Goal: Task Accomplishment & Management: Use online tool/utility

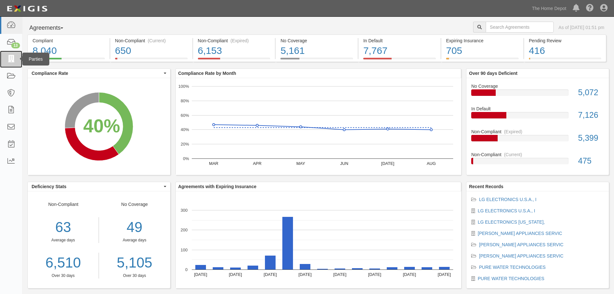
click at [11, 60] on icon at bounding box center [10, 58] width 9 height 7
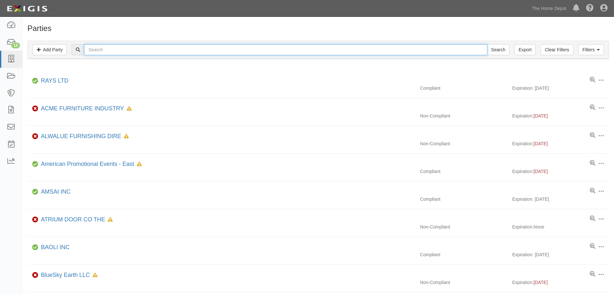
click at [150, 51] on input "text" at bounding box center [285, 49] width 403 height 11
type input "flat"
click at [487, 44] on input "Search" at bounding box center [498, 49] width 23 height 11
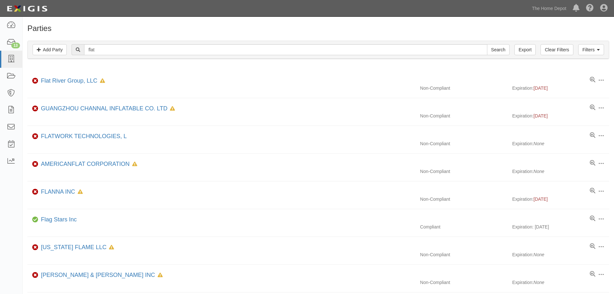
drag, startPoint x: 138, startPoint y: 56, endPoint x: 99, endPoint y: 55, distance: 38.7
click at [80, 57] on div "Filters Add Party Clear Filters Export flat Search Filters" at bounding box center [319, 50] width 582 height 18
drag, startPoint x: 96, startPoint y: 50, endPoint x: 81, endPoint y: 47, distance: 14.7
click at [81, 49] on div "flat Search" at bounding box center [291, 49] width 438 height 11
type input "iron"
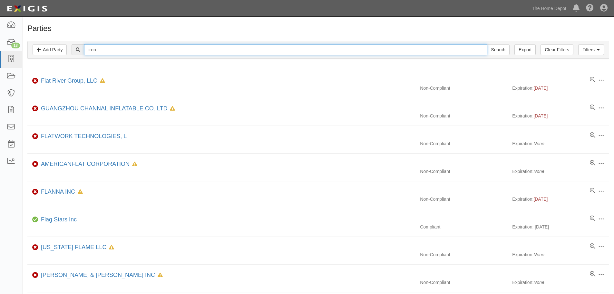
click at [487, 44] on input "Search" at bounding box center [498, 49] width 23 height 11
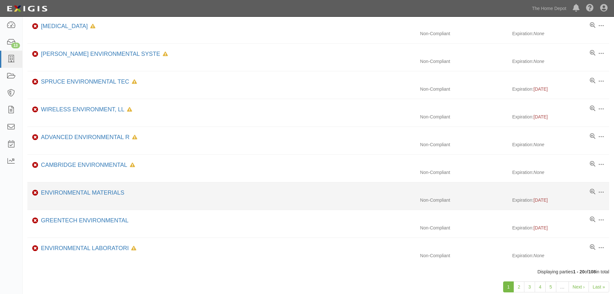
scroll to position [388, 0]
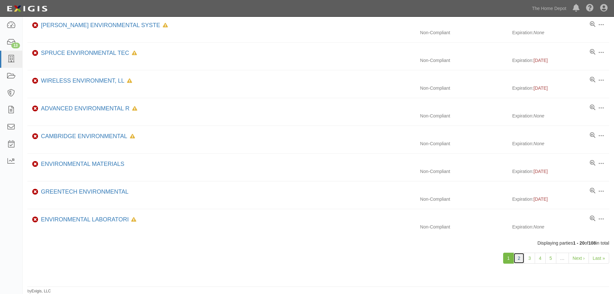
click at [522, 261] on link "2" at bounding box center [519, 258] width 11 height 11
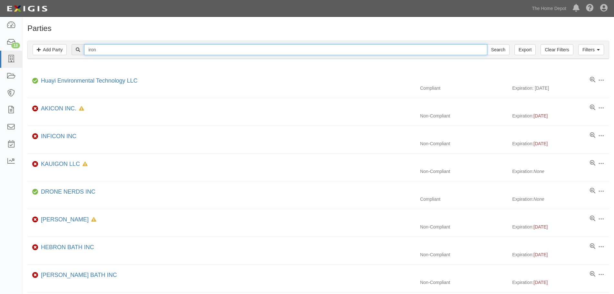
drag, startPoint x: 109, startPoint y: 48, endPoint x: 78, endPoint y: 52, distance: 31.2
click at [78, 52] on div "iron Search" at bounding box center [291, 49] width 438 height 11
type input "steal"
click at [487, 44] on input "Search" at bounding box center [498, 49] width 23 height 11
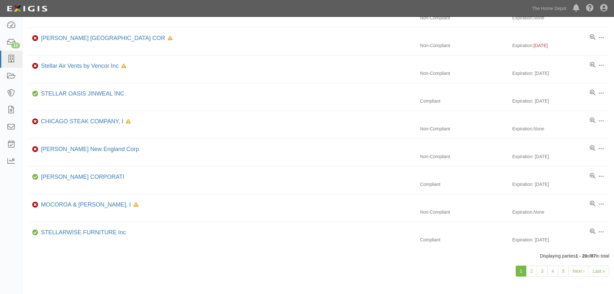
scroll to position [376, 0]
click at [530, 270] on link "2" at bounding box center [531, 269] width 11 height 11
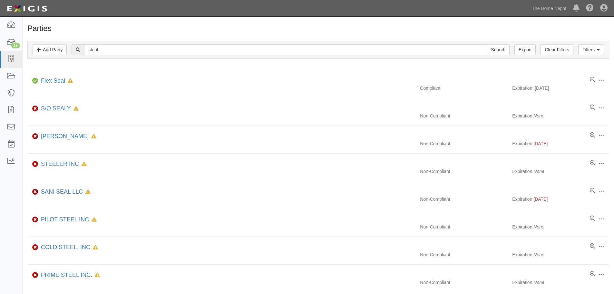
scroll to position [388, 0]
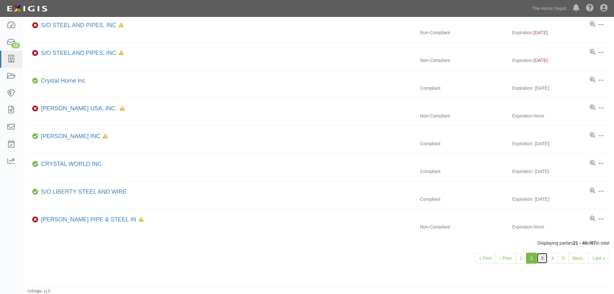
click at [541, 260] on link "3" at bounding box center [542, 258] width 11 height 11
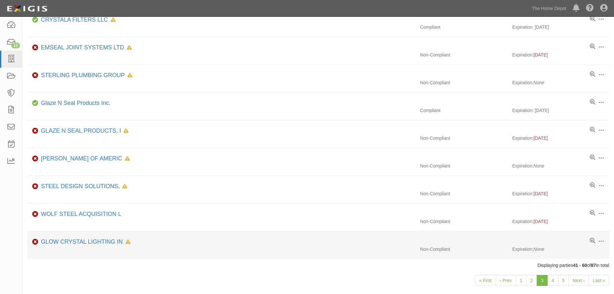
scroll to position [388, 0]
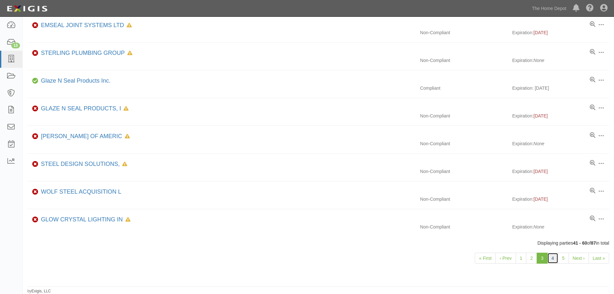
click at [556, 258] on link "4" at bounding box center [553, 258] width 11 height 11
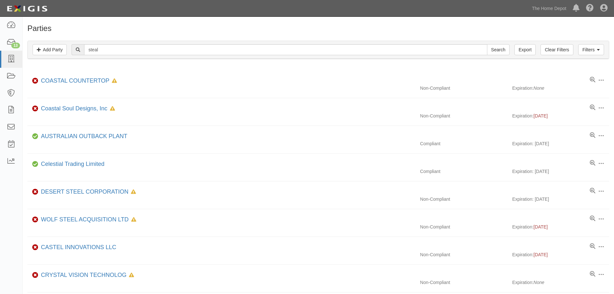
drag, startPoint x: 124, startPoint y: 56, endPoint x: 96, endPoint y: 59, distance: 27.9
click at [94, 60] on div "Filters Add Party Clear Filters Export steal Search Filters Compliance Status C…" at bounding box center [319, 51] width 592 height 30
drag, startPoint x: 111, startPoint y: 51, endPoint x: 94, endPoint y: 59, distance: 18.6
click at [91, 60] on div "Filters Add Party Clear Filters Export steal Search Filters Compliance Status C…" at bounding box center [319, 51] width 592 height 30
type input "s"
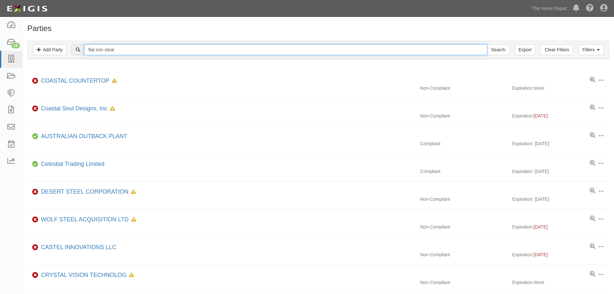
type input "flat iron steal"
click at [487, 44] on input "Search" at bounding box center [498, 49] width 23 height 11
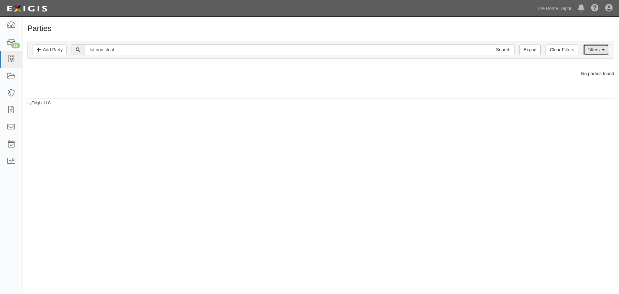
drag, startPoint x: 594, startPoint y: 48, endPoint x: 577, endPoint y: 61, distance: 21.2
click at [594, 48] on link "Filters" at bounding box center [596, 49] width 26 height 11
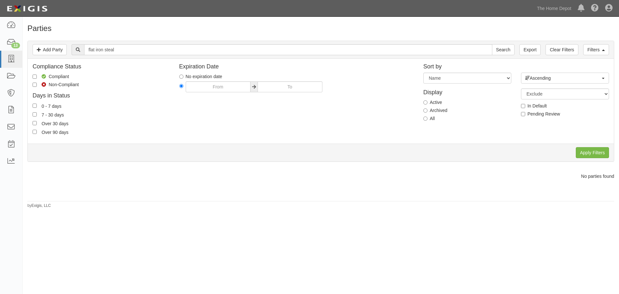
click at [430, 118] on label "All" at bounding box center [429, 118] width 12 height 6
click at [428, 118] on input "All" at bounding box center [425, 118] width 4 height 4
radio input "true"
click at [583, 150] on input "Apply Filters" at bounding box center [592, 152] width 33 height 11
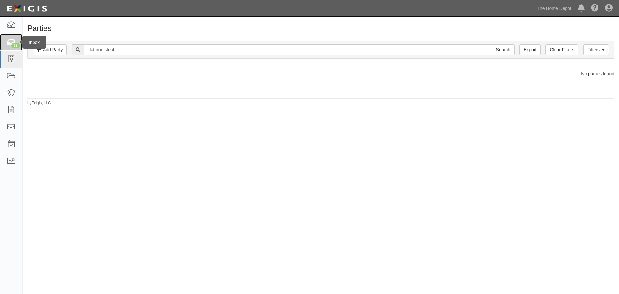
click at [13, 43] on div "13" at bounding box center [15, 46] width 9 height 6
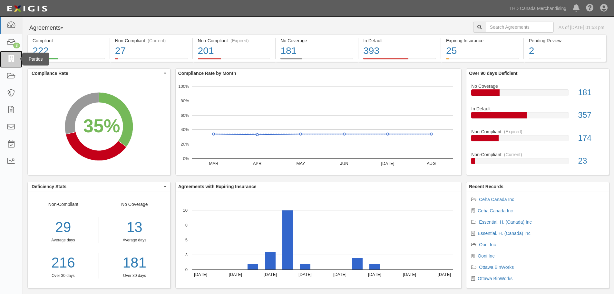
click at [13, 58] on icon at bounding box center [10, 58] width 9 height 7
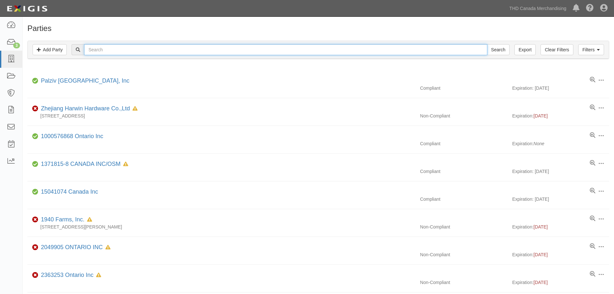
click at [134, 51] on input "text" at bounding box center [285, 49] width 403 height 11
type input "H"
type input "Flat"
click at [487, 44] on input "Search" at bounding box center [498, 49] width 23 height 11
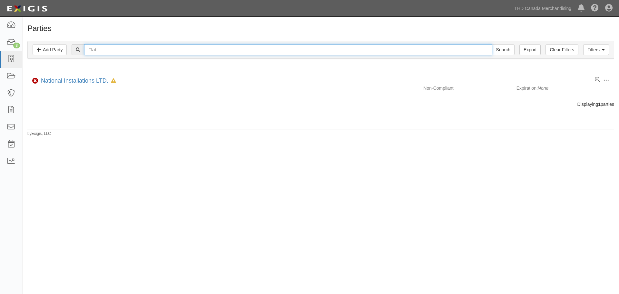
drag, startPoint x: 114, startPoint y: 49, endPoint x: 82, endPoint y: 58, distance: 33.2
click at [84, 58] on div "Filters Add Party Clear Filters Export Flat Search Filters" at bounding box center [321, 50] width 586 height 18
type input "Iron"
click at [492, 44] on input "Search" at bounding box center [503, 49] width 23 height 11
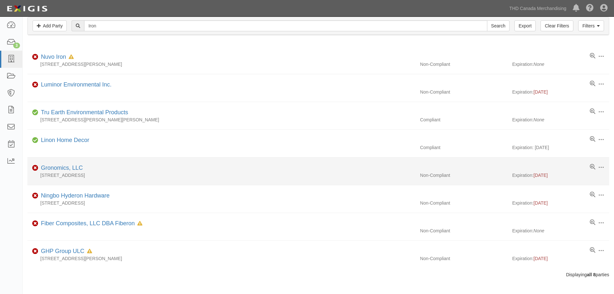
scroll to position [37, 0]
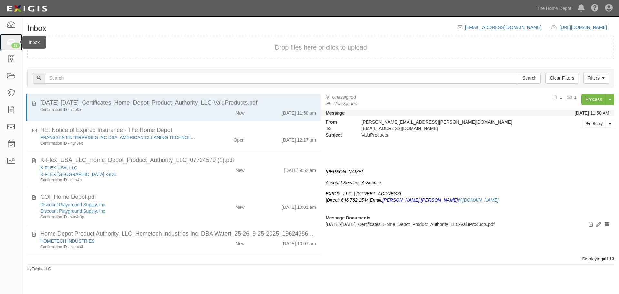
click at [13, 39] on icon at bounding box center [10, 42] width 9 height 7
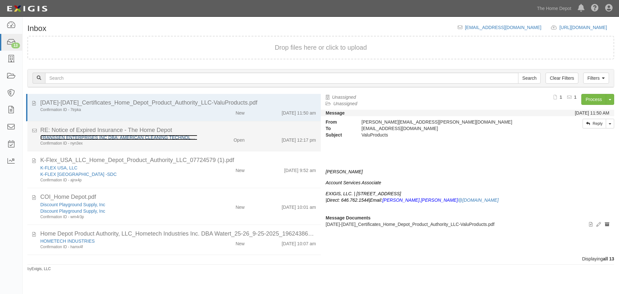
click at [60, 139] on link "FRANSSEN ENTERPRISES INC DBA: AMERICAN CLEANING TECHNOLOGIES" at bounding box center [122, 137] width 165 height 5
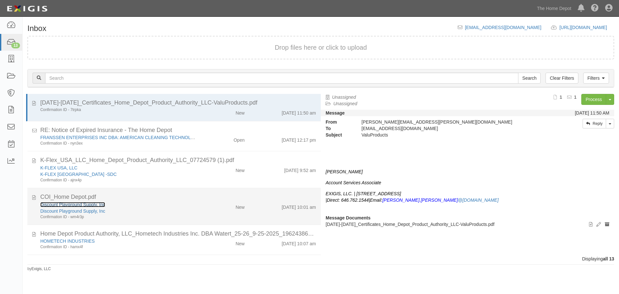
click at [55, 204] on link "Discount Playground Supply, Inc" at bounding box center [72, 204] width 65 height 5
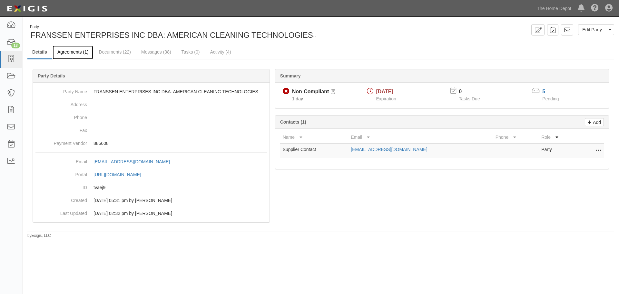
click at [73, 55] on link "Agreements (1)" at bounding box center [73, 52] width 41 height 14
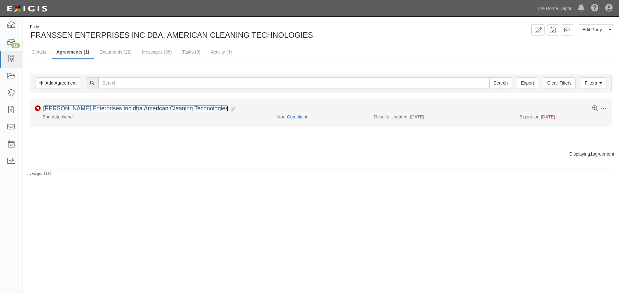
click at [101, 109] on link "[PERSON_NAME] Enterprises Inc dba American Cleaning Technologies" at bounding box center [135, 108] width 185 height 6
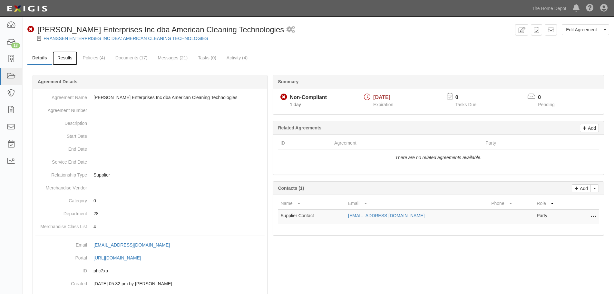
click at [57, 54] on link "Results" at bounding box center [65, 58] width 25 height 14
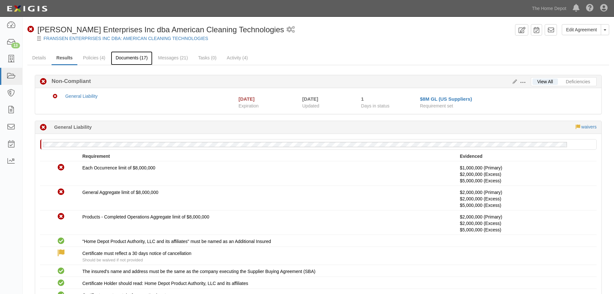
click at [142, 61] on link "Documents (17)" at bounding box center [132, 58] width 42 height 14
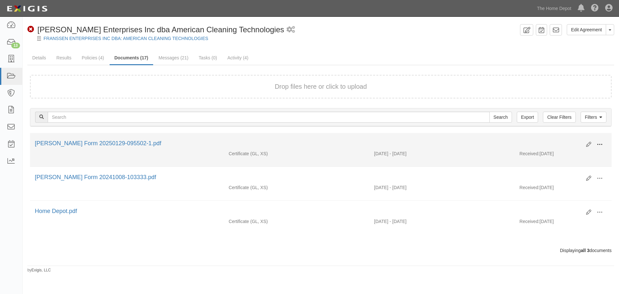
click at [598, 141] on button at bounding box center [600, 144] width 14 height 11
click at [579, 152] on link "View" at bounding box center [568, 154] width 51 height 12
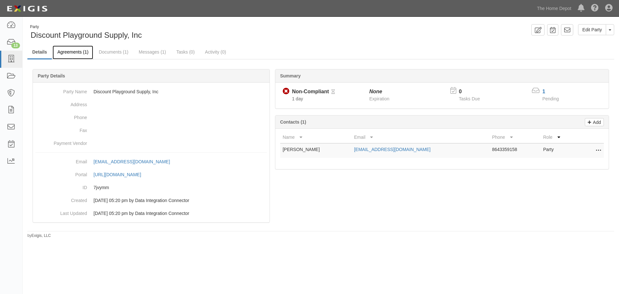
click at [82, 54] on link "Agreements (1)" at bounding box center [73, 52] width 41 height 14
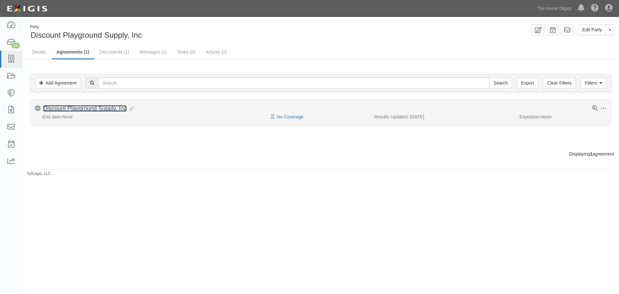
click at [93, 109] on link "Discount Playground Supply, Inc" at bounding box center [85, 108] width 84 height 6
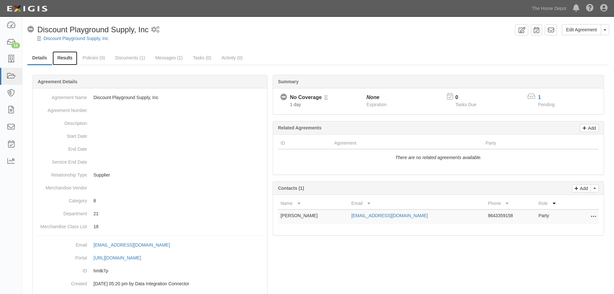
click at [73, 55] on link "Results" at bounding box center [65, 58] width 25 height 14
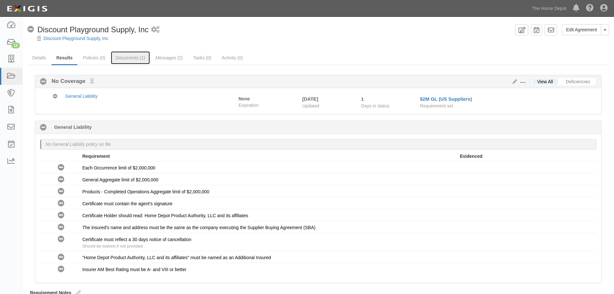
click at [131, 61] on link "Documents (1)" at bounding box center [130, 57] width 39 height 13
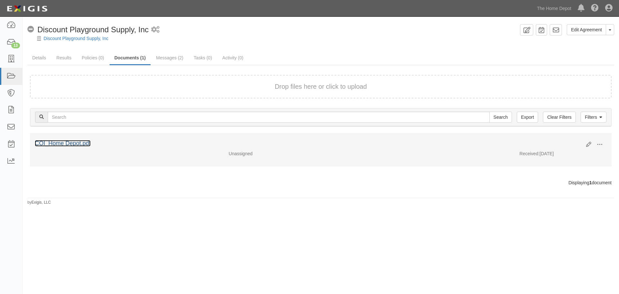
click at [76, 141] on link "COI_Home Depot.pdf" at bounding box center [63, 143] width 56 height 6
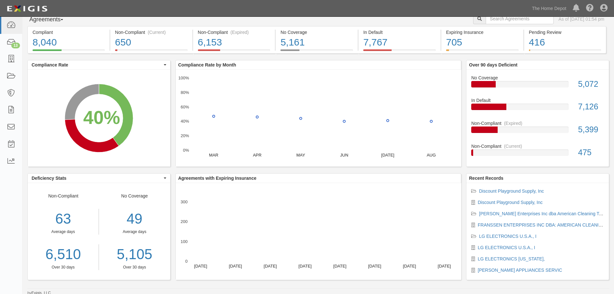
scroll to position [10, 0]
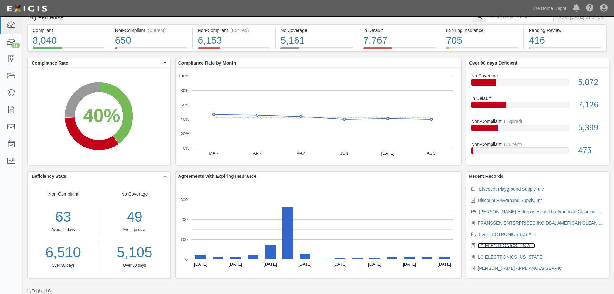
click at [501, 247] on link "LG ELECTRONICS U.S.A., I" at bounding box center [506, 245] width 57 height 5
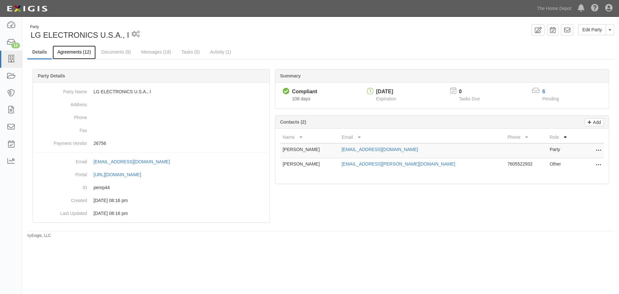
click at [72, 55] on link "Agreements (12)" at bounding box center [74, 52] width 43 height 14
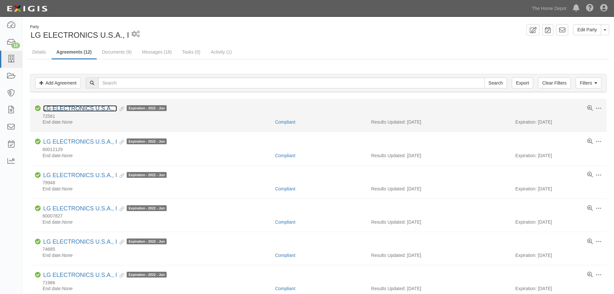
click at [91, 109] on link "LG ELECTRONICS U.S.A., I" at bounding box center [80, 108] width 74 height 6
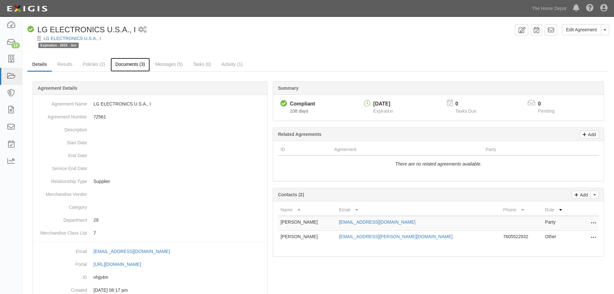
click at [127, 66] on link "Documents (3)" at bounding box center [130, 65] width 39 height 14
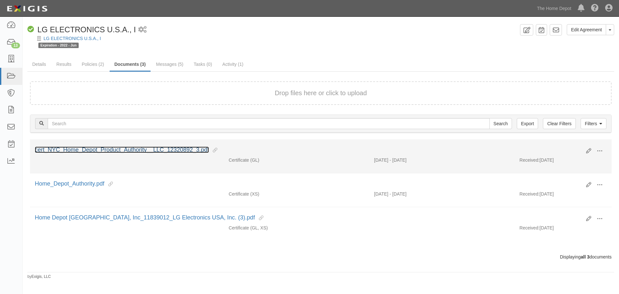
click at [171, 148] on link "cert_NYC_Home_Depot_Product_Authority__LLC_12320892_3.pdf" at bounding box center [122, 149] width 174 height 6
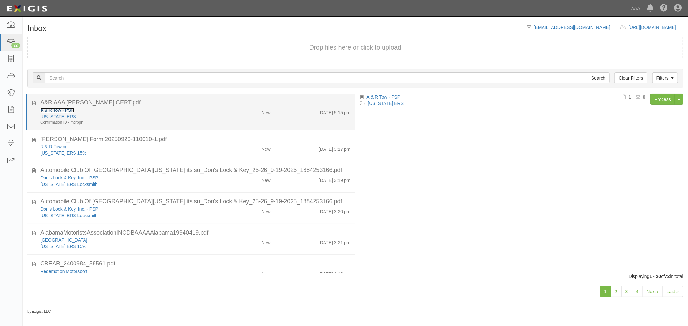
click at [55, 108] on link "A & R Tow - PSP" at bounding box center [57, 110] width 34 height 5
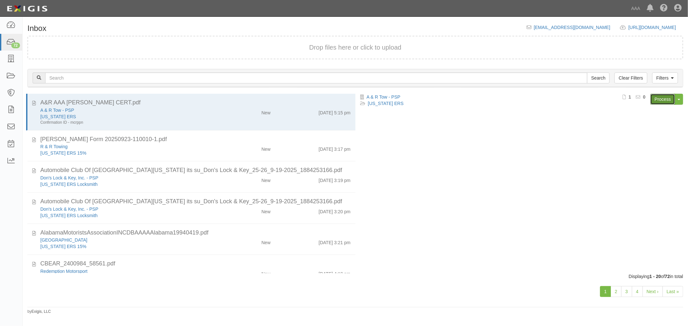
click at [653, 103] on link "Process" at bounding box center [662, 99] width 25 height 11
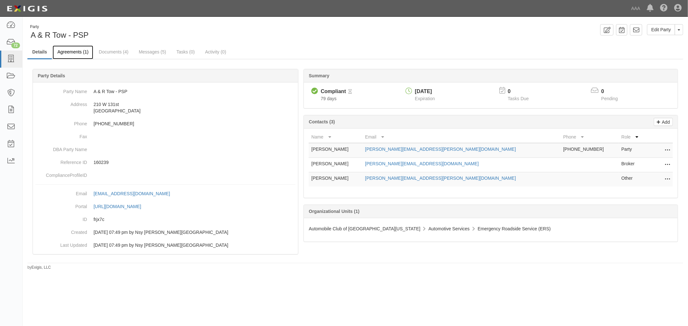
click at [81, 54] on link "Agreements (1)" at bounding box center [73, 52] width 41 height 14
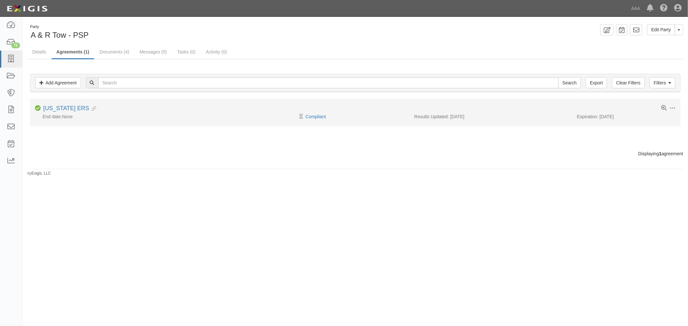
click at [59, 112] on div "Toggle Agreement Dropdown Edit Log activity Add task Send message Archive Compl…" at bounding box center [355, 109] width 651 height 8
click at [60, 108] on link "California ERS" at bounding box center [66, 108] width 46 height 6
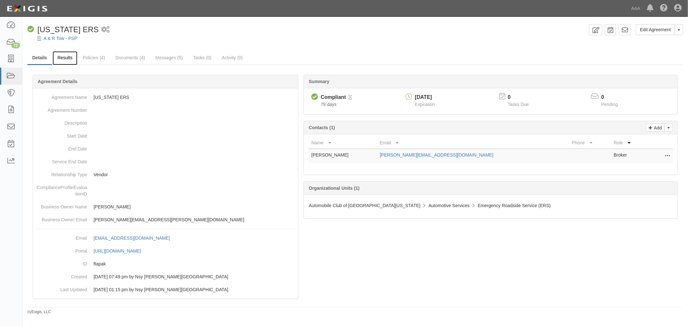
click at [56, 55] on link "Results" at bounding box center [65, 58] width 25 height 14
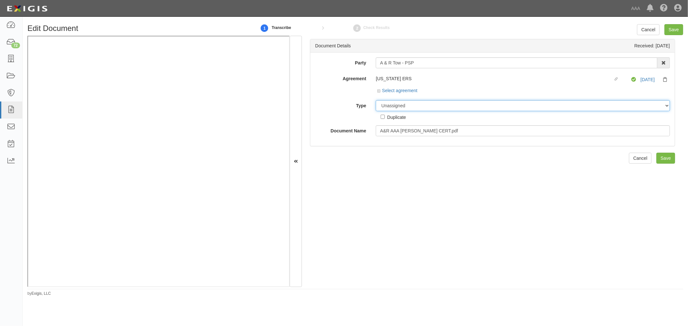
drag, startPoint x: 398, startPoint y: 105, endPoint x: 398, endPoint y: 110, distance: 5.2
click at [398, 105] on select "Unassigned Binder Cancellation Notice Certificate Contract Endorsement Insuranc…" at bounding box center [523, 105] width 294 height 11
select select "OtherDetail"
click at [376, 101] on select "Unassigned Binder Cancellation Notice Certificate Contract Endorsement Insuranc…" at bounding box center [523, 105] width 294 height 11
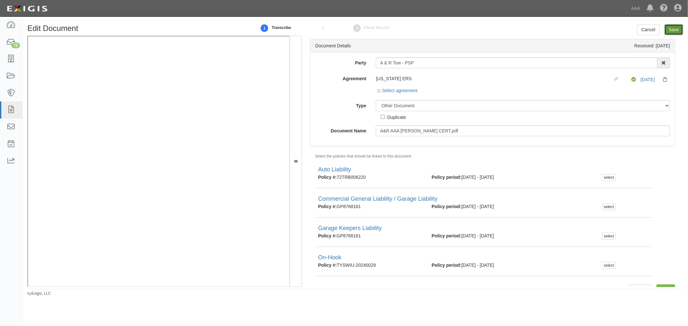
click at [670, 28] on input "Save" at bounding box center [673, 29] width 19 height 11
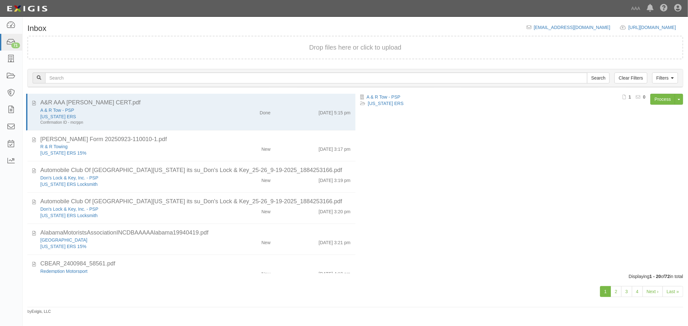
click at [484, 132] on div "A & R Tow - PSP [US_STATE] ERS Process Toggle Document Dropdown Archive Documen…" at bounding box center [521, 180] width 333 height 173
click at [500, 210] on div "A & R Tow - PSP [US_STATE] ERS Process Toggle Document Dropdown Archive Documen…" at bounding box center [521, 180] width 333 height 173
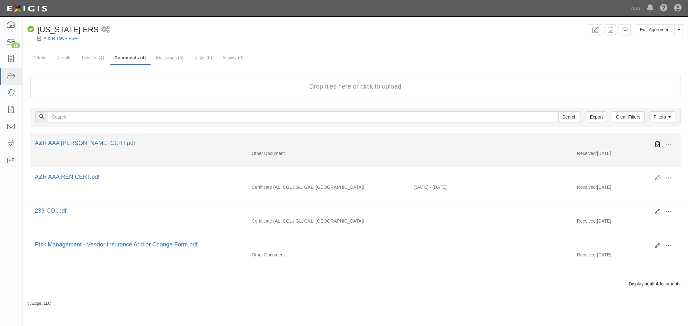
click at [657, 143] on icon at bounding box center [657, 144] width 5 height 5
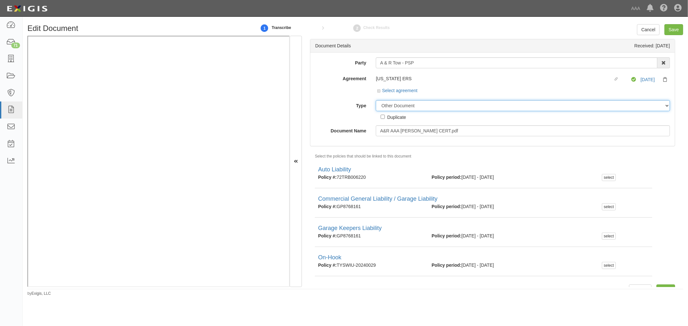
click at [389, 110] on select "Unassigned Binder Cancellation Notice Certificate Contract Endorsement Insuranc…" at bounding box center [523, 105] width 294 height 11
select select "CertificateDetail"
click at [376, 101] on select "Unassigned Binder Cancellation Notice Certificate Contract Endorsement Insuranc…" at bounding box center [523, 105] width 294 height 11
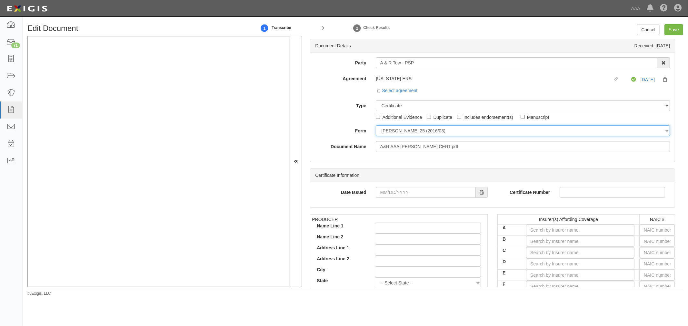
click at [400, 133] on select "ACORD 25 (2016/03) ACORD 101 ACORD 855 NY (2014/05) General" at bounding box center [523, 130] width 294 height 11
select select "GeneralFormDetail"
click at [376, 126] on select "ACORD 25 (2016/03) ACORD 101 ACORD 855 NY (2014/05) General" at bounding box center [523, 130] width 294 height 11
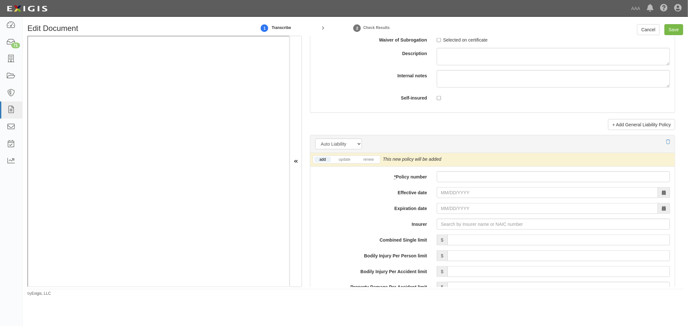
scroll to position [776, 0]
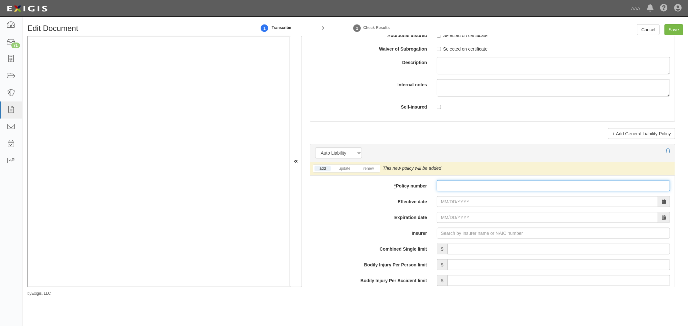
click at [453, 189] on input "* Policy number" at bounding box center [553, 186] width 233 height 11
paste input "72TRB006220"
type input "72TRB006220"
click at [443, 204] on input "Effective date" at bounding box center [547, 201] width 221 height 11
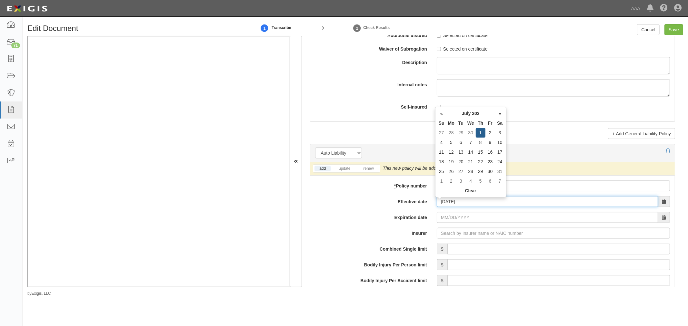
type input "[DATE]"
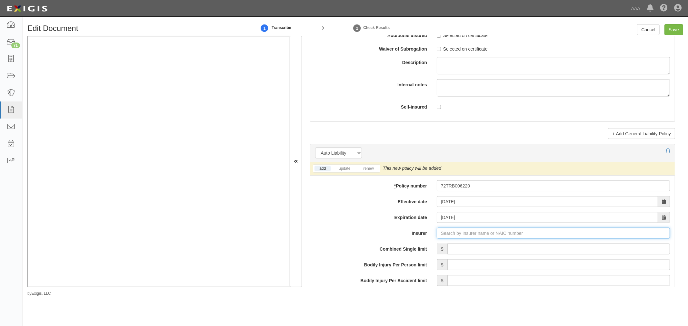
type input "21st Century Advantage Insurance Company (25232) NR Rating"
type input "2"
click at [457, 250] on div "National Indemnity Company ( 20087 ) A++ XV Rating" at bounding box center [454, 246] width 119 height 8
type input "National Indemnity Company (20087) A++ XV Rating"
click at [371, 169] on link "renew" at bounding box center [368, 168] width 20 height 5
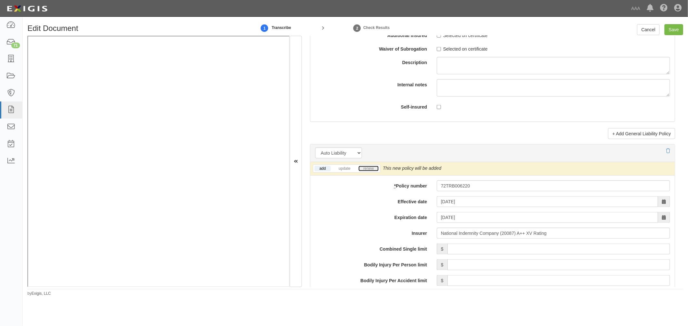
click at [371, 169] on link "renew" at bounding box center [368, 168] width 20 height 5
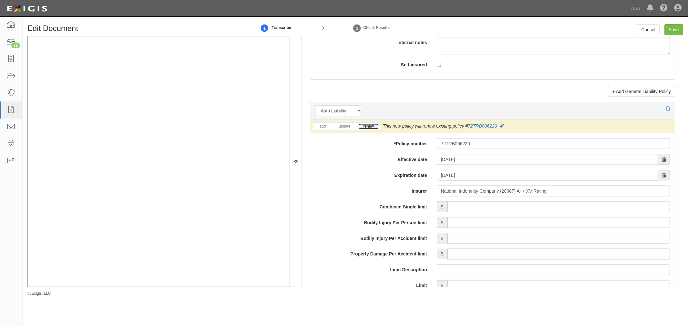
scroll to position [836, 0]
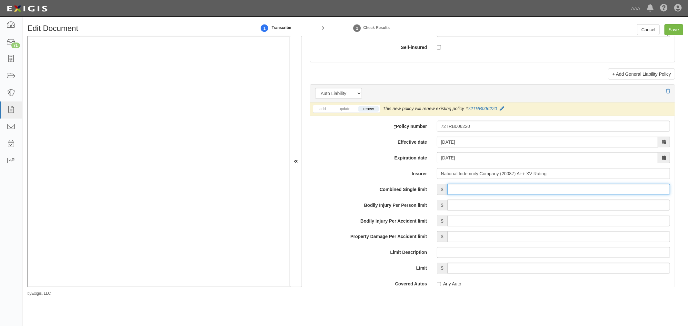
click at [466, 191] on input "Combined Single limit" at bounding box center [558, 189] width 223 height 11
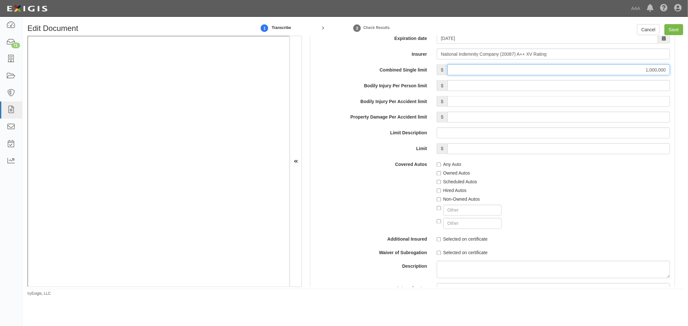
type input "1,000,000"
click at [443, 166] on label "Any Auto" at bounding box center [449, 165] width 25 height 6
click at [441, 166] on input "Any Auto" at bounding box center [439, 165] width 4 height 4
checkbox input "true"
click at [450, 185] on label "Scheduled Autos" at bounding box center [457, 182] width 40 height 6
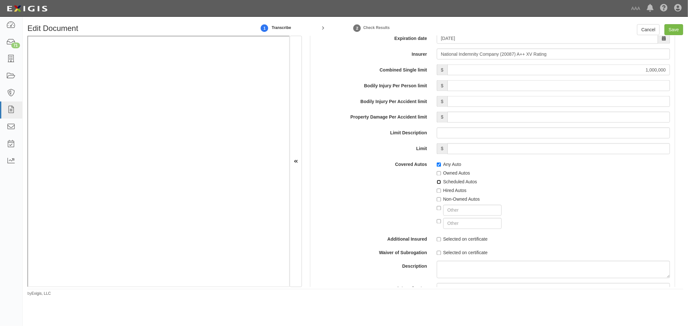
click at [441, 184] on input "Scheduled Autos" at bounding box center [439, 182] width 4 height 4
checkbox input "true"
drag, startPoint x: 450, startPoint y: 192, endPoint x: 453, endPoint y: 199, distance: 8.0
click at [450, 192] on label "Hired Autos" at bounding box center [452, 191] width 30 height 6
click at [441, 192] on input "Hired Autos" at bounding box center [439, 191] width 4 height 4
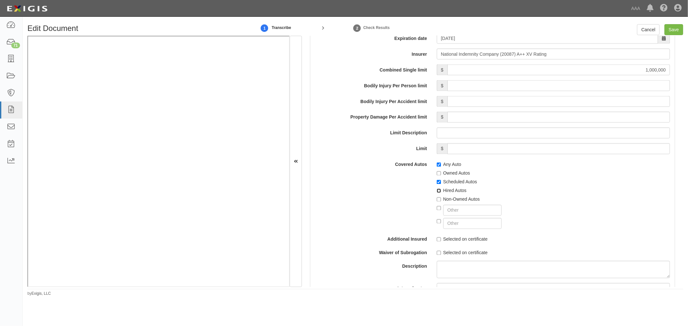
checkbox input "true"
click at [453, 203] on label "Non-Owned Autos" at bounding box center [458, 199] width 43 height 6
click at [441, 202] on input "Non-Owned Autos" at bounding box center [439, 200] width 4 height 4
checkbox input "true"
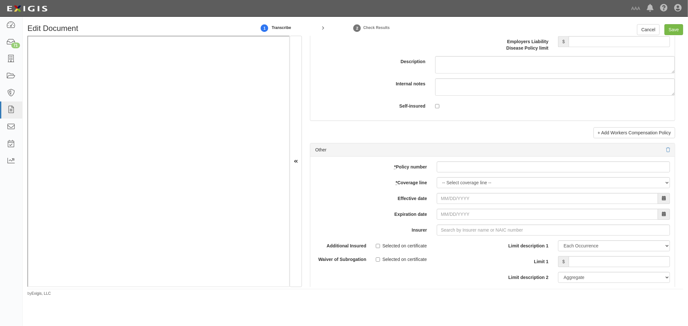
scroll to position [1732, 0]
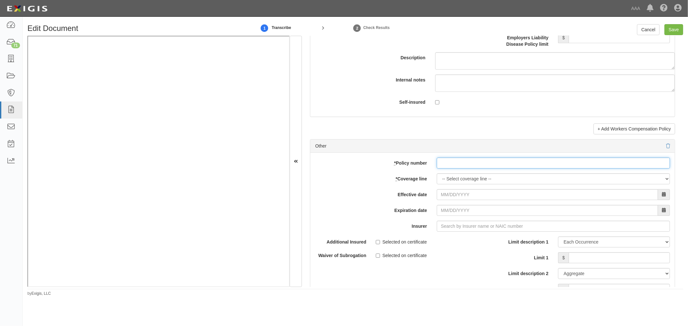
click at [456, 165] on input "* Policy number" at bounding box center [553, 163] width 233 height 11
paste input "GP8768161"
type input "GP8768161"
click at [445, 182] on select "-- Select coverage line -- Asbestos Abatement Auto Physical Damage Boiler & Mac…" at bounding box center [553, 179] width 233 height 11
select select "70"
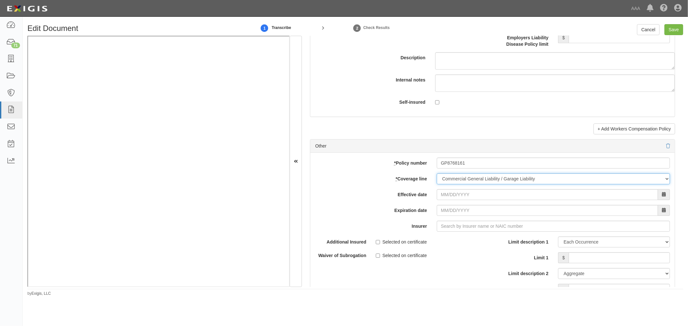
click at [437, 184] on select "-- Select coverage line -- Asbestos Abatement Auto Physical Damage Boiler & Mac…" at bounding box center [553, 179] width 233 height 11
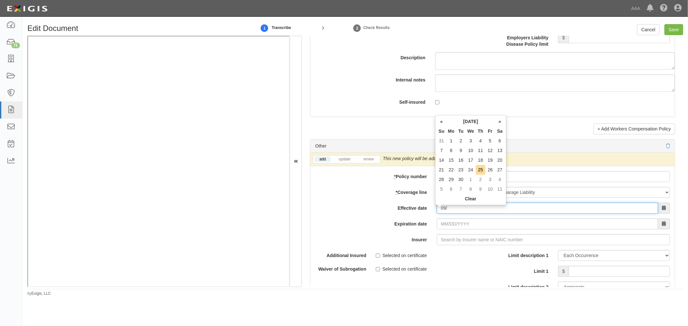
type input "0"
type input "07/01/2025"
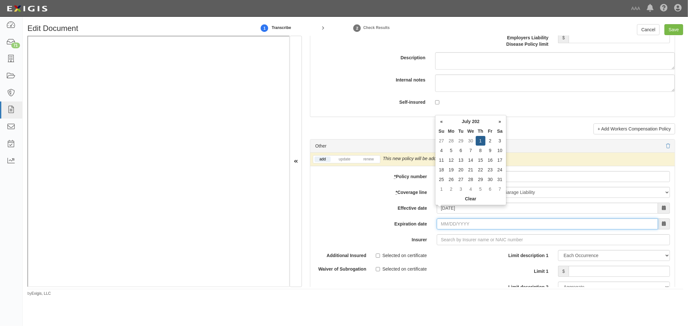
type input "07/01/2026"
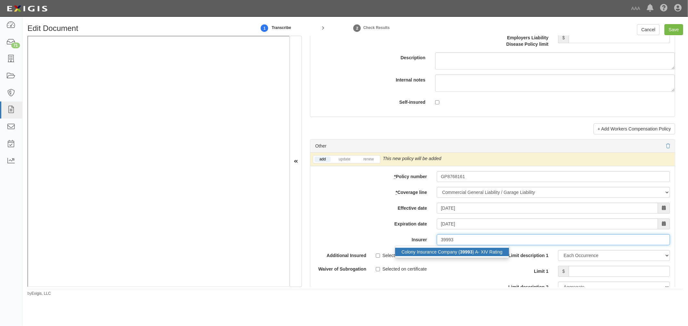
click at [463, 255] on strong "39993" at bounding box center [466, 252] width 13 height 5
type input "Colony Insurance Company (39993) A- XIV Rating"
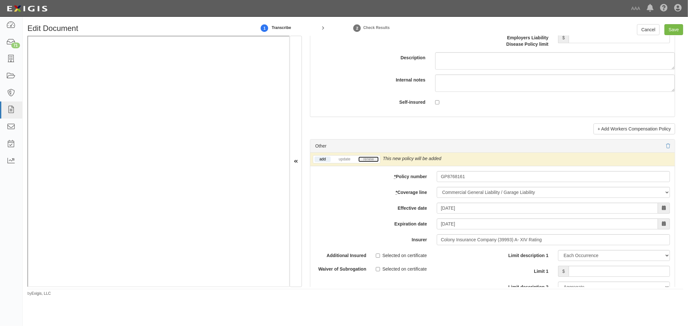
click at [371, 162] on link "renew" at bounding box center [368, 159] width 20 height 5
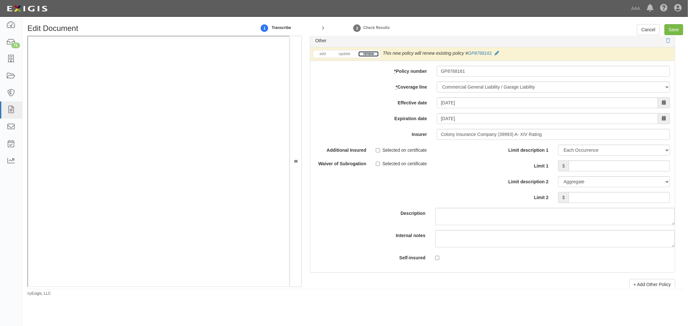
scroll to position [1852, 0]
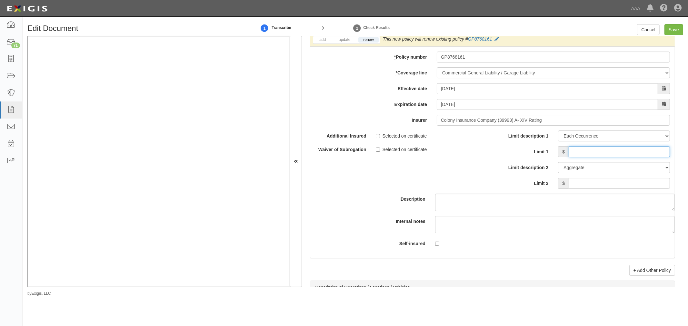
click at [610, 153] on input "Limit 1" at bounding box center [619, 151] width 101 height 11
type input "1,000,000"
click at [623, 189] on input "Limit 2" at bounding box center [619, 183] width 101 height 11
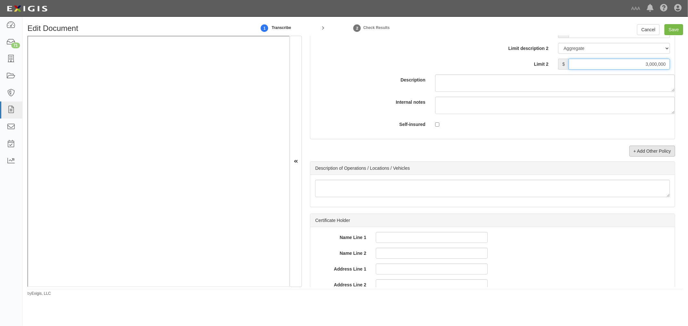
type input "3,000,000"
click at [654, 157] on link "+ Add Other Policy" at bounding box center [652, 151] width 46 height 11
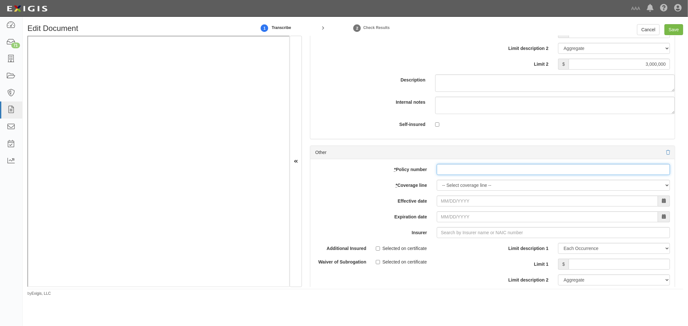
click at [449, 175] on input "* Policy number" at bounding box center [553, 169] width 233 height 11
paste input "TYSWIU-20250080"
type input "TYSWIU-20250080"
click at [449, 190] on select "-- Select coverage line -- Asbestos Abatement Auto Physical Damage Boiler & Mac…" at bounding box center [553, 185] width 233 height 11
select select "71"
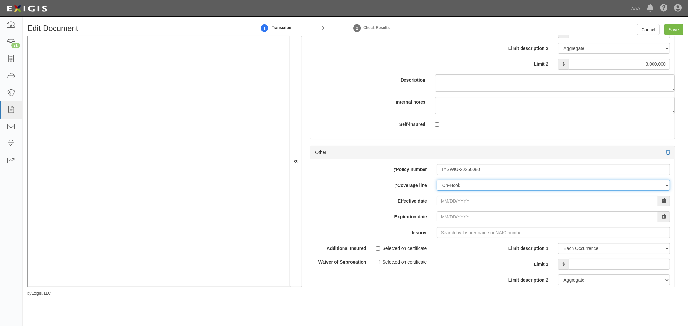
click at [437, 191] on select "-- Select coverage line -- Asbestos Abatement Auto Physical Damage Boiler & Mac…" at bounding box center [553, 185] width 233 height 11
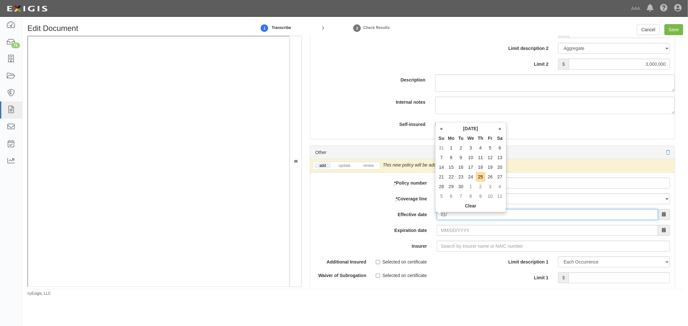
type input "0"
type input "07/01/2025"
type input "07/01/2026"
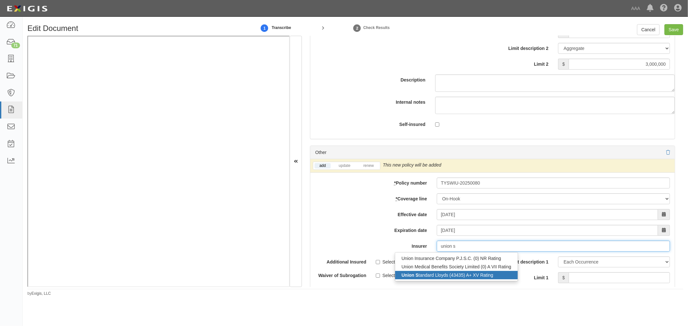
click at [498, 278] on div "Union S tandard Lloyds (43435) A+ XV Rating" at bounding box center [456, 275] width 123 height 8
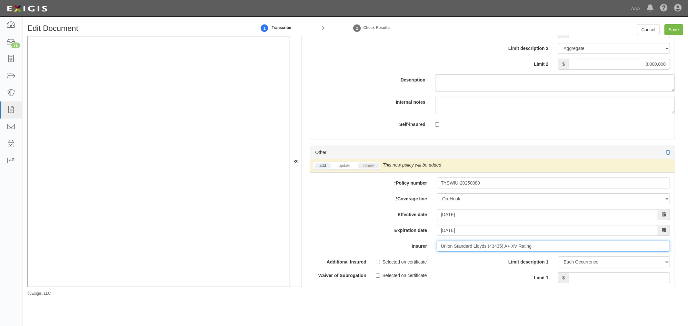
type input "Union Standard Lloyds (43435) A+ XV Rating"
click at [365, 169] on link "renew" at bounding box center [368, 165] width 20 height 5
drag, startPoint x: 583, startPoint y: 285, endPoint x: 586, endPoint y: 278, distance: 8.1
click at [584, 284] on input "Limit 1" at bounding box center [619, 278] width 101 height 11
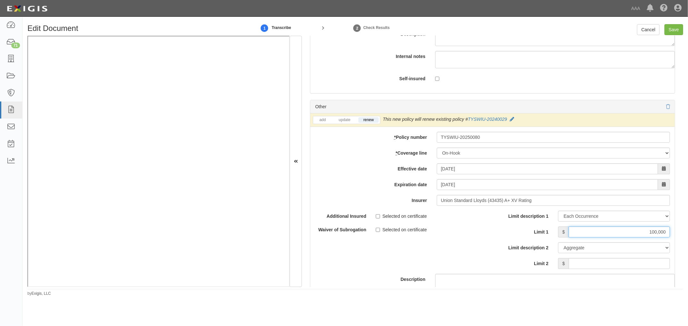
scroll to position [2031, 0]
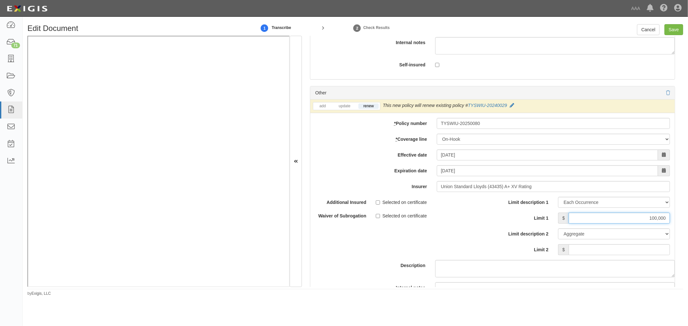
type input "100,000"
click at [605, 253] on input "Limit 2" at bounding box center [619, 249] width 101 height 11
type input "1"
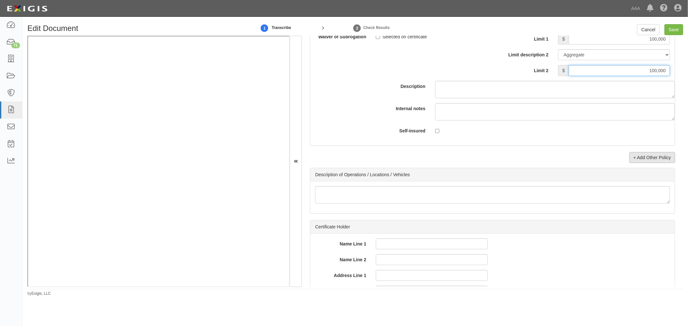
type input "100,000"
click at [647, 160] on link "+ Add Other Policy" at bounding box center [652, 157] width 46 height 11
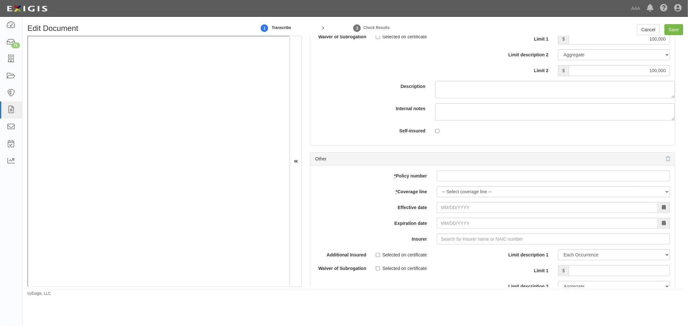
drag, startPoint x: 474, startPoint y: 186, endPoint x: 473, endPoint y: 182, distance: 4.6
click at [474, 186] on div "add update renew This new policy will be added This new policy will update exis…" at bounding box center [492, 272] width 364 height 212
click at [473, 181] on input "* Policy number" at bounding box center [553, 176] width 233 height 11
click at [468, 175] on input "* Policy number" at bounding box center [553, 176] width 233 height 11
paste input "GP8768161"
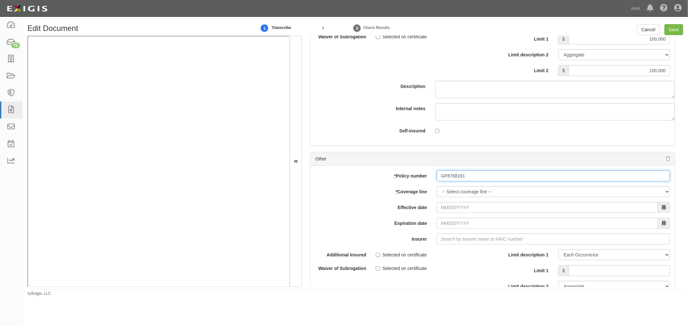
type input "GP8768161"
click at [449, 194] on select "-- Select coverage line -- Asbestos Abatement Auto Physical Damage Boiler & Mac…" at bounding box center [553, 191] width 233 height 11
select select "56"
click at [437, 197] on select "-- Select coverage line -- Asbestos Abatement Auto Physical Damage Boiler & Mac…" at bounding box center [553, 191] width 233 height 11
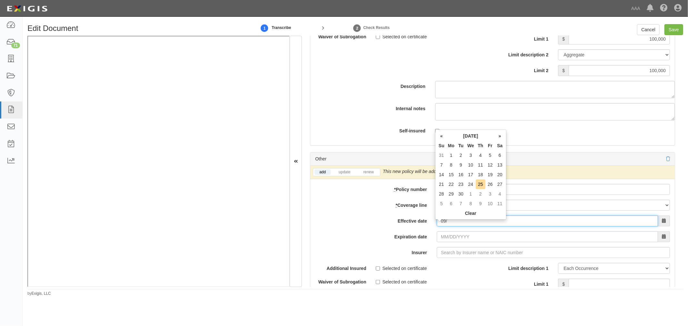
type input "0"
type input "07/01/2025"
type input "07/01/2026"
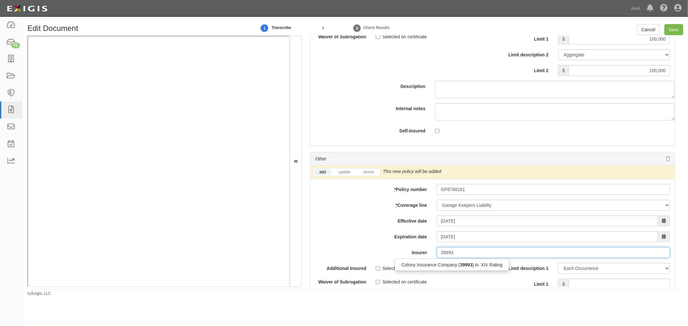
click at [463, 271] on div "Colony Insurance Company ( 39993 ) A- XIV Rating" at bounding box center [452, 265] width 114 height 12
click at [462, 269] on div "Colony Insurance Company ( 39993 ) A- XIV Rating" at bounding box center [452, 265] width 114 height 8
type input "Colony Insurance Company (39993) A- XIV Rating"
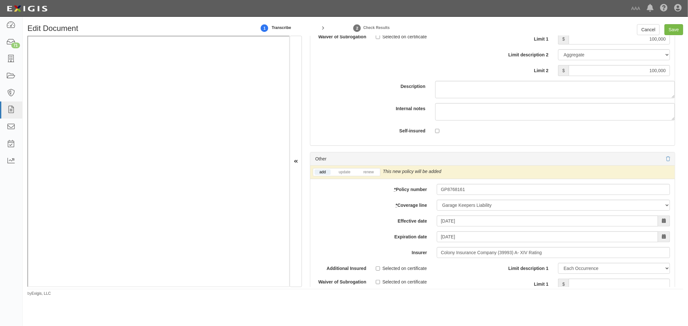
click at [365, 173] on li "renew" at bounding box center [368, 172] width 23 height 7
click at [365, 176] on li "renew" at bounding box center [368, 172] width 23 height 7
click at [366, 175] on link "renew" at bounding box center [368, 172] width 20 height 5
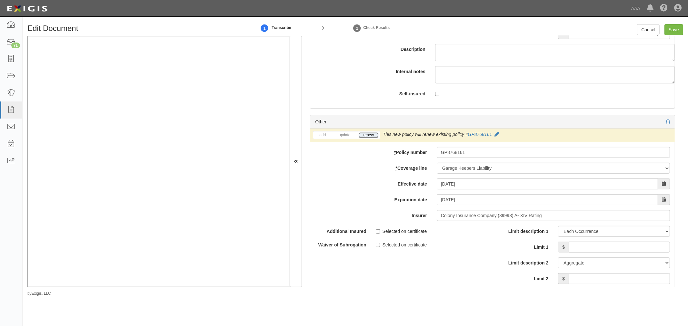
scroll to position [2269, 0]
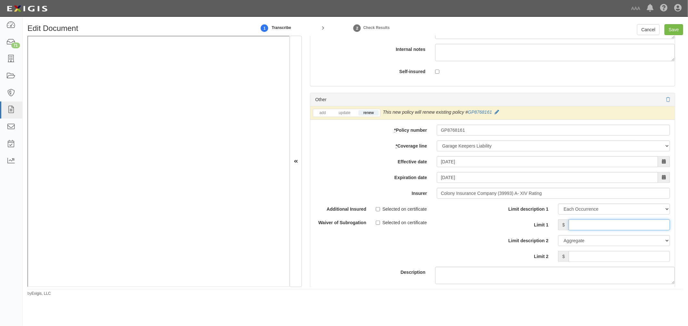
click at [572, 229] on input "Limit 1" at bounding box center [619, 225] width 101 height 11
type input "400,000"
click at [599, 267] on div "Limit description 1 Limit Each Occurrence Each Claim Aggregate Deductible Self-…" at bounding box center [583, 235] width 182 height 63
drag, startPoint x: 605, startPoint y: 262, endPoint x: 603, endPoint y: 264, distance: 3.5
click at [603, 262] on input "Limit 2" at bounding box center [619, 256] width 101 height 11
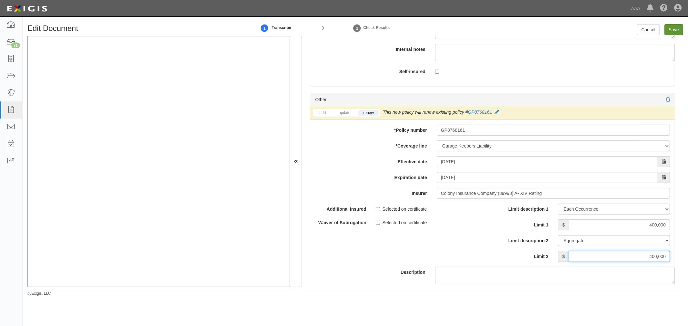
type input "400,000"
click at [669, 34] on input "Save" at bounding box center [673, 29] width 19 height 11
type input "1000000"
type input "3000000"
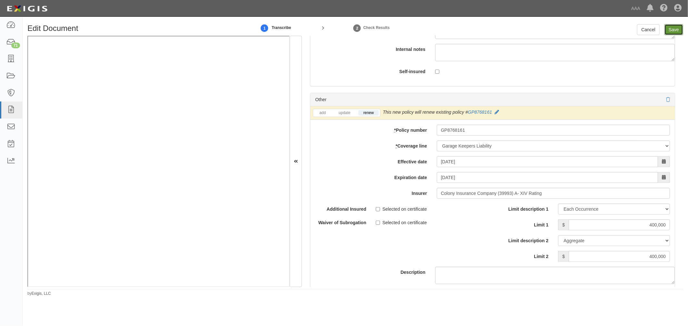
type input "100000"
type input "400000"
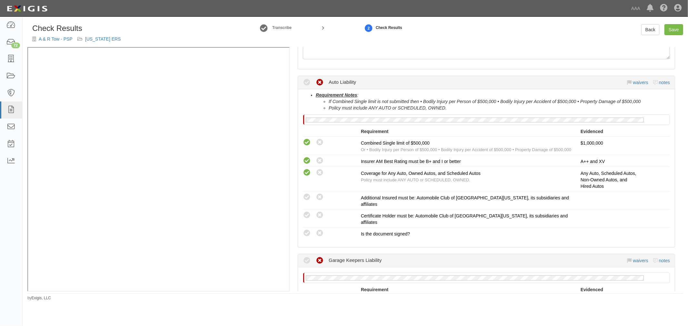
scroll to position [274, 0]
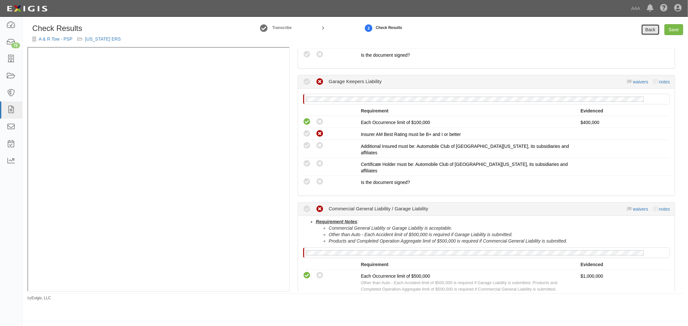
click at [646, 26] on link "Back" at bounding box center [650, 29] width 18 height 11
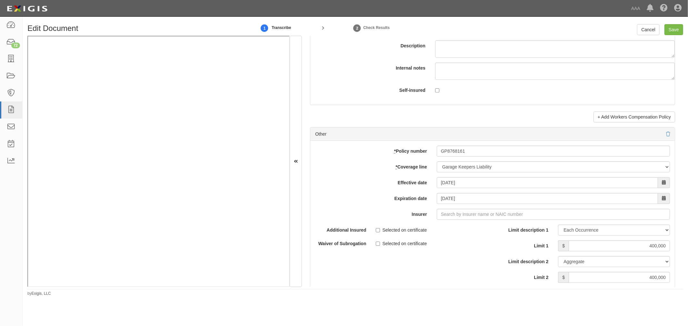
scroll to position [1778, 0]
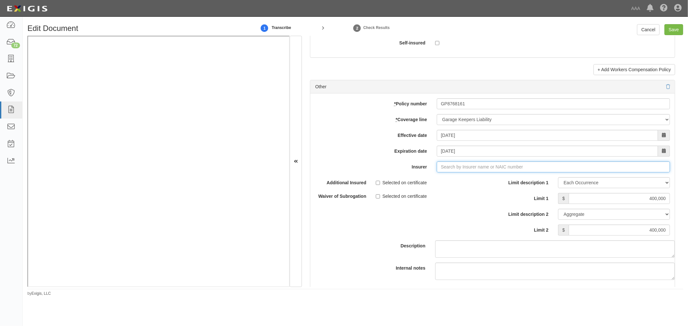
click at [446, 171] on input "Insurer" at bounding box center [553, 167] width 233 height 11
click at [427, 181] on div "Colony Insurance Company ( 39993 ) A- XIV Rating" at bounding box center [452, 179] width 114 height 8
type input "Colony Insurance Company (39993) A- XIV Rating"
click at [673, 30] on input "Save" at bounding box center [673, 29] width 19 height 11
type input "1000000"
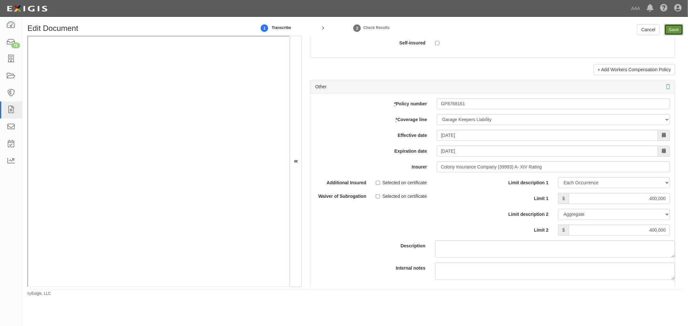
type input "400000"
type input "100000"
type input "1000000"
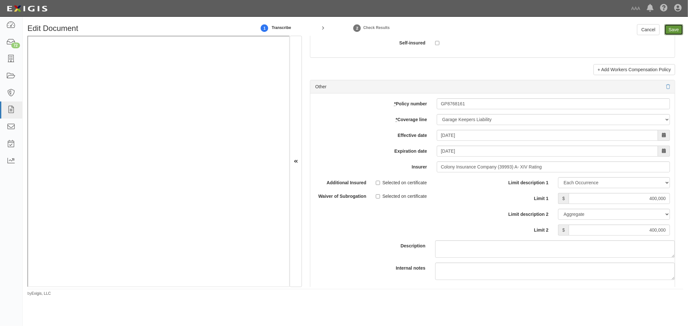
type input "3000000"
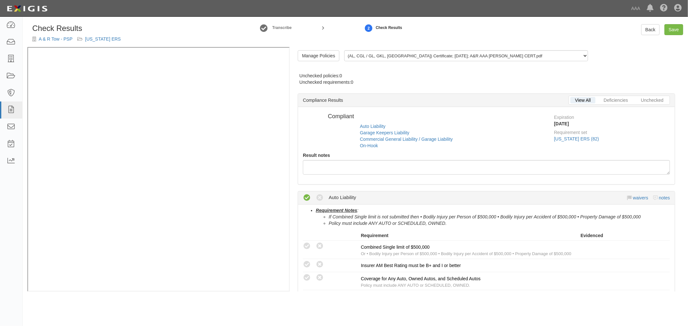
radio input "true"
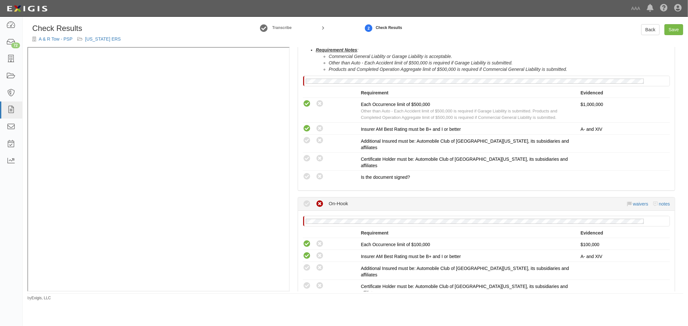
scroll to position [478, 0]
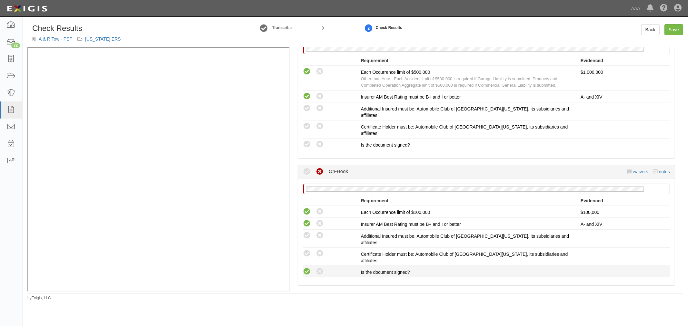
drag, startPoint x: 304, startPoint y: 224, endPoint x: 304, endPoint y: 219, distance: 4.8
click at [304, 266] on li "Compliant Waived: Non-Compliant Is the document signed?" at bounding box center [486, 272] width 367 height 12
click at [304, 268] on icon at bounding box center [307, 272] width 8 height 8
radio input "true"
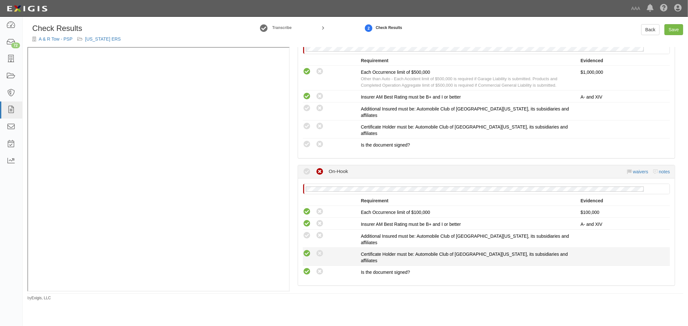
click at [306, 250] on icon at bounding box center [307, 254] width 8 height 8
radio input "true"
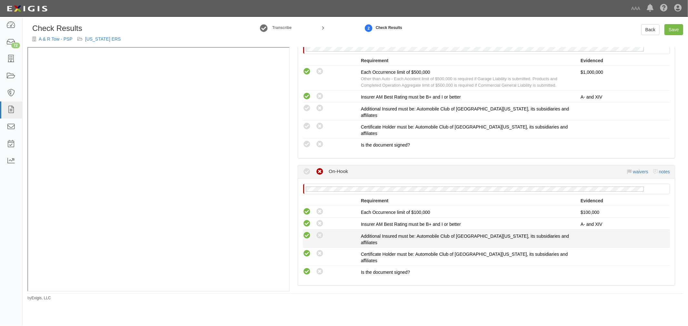
click at [306, 232] on icon at bounding box center [307, 236] width 8 height 8
radio input "true"
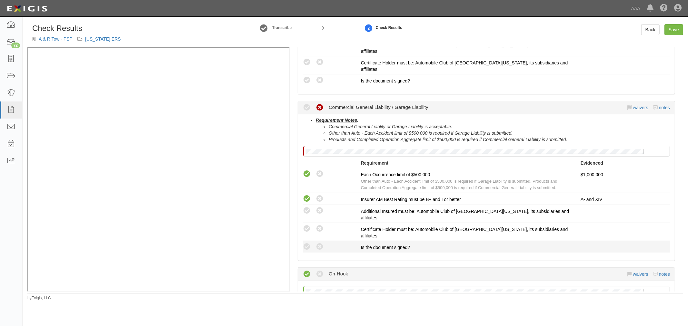
scroll to position [358, 0]
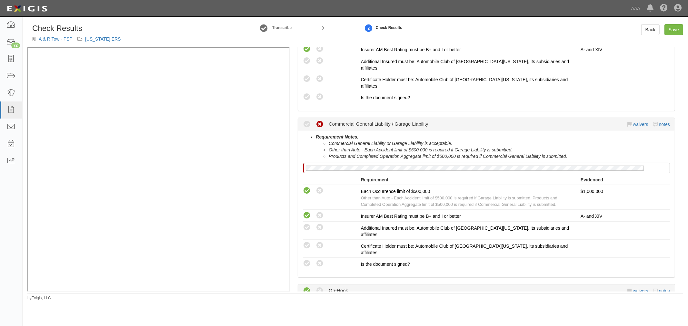
click at [302, 220] on div "Requirement Notes : Commercial General Liablity or Garage Liability is acceptab…" at bounding box center [486, 204] width 377 height 146
click at [304, 260] on icon at bounding box center [307, 264] width 8 height 8
radio input "true"
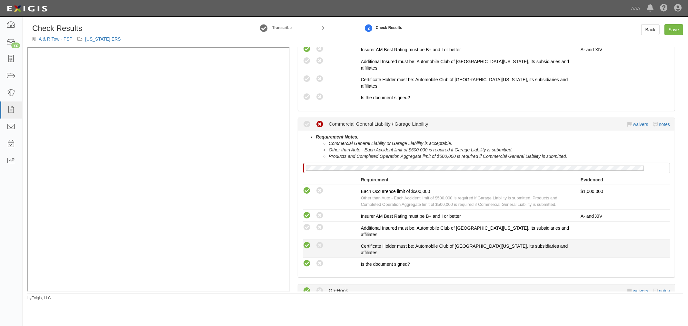
click at [306, 242] on icon at bounding box center [307, 246] width 8 height 8
radio input "true"
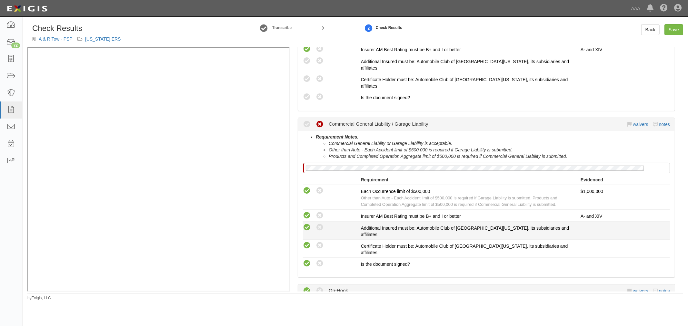
click at [307, 224] on icon at bounding box center [307, 228] width 8 height 8
radio input "true"
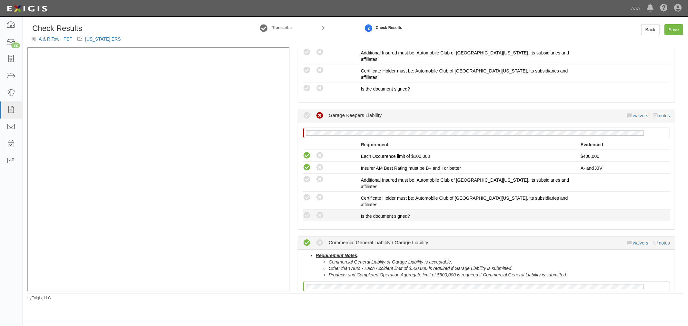
scroll to position [239, 0]
click at [307, 213] on icon at bounding box center [307, 217] width 8 height 8
radio input "true"
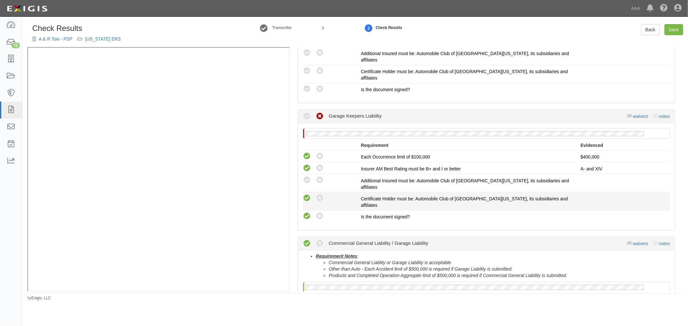
click at [309, 194] on icon at bounding box center [307, 198] width 8 height 8
radio input "true"
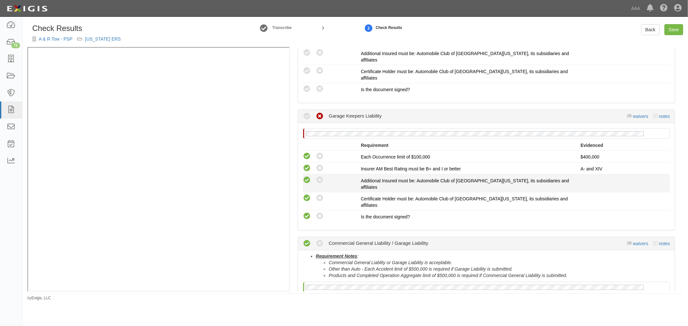
click at [309, 176] on icon at bounding box center [307, 180] width 8 height 8
radio input "true"
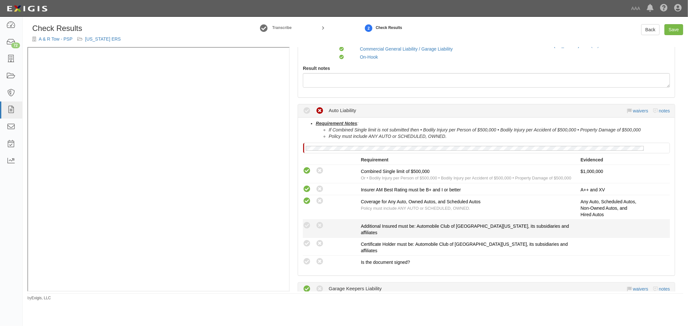
scroll to position [60, 0]
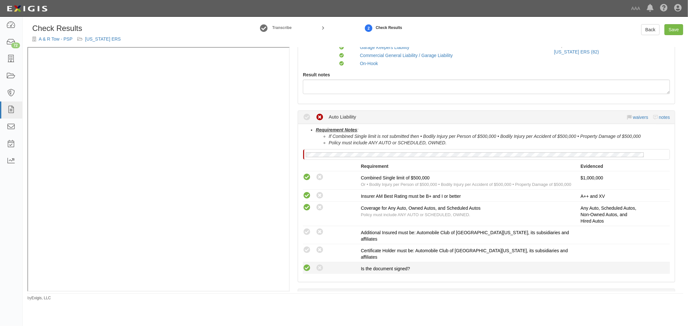
click at [307, 264] on icon at bounding box center [307, 268] width 8 height 8
radio input "true"
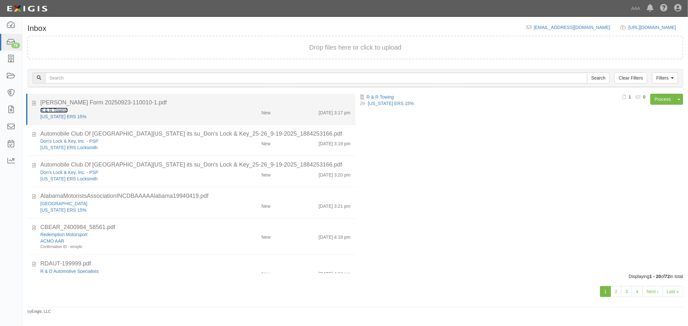
click at [49, 108] on link "R & R Towing" at bounding box center [53, 110] width 27 height 5
click at [192, 117] on div "[US_STATE] ERS 15%" at bounding box center [128, 117] width 177 height 6
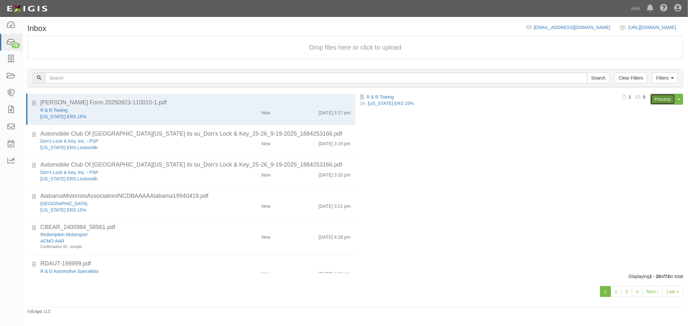
click at [658, 99] on link "Process" at bounding box center [662, 99] width 25 height 11
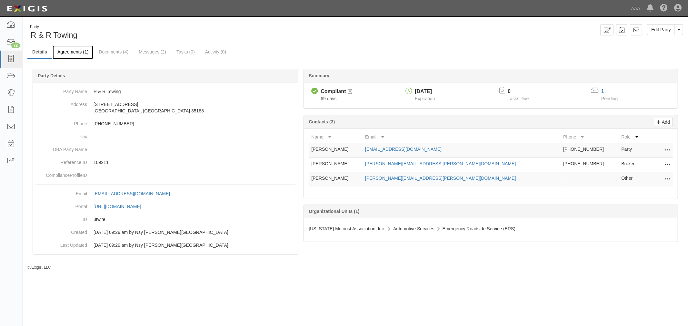
click at [76, 55] on link "Agreements (1)" at bounding box center [73, 52] width 41 height 14
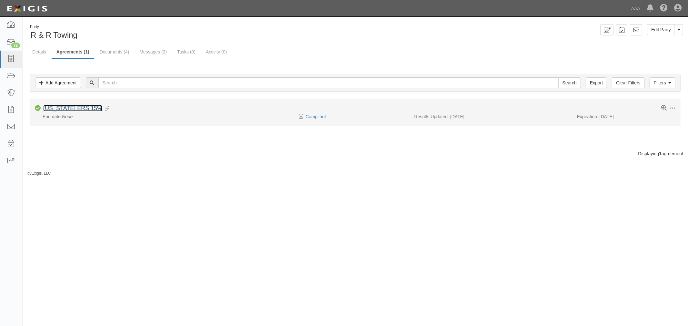
click at [66, 108] on link "Alabama ERS 15%" at bounding box center [72, 108] width 59 height 6
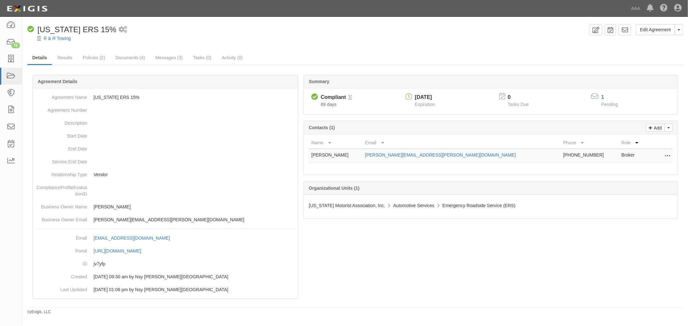
click at [60, 65] on div "Summary Compliant Compliant Pending Review 69 days [DATE] Expiration 0 Tasks Du…" at bounding box center [355, 74] width 656 height 19
click at [63, 60] on link "Results" at bounding box center [65, 58] width 25 height 14
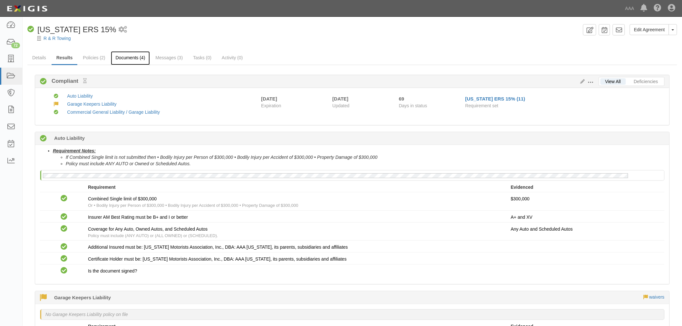
click at [141, 57] on link "Documents (4)" at bounding box center [130, 58] width 39 height 14
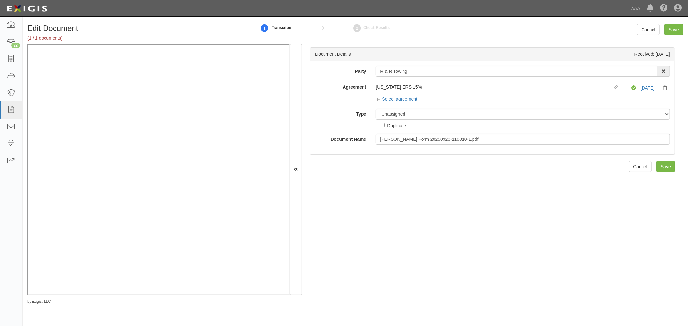
click at [409, 122] on div "Unassigned Binder Cancellation Notice Certificate Contract Endorsement Insuranc…" at bounding box center [523, 119] width 304 height 20
click at [411, 116] on select "Unassigned Binder Cancellation Notice Certificate Contract Endorsement Insuranc…" at bounding box center [523, 114] width 294 height 11
select select "CertificateDetail"
click at [376, 109] on select "Unassigned Binder Cancellation Notice Certificate Contract Endorsement Insuranc…" at bounding box center [523, 114] width 294 height 11
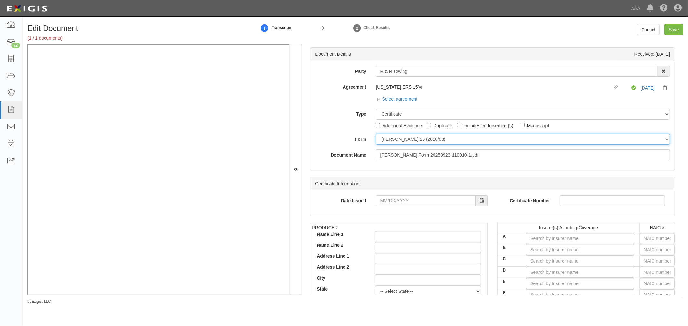
click at [397, 142] on select "[PERSON_NAME] 25 (2016/03) [PERSON_NAME] 101 [PERSON_NAME] 855 NY (2014/05) Gen…" at bounding box center [523, 139] width 294 height 11
select select "GeneralFormDetail"
click at [376, 134] on select "[PERSON_NAME] 25 (2016/03) [PERSON_NAME] 101 [PERSON_NAME] 855 NY (2014/05) Gen…" at bounding box center [523, 139] width 294 height 11
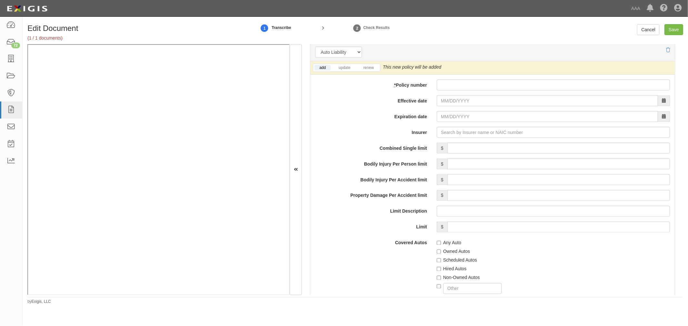
scroll to position [896, 0]
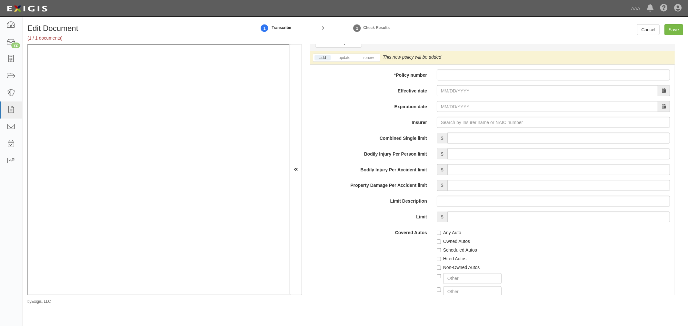
click at [477, 82] on div "add update renew This new policy will be added This new policy will update exis…" at bounding box center [492, 222] width 364 height 343
paste input "974055568"
drag, startPoint x: 469, startPoint y: 76, endPoint x: 466, endPoint y: 79, distance: 3.9
click at [466, 79] on input "* Policy number" at bounding box center [553, 75] width 233 height 11
type input "974055568"
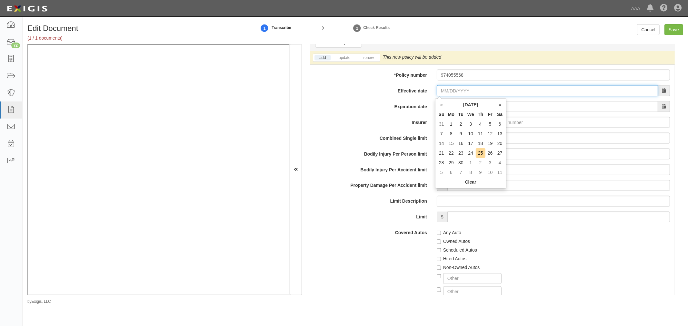
click at [455, 91] on input "Effective date" at bounding box center [547, 90] width 221 height 11
type input "[DATE]"
type input "10/15/2026"
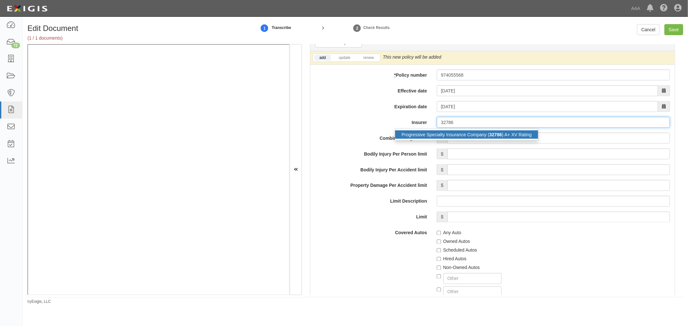
click at [473, 138] on div "Progressive Specialty Insurance Company ( 32786 ) A+ XV Rating" at bounding box center [466, 135] width 143 height 8
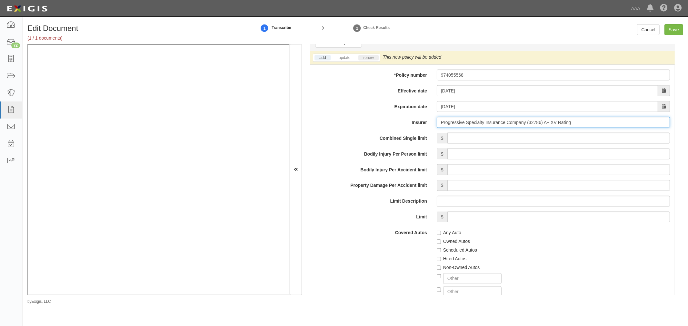
type input "Progressive Specialty Insurance Company (32786) A+ XV Rating"
click at [368, 59] on link "renew" at bounding box center [368, 57] width 20 height 5
drag, startPoint x: 470, startPoint y: 139, endPoint x: 470, endPoint y: 132, distance: 7.4
click at [470, 139] on input "Combined Single limit" at bounding box center [558, 138] width 223 height 11
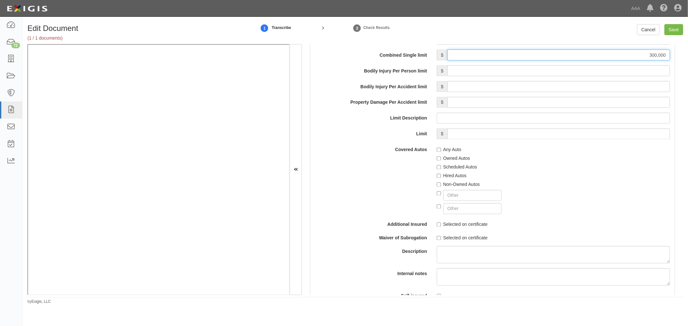
scroll to position [1015, 0]
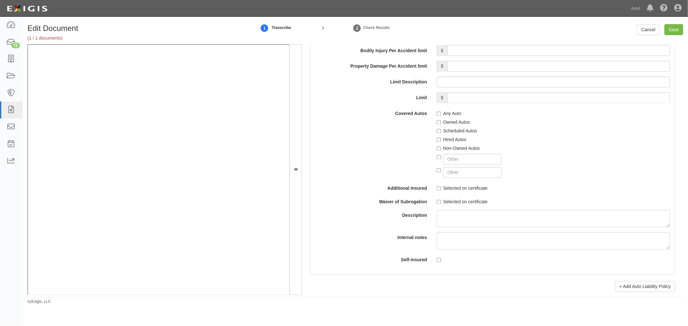
type input "300,000"
click at [440, 113] on label "Any Auto" at bounding box center [449, 114] width 25 height 6
click at [440, 113] on input "Any Auto" at bounding box center [439, 114] width 4 height 4
checkbox input "true"
click at [448, 129] on div "Scheduled Autos" at bounding box center [553, 130] width 233 height 9
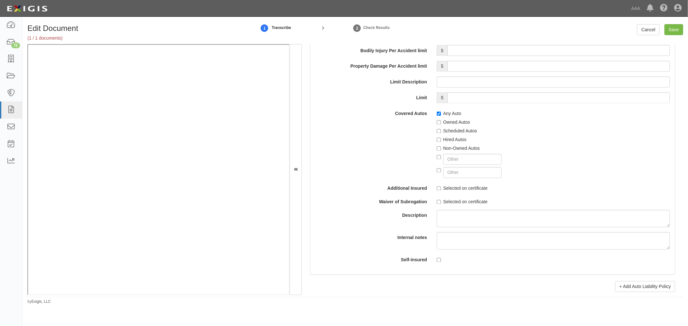
click at [448, 129] on div "Scheduled Autos" at bounding box center [553, 130] width 233 height 9
click at [449, 132] on label "Scheduled Autos" at bounding box center [457, 131] width 40 height 6
click at [441, 132] on input "Scheduled Autos" at bounding box center [439, 131] width 4 height 4
checkbox input "true"
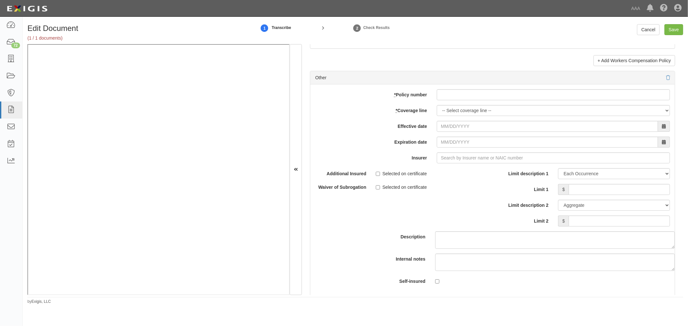
scroll to position [1852, 0]
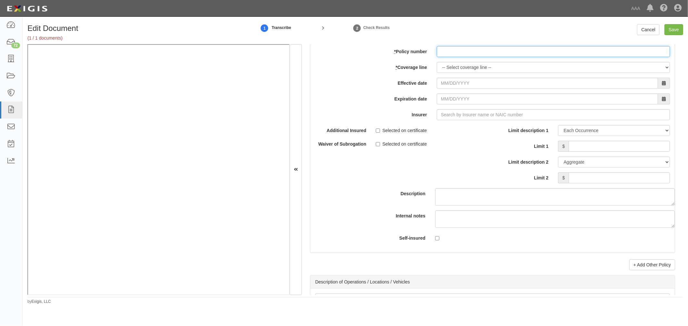
paste input "974055568"
drag, startPoint x: 494, startPoint y: 56, endPoint x: 487, endPoint y: 61, distance: 8.3
click at [487, 61] on div "add update renew This new policy will be added This new policy will update exis…" at bounding box center [492, 147] width 364 height 212
type input "974055568"
click at [463, 72] on select "-- Select coverage line -- Asbestos Abatement Auto Physical Damage Boiler & Mac…" at bounding box center [553, 67] width 233 height 11
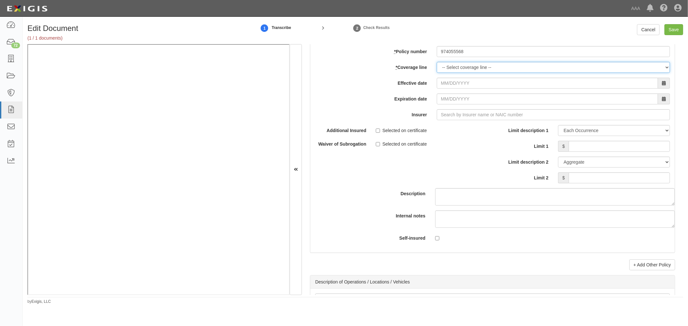
select select "70"
click at [437, 73] on select "-- Select coverage line -- Asbestos Abatement Auto Physical Damage Boiler & Mac…" at bounding box center [553, 67] width 233 height 11
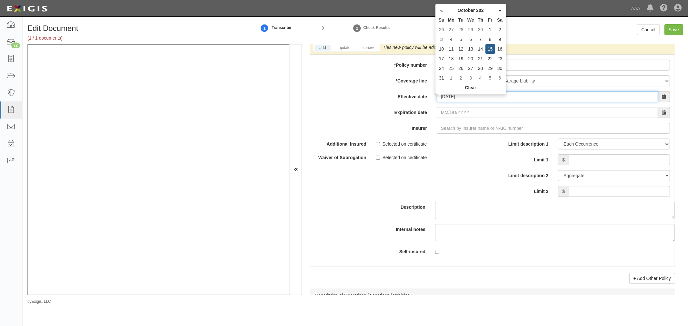
type input "10/15/2025"
type input "[DATE]"
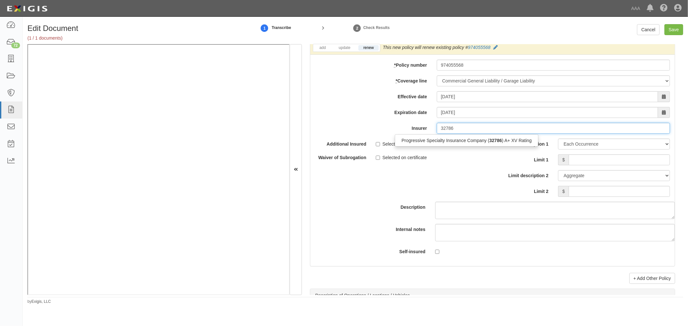
click at [473, 138] on div "Progressive Specialty Insurance Company ( 32786 ) A+ XV Rating" at bounding box center [467, 140] width 144 height 12
click at [475, 143] on div "Progressive Specialty Insurance Company ( 32786 ) A+ XV Rating" at bounding box center [466, 140] width 143 height 8
type input "Progressive Specialty Insurance Company (32786) A+ XV Rating"
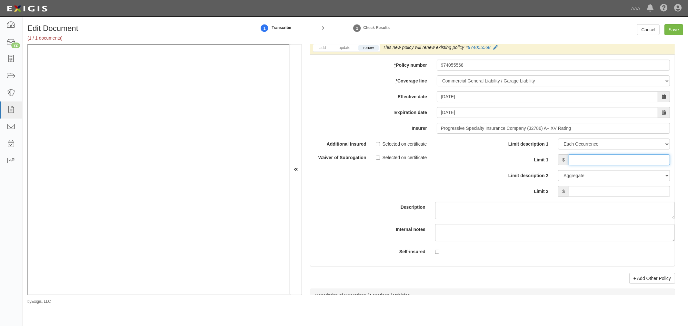
click at [602, 161] on input "Limit 1" at bounding box center [619, 159] width 101 height 11
type input "300,000"
click at [651, 193] on input "Limit 2" at bounding box center [619, 191] width 101 height 11
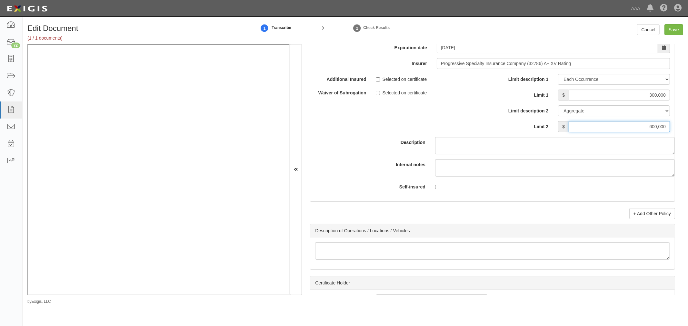
scroll to position [1971, 0]
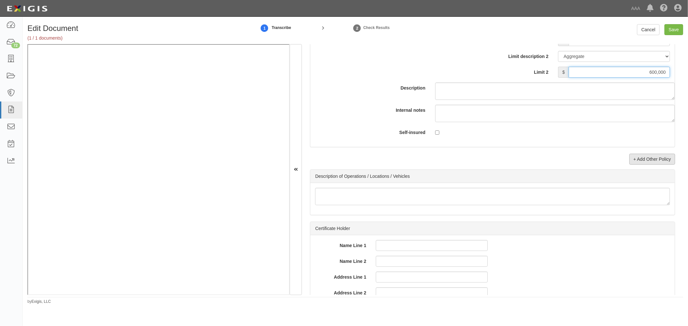
type input "600,000"
click at [662, 162] on link "+ Add Other Policy" at bounding box center [652, 159] width 46 height 11
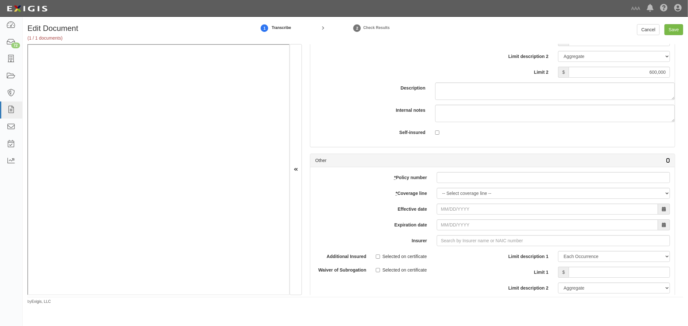
click at [666, 162] on icon at bounding box center [668, 161] width 4 height 5
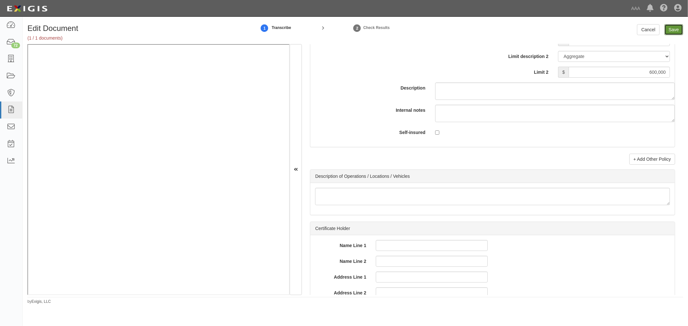
click at [669, 35] on input "Save" at bounding box center [673, 29] width 19 height 11
type input "300000"
type input "600000"
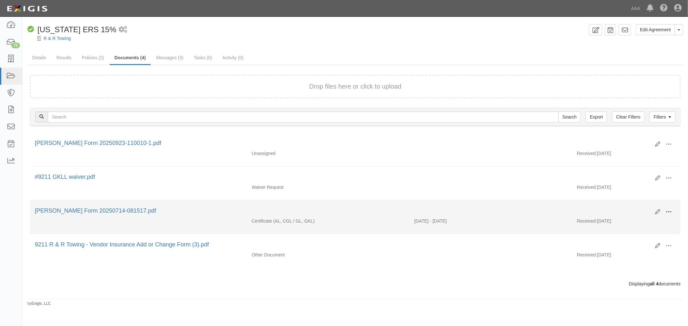
click at [668, 213] on span at bounding box center [669, 212] width 6 height 6
click at [661, 217] on link "View" at bounding box center [637, 222] width 51 height 12
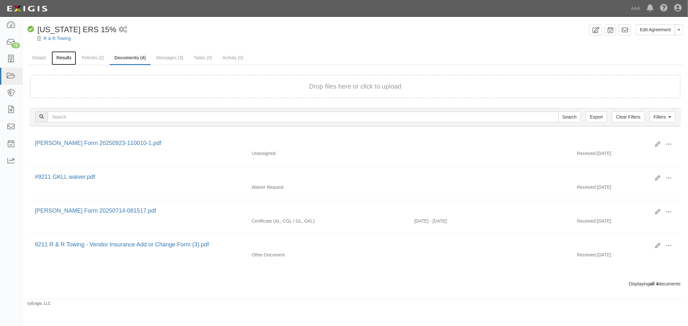
click at [59, 56] on link "Results" at bounding box center [64, 58] width 25 height 14
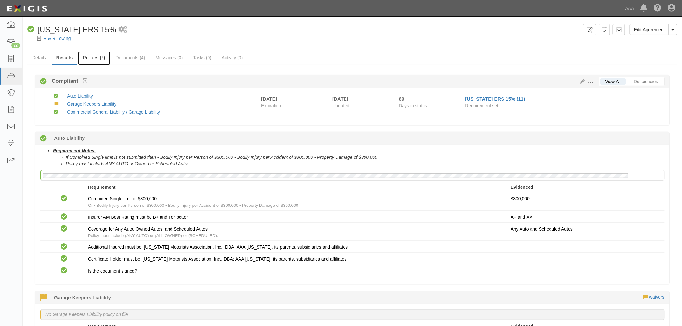
click at [96, 53] on link "Policies (2)" at bounding box center [94, 58] width 32 height 14
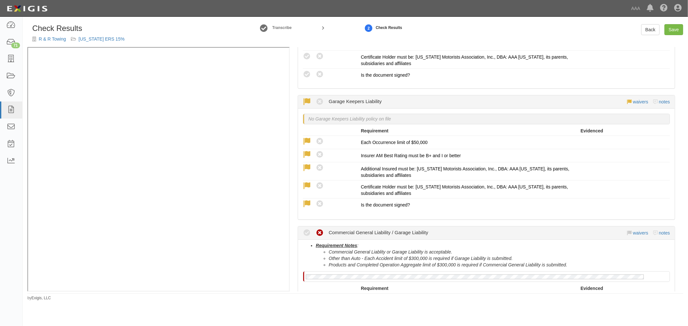
scroll to position [425, 0]
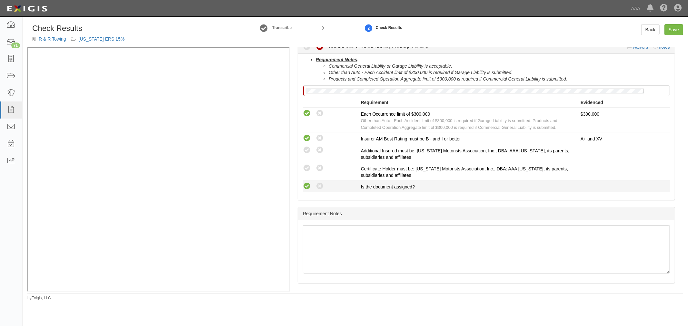
click at [310, 183] on icon at bounding box center [307, 187] width 8 height 8
radio input "true"
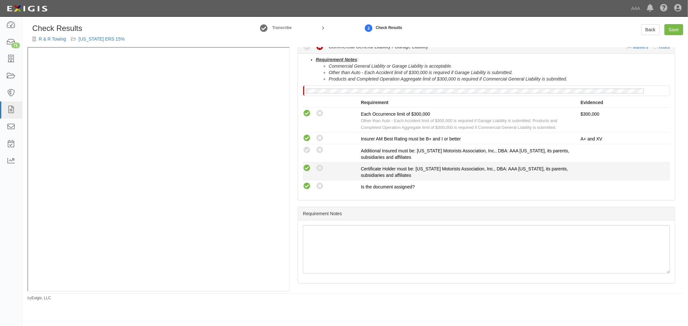
click at [308, 170] on icon at bounding box center [307, 168] width 8 height 8
radio input "true"
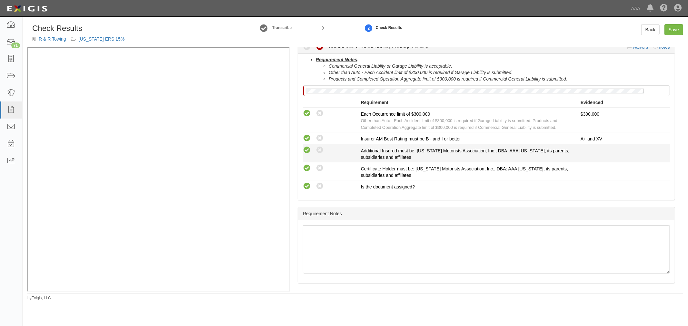
click at [309, 150] on icon at bounding box center [307, 150] width 8 height 8
radio input "true"
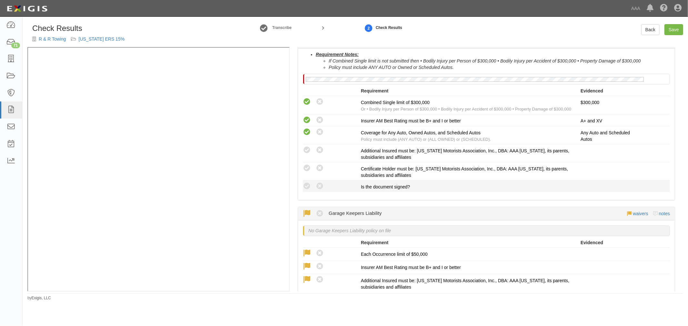
scroll to position [127, 0]
click at [309, 185] on icon at bounding box center [307, 187] width 8 height 8
radio input "true"
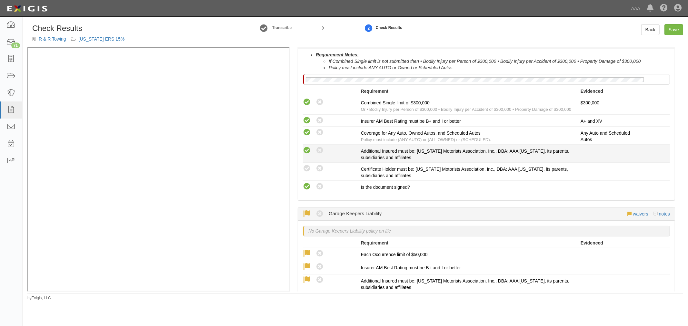
drag, startPoint x: 309, startPoint y: 168, endPoint x: 307, endPoint y: 152, distance: 16.6
click at [309, 164] on li "Compliant Waived: Non-Compliant Certificate Holder must be: Alabama Motorists A…" at bounding box center [486, 172] width 367 height 18
click at [307, 151] on icon at bounding box center [307, 151] width 8 height 8
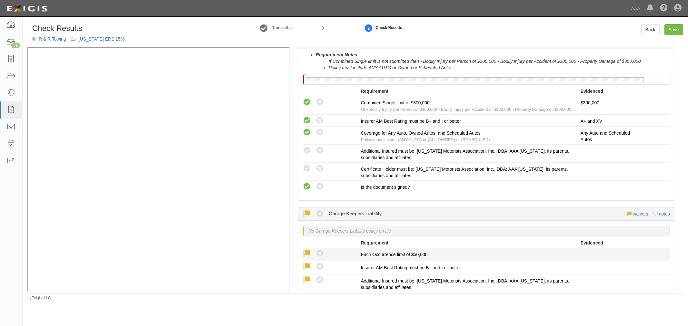
radio input "true"
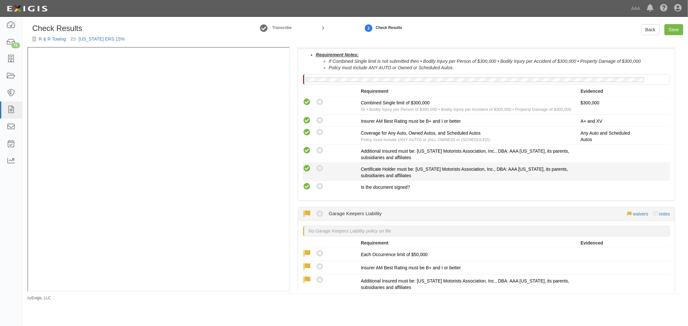
click at [308, 169] on icon at bounding box center [307, 169] width 8 height 8
radio input "true"
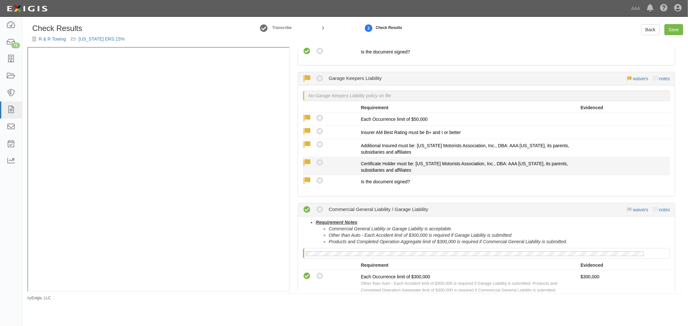
scroll to position [186, 0]
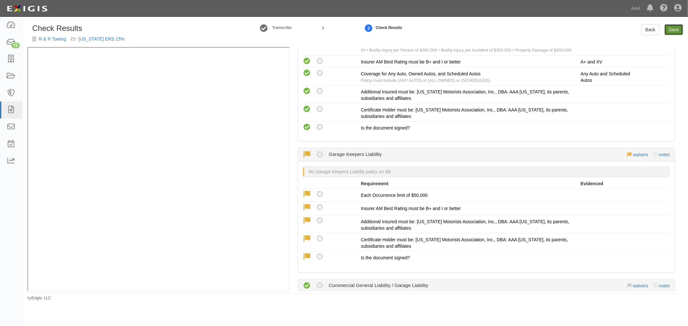
click at [677, 31] on link "Save" at bounding box center [673, 29] width 19 height 11
radio input "true"
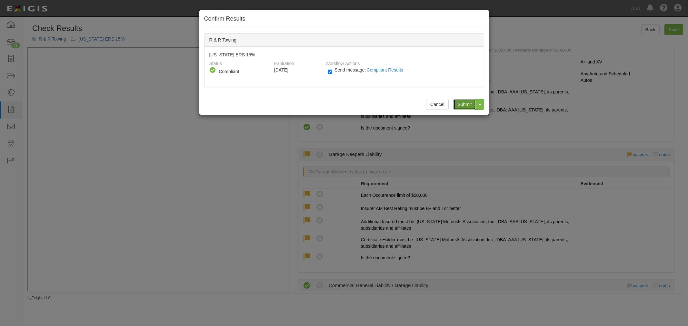
click at [465, 101] on input "Submit" at bounding box center [464, 104] width 23 height 11
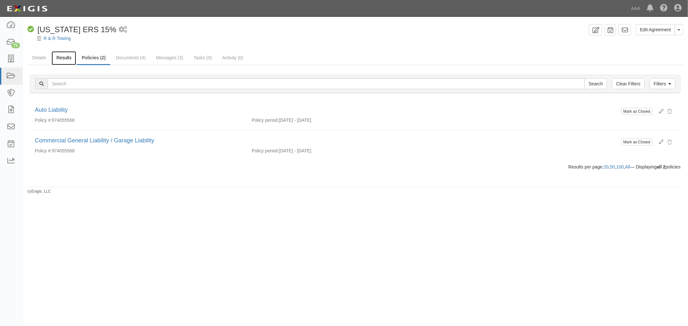
click at [64, 56] on link "Results" at bounding box center [64, 58] width 25 height 14
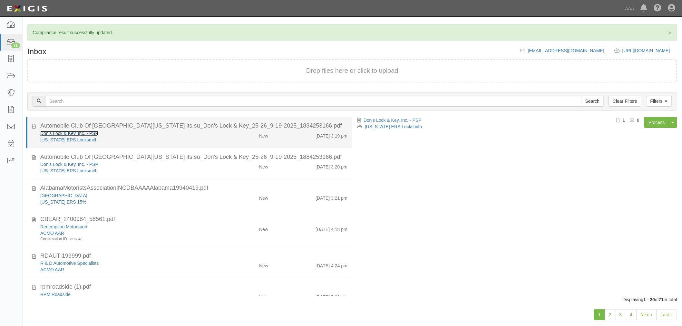
click at [85, 133] on link "Don's Lock & Key, Inc. - PSP" at bounding box center [69, 133] width 58 height 5
drag, startPoint x: 281, startPoint y: 131, endPoint x: 437, endPoint y: 107, distance: 158.0
click at [282, 131] on div "9/23/25 3:19 pm" at bounding box center [312, 134] width 79 height 9
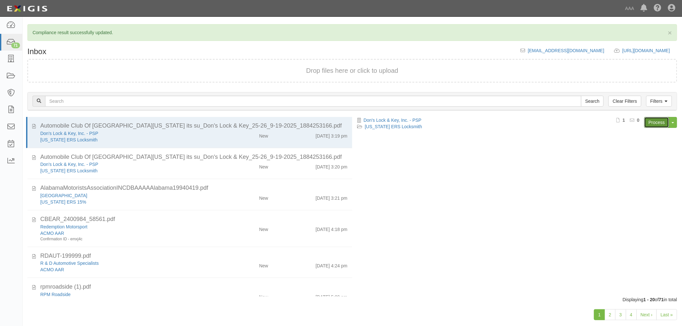
click at [654, 124] on link "Process" at bounding box center [657, 122] width 25 height 11
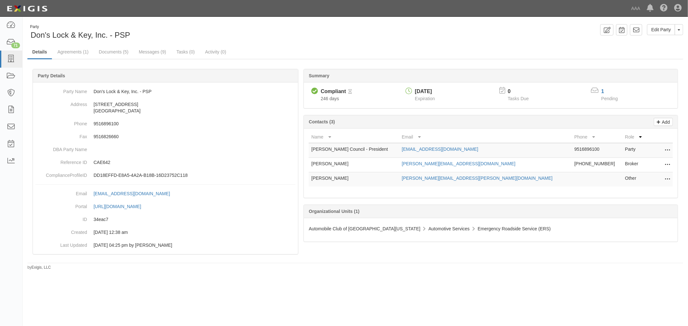
click at [85, 60] on div "Summary Compliant Compliant Pending Review 246 days [DATE] Expiration 0 Tasks D…" at bounding box center [355, 68] width 656 height 19
click at [82, 53] on link "Agreements (1)" at bounding box center [73, 52] width 41 height 14
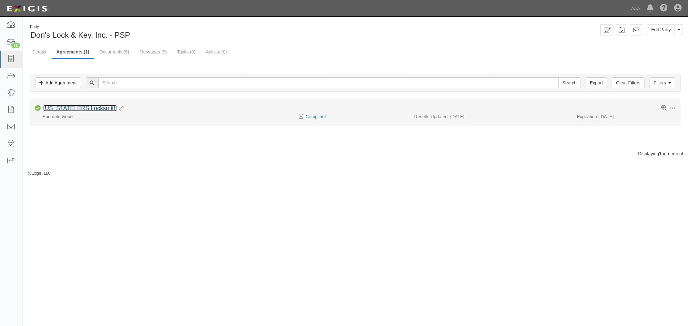
click at [69, 110] on link "[US_STATE] ERS Locksmith" at bounding box center [80, 108] width 74 height 6
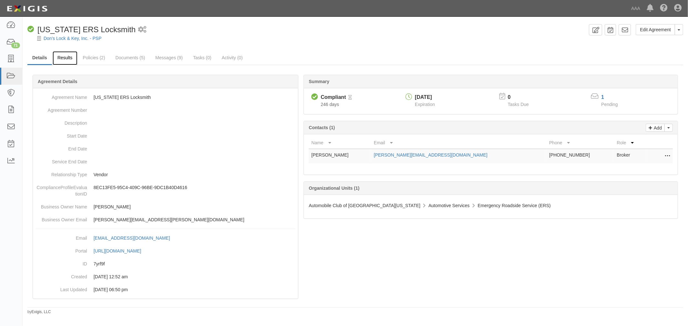
click at [65, 55] on link "Results" at bounding box center [65, 58] width 25 height 14
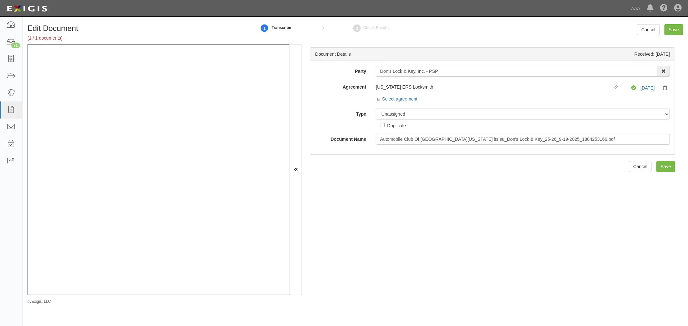
click at [394, 123] on div "Duplicate" at bounding box center [396, 125] width 19 height 7
click at [385, 123] on input "Duplicate" at bounding box center [383, 125] width 4 height 4
click at [394, 121] on div "Duplicate" at bounding box center [393, 124] width 25 height 9
click at [393, 124] on div "Duplicate" at bounding box center [396, 125] width 19 height 7
click at [385, 124] on input "Duplicate" at bounding box center [383, 125] width 4 height 4
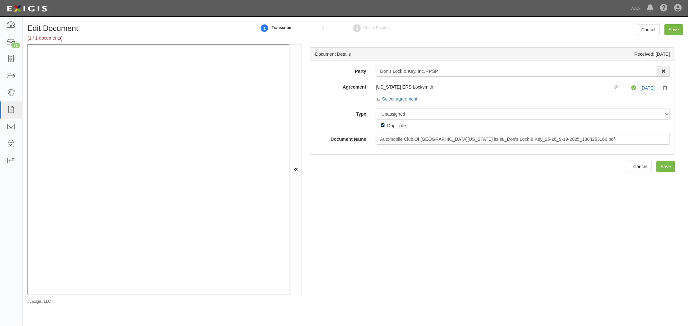
checkbox input "false"
drag, startPoint x: 394, startPoint y: 115, endPoint x: 396, endPoint y: 119, distance: 4.6
click at [395, 118] on select "Unassigned Binder Cancellation Notice Certificate Contract Endorsement Insuranc…" at bounding box center [523, 114] width 294 height 11
select select "CertificateDetail"
click at [376, 109] on select "Unassigned Binder Cancellation Notice Certificate Contract Endorsement Insuranc…" at bounding box center [523, 114] width 294 height 11
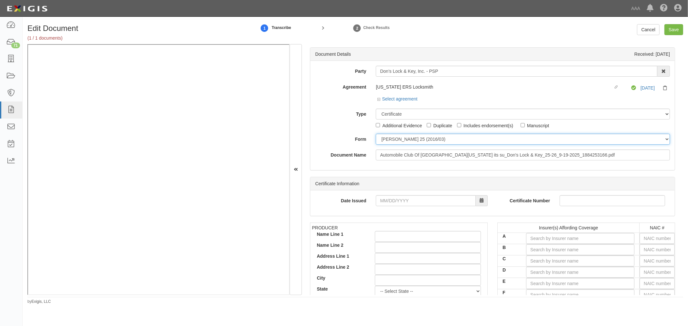
drag, startPoint x: 401, startPoint y: 139, endPoint x: 401, endPoint y: 144, distance: 5.5
click at [401, 139] on select "ACORD 25 (2016/03) ACORD 101 ACORD 855 NY (2014/05) General" at bounding box center [523, 139] width 294 height 11
select select "GeneralFormDetail"
click at [376, 134] on select "ACORD 25 (2016/03) ACORD 101 ACORD 855 NY (2014/05) General" at bounding box center [523, 139] width 294 height 11
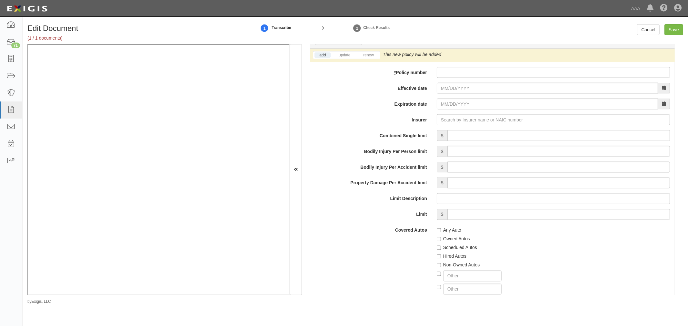
scroll to position [836, 0]
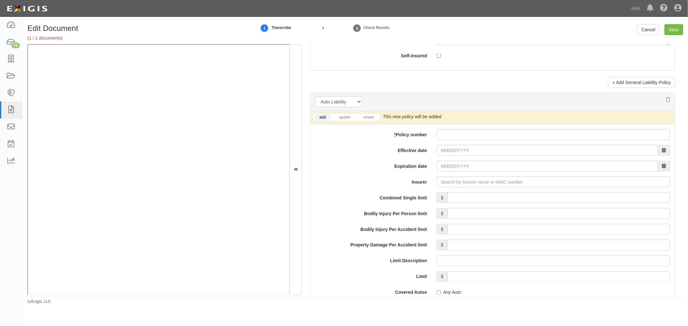
drag, startPoint x: 448, startPoint y: 127, endPoint x: 446, endPoint y: 130, distance: 3.8
click at [446, 130] on div "add update renew This new policy will be added This new policy will update exis…" at bounding box center [492, 282] width 364 height 343
paste input "50021097901"
click at [443, 138] on input "50021097901" at bounding box center [553, 134] width 233 height 11
type input "50021097901"
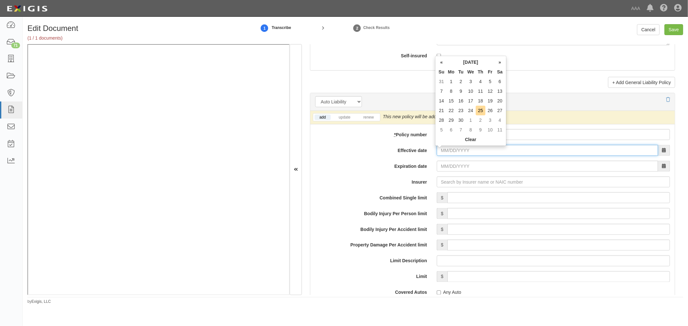
click at [443, 149] on input "Effective date" at bounding box center [547, 150] width 221 height 11
type input "07/17/2025"
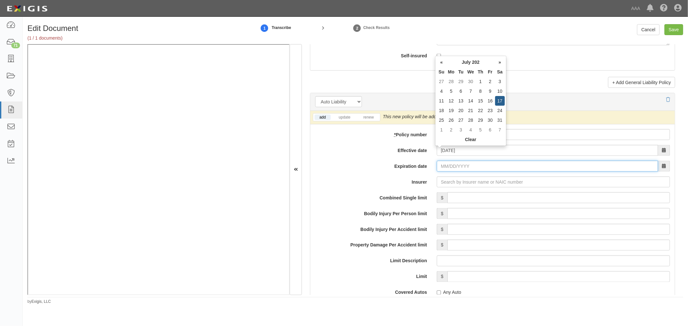
type input "07/17/2026"
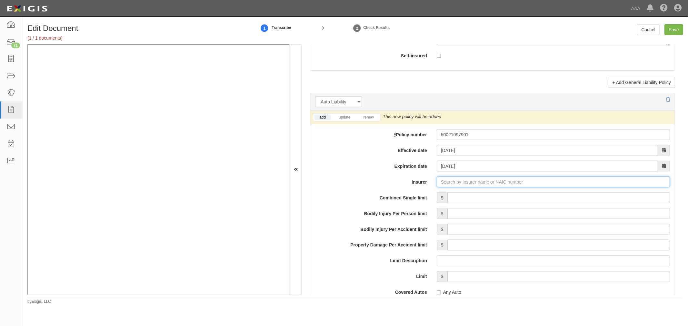
type input "21st Century Advantage Insurance Company (25232) NR Rating"
type input "2"
click at [466, 199] on div "Infinity Select Insurance Company ( 20260 ) A- XIV Rating" at bounding box center [458, 194] width 127 height 8
type input "Infinity Select Insurance Company (20260) A- XIV Rating"
click at [368, 120] on link "renew" at bounding box center [368, 117] width 20 height 5
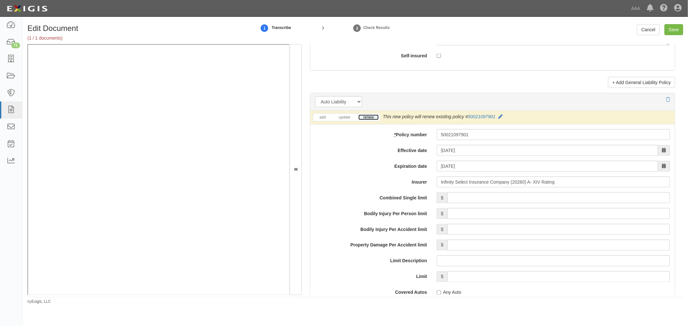
click at [368, 120] on link "renew" at bounding box center [368, 117] width 20 height 5
click at [460, 204] on input "Combined Single limit" at bounding box center [558, 198] width 223 height 11
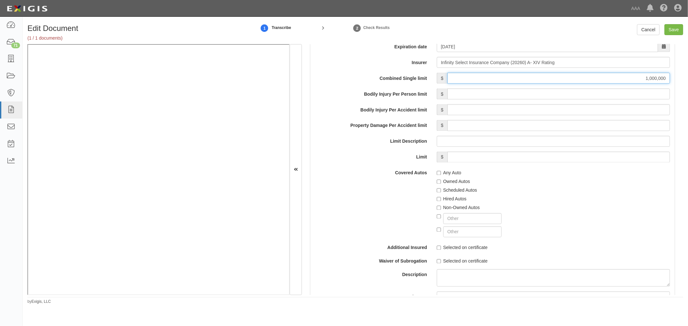
type input "1,000,000"
click at [445, 172] on label "Any Auto" at bounding box center [449, 173] width 25 height 6
click at [441, 172] on input "Any Auto" at bounding box center [439, 173] width 4 height 4
checkbox input "true"
click at [448, 191] on label "Scheduled Autos" at bounding box center [457, 190] width 40 height 6
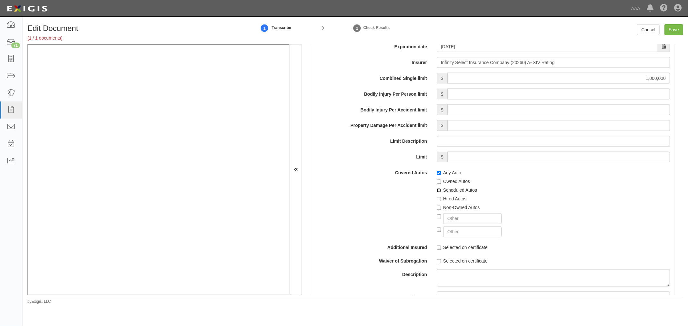
click at [441, 191] on input "Scheduled Autos" at bounding box center [439, 191] width 4 height 4
checkbox input "true"
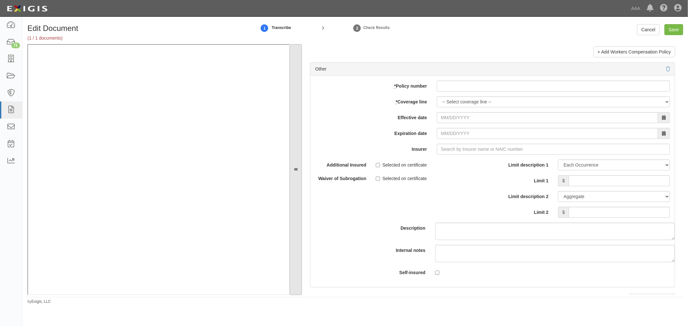
scroll to position [1792, 0]
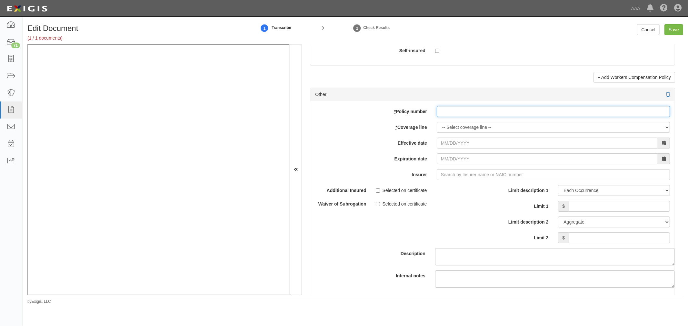
drag, startPoint x: 450, startPoint y: 115, endPoint x: 453, endPoint y: 120, distance: 6.2
click at [452, 117] on input "* Policy number" at bounding box center [553, 111] width 233 height 11
paste input "680-2W388653-25-42"
type input "680-2W388653-25-42"
click at [453, 133] on select "-- Select coverage line -- Asbestos Abatement Auto Physical Damage Boiler & Mac…" at bounding box center [553, 127] width 233 height 11
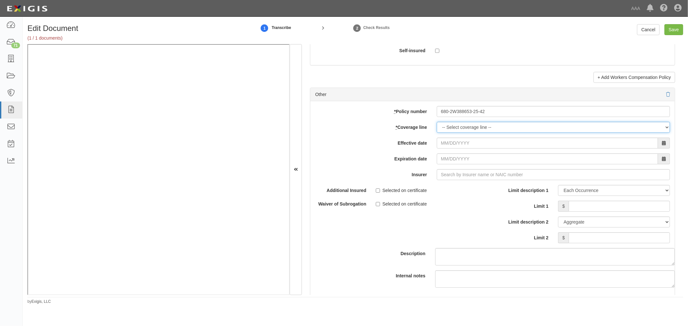
select select "70"
click at [437, 133] on select "-- Select coverage line -- Asbestos Abatement Auto Physical Damage Boiler & Mac…" at bounding box center [553, 127] width 233 height 11
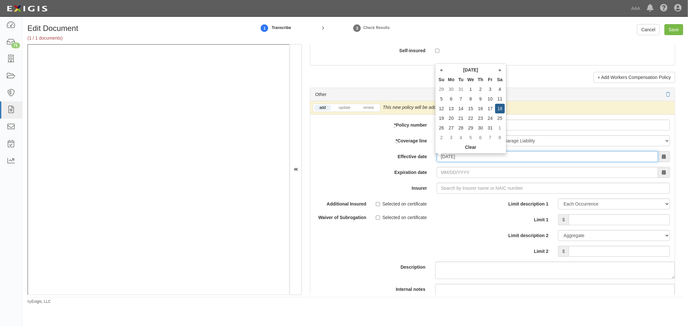
type input "01/18/2025"
type input "01/18/2026"
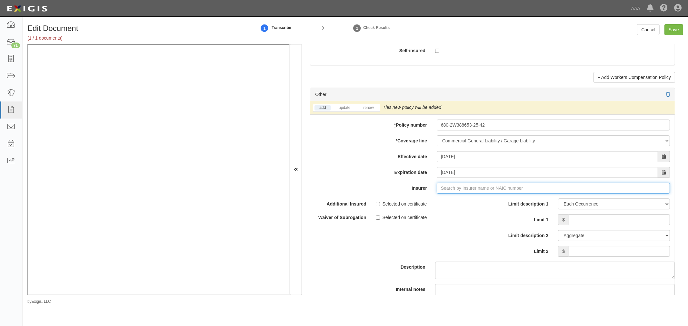
click at [474, 188] on input "Insurer" at bounding box center [553, 188] width 233 height 11
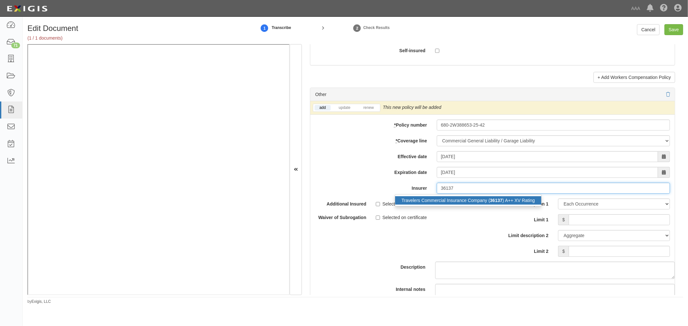
click at [475, 203] on div "Travelers Commercial Insurance Company ( 36137 ) A++ XV Rating" at bounding box center [468, 200] width 146 height 8
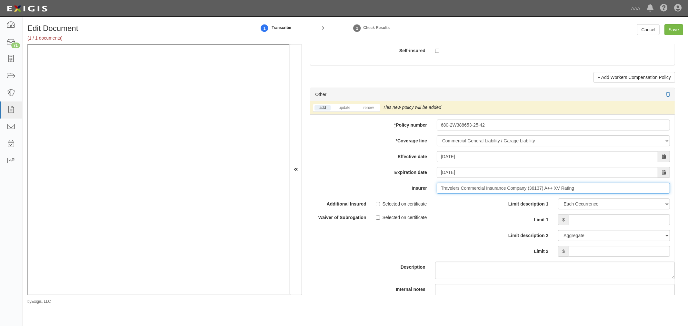
type input "Travelers Commercial Insurance Company (36137) A++ XV Rating"
click at [366, 112] on li "renew" at bounding box center [368, 107] width 23 height 7
click at [366, 111] on link "renew" at bounding box center [368, 107] width 20 height 5
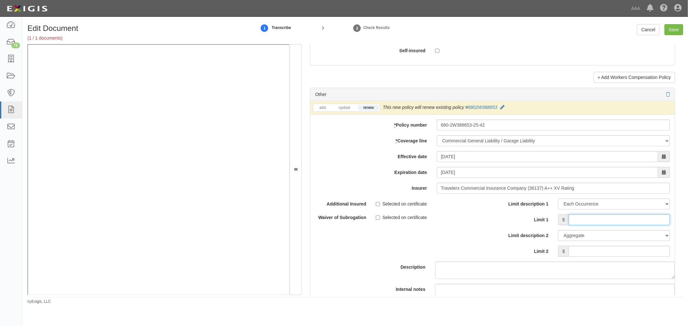
click at [581, 225] on input "Limit 1" at bounding box center [619, 219] width 101 height 11
type input "2,000,000"
click at [591, 253] on input "Limit 2" at bounding box center [619, 251] width 101 height 11
type input "4,000,000"
click at [672, 28] on input "Save" at bounding box center [673, 29] width 19 height 11
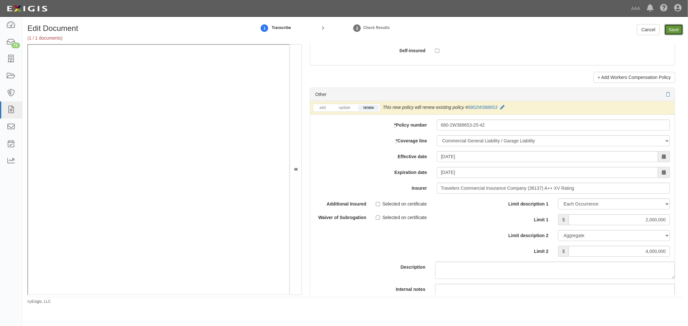
type input "1000000"
type input "2000000"
type input "4000000"
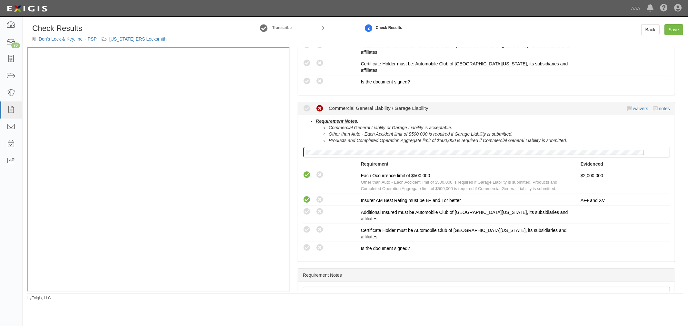
scroll to position [264, 0]
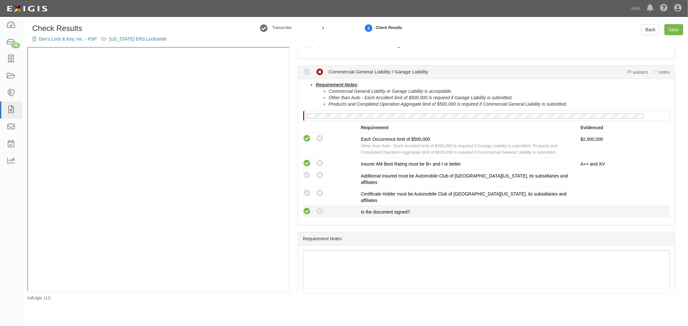
click at [308, 208] on icon at bounding box center [307, 212] width 8 height 8
radio input "true"
click at [307, 190] on icon at bounding box center [307, 194] width 8 height 8
radio input "true"
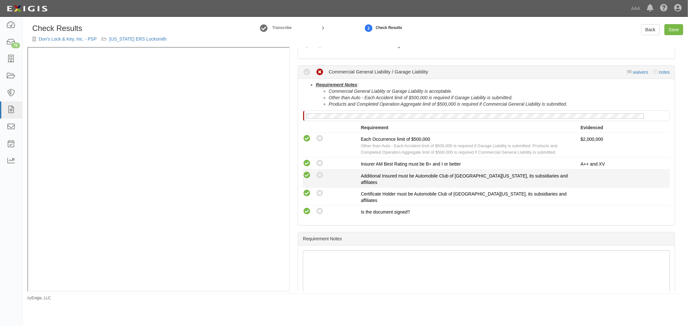
click at [305, 172] on icon at bounding box center [307, 176] width 8 height 8
radio input "true"
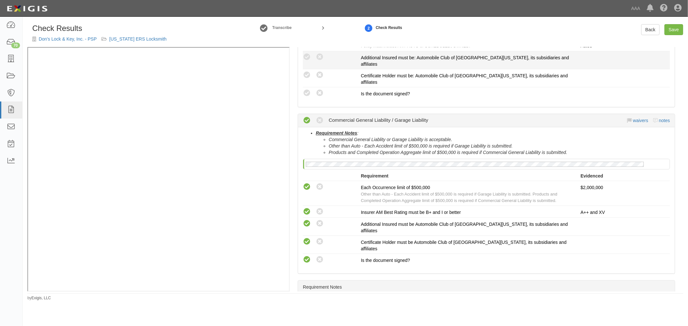
scroll to position [85, 0]
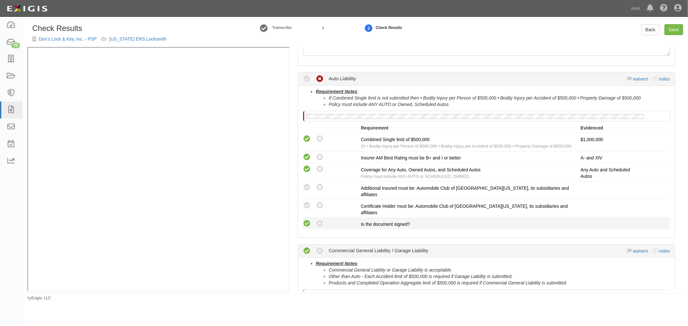
click at [306, 220] on icon at bounding box center [307, 224] width 8 height 8
radio input "true"
click at [306, 202] on icon at bounding box center [307, 206] width 8 height 8
radio input "true"
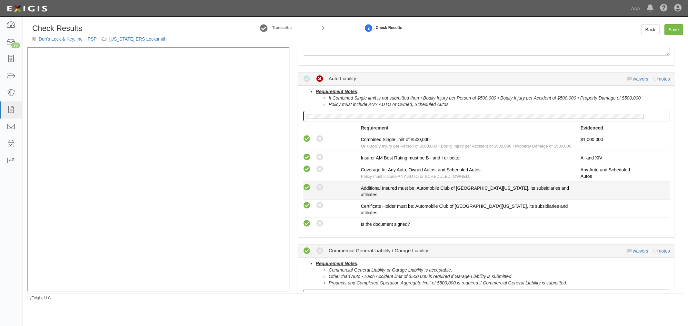
click at [306, 188] on icon at bounding box center [307, 188] width 8 height 8
radio input "true"
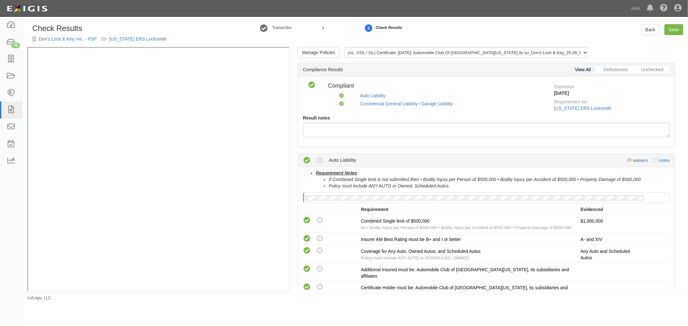
scroll to position [0, 0]
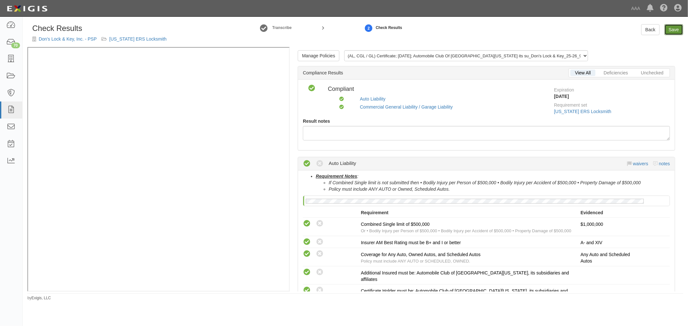
click at [679, 25] on link "Save" at bounding box center [673, 29] width 19 height 11
radio input "true"
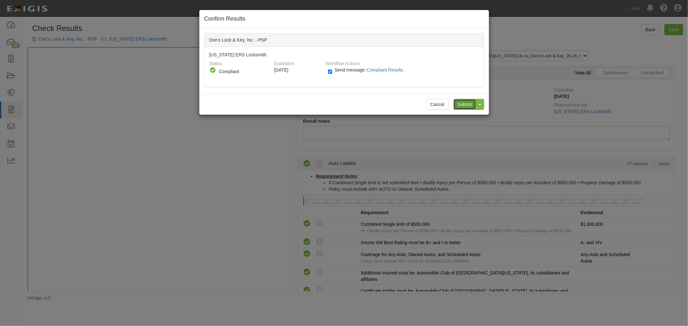
click at [469, 101] on input "Submit" at bounding box center [464, 104] width 23 height 11
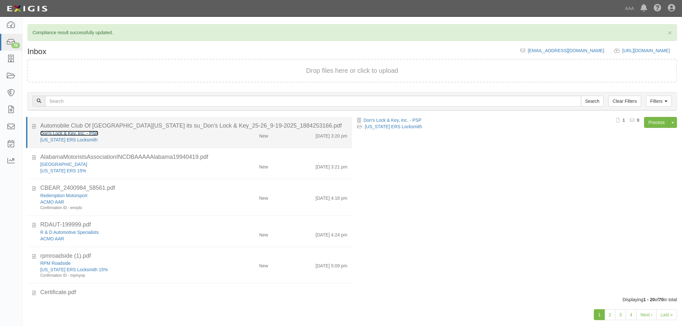
click at [71, 132] on link "Don's Lock & Key, Inc. - PSP" at bounding box center [69, 133] width 58 height 5
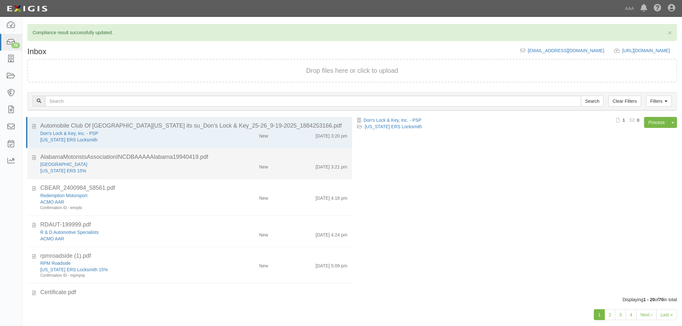
drag, startPoint x: 269, startPoint y: 147, endPoint x: 273, endPoint y: 148, distance: 4.3
click at [269, 148] on li "AlabamaMotoristsAssociationINCDBAAAAAlabama19940419.pdf Magic City Alabama ERS …" at bounding box center [189, 163] width 325 height 31
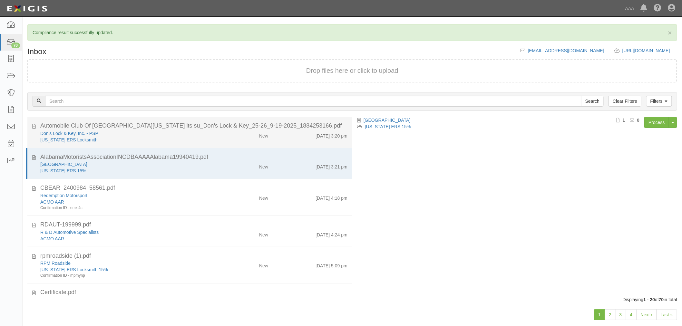
drag, startPoint x: 326, startPoint y: 136, endPoint x: 331, endPoint y: 134, distance: 5.5
click at [327, 136] on div "9/23/25 3:20 pm" at bounding box center [332, 134] width 32 height 9
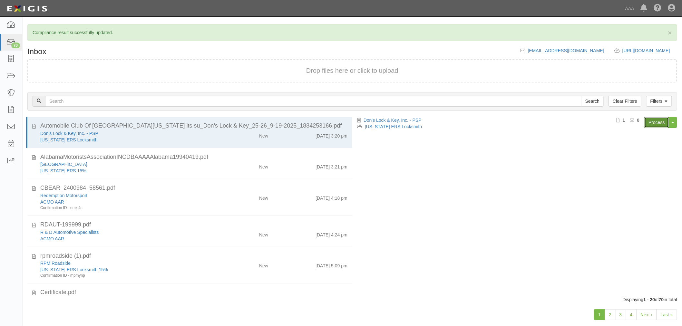
click at [662, 119] on link "Process" at bounding box center [657, 122] width 25 height 11
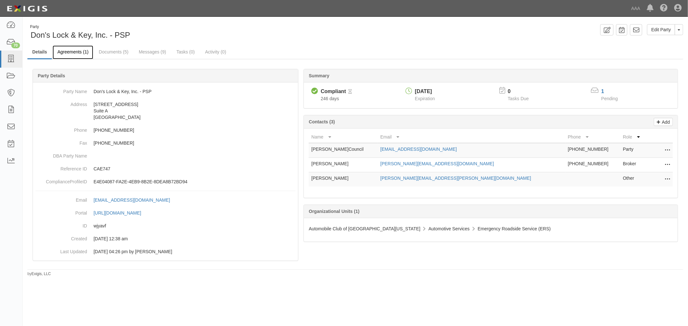
click at [70, 53] on link "Agreements (1)" at bounding box center [73, 52] width 41 height 14
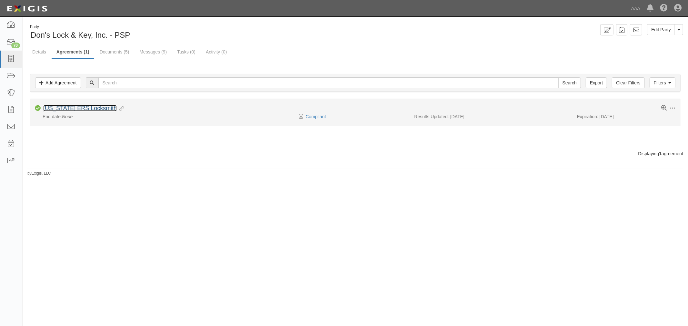
click at [88, 109] on link "[US_STATE] ERS Locksmith" at bounding box center [80, 108] width 74 height 6
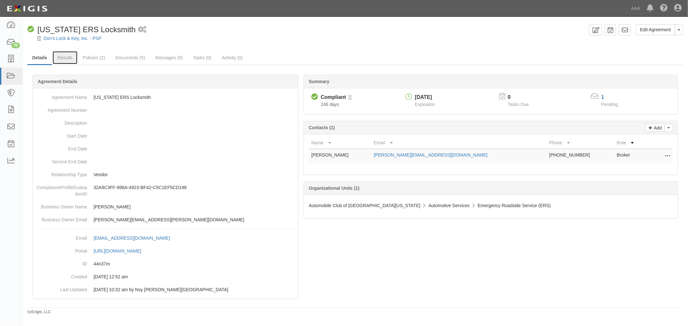
click at [65, 59] on link "Results" at bounding box center [65, 57] width 25 height 13
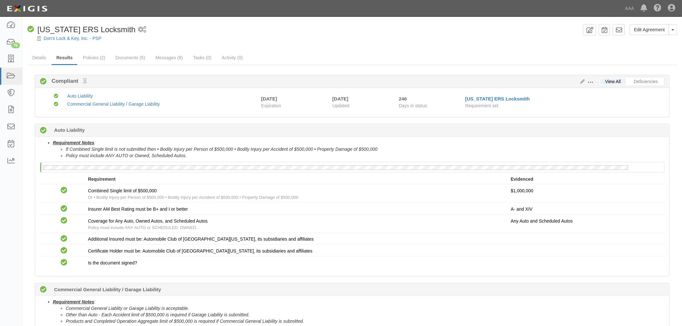
drag, startPoint x: 108, startPoint y: 53, endPoint x: 129, endPoint y: 46, distance: 22.0
drag, startPoint x: 129, startPoint y: 46, endPoint x: 127, endPoint y: 57, distance: 11.5
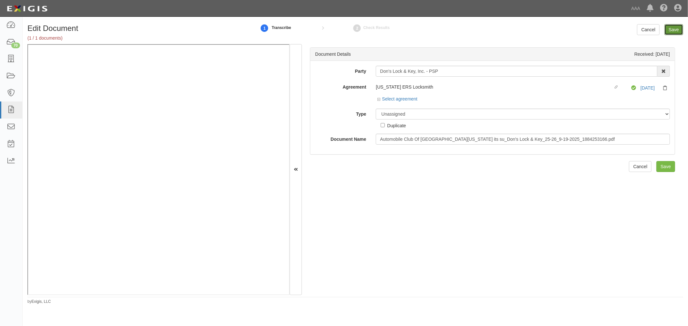
click at [675, 25] on input "Save" at bounding box center [673, 29] width 19 height 11
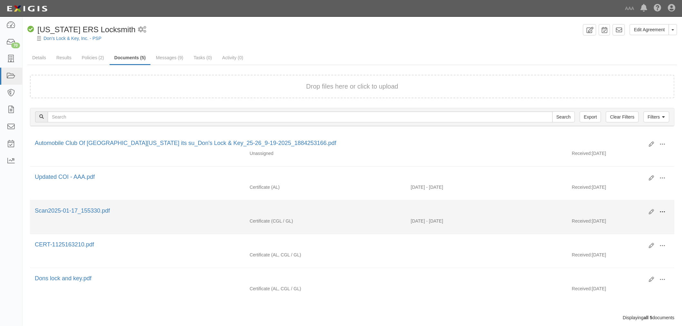
click at [666, 209] on button at bounding box center [663, 212] width 14 height 11
click at [650, 219] on link "View" at bounding box center [631, 222] width 51 height 12
click at [653, 214] on icon at bounding box center [652, 212] width 5 height 5
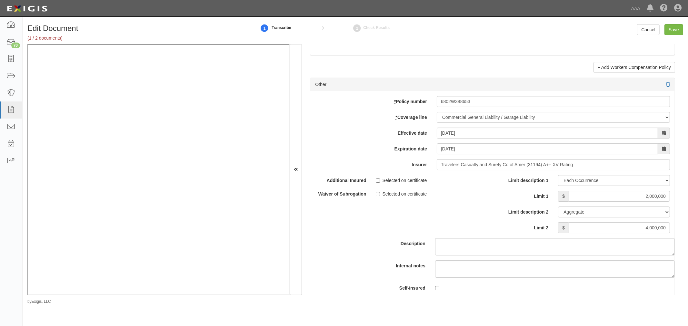
scroll to position [1792, 0]
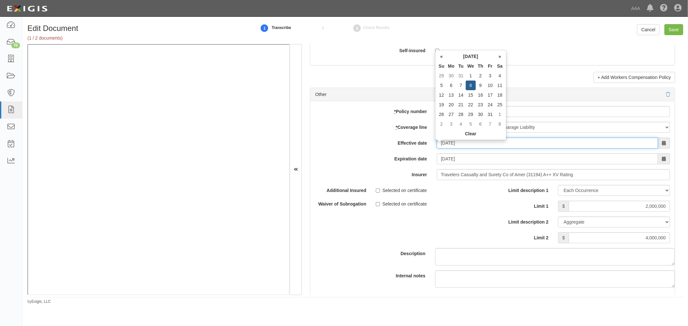
drag, startPoint x: 482, startPoint y: 142, endPoint x: 411, endPoint y: 156, distance: 72.7
click at [411, 156] on div "* Policy number 6802W388653 * Coverage line -- Select coverage line -- Asbestos…" at bounding box center [492, 207] width 364 height 212
type input "[DATE]"
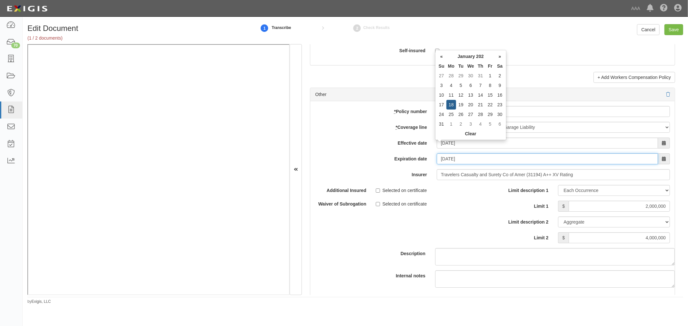
type input "01/18/2026"
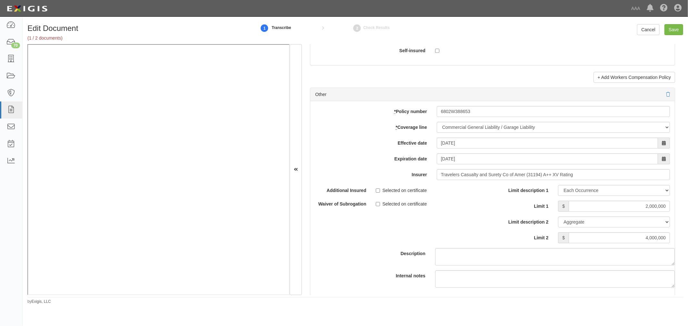
drag, startPoint x: 319, startPoint y: 137, endPoint x: 527, endPoint y: 101, distance: 211.0
click at [321, 137] on div "* Policy number 6802W388653 * Coverage line -- Select coverage line -- Asbestos…" at bounding box center [492, 207] width 364 height 212
click at [673, 31] on input "Save" at bounding box center [673, 29] width 19 height 11
type input "2000000"
type input "4000000"
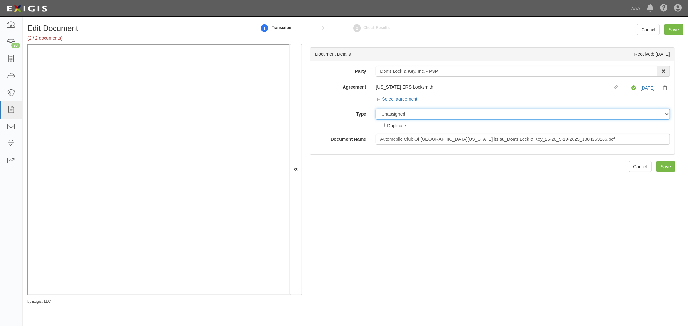
click at [478, 112] on select "Unassigned Binder Cancellation Notice Certificate Contract Endorsement Insuranc…" at bounding box center [523, 114] width 294 height 11
select select "OtherDetail"
click at [376, 109] on select "Unassigned Binder Cancellation Notice Certificate Contract Endorsement Insuranc…" at bounding box center [523, 114] width 294 height 11
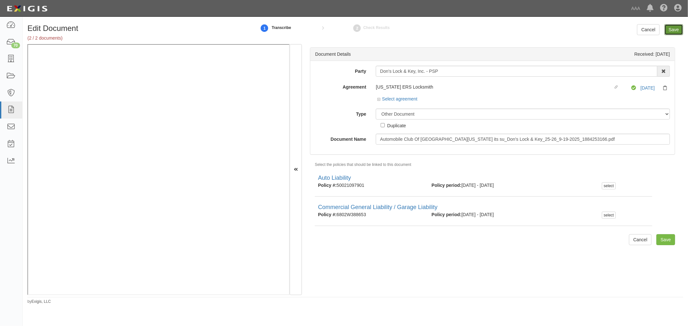
click at [666, 31] on input "Save" at bounding box center [673, 29] width 19 height 11
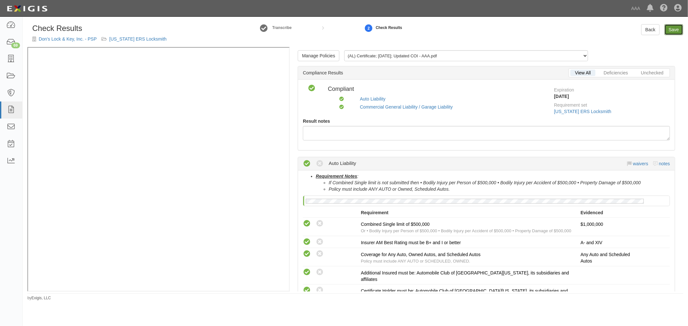
click at [675, 27] on link "Save" at bounding box center [673, 29] width 19 height 11
radio input "true"
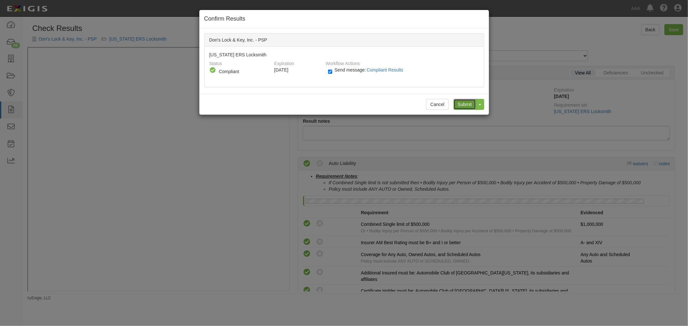
click at [463, 105] on input "Submit" at bounding box center [464, 104] width 23 height 11
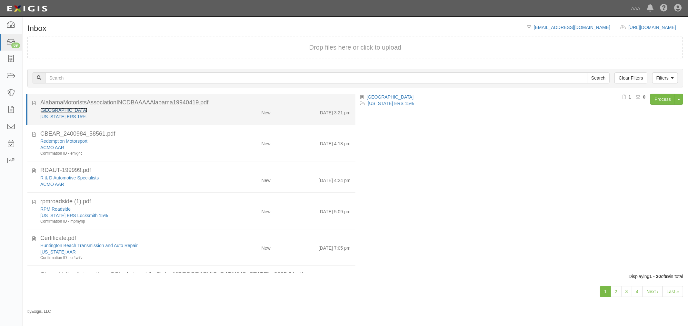
click at [50, 112] on link "[GEOGRAPHIC_DATA]" at bounding box center [63, 110] width 47 height 5
drag, startPoint x: 222, startPoint y: 108, endPoint x: 334, endPoint y: 106, distance: 112.6
click at [223, 107] on div "New" at bounding box center [248, 111] width 53 height 9
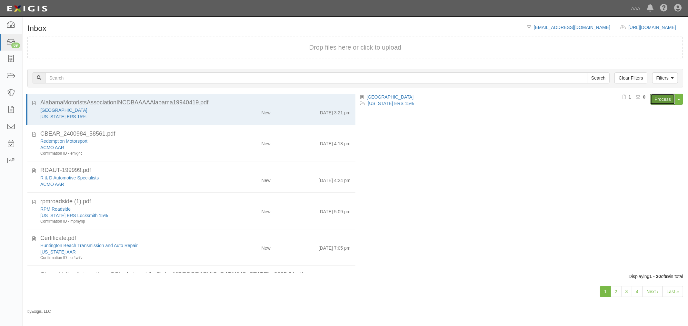
click at [663, 99] on link "Process" at bounding box center [662, 99] width 25 height 11
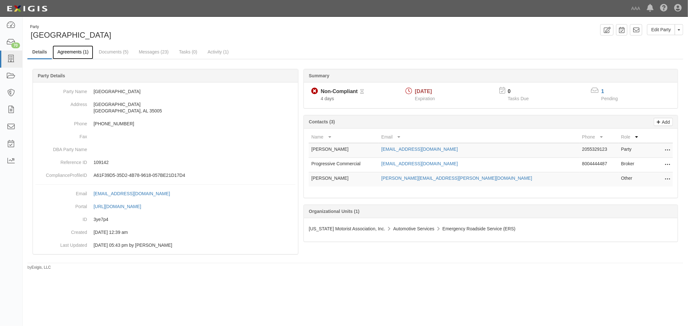
click at [80, 52] on link "Agreements (1)" at bounding box center [73, 52] width 41 height 14
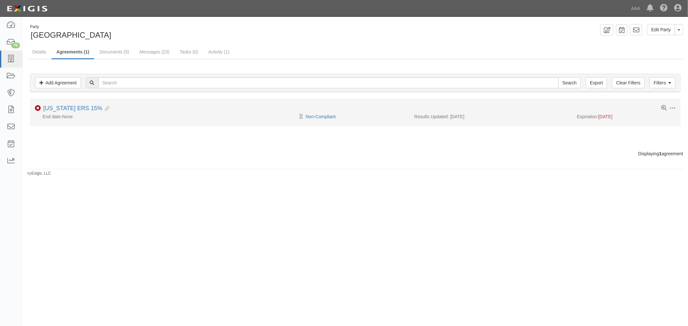
click at [73, 104] on li "Toggle Agreement Dropdown Edit Log activity Add task Send message Archive Non-C…" at bounding box center [355, 112] width 651 height 27
click at [75, 108] on link "[US_STATE] ERS 15%" at bounding box center [72, 108] width 59 height 6
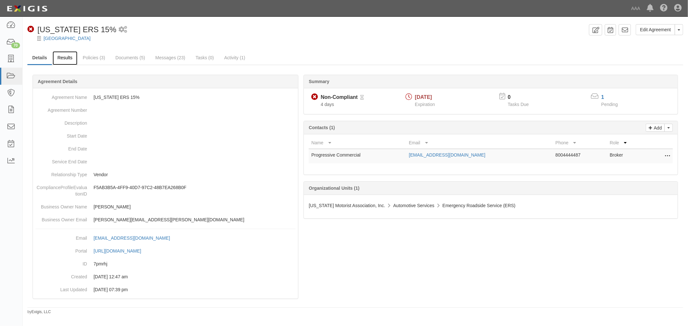
click at [61, 56] on link "Results" at bounding box center [65, 58] width 25 height 14
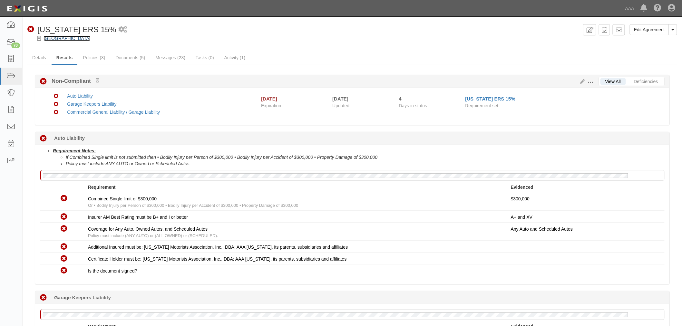
drag, startPoint x: 49, startPoint y: 37, endPoint x: 52, endPoint y: 37, distance: 3.2
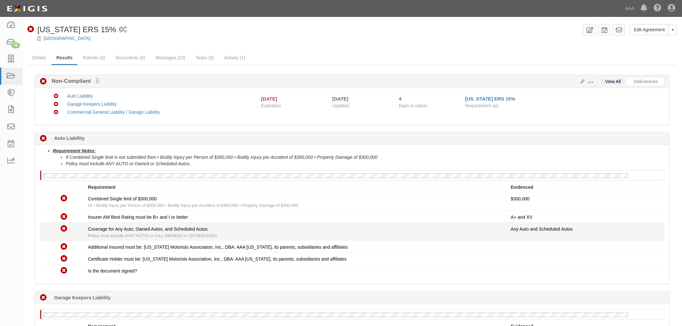
click at [401, 233] on div "Coverage for Any Auto, Owned Autos, and Scheduled Autos Policy must include (AN…" at bounding box center [299, 232] width 423 height 13
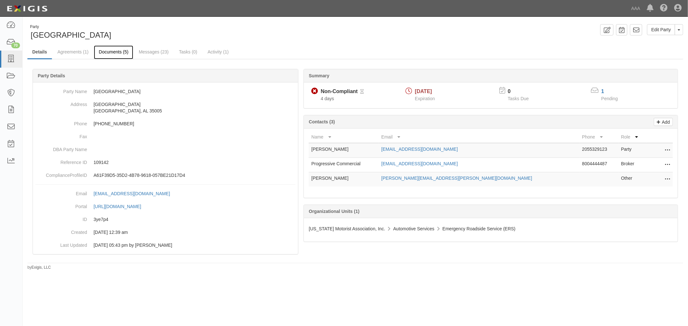
click at [132, 51] on link "Documents (5)" at bounding box center [113, 52] width 39 height 14
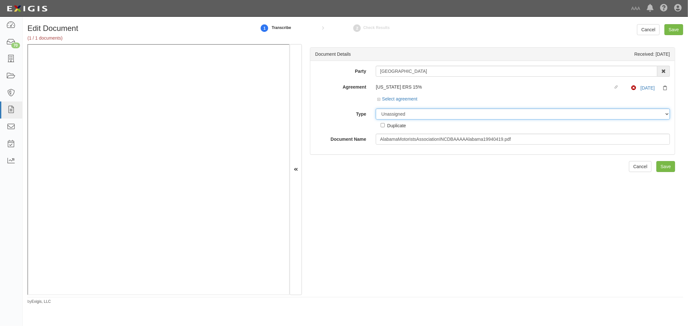
click at [381, 115] on select "Unassigned Binder Cancellation Notice Certificate Contract Endorsement Insuranc…" at bounding box center [523, 114] width 294 height 11
select select "CertificateDetail"
click at [376, 109] on select "Unassigned Binder Cancellation Notice Certificate Contract Endorsement Insuranc…" at bounding box center [523, 114] width 294 height 11
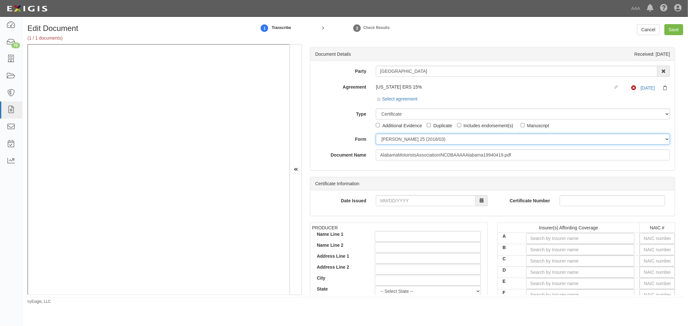
drag, startPoint x: 385, startPoint y: 137, endPoint x: 388, endPoint y: 144, distance: 7.7
click at [385, 138] on select "ACORD 25 (2016/03) ACORD 101 ACORD 855 NY (2014/05) General" at bounding box center [523, 139] width 294 height 11
select select "GeneralFormDetail"
click at [376, 134] on select "ACORD 25 (2016/03) ACORD 101 ACORD 855 NY (2014/05) General" at bounding box center [523, 139] width 294 height 11
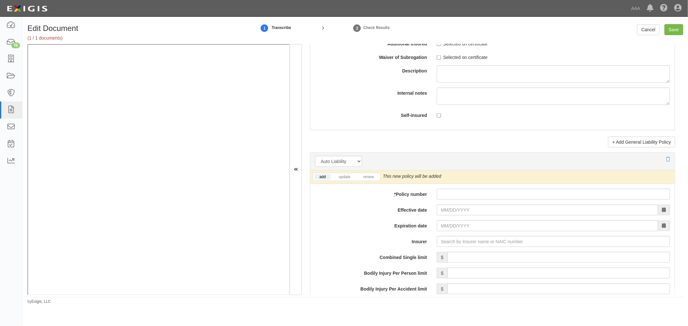
scroll to position [836, 0]
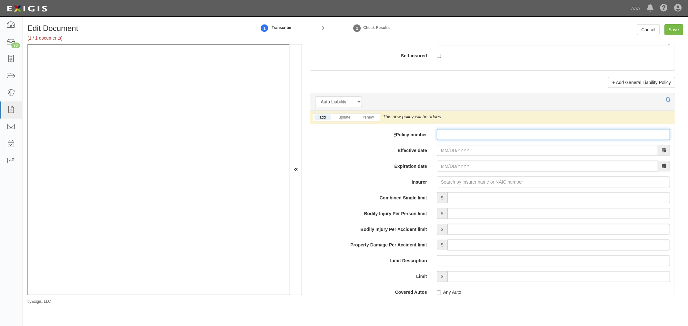
drag, startPoint x: 451, startPoint y: 140, endPoint x: 448, endPoint y: 144, distance: 4.9
click at [451, 140] on input "* Policy number" at bounding box center [553, 134] width 233 height 11
paste input "680-2W388653-25-42"
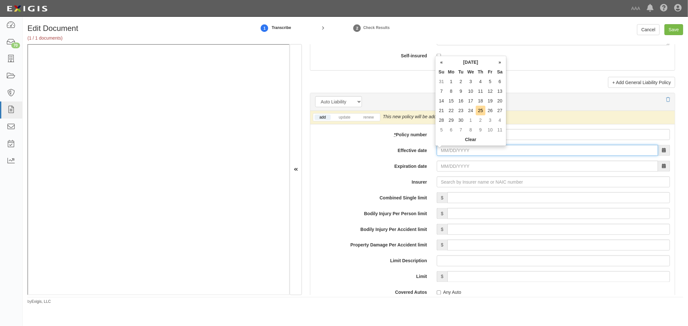
click at [444, 156] on input "Effective date" at bounding box center [547, 150] width 221 height 11
click at [357, 168] on label "Expiration date" at bounding box center [371, 165] width 122 height 9
click at [437, 168] on input "Expiration date" at bounding box center [547, 166] width 221 height 11
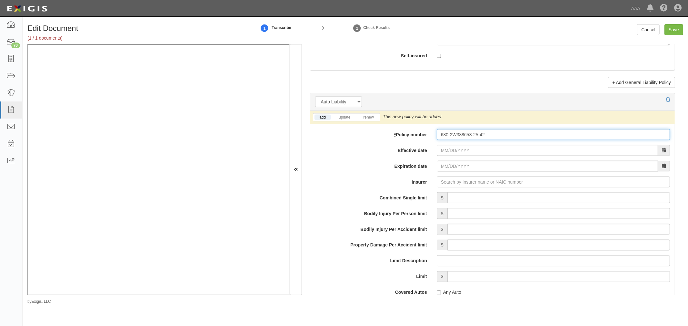
paste input "952477059"
drag, startPoint x: 542, startPoint y: 146, endPoint x: 433, endPoint y: 163, distance: 111.0
click at [433, 164] on div "add update renew This new policy will be added This new policy will update exis…" at bounding box center [492, 282] width 364 height 343
type input "952477059"
click at [473, 148] on input "Effective date" at bounding box center [547, 150] width 221 height 11
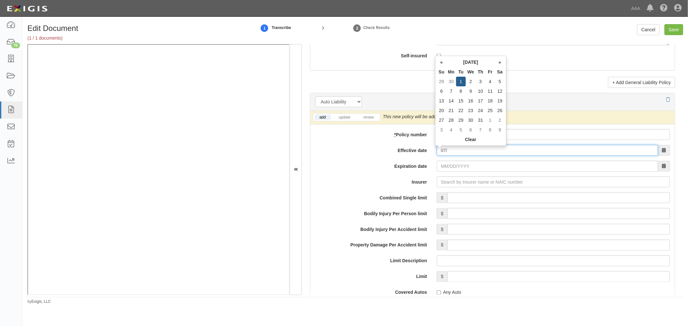
type input "0"
type input "[DATE]"
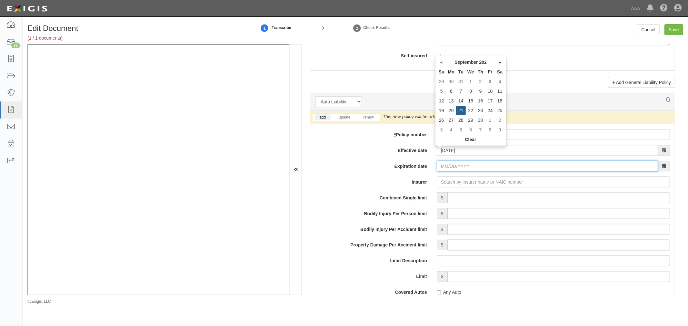
type input "[DATE]"
click at [469, 170] on input "Expiration date" at bounding box center [547, 166] width 221 height 11
type input "[DATE]"
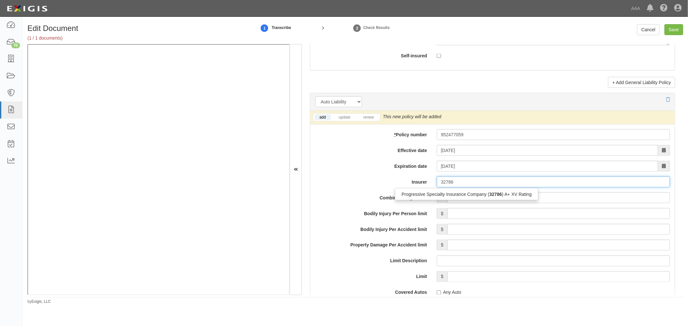
click at [479, 191] on div "Progressive Specialty Insurance Company ( 32786 ) A+ XV Rating" at bounding box center [467, 194] width 144 height 12
click at [479, 194] on div "Progressive Specialty Insurance Company ( 32786 ) A+ XV Rating" at bounding box center [466, 194] width 143 height 8
type input "Progressive Specialty Insurance Company (32786) A+ XV Rating"
click at [373, 120] on link "renew" at bounding box center [368, 117] width 20 height 5
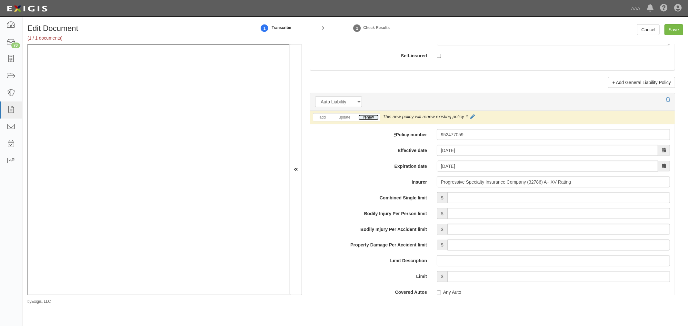
click at [373, 120] on link "renew" at bounding box center [368, 117] width 20 height 5
click at [457, 204] on input "Combined Single limit" at bounding box center [558, 198] width 223 height 11
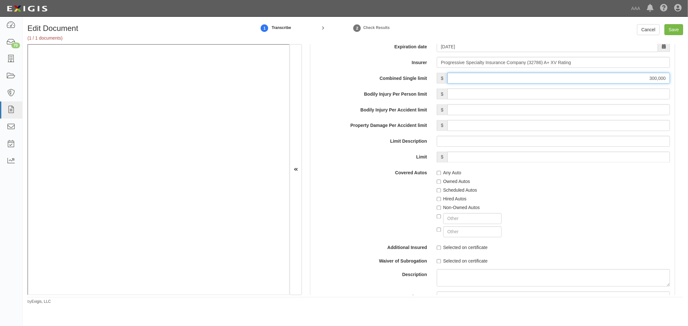
type input "300,000"
click at [444, 175] on label "Any Auto" at bounding box center [449, 173] width 25 height 6
click at [441, 175] on input "Any Auto" at bounding box center [439, 173] width 4 height 4
checkbox input "true"
click at [453, 194] on label "Scheduled Autos" at bounding box center [457, 190] width 40 height 6
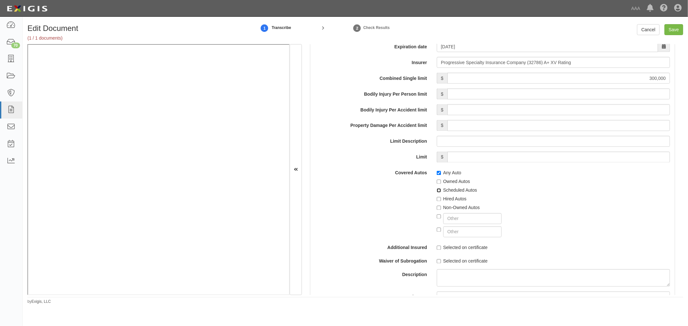
click at [441, 193] on input "Scheduled Autos" at bounding box center [439, 191] width 4 height 4
checkbox input "true"
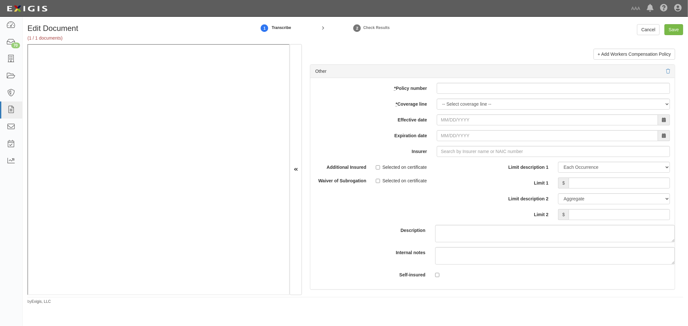
scroll to position [1792, 0]
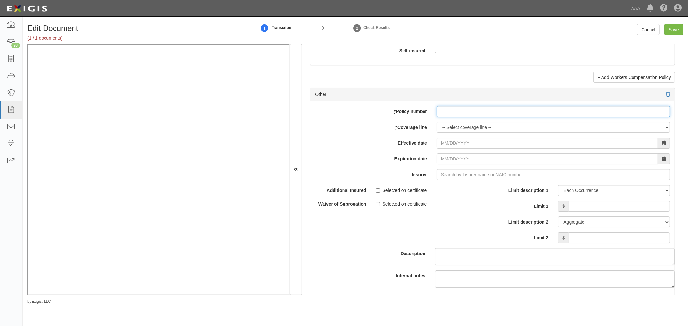
drag, startPoint x: 455, startPoint y: 116, endPoint x: 450, endPoint y: 127, distance: 11.6
click at [454, 116] on input "* Policy number" at bounding box center [553, 111] width 233 height 11
click at [448, 129] on select "-- Select coverage line -- Asbestos Abatement Auto Physical Damage Boiler & Mac…" at bounding box center [553, 127] width 233 height 11
click at [447, 120] on div "add update renew This new policy will be added This new policy will update exis…" at bounding box center [492, 207] width 364 height 212
click at [442, 115] on input "c" at bounding box center [553, 111] width 233 height 11
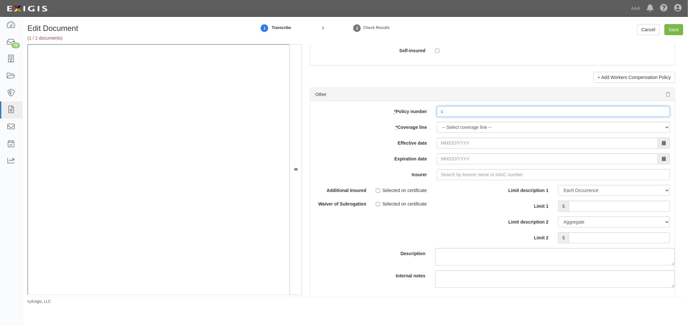
paste input "952477059"
click at [482, 117] on input "c 952477059 952477059" at bounding box center [553, 111] width 233 height 11
paste input "952477059"
drag, startPoint x: 533, startPoint y: 116, endPoint x: 415, endPoint y: 122, distance: 118.5
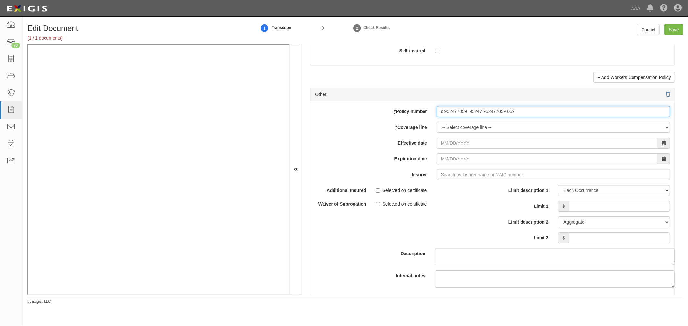
click at [416, 122] on div "add update renew This new policy will be added This new policy will update exis…" at bounding box center [492, 207] width 364 height 212
paste input "952477"
type input "952477059"
click at [439, 131] on select "-- Select coverage line -- Asbestos Abatement Auto Physical Damage Boiler & Mac…" at bounding box center [553, 127] width 233 height 11
select select "70"
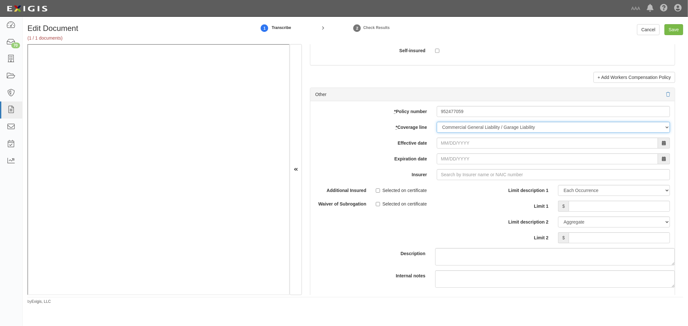
click at [437, 133] on select "-- Select coverage line -- Asbestos Abatement Auto Physical Damage Boiler & Mac…" at bounding box center [553, 127] width 233 height 11
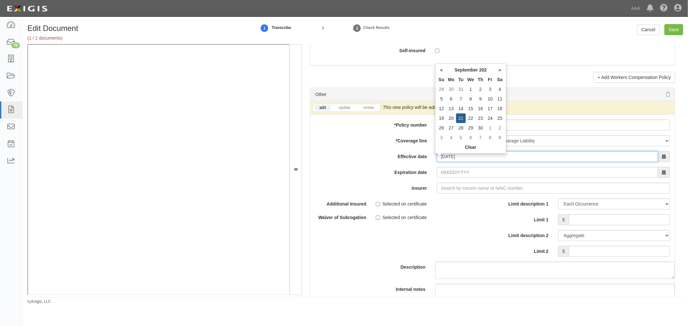
type input "09/21/2025"
type input "09/21/2026"
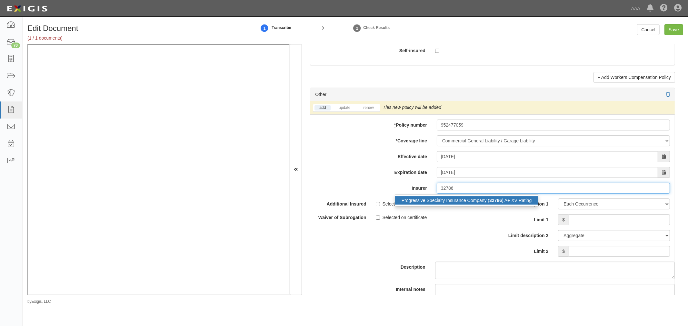
click at [478, 200] on div "Progressive Specialty Insurance Company ( 32786 ) A+ XV Rating" at bounding box center [466, 200] width 143 height 8
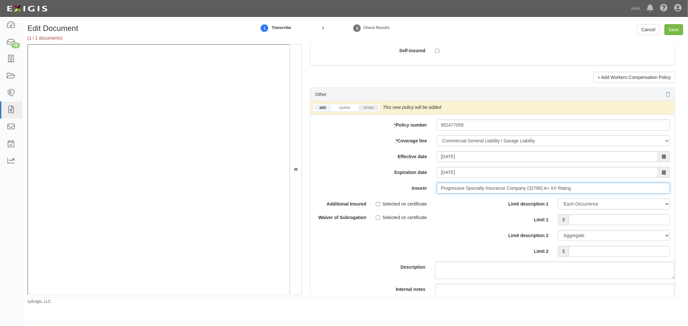
type input "Progressive Specialty Insurance Company (32786) A+ XV Rating"
click at [375, 110] on link "renew" at bounding box center [368, 107] width 20 height 5
click at [599, 223] on input "Limit 1" at bounding box center [619, 219] width 101 height 11
type input "300,000"
click at [644, 262] on div "Limit description 1 Limit Each Occurrence Each Claim Aggregate Deductible Self-…" at bounding box center [583, 230] width 182 height 63
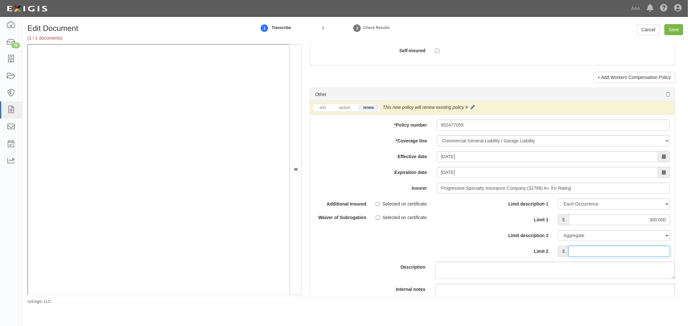
click at [645, 257] on input "Limit 2" at bounding box center [619, 251] width 101 height 11
type input "5"
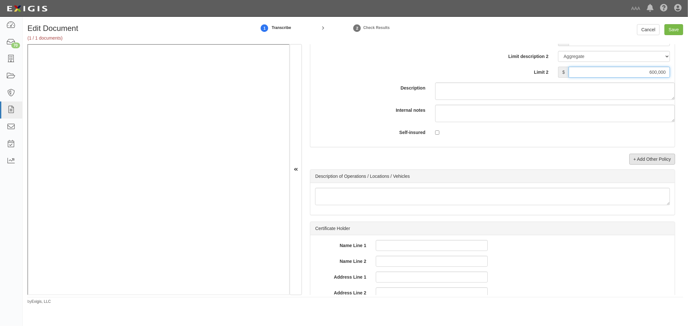
type input "600,000"
click at [646, 160] on link "+ Add Other Policy" at bounding box center [652, 159] width 46 height 11
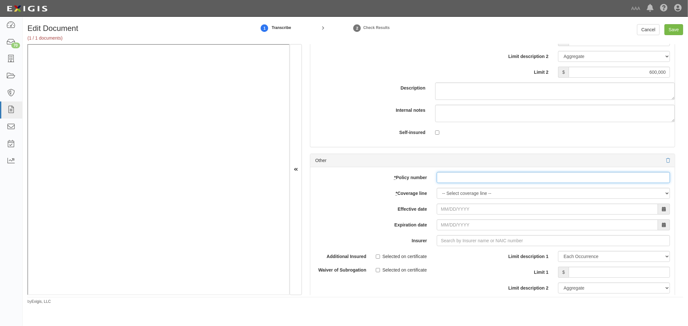
click at [444, 183] on input "* Policy number" at bounding box center [553, 177] width 233 height 11
paste input "952477059"
type input "952477059"
click at [444, 194] on select "-- Select coverage line -- Asbestos Abatement Auto Physical Damage Boiler & Mac…" at bounding box center [553, 193] width 233 height 11
select select "56"
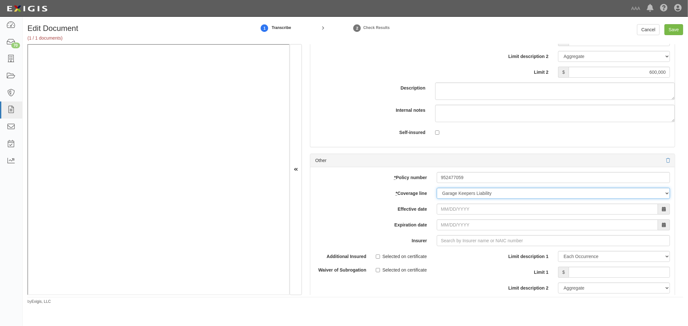
click at [437, 199] on select "-- Select coverage line -- Asbestos Abatement Auto Physical Damage Boiler & Mac…" at bounding box center [553, 193] width 233 height 11
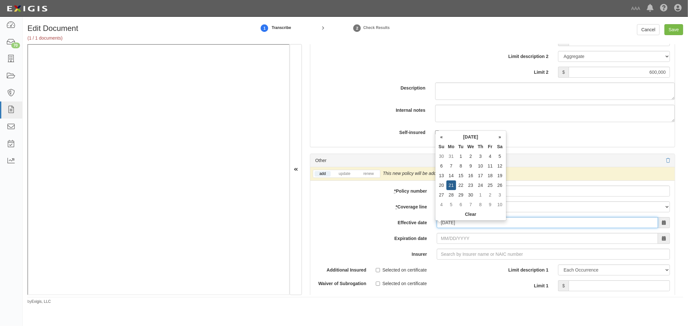
type input "09/21/2025"
type input "09/21/2026"
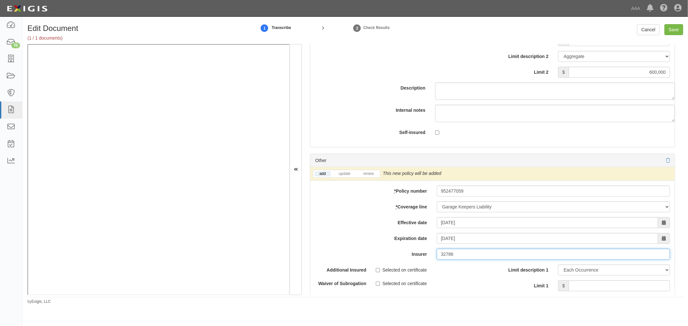
type input "32786"
click at [368, 177] on link "renew" at bounding box center [368, 173] width 20 height 5
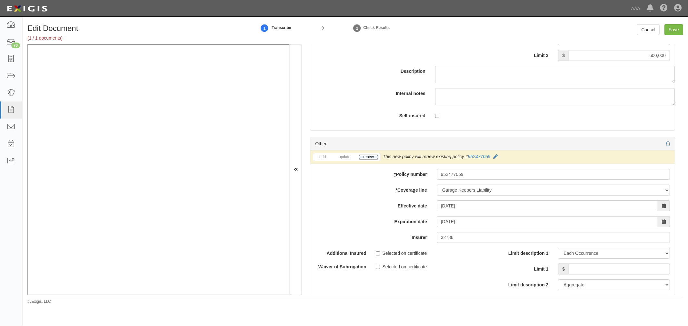
scroll to position [2031, 0]
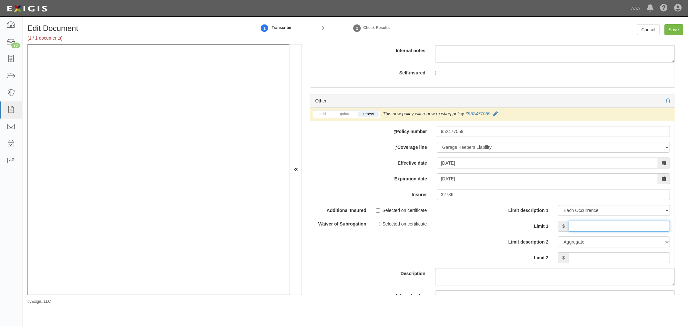
click at [584, 232] on input "Limit 1" at bounding box center [619, 226] width 101 height 11
type input "100000"
click at [606, 268] on div "Limit description 1 Limit Each Occurrence Each Claim Aggregate Deductible Self-…" at bounding box center [583, 236] width 182 height 63
click at [611, 264] on input "Limit 2" at bounding box center [619, 258] width 101 height 11
type input "100000"
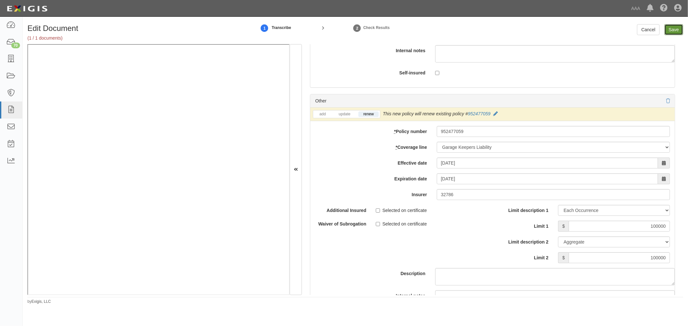
click at [676, 31] on input "Save" at bounding box center [673, 29] width 19 height 11
type input "300000"
type input "600000"
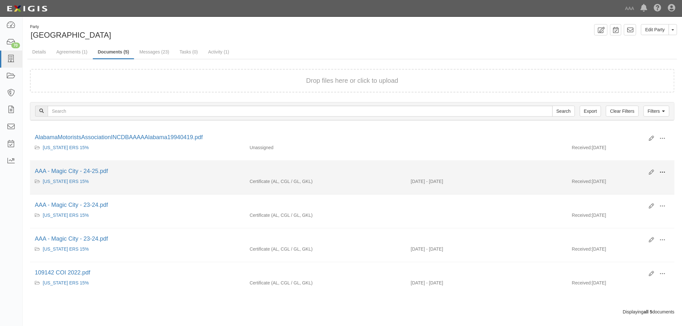
click at [664, 174] on span at bounding box center [663, 173] width 6 height 6
click at [649, 181] on link "View" at bounding box center [631, 182] width 51 height 12
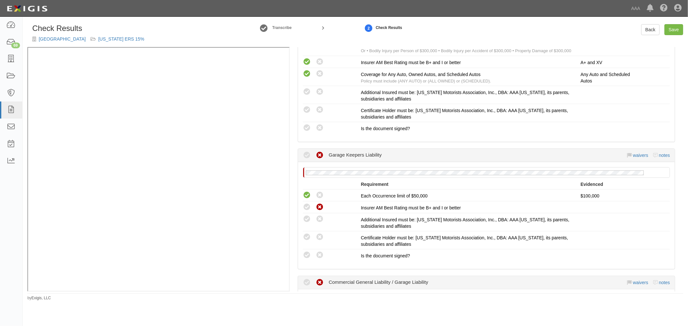
scroll to position [239, 0]
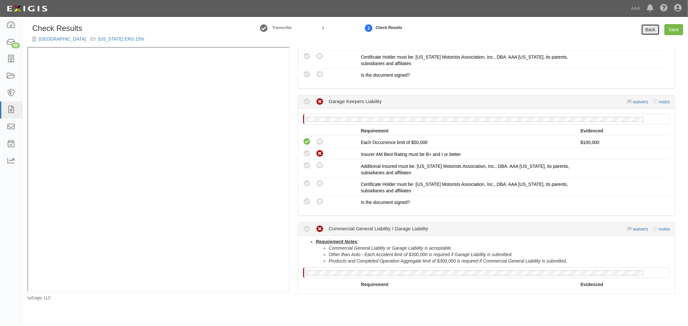
click at [644, 29] on link "Back" at bounding box center [650, 29] width 18 height 11
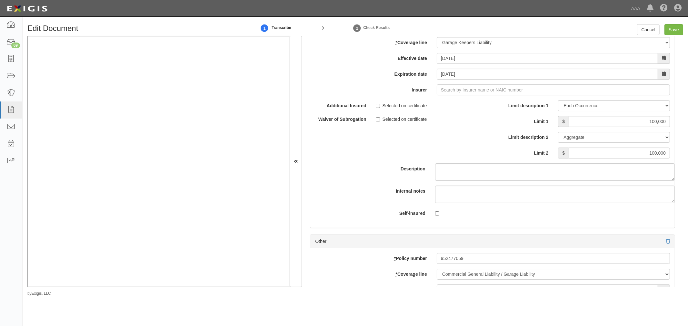
scroll to position [1792, 0]
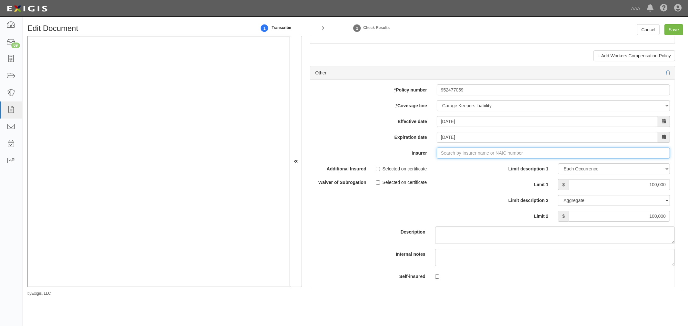
click at [443, 152] on input "Insurer" at bounding box center [553, 153] width 233 height 11
drag, startPoint x: 463, startPoint y: 172, endPoint x: 485, endPoint y: 166, distance: 23.4
click at [463, 170] on div "Progressive Specialty Insurance Company ( 32786 ) A+ XV Rating" at bounding box center [466, 165] width 143 height 8
type input "Progressive Specialty Insurance Company (32786) A+ XV Rating"
click at [674, 32] on input "Save" at bounding box center [673, 29] width 19 height 11
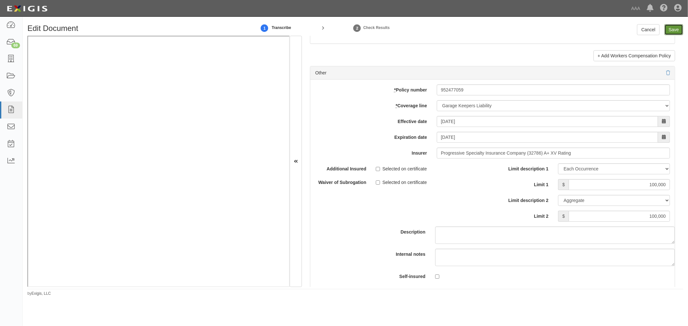
type input "300000"
type input "100000"
type input "300000"
type input "600000"
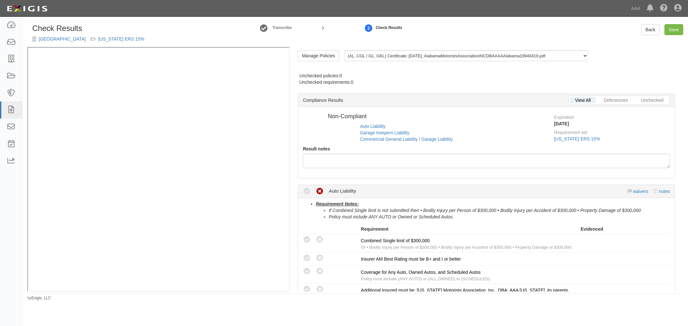
radio input "true"
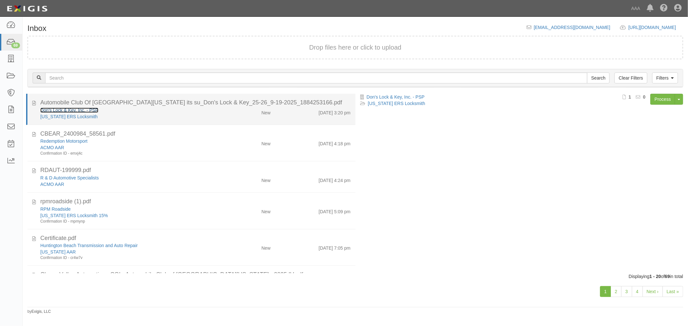
click at [83, 110] on link "Don's Lock & Key, Inc. - PSP" at bounding box center [69, 110] width 58 height 5
click at [239, 119] on div "Don's Lock & Key, Inc. - PSP [US_STATE] ERS Locksmith New [DATE] 3:20 pm" at bounding box center [195, 113] width 320 height 13
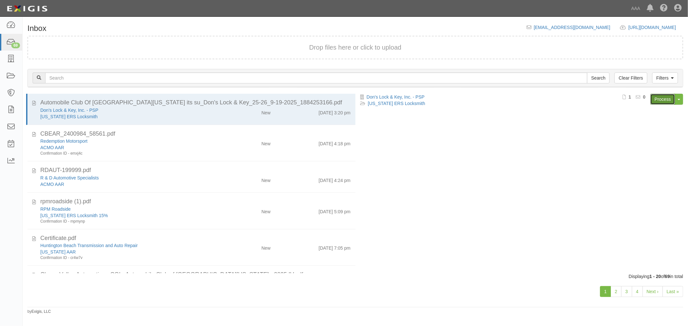
click at [660, 95] on link "Process" at bounding box center [662, 99] width 25 height 11
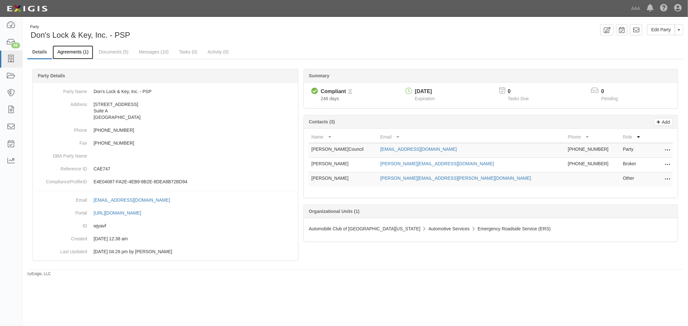
click at [66, 50] on link "Agreements (1)" at bounding box center [73, 52] width 41 height 14
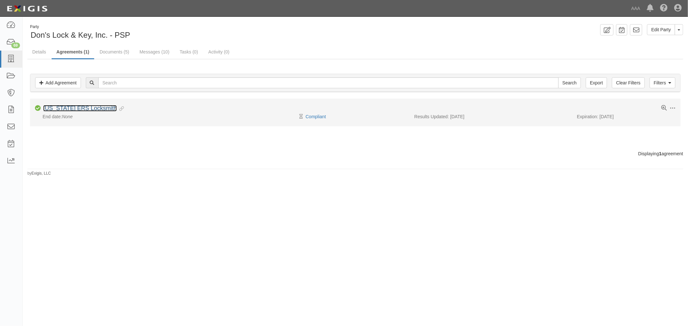
click at [93, 107] on link "[US_STATE] ERS Locksmith" at bounding box center [80, 108] width 74 height 6
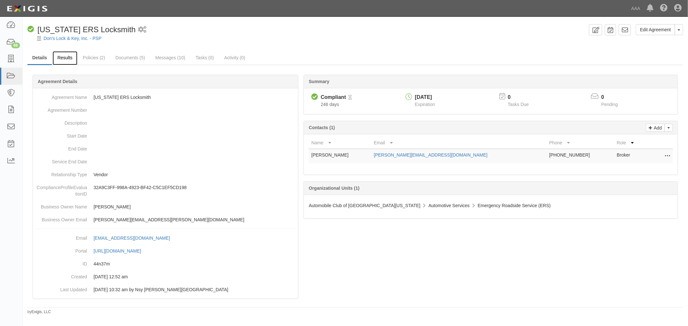
click at [71, 53] on link "Results" at bounding box center [65, 58] width 25 height 14
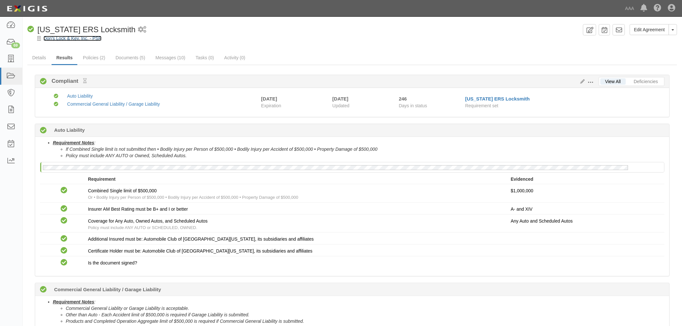
drag, startPoint x: 65, startPoint y: 44, endPoint x: 63, endPoint y: 39, distance: 5.8
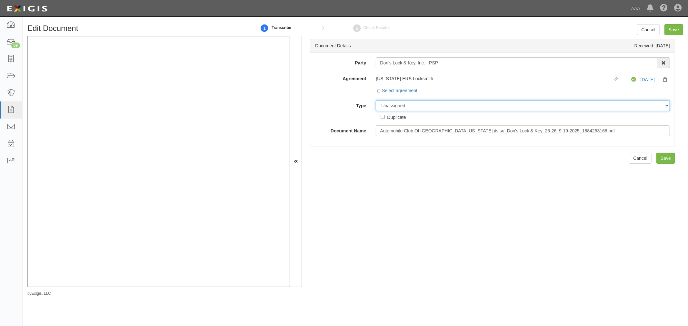
click at [384, 110] on select "Unassigned Binder Cancellation Notice Certificate Contract Endorsement Insuranc…" at bounding box center [523, 105] width 294 height 11
select select "OtherDetail"
click at [376, 101] on select "Unassigned Binder Cancellation Notice Certificate Contract Endorsement Insuranc…" at bounding box center [523, 105] width 294 height 11
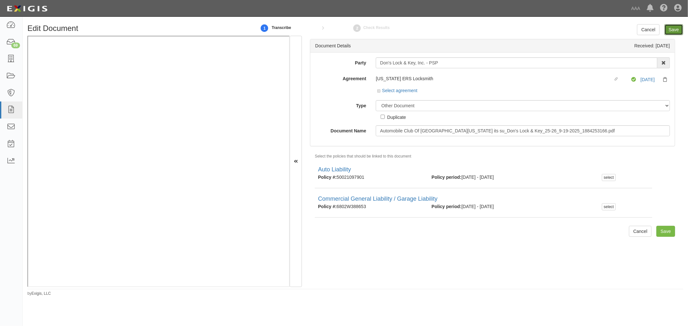
click at [675, 28] on input "Save" at bounding box center [673, 29] width 19 height 11
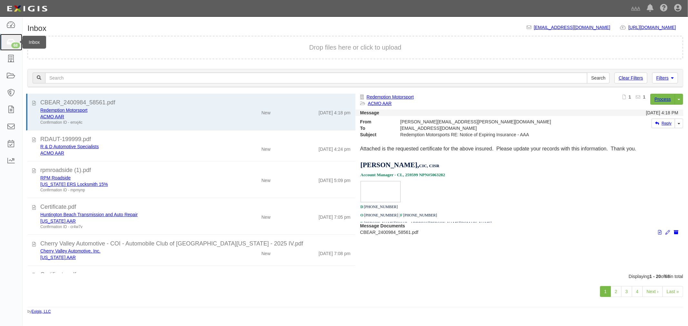
click at [15, 42] on icon at bounding box center [10, 42] width 9 height 7
click at [637, 291] on link "4" at bounding box center [637, 291] width 11 height 11
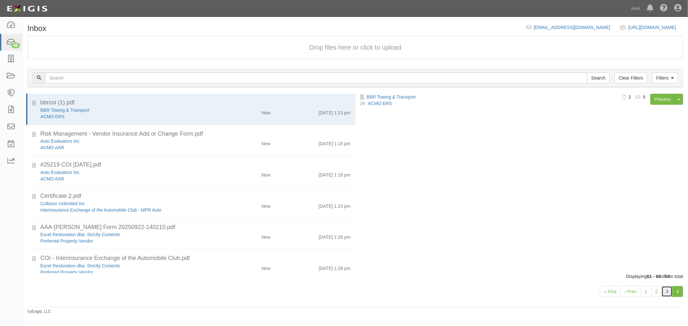
click at [669, 293] on link "3" at bounding box center [667, 291] width 11 height 11
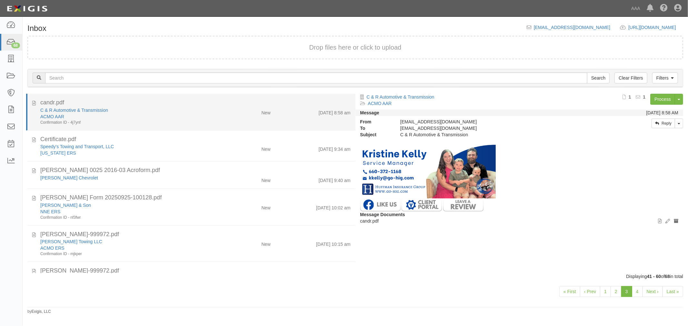
click at [194, 117] on div "ACMO AAR" at bounding box center [128, 117] width 177 height 6
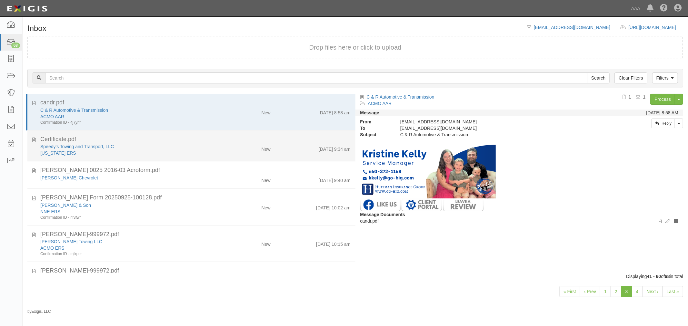
drag, startPoint x: 183, startPoint y: 159, endPoint x: 182, endPoint y: 155, distance: 3.6
click at [183, 157] on li "Certificate.pdf Speedy's Towing and Transport, LLC California ERS New 9/25/25 9…" at bounding box center [191, 146] width 328 height 31
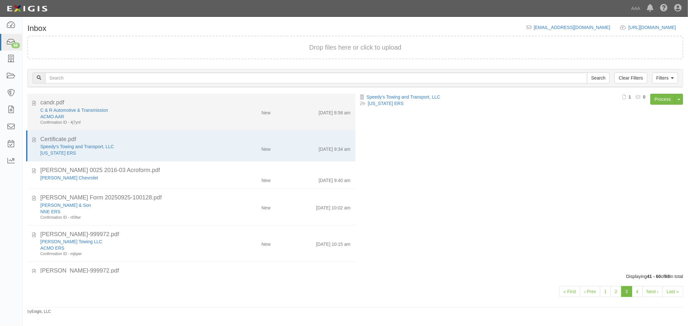
click at [199, 118] on div "ACMO AAR" at bounding box center [128, 117] width 177 height 6
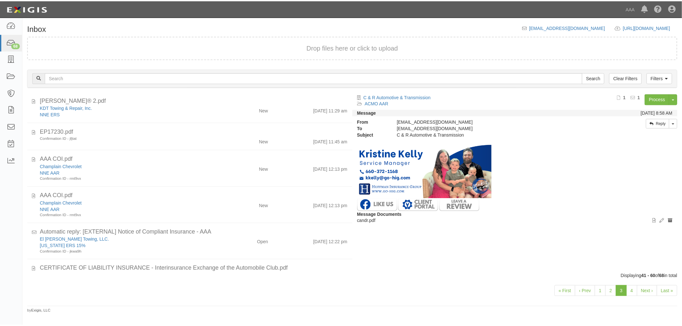
scroll to position [371, 0]
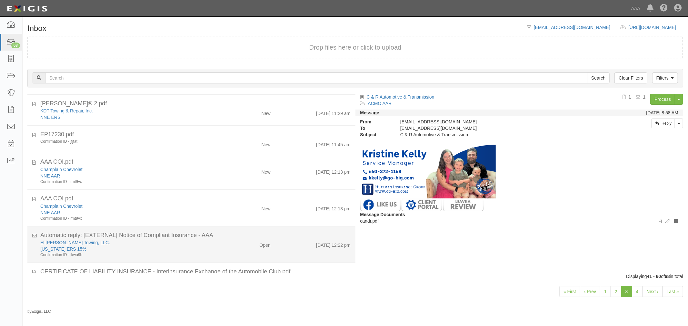
click at [233, 240] on div "Open" at bounding box center [248, 244] width 53 height 9
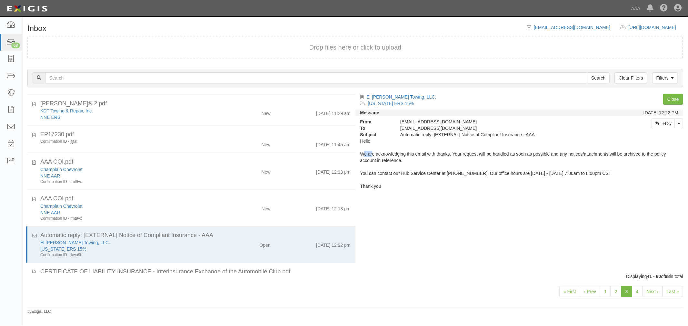
drag, startPoint x: 360, startPoint y: 155, endPoint x: 370, endPoint y: 153, distance: 9.9
click at [370, 153] on div "Hello, We are acknowledging this email with thanks. Your request will be handle…" at bounding box center [519, 164] width 328 height 52
click at [380, 157] on div "Hello, We are acknowledging this email with thanks. Your request will be handle…" at bounding box center [519, 164] width 328 height 52
click at [392, 154] on div "Hello, We are acknowledging this email with thanks. Your request will be handle…" at bounding box center [519, 164] width 328 height 52
click at [679, 99] on link "Close" at bounding box center [673, 99] width 20 height 11
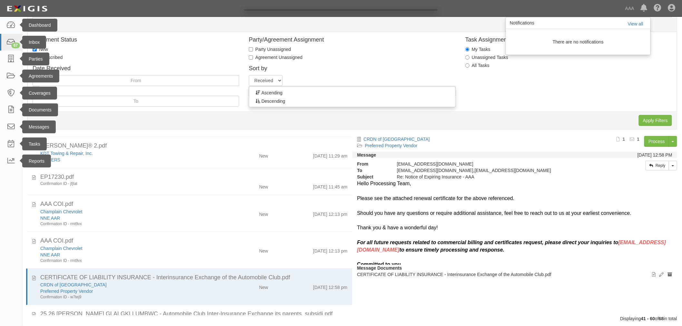
scroll to position [109, 0]
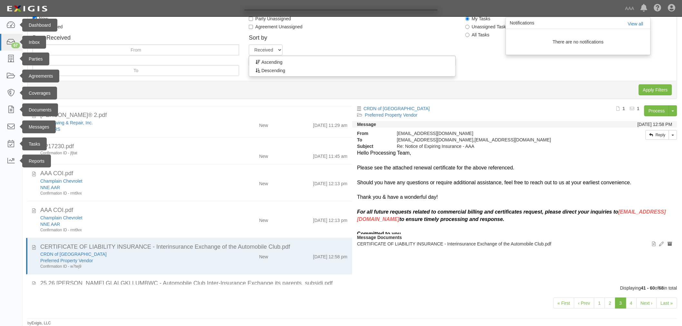
click at [234, 214] on div at bounding box center [341, 163] width 682 height 326
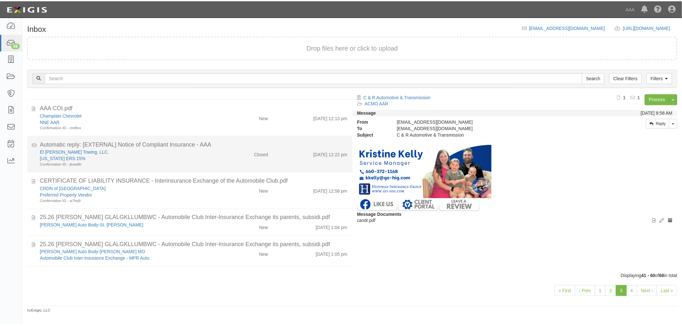
scroll to position [491, 0]
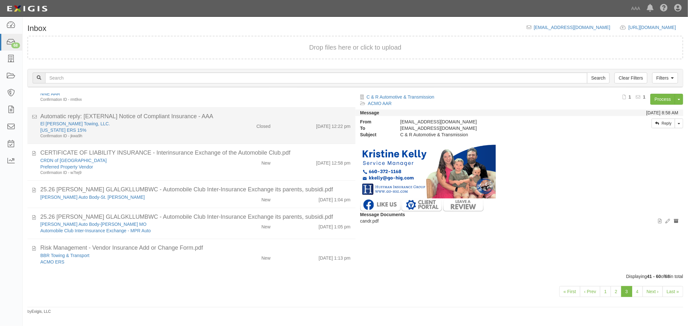
drag, startPoint x: 207, startPoint y: 118, endPoint x: 210, endPoint y: 117, distance: 3.2
click at [208, 118] on div "Automatic reply: [EXTERNAL] Notice of Compliant Insurance - AAA" at bounding box center [195, 117] width 310 height 8
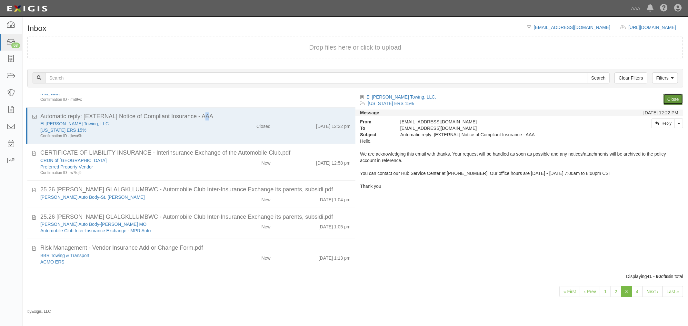
click at [664, 98] on link "Close" at bounding box center [673, 99] width 20 height 11
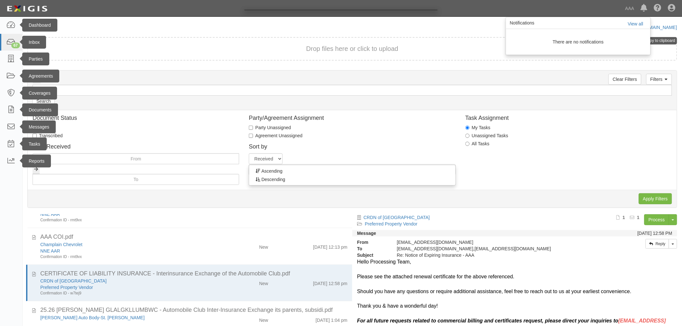
scroll to position [454, 0]
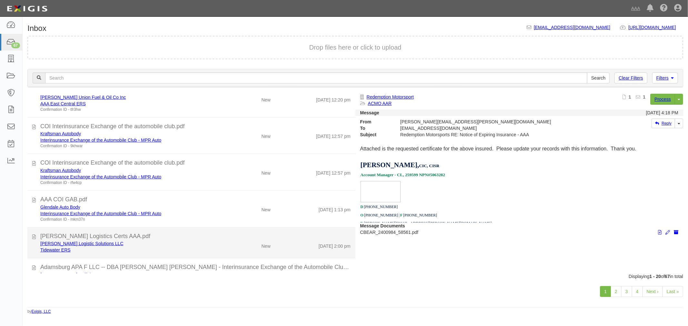
scroll to position [484, 0]
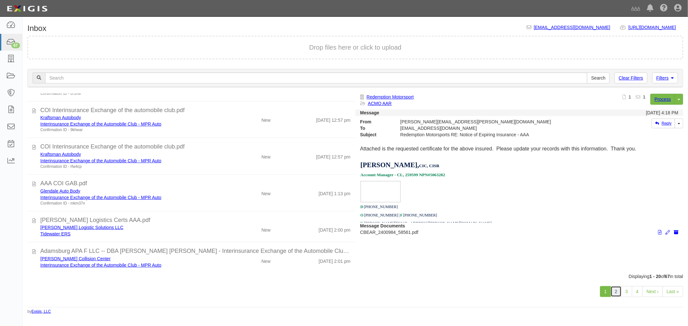
click at [617, 292] on link "2" at bounding box center [616, 291] width 11 height 11
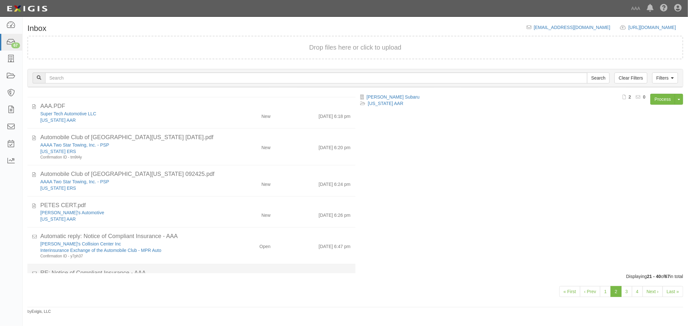
scroll to position [239, 0]
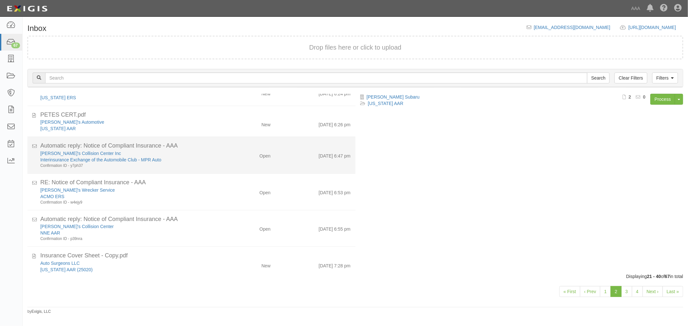
click at [213, 162] on div "Interinsurance Exchange of the Automobile Club - MPR Auto" at bounding box center [128, 160] width 177 height 6
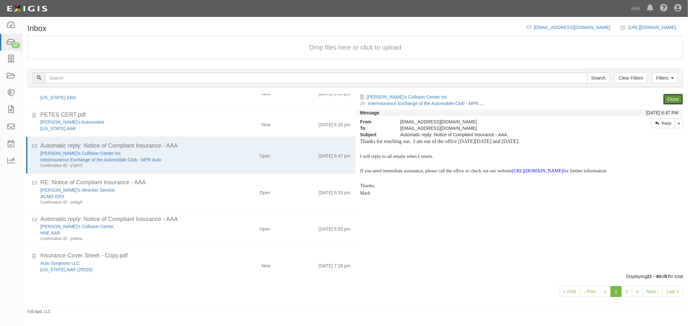
click at [672, 102] on link "Close" at bounding box center [673, 99] width 20 height 11
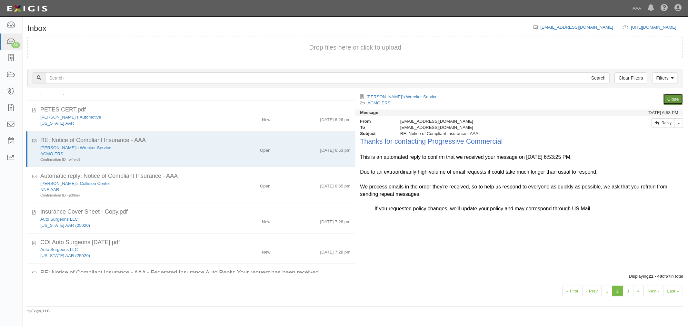
scroll to position [234, 0]
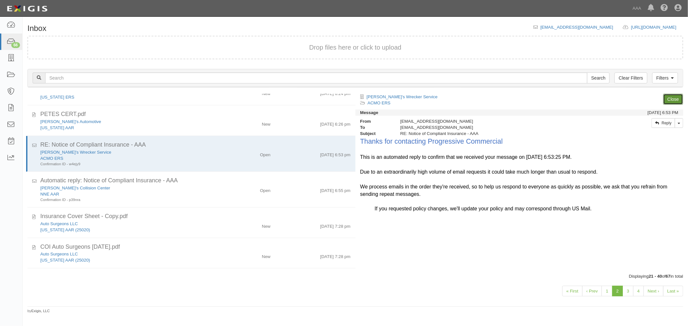
click at [672, 102] on link "Close" at bounding box center [673, 99] width 20 height 11
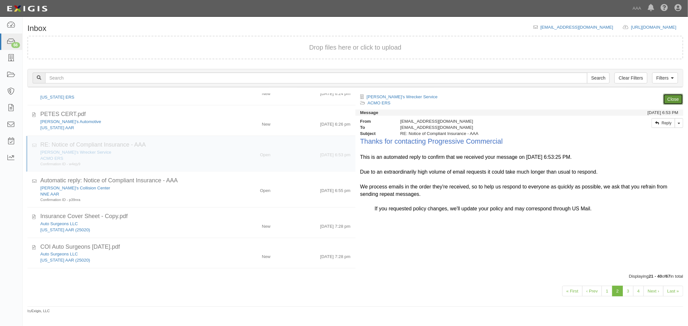
scroll to position [239, 0]
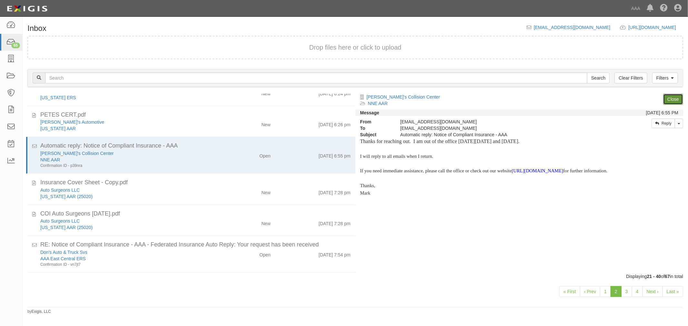
click at [672, 102] on link "Close" at bounding box center [673, 99] width 20 height 11
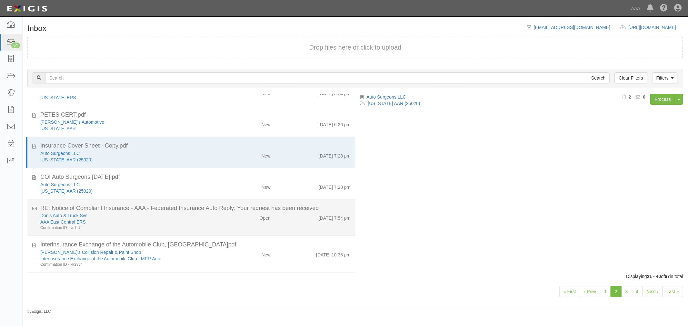
click at [165, 220] on div "AAA East Central ERS" at bounding box center [128, 222] width 177 height 6
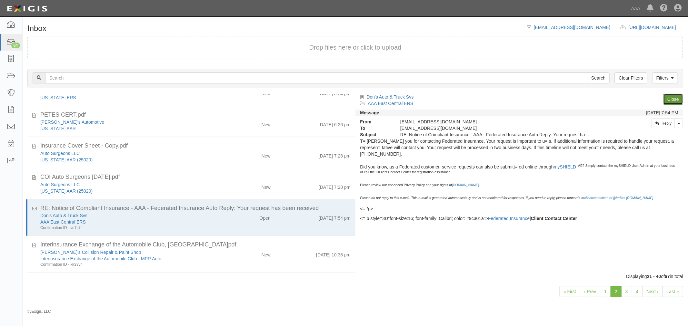
click at [676, 95] on link "Close" at bounding box center [673, 99] width 20 height 11
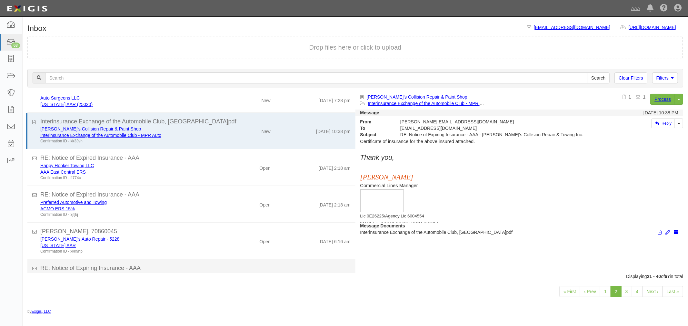
scroll to position [348, 0]
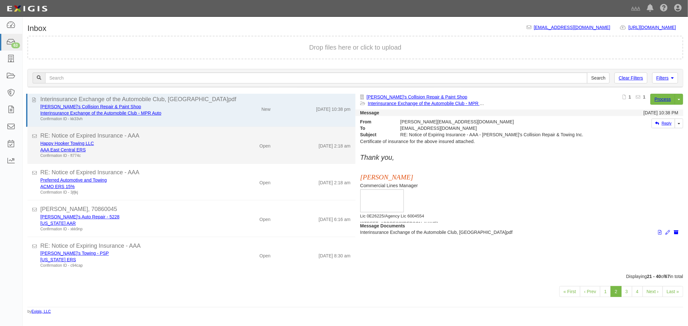
click at [254, 156] on div "Happy Hooker Towing LLC AAA East Central ERS Confirmation ID - ft774c Open 9/25…" at bounding box center [195, 149] width 320 height 18
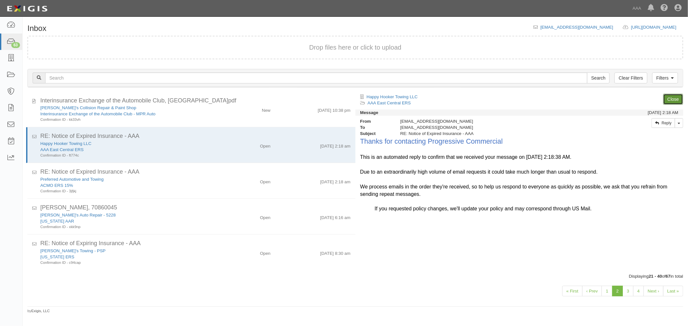
click at [678, 95] on link "Close" at bounding box center [673, 99] width 20 height 11
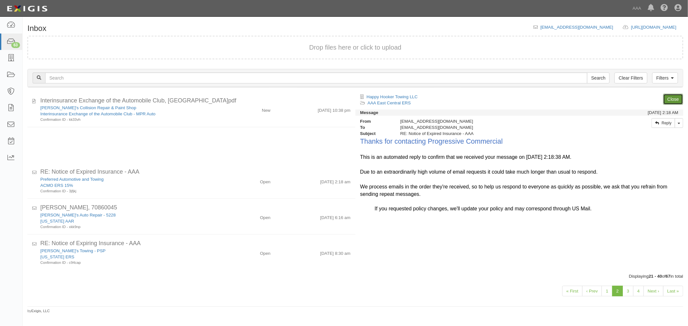
scroll to position [305, 0]
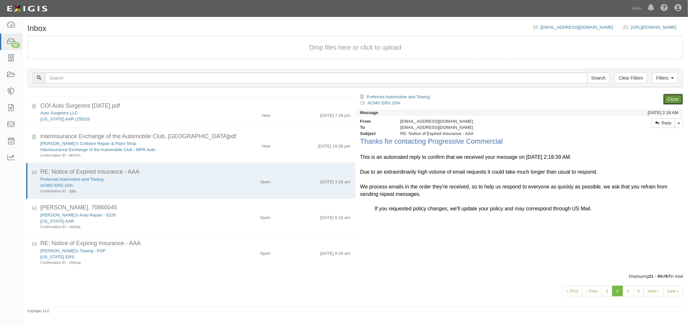
click at [676, 102] on link "Close" at bounding box center [673, 99] width 20 height 11
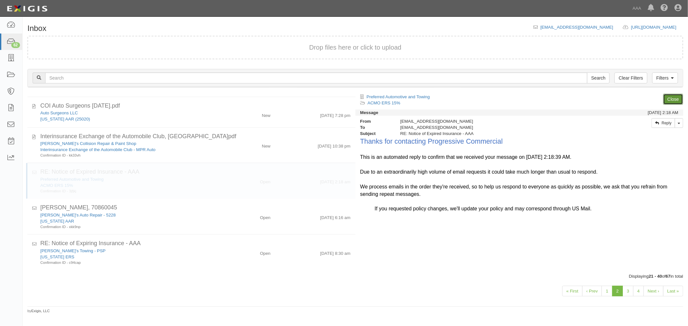
scroll to position [278, 0]
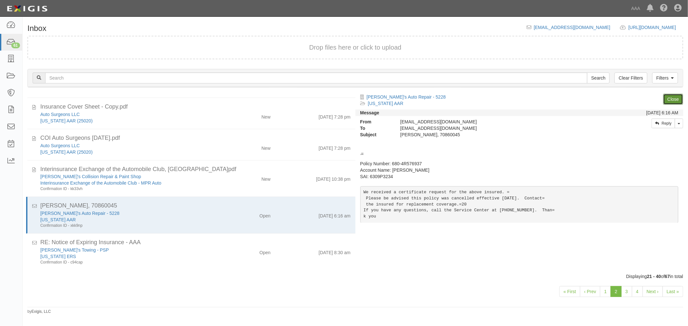
click at [676, 102] on link "Close" at bounding box center [673, 99] width 20 height 11
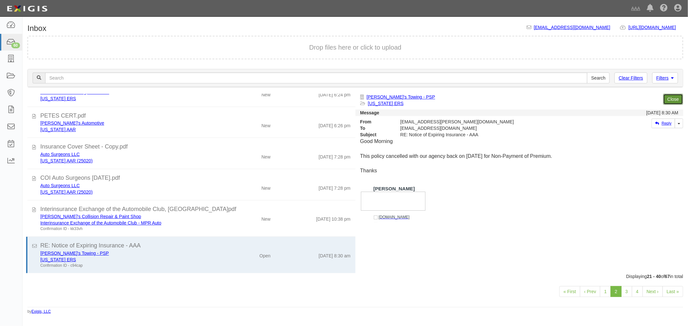
scroll to position [238, 0]
click at [631, 293] on link "3" at bounding box center [626, 291] width 11 height 11
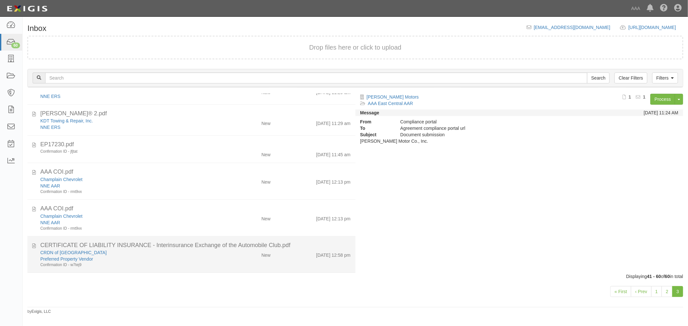
scroll to position [462, 0]
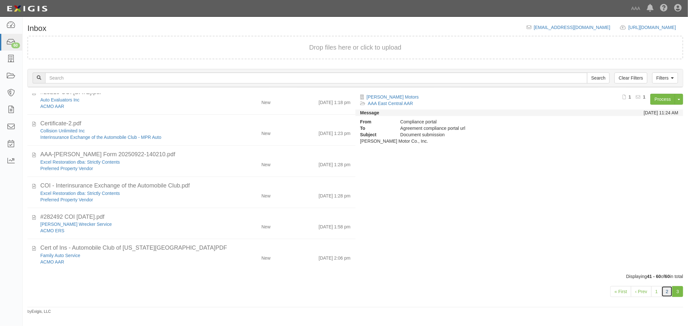
click at [669, 293] on link "2" at bounding box center [667, 291] width 11 height 11
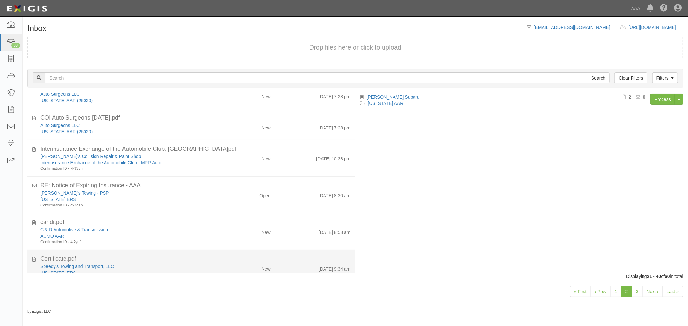
scroll to position [484, 0]
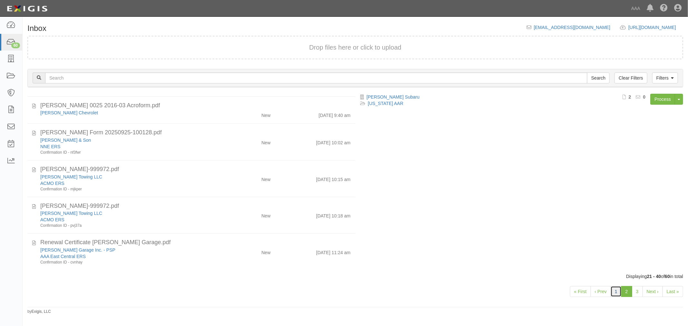
click at [614, 289] on link "1" at bounding box center [616, 291] width 11 height 11
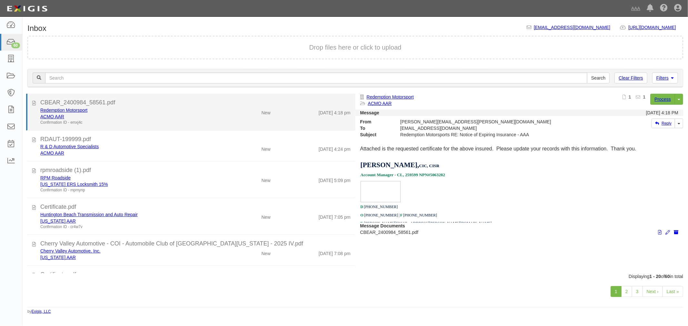
click at [224, 118] on div "Redemption Motorsport ACMO AAR Confirmation ID - emxj4c New [DATE] 4:18 pm" at bounding box center [195, 116] width 320 height 18
click at [72, 109] on link "Redemption Motorsport" at bounding box center [63, 110] width 47 height 5
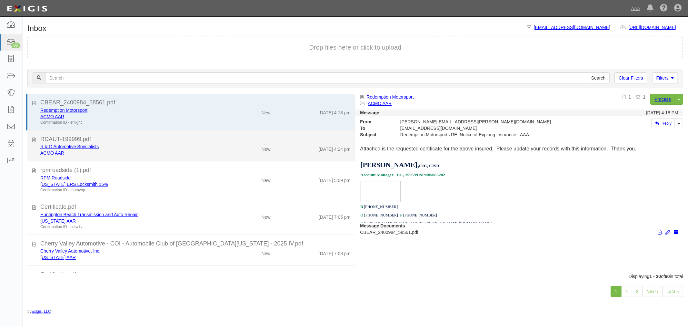
click at [264, 153] on div "R & D Automotive Specialists ACMO AAR New [DATE] 4:24 pm" at bounding box center [195, 150] width 320 height 13
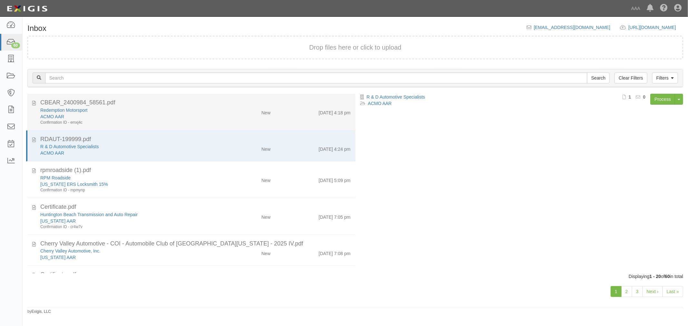
click at [276, 117] on div "Redemption Motorsport ACMO AAR Confirmation ID - emxj4c New [DATE] 4:18 pm" at bounding box center [195, 116] width 320 height 18
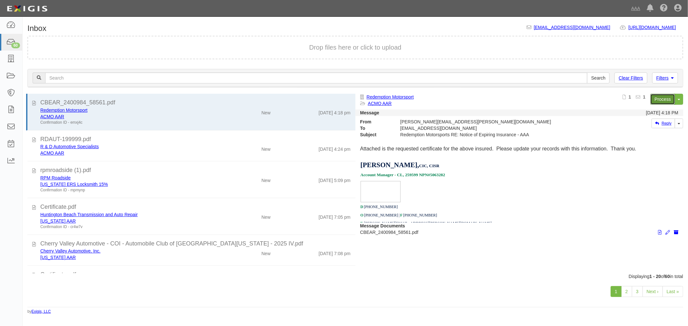
click at [664, 99] on link "Process" at bounding box center [662, 99] width 25 height 11
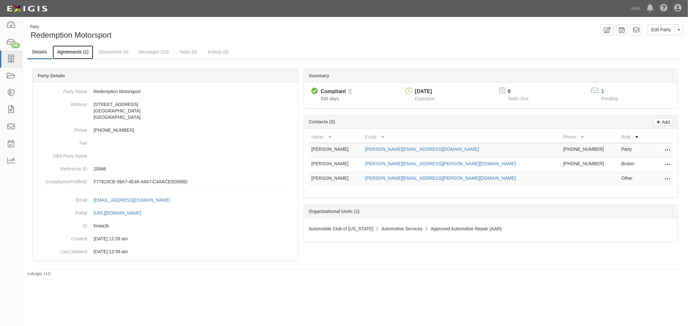
click at [63, 55] on link "Agreements (1)" at bounding box center [73, 52] width 41 height 14
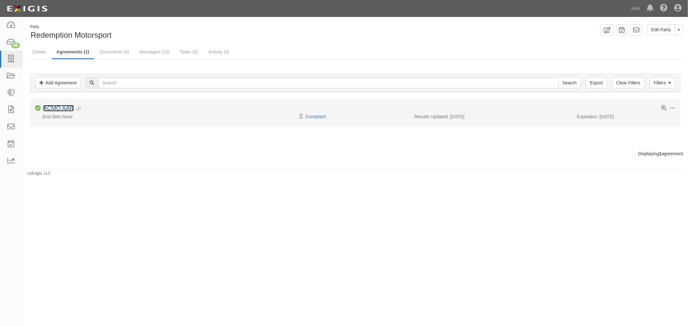
click at [68, 110] on link "ACMO AAR" at bounding box center [58, 108] width 31 height 6
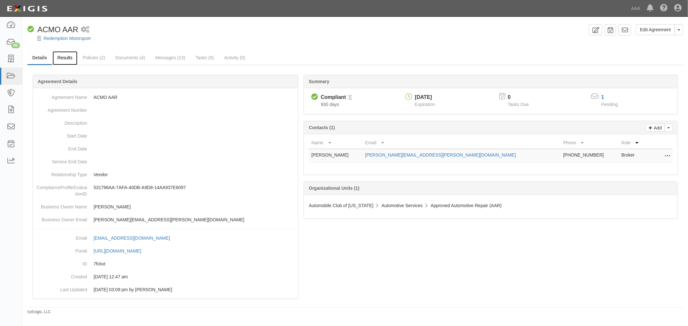
click at [65, 59] on link "Results" at bounding box center [65, 58] width 25 height 14
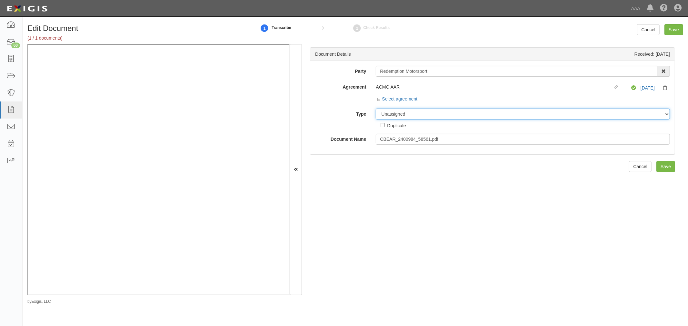
click at [394, 112] on select "Unassigned Binder Cancellation Notice Certificate Contract Endorsement Insuranc…" at bounding box center [523, 114] width 294 height 11
select select "CertificateDetail"
click at [376, 109] on select "Unassigned Binder Cancellation Notice Certificate Contract Endorsement Insuranc…" at bounding box center [523, 114] width 294 height 11
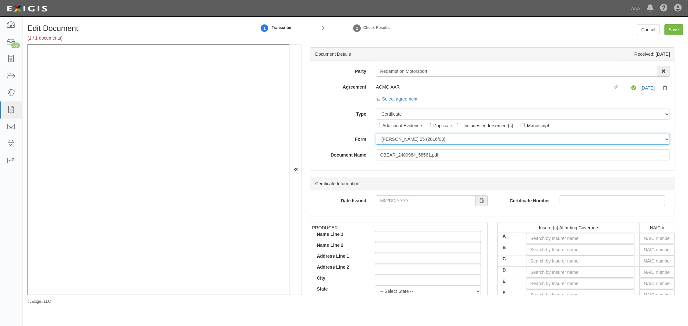
drag, startPoint x: 389, startPoint y: 137, endPoint x: 390, endPoint y: 142, distance: 5.3
click at [389, 137] on select "ACORD 25 (2016/03) ACORD 101 ACORD 855 NY (2014/05) General" at bounding box center [523, 139] width 294 height 11
select select "GeneralFormDetail"
click at [376, 134] on select "ACORD 25 (2016/03) ACORD 101 ACORD 855 NY (2014/05) General" at bounding box center [523, 139] width 294 height 11
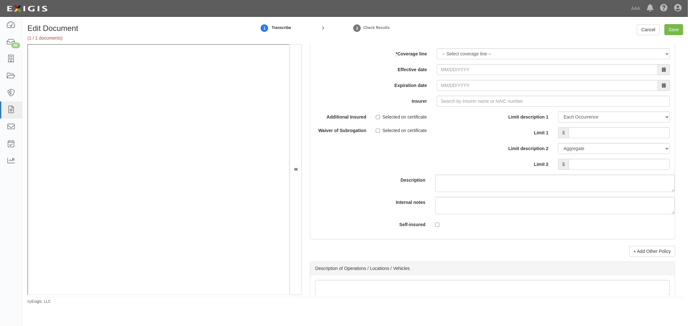
scroll to position [1792, 0]
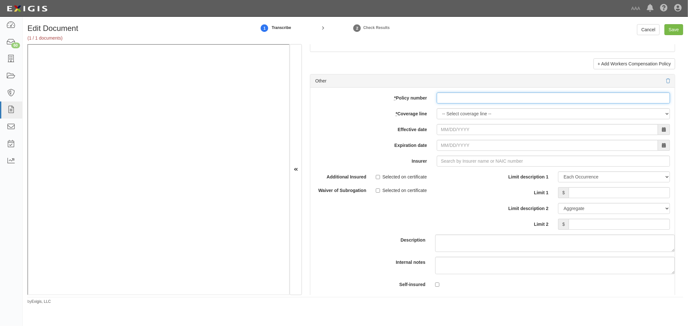
paste input "952477059"
click at [447, 102] on input "* Policy number" at bounding box center [553, 98] width 233 height 11
click at [443, 116] on select "-- Select coverage line -- Asbestos Abatement Auto Physical Damage Boiler & Mac…" at bounding box center [553, 113] width 233 height 11
drag, startPoint x: 453, startPoint y: 107, endPoint x: 421, endPoint y: 114, distance: 33.2
click at [421, 114] on div "add update renew This new policy will be added This new policy will update exis…" at bounding box center [492, 194] width 364 height 212
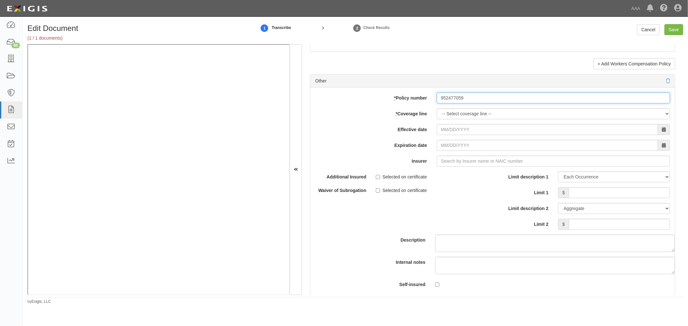
paste input "60497005"
type input "60497005"
click at [457, 119] on select "-- Select coverage line -- Asbestos Abatement Auto Physical Damage Boiler & Mac…" at bounding box center [553, 113] width 233 height 11
select select "70"
click at [437, 119] on select "-- Select coverage line -- Asbestos Abatement Auto Physical Damage Boiler & Mac…" at bounding box center [553, 113] width 233 height 11
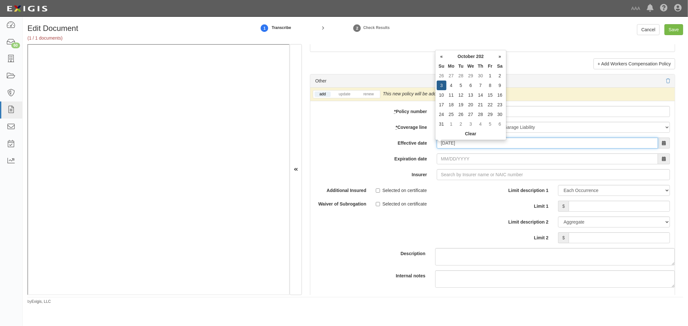
type input "10/03/2025"
type input "10/03/2026"
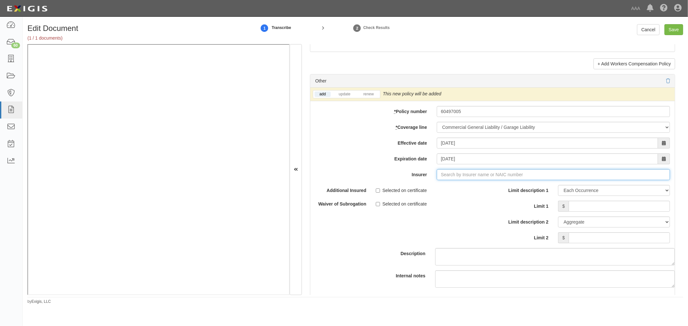
type input "180 Seguros S.A. (0) NR Rating"
type input "1"
click at [429, 191] on div "Addison Insurance Company ( 10324 ) A- X Rating" at bounding box center [451, 187] width 112 height 8
type input "Addison Insurance Company (10324) A- X Rating"
click at [375, 97] on link "renew" at bounding box center [368, 94] width 20 height 5
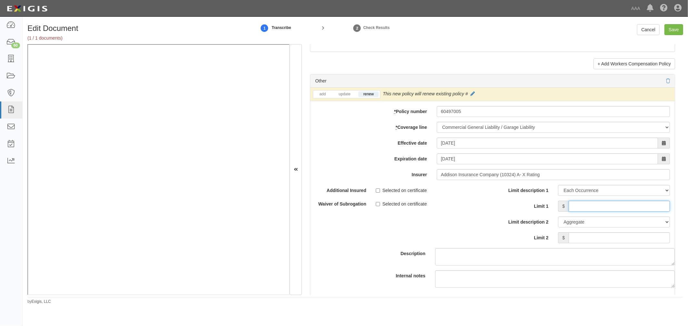
click at [572, 211] on input "Limit 1" at bounding box center [619, 206] width 101 height 11
type input "1,000,000"
click at [601, 244] on input "Limit 2" at bounding box center [619, 238] width 101 height 11
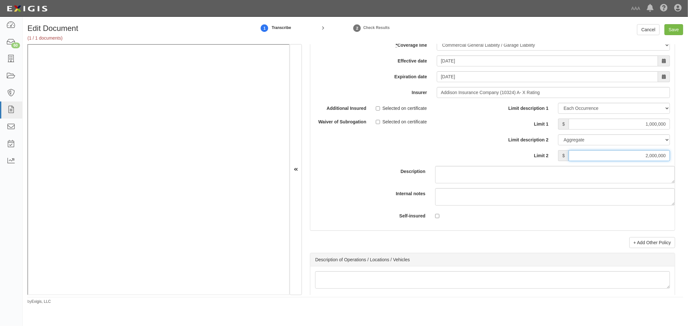
scroll to position [1971, 0]
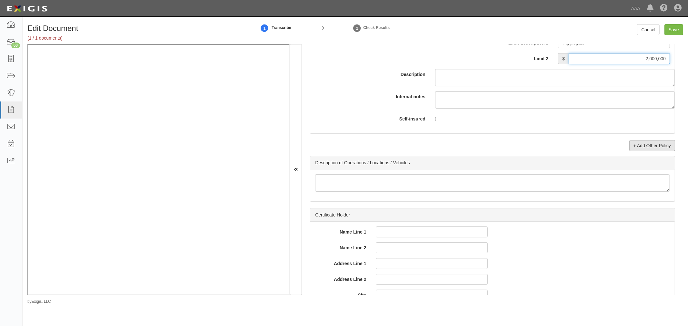
type input "2,000,000"
click at [643, 151] on link "+ Add Other Policy" at bounding box center [652, 145] width 46 height 11
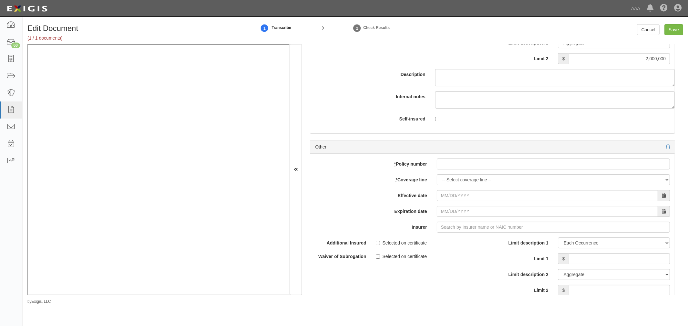
click at [476, 176] on div "add update renew This new policy will be added This new policy will update exis…" at bounding box center [492, 260] width 364 height 212
paste input "60497005"
click at [469, 169] on input "60497005" at bounding box center [553, 164] width 233 height 11
type input "60497005"
click at [447, 185] on select "-- Select coverage line -- Asbestos Abatement Auto Physical Damage Boiler & Mac…" at bounding box center [553, 179] width 233 height 11
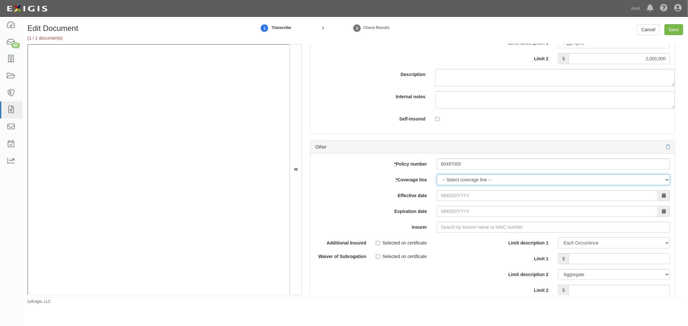
select select "56"
click at [437, 185] on select "-- Select coverage line -- Asbestos Abatement Auto Physical Damage Boiler & Mac…" at bounding box center [553, 179] width 233 height 11
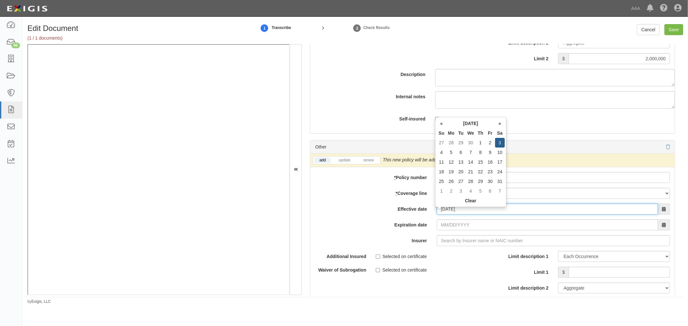
type input "10/03/2025"
type input "10/03/2026"
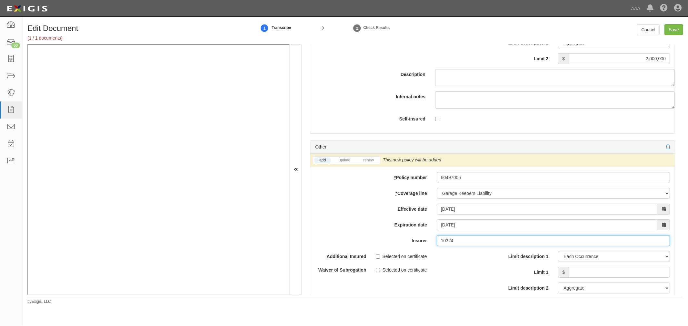
type input "10324"
click at [376, 167] on div "add update renew This new policy will be added This new policy will update exis…" at bounding box center [492, 161] width 364 height 14
click at [374, 163] on link "renew" at bounding box center [368, 160] width 20 height 5
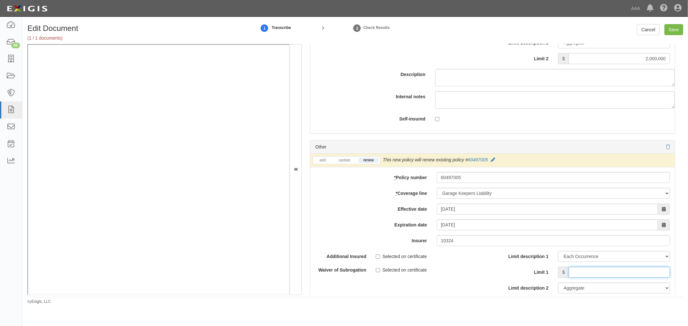
click at [657, 278] on input "Limit 1" at bounding box center [619, 272] width 101 height 11
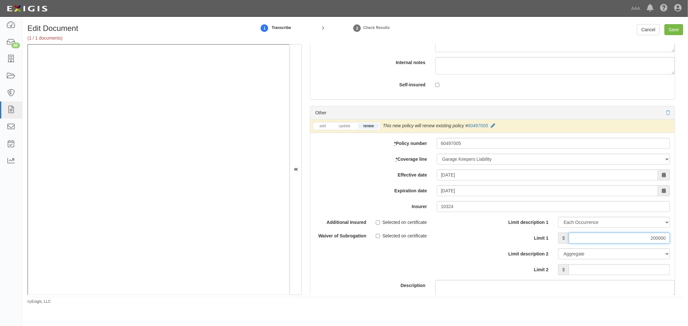
scroll to position [2031, 0]
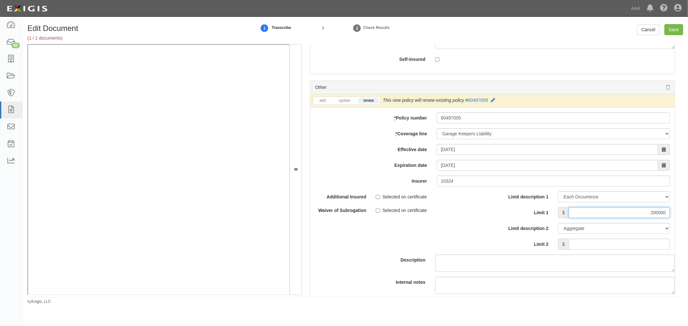
type input "200000"
click at [641, 250] on input "Limit 2" at bounding box center [619, 244] width 101 height 11
type input "200000"
drag, startPoint x: 663, startPoint y: 218, endPoint x: 652, endPoint y: 218, distance: 11.9
click at [652, 218] on input "200000" at bounding box center [619, 212] width 101 height 11
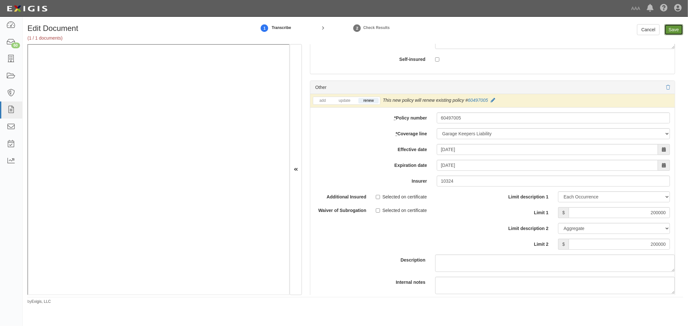
click at [675, 27] on input "Save" at bounding box center [673, 29] width 19 height 11
type input "1000000"
type input "2000000"
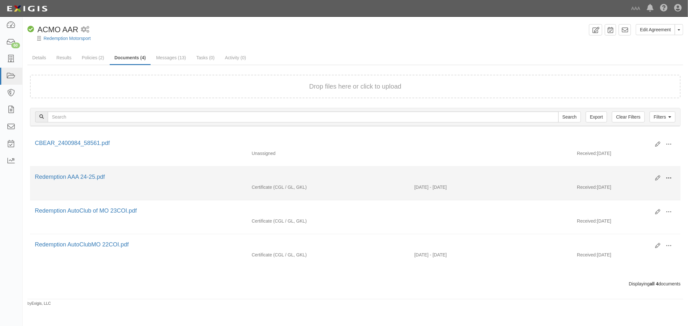
click at [667, 177] on span at bounding box center [669, 178] width 6 height 6
click at [659, 183] on link "View" at bounding box center [637, 188] width 51 height 12
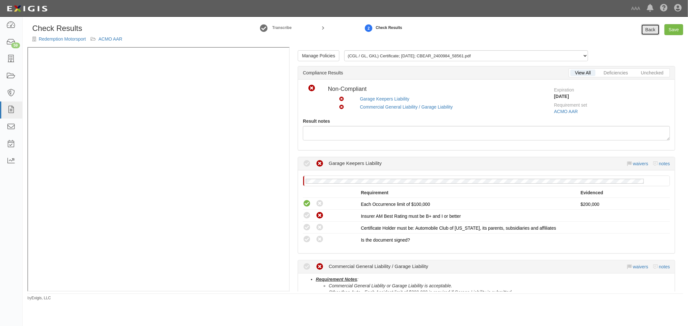
click at [646, 27] on link "Back" at bounding box center [650, 29] width 18 height 11
click at [653, 26] on link "Back" at bounding box center [650, 29] width 18 height 11
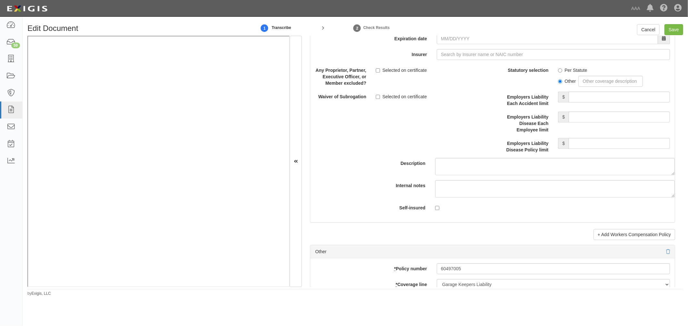
scroll to position [1732, 0]
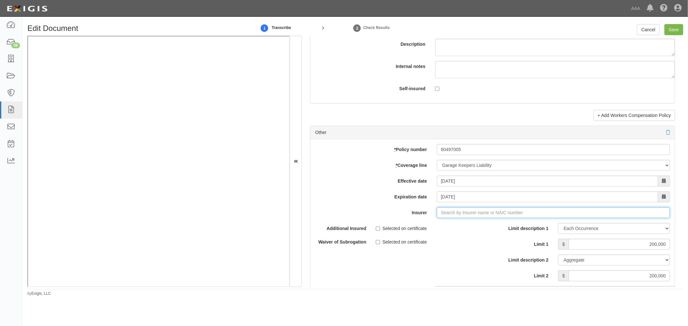
click at [468, 215] on input "Insurer" at bounding box center [553, 212] width 233 height 11
type input "180 Seguros S.A. (0) NR Rating"
type input "1"
drag, startPoint x: 454, startPoint y: 227, endPoint x: 469, endPoint y: 227, distance: 15.2
click at [456, 228] on div "Addison Insurance Company ( 10324 ) A- X Rating" at bounding box center [451, 225] width 112 height 8
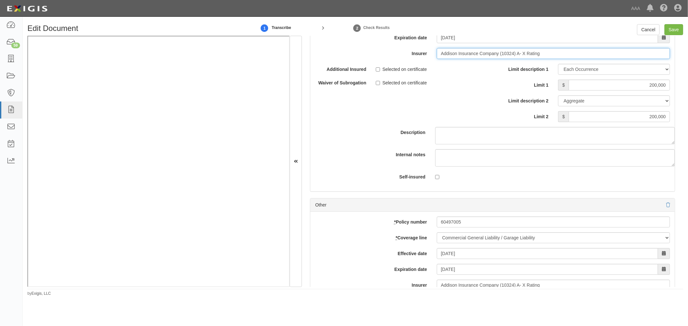
scroll to position [2031, 0]
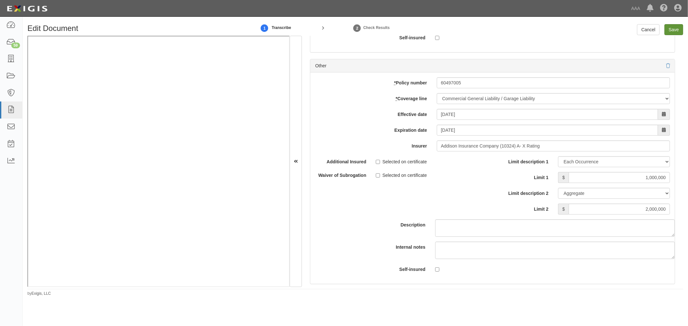
type input "Addison Insurance Company (10324) A- X Rating"
click at [672, 30] on input "Save" at bounding box center [673, 29] width 19 height 11
type input "200000"
type input "1000000"
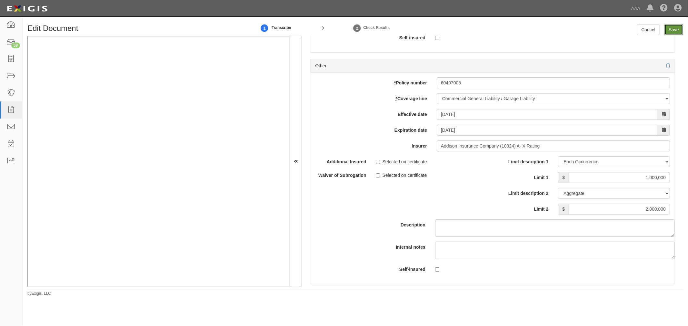
type input "2000000"
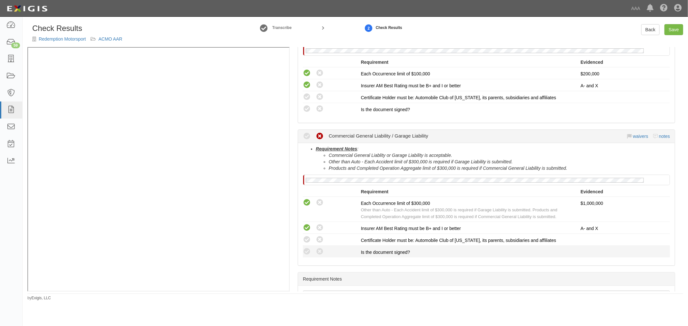
scroll to position [196, 0]
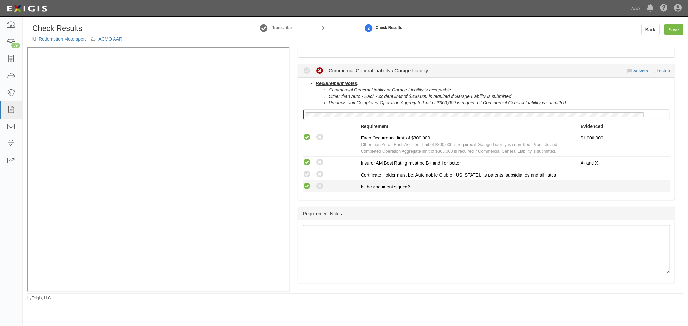
click at [306, 184] on icon at bounding box center [307, 187] width 8 height 8
radio input "true"
click at [308, 174] on icon at bounding box center [307, 175] width 8 height 8
radio input "true"
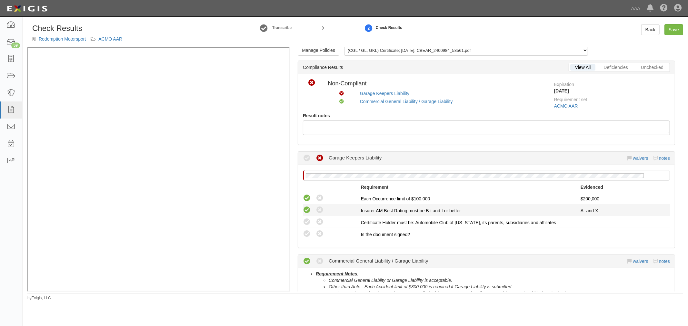
scroll to position [0, 0]
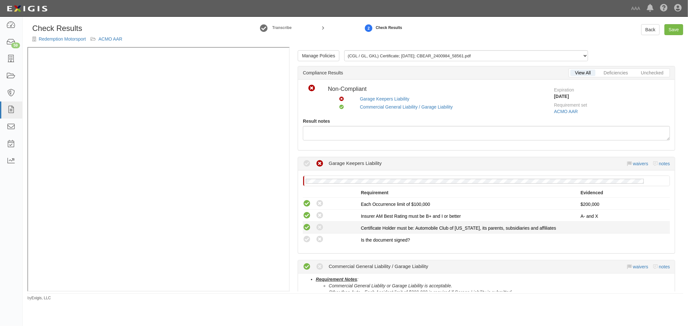
drag, startPoint x: 307, startPoint y: 240, endPoint x: 307, endPoint y: 228, distance: 11.3
click at [307, 239] on icon at bounding box center [307, 240] width 8 height 8
radio input "true"
click at [307, 227] on icon at bounding box center [307, 228] width 8 height 8
radio input "true"
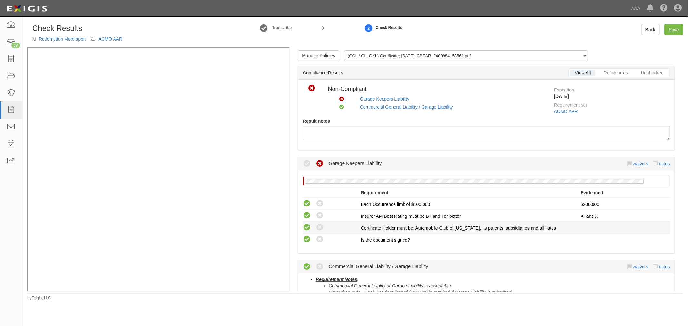
radio input "true"
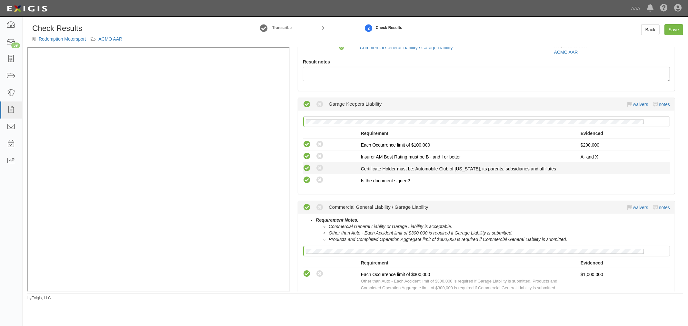
scroll to position [119, 0]
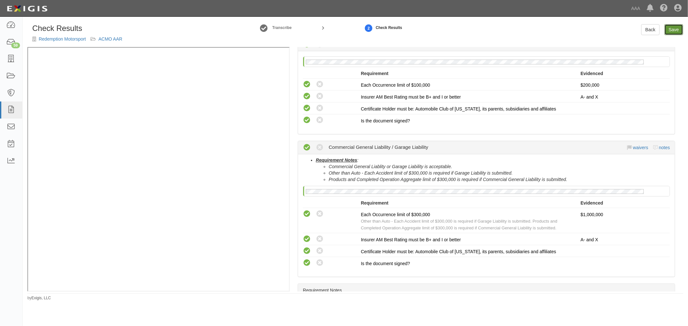
click at [674, 27] on link "Save" at bounding box center [673, 29] width 19 height 11
radio input "true"
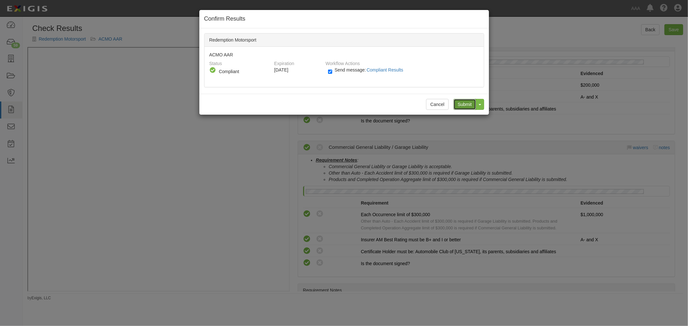
click at [460, 101] on input "Submit" at bounding box center [464, 104] width 23 height 11
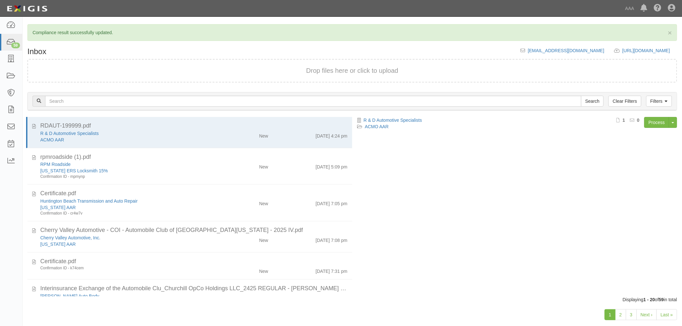
click at [466, 174] on div "R & D Automotive Specialists ACMO AAR Process Toggle Document Dropdown Archive …" at bounding box center [518, 203] width 330 height 173
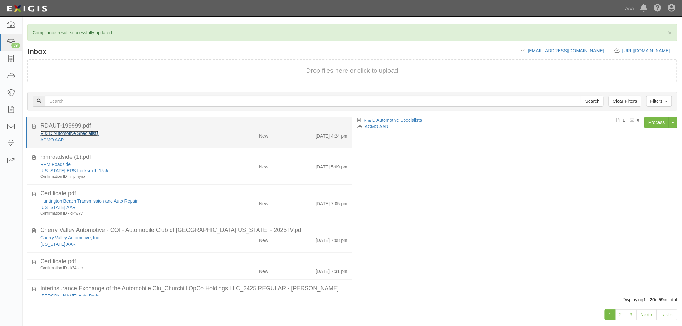
click at [73, 132] on link "R & D Automotive Specialists" at bounding box center [69, 133] width 58 height 5
click at [166, 118] on li "RDAUT-199999.pdf R & D Automotive Specialists ACMO AAR New [DATE] 4:24 pm" at bounding box center [189, 132] width 326 height 31
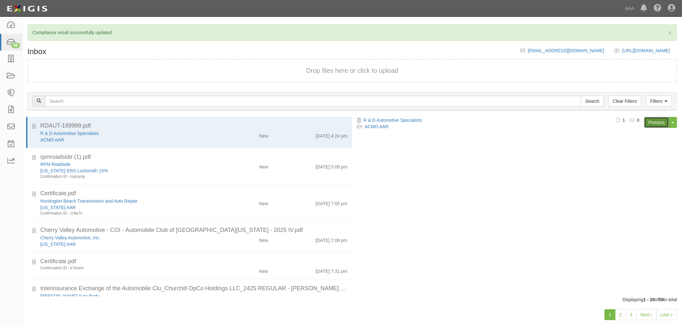
click at [651, 127] on link "Process" at bounding box center [657, 122] width 25 height 11
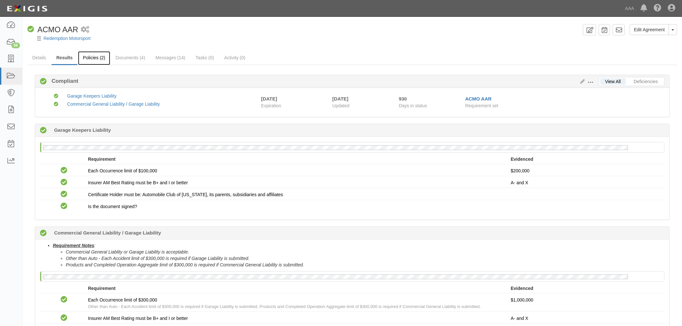
click at [98, 54] on link "Policies (2)" at bounding box center [94, 58] width 32 height 14
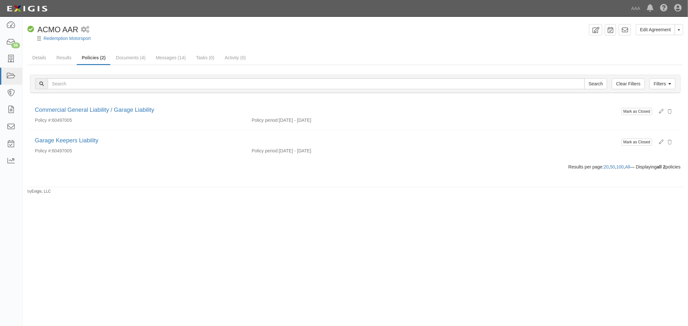
click at [70, 66] on div "Filters Clear Filters Search Filters Policy Period All Not Expired Expired By D…" at bounding box center [355, 125] width 656 height 120
click at [63, 58] on link "Results" at bounding box center [64, 58] width 25 height 14
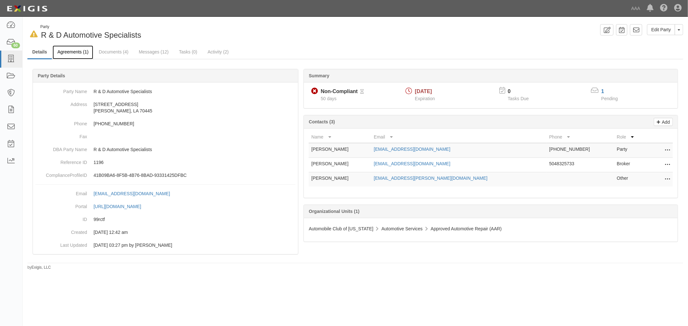
click at [83, 56] on link "Agreements (1)" at bounding box center [73, 52] width 41 height 14
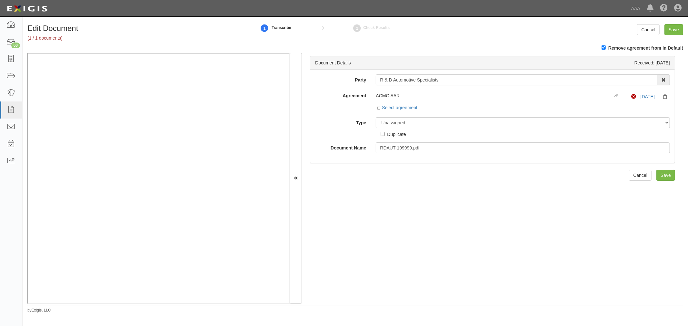
click at [403, 120] on div "Party R & D Automotive Specialists 1-800-Packouts of Beverly Hills 1-800 Packou…" at bounding box center [492, 114] width 355 height 79
click at [403, 121] on select "Unassigned Binder Cancellation Notice Certificate Contract Endorsement Insuranc…" at bounding box center [523, 122] width 294 height 11
select select "CertificateDetail"
click at [376, 118] on select "Unassigned Binder Cancellation Notice Certificate Contract Endorsement Insuranc…" at bounding box center [523, 122] width 294 height 11
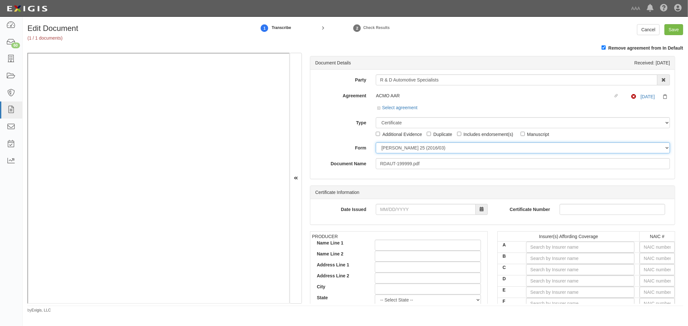
click at [396, 153] on select "ACORD 25 (2016/03) ACORD 101 ACORD 855 NY (2014/05) General" at bounding box center [523, 148] width 294 height 11
select select "GeneralFormDetail"
click at [376, 144] on select "ACORD 25 (2016/03) ACORD 101 ACORD 855 NY (2014/05) General" at bounding box center [523, 148] width 294 height 11
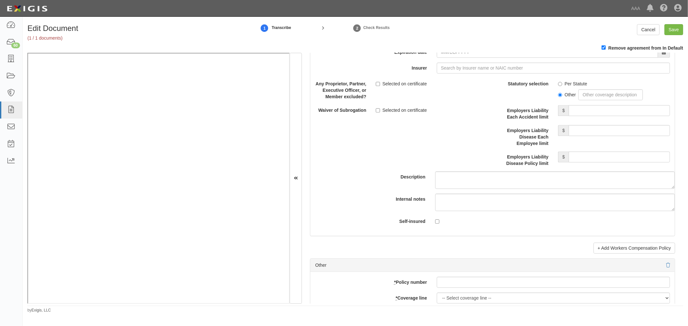
scroll to position [1732, 0]
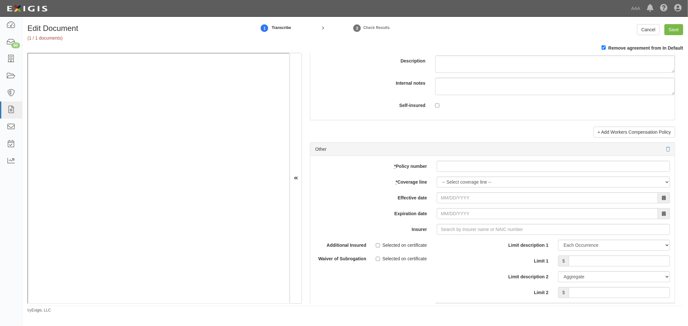
click at [448, 177] on div "add update renew This new policy will be added This new policy will update exis…" at bounding box center [492, 262] width 364 height 212
paste input "K6GP600925"
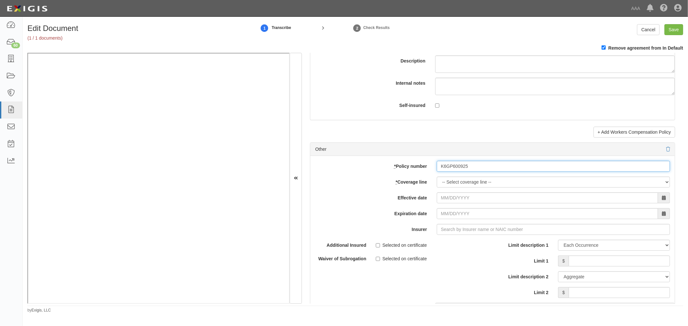
click at [448, 172] on input "K6GP600925" at bounding box center [553, 166] width 233 height 11
type input "K6GP600925"
click at [444, 184] on select "-- Select coverage line -- Asbestos Abatement Auto Physical Damage Boiler & Mac…" at bounding box center [553, 182] width 233 height 11
select select "70"
click at [437, 188] on select "-- Select coverage line -- Asbestos Abatement Auto Physical Damage Boiler & Mac…" at bounding box center [553, 182] width 233 height 11
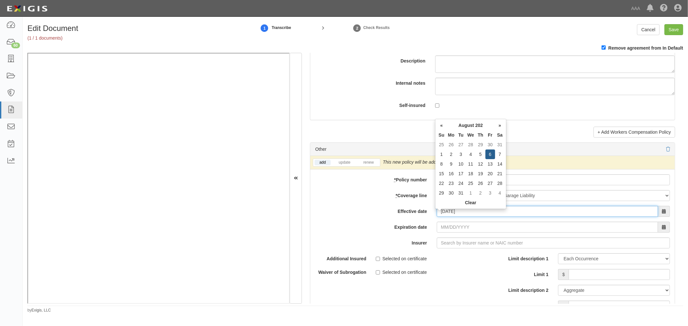
type input "08/06/2025"
type input "08/06/2026"
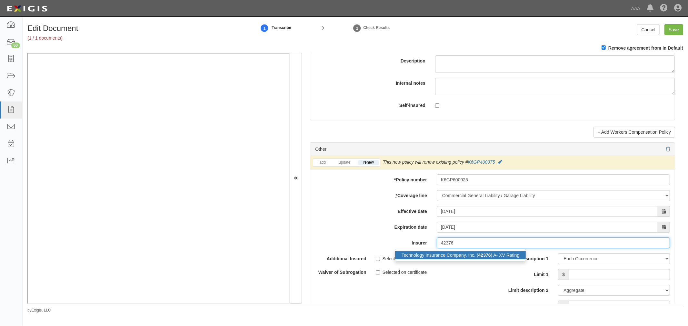
click at [447, 260] on div "Technology Insurance Company, Inc. ( 42376 ) A- XV Rating" at bounding box center [460, 255] width 131 height 8
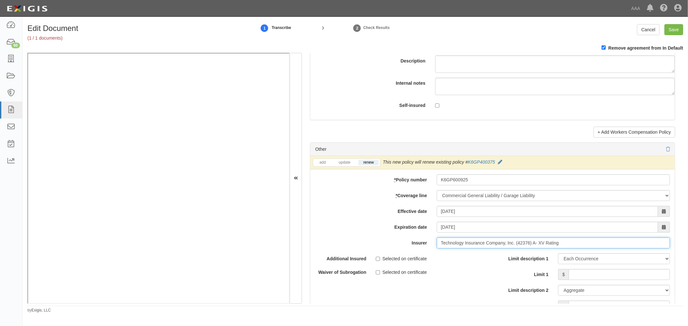
type input "Technology Insurance Company, Inc. (42376) A- XV Rating"
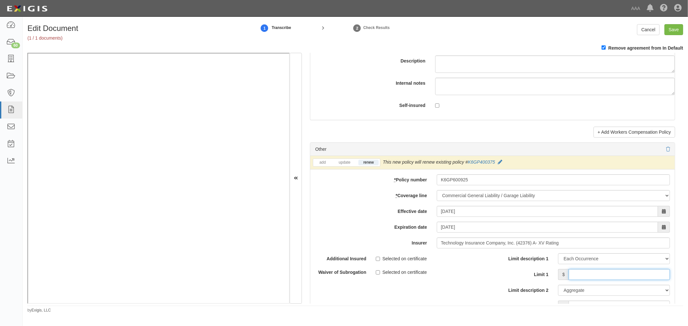
click at [596, 280] on input "Limit 1" at bounding box center [619, 274] width 101 height 11
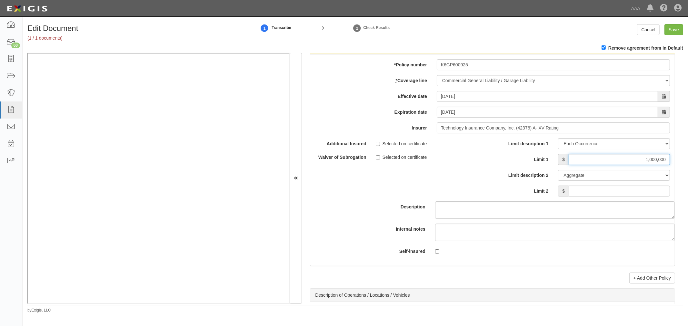
scroll to position [1852, 0]
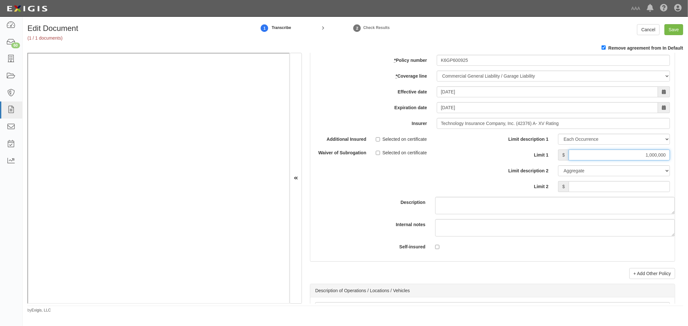
type input "1,000,000"
click at [594, 186] on input "Limit 2" at bounding box center [619, 186] width 101 height 11
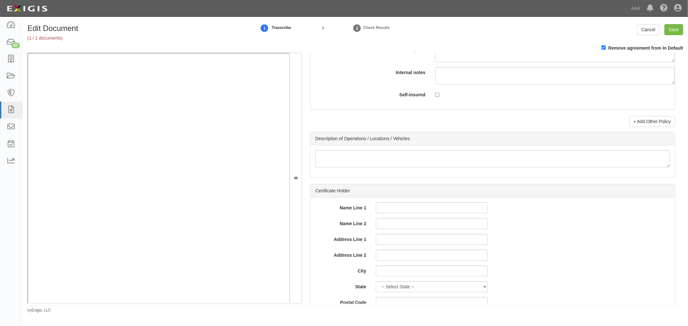
scroll to position [2031, 0]
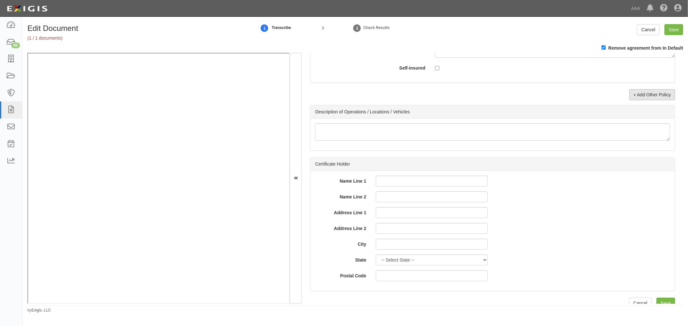
type input "3,000,000"
click at [630, 100] on link "+ Add Other Policy" at bounding box center [652, 94] width 46 height 11
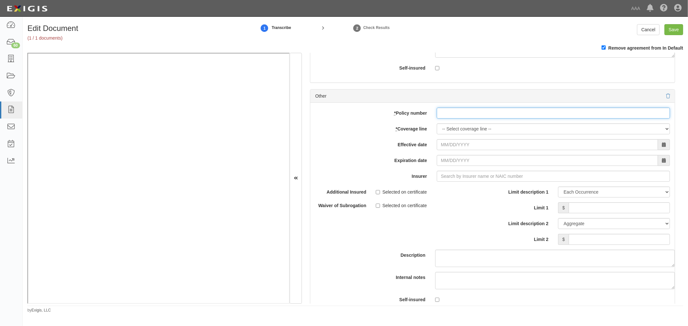
click at [465, 119] on input "* Policy number" at bounding box center [553, 113] width 233 height 11
paste input "K6GP600925"
type input "K6GP600925"
click at [463, 128] on select "-- Select coverage line -- Asbestos Abatement Auto Physical Damage Boiler & Mac…" at bounding box center [553, 129] width 233 height 11
select select "56"
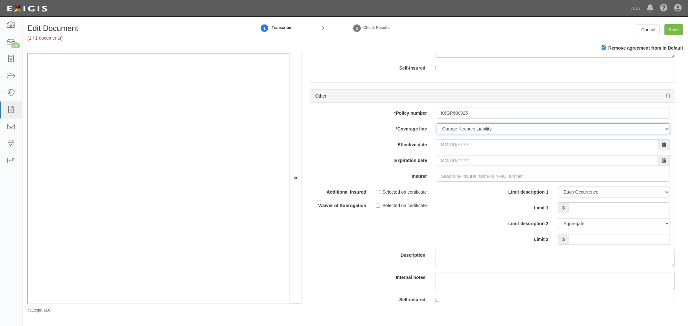
click at [437, 134] on select "-- Select coverage line -- Asbestos Abatement Auto Physical Damage Boiler & Mac…" at bounding box center [553, 129] width 233 height 11
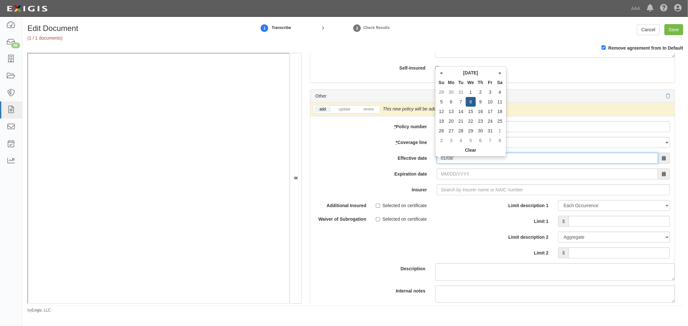
drag, startPoint x: 460, startPoint y: 162, endPoint x: 376, endPoint y: 140, distance: 86.5
click at [402, 164] on div "Effective date 01/08/" at bounding box center [492, 158] width 364 height 11
type input "08/06/2025"
type input "08/06/2026"
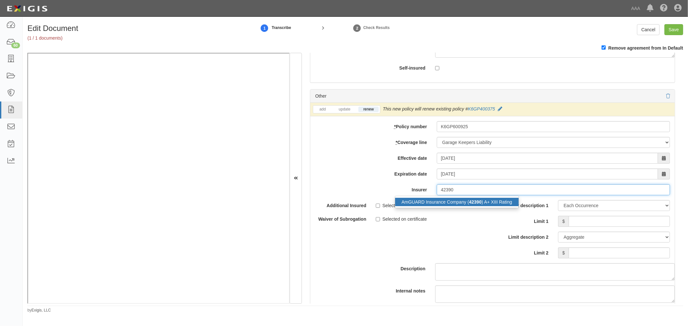
click at [489, 205] on div "AmGUARD Insurance Company ( 42390 ) A+ XIII Rating" at bounding box center [457, 202] width 124 height 8
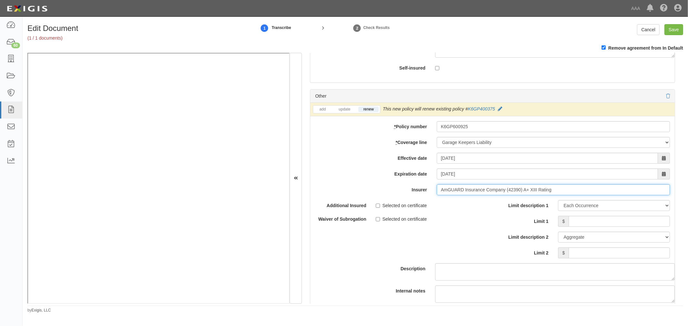
type input "AmGUARD Insurance Company (42390) A+ XIII Rating"
click at [585, 227] on input "Limit 1" at bounding box center [619, 221] width 101 height 11
type input "150,000"
click at [583, 253] on input "Limit 2" at bounding box center [619, 253] width 101 height 11
type input "150,000"
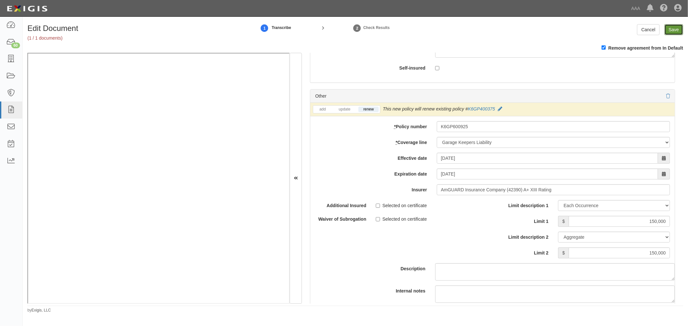
click at [679, 31] on input "Save" at bounding box center [673, 29] width 19 height 11
type input "1000000"
type input "3000000"
type input "150000"
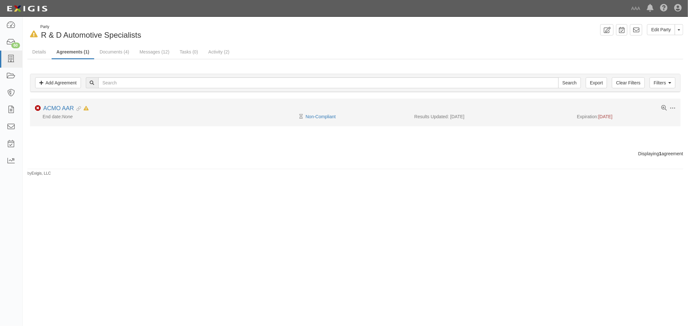
click at [65, 112] on div "Toggle Agreement Dropdown Edit Log activity Add task Send message Archive Non-C…" at bounding box center [355, 109] width 651 height 8
click at [65, 111] on div "ACMO AAR Evidence Linked In Default as of 08/20/2025" at bounding box center [65, 108] width 45 height 7
click at [64, 108] on link "ACMO AAR" at bounding box center [58, 108] width 31 height 6
click at [65, 109] on link "ACMO AAR" at bounding box center [58, 108] width 31 height 6
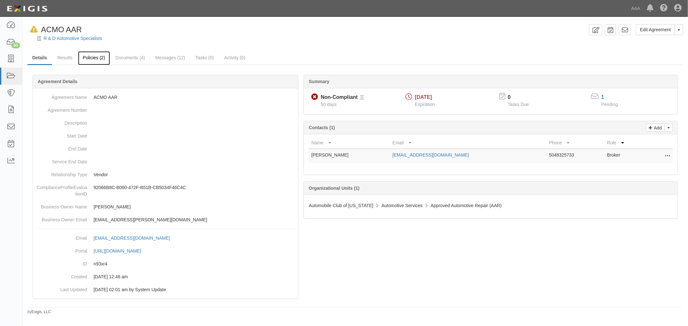
click at [78, 56] on link "Policies (2)" at bounding box center [94, 58] width 32 height 14
click at [70, 57] on link "Results" at bounding box center [65, 58] width 25 height 14
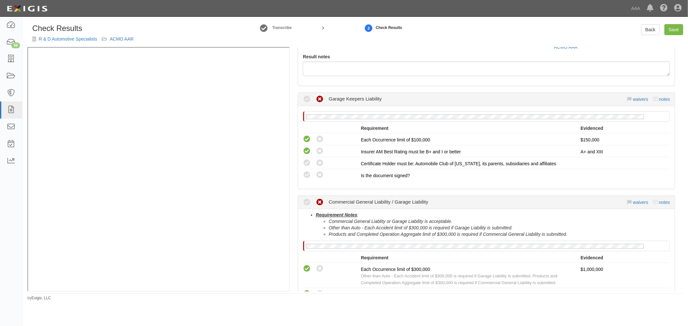
scroll to position [179, 0]
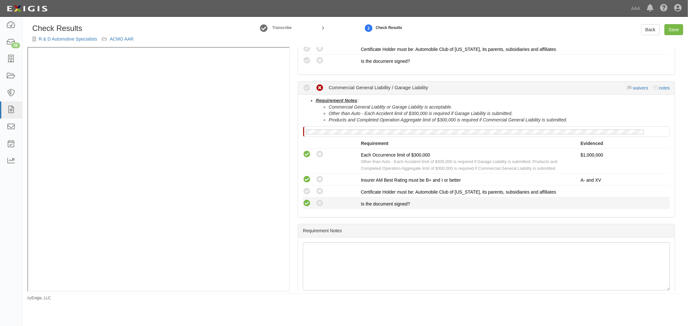
click at [307, 205] on icon at bounding box center [307, 204] width 8 height 8
radio input "true"
click at [308, 196] on li "Compliant Waived: Non-Compliant Certificate Holder must be: Automobile Club of …" at bounding box center [486, 192] width 367 height 12
click at [308, 194] on icon at bounding box center [307, 192] width 8 height 8
radio input "true"
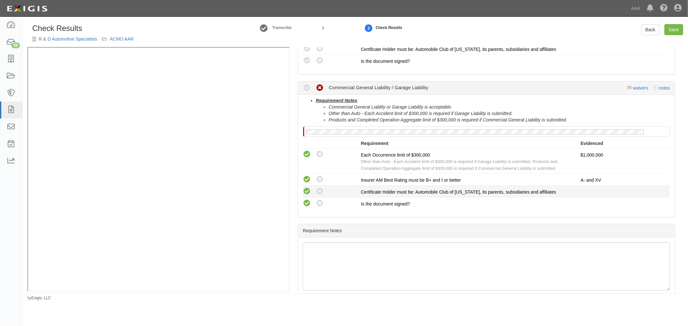
radio input "true"
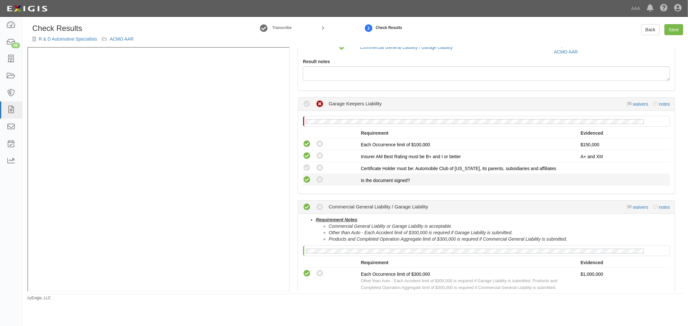
click at [310, 182] on icon at bounding box center [307, 180] width 8 height 8
radio input "true"
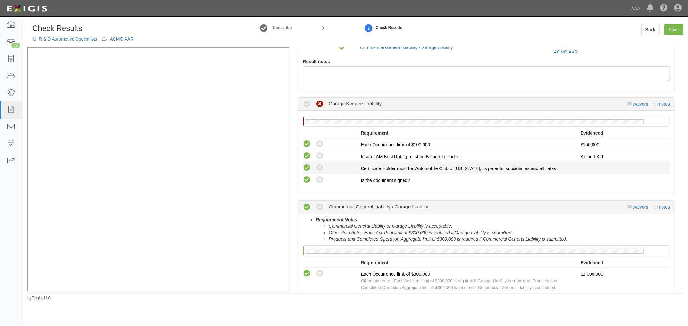
click at [306, 166] on icon at bounding box center [307, 168] width 8 height 8
radio input "true"
click at [671, 33] on link "Save" at bounding box center [673, 29] width 19 height 11
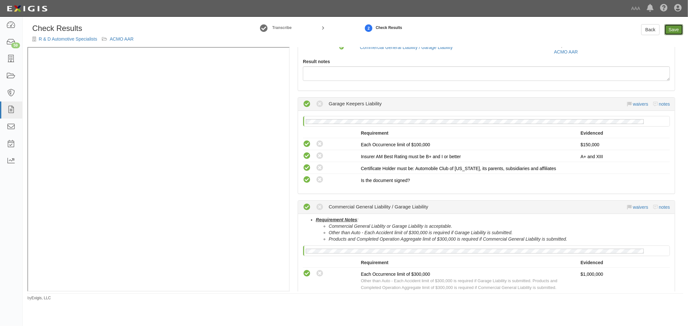
radio input "true"
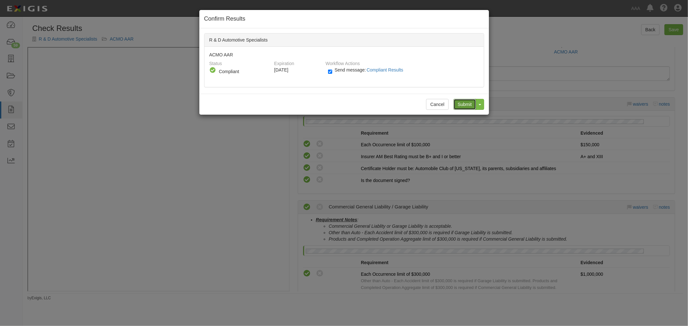
click at [460, 101] on input "Submit" at bounding box center [464, 104] width 23 height 11
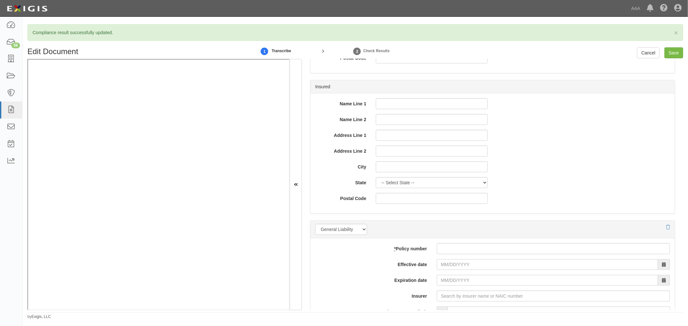
scroll to position [717, 0]
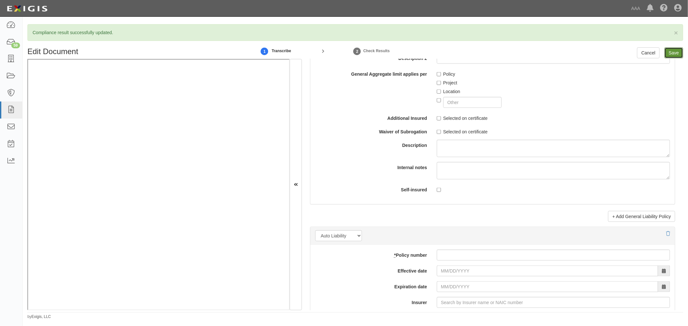
click at [670, 57] on input "Save" at bounding box center [673, 52] width 19 height 11
type input "150000"
type input "1000000"
type input "3000000"
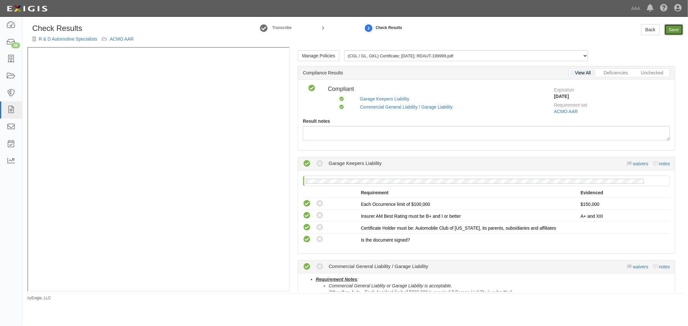
click at [679, 26] on link "Save" at bounding box center [673, 29] width 19 height 11
radio input "true"
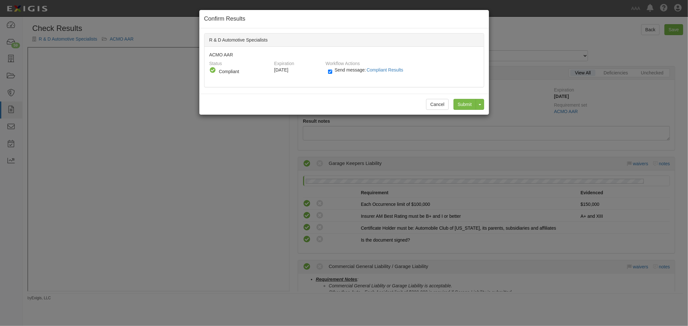
click at [346, 68] on span "Send message: Compliant Results" at bounding box center [369, 69] width 71 height 5
click at [332, 68] on input "Send message: Compliant Results" at bounding box center [330, 71] width 4 height 7
checkbox input "false"
click at [471, 103] on input "Submit" at bounding box center [464, 104] width 23 height 11
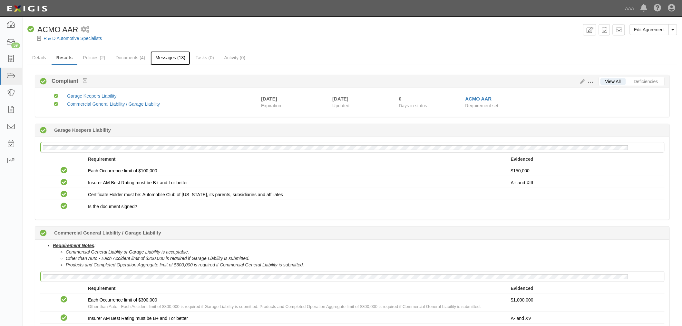
click at [159, 59] on link "Messages (13)" at bounding box center [171, 58] width 40 height 14
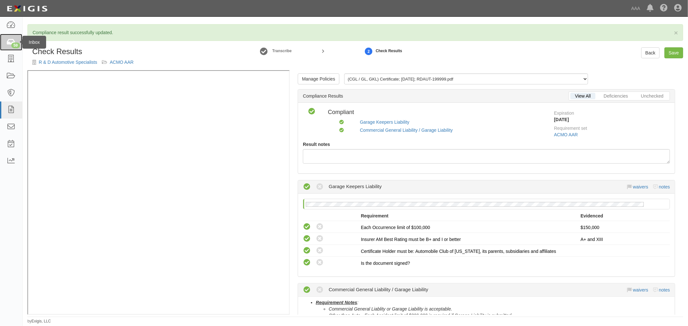
click at [14, 47] on div "59" at bounding box center [15, 46] width 9 height 6
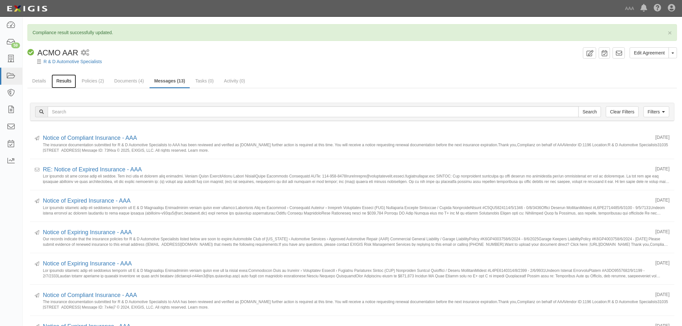
click at [63, 80] on link "Results" at bounding box center [64, 82] width 25 height 14
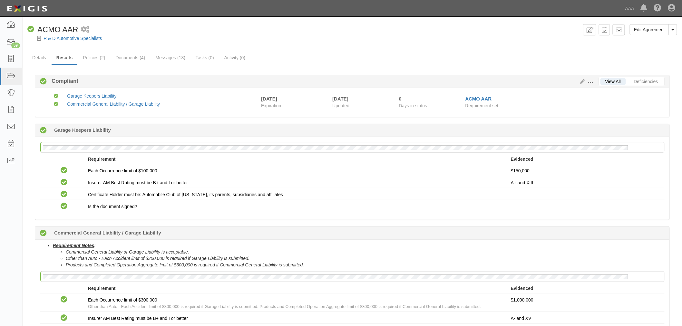
click at [68, 42] on div at bounding box center [353, 44] width 660 height 5
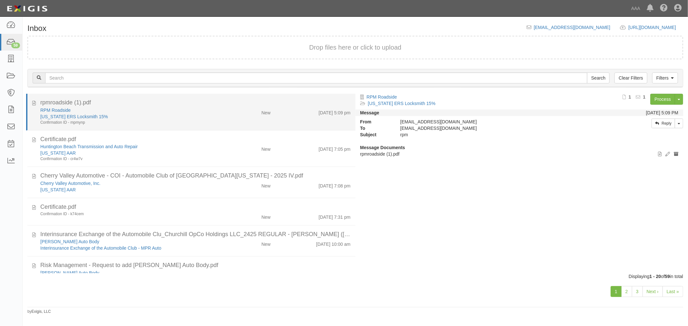
click at [127, 104] on div "rpmroadside (1).pdf" at bounding box center [195, 103] width 310 height 8
click at [54, 111] on link "RPM Roadside" at bounding box center [55, 110] width 30 height 5
click at [272, 116] on div "RPM Roadside New Mexico ERS Locksmith 15% Confirmation ID - mpmynp New 9/23/25 …" at bounding box center [195, 116] width 320 height 18
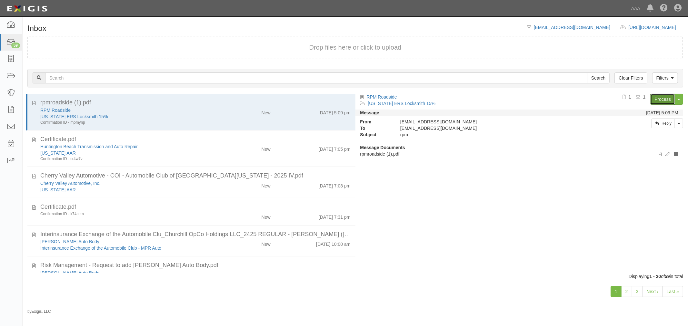
click at [660, 96] on link "Process" at bounding box center [662, 99] width 25 height 11
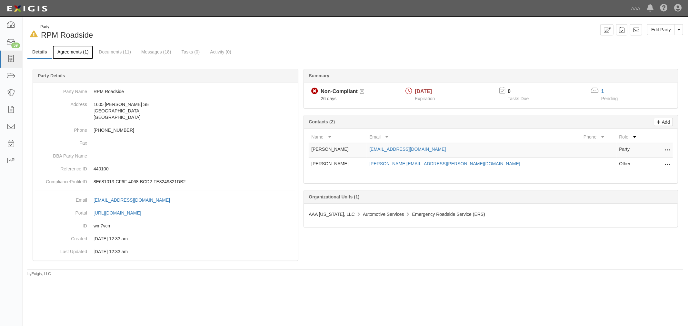
click at [67, 51] on link "Agreements (1)" at bounding box center [73, 52] width 41 height 14
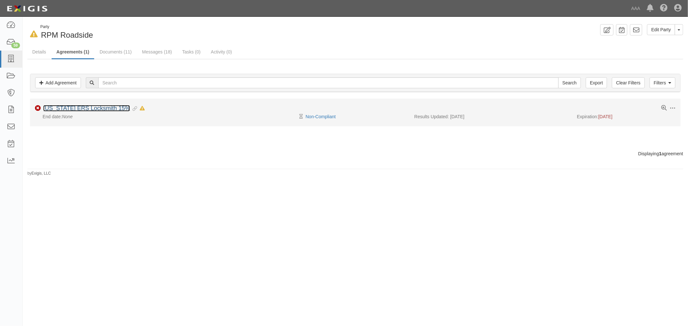
click at [102, 110] on link "[US_STATE] ERS Locksmith 15%" at bounding box center [86, 108] width 87 height 6
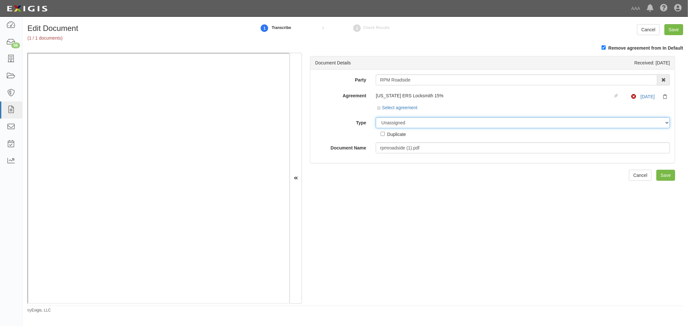
click at [418, 121] on select "Unassigned Binder Cancellation Notice Certificate Contract Endorsement Insuranc…" at bounding box center [523, 122] width 294 height 11
select select "CertificateDetail"
click at [376, 118] on select "Unassigned Binder Cancellation Notice Certificate Contract Endorsement Insuranc…" at bounding box center [523, 122] width 294 height 11
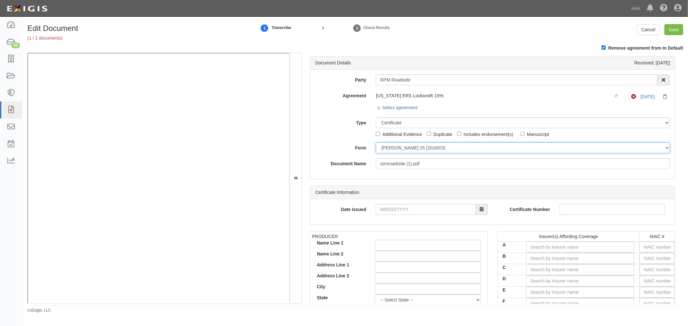
click at [397, 150] on select "[PERSON_NAME] 25 (2016/03) [PERSON_NAME] 101 [PERSON_NAME] 855 NY (2014/05) Gen…" at bounding box center [523, 148] width 294 height 11
click at [398, 190] on div "Certificate Information" at bounding box center [492, 192] width 364 height 13
click at [387, 149] on select "[PERSON_NAME] 25 (2016/03) [PERSON_NAME] 101 [PERSON_NAME] 855 NY (2014/05) Gen…" at bounding box center [523, 148] width 294 height 11
select select "GeneralFormDetail"
click at [376, 144] on select "[PERSON_NAME] 25 (2016/03) [PERSON_NAME] 101 [PERSON_NAME] 855 NY (2014/05) Gen…" at bounding box center [523, 148] width 294 height 11
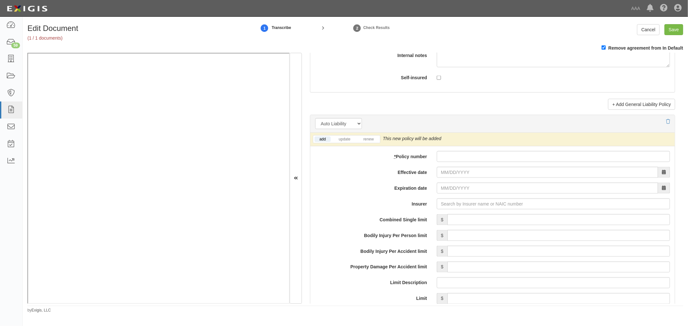
scroll to position [836, 0]
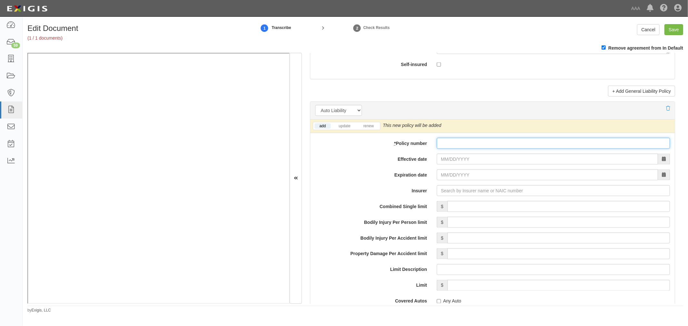
drag, startPoint x: 505, startPoint y: 146, endPoint x: 453, endPoint y: 152, distance: 52.2
click at [504, 147] on input "* Policy number" at bounding box center [553, 143] width 233 height 11
paste input "K6GP600925"
type input "K6GP600925"
click at [367, 126] on link "renew" at bounding box center [368, 126] width 20 height 5
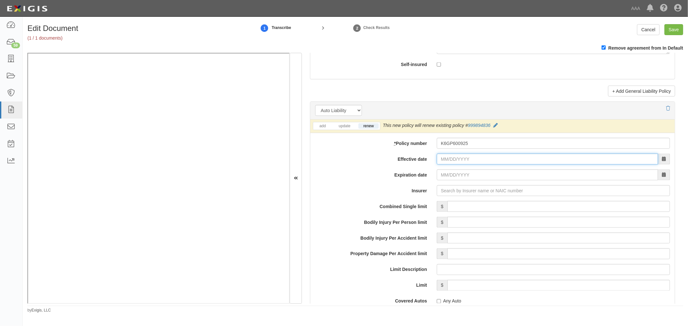
click at [443, 159] on input "Effective date" at bounding box center [547, 159] width 221 height 11
type input "07/08/2025"
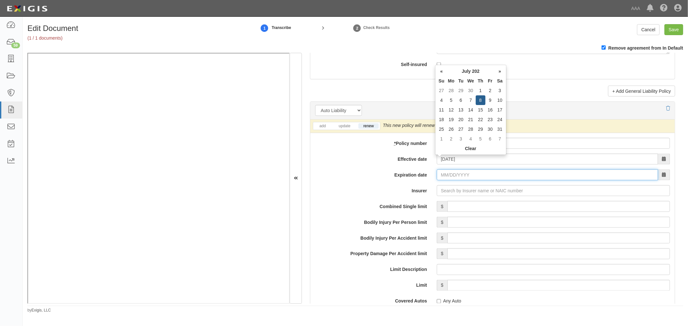
type input "07/08/2026"
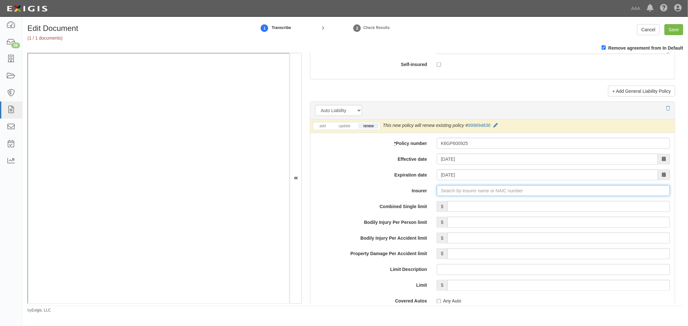
type input "180 Seguros S.A. (0) NR Rating"
type input "1"
click at [458, 209] on div "United Financial Casualty Company ( 11770 ) A+ XV Rating" at bounding box center [460, 203] width 130 height 12
click at [459, 206] on div "United Financial Casualty Company ( 11770 ) A+ XV Rating" at bounding box center [460, 203] width 130 height 8
type input "United Financial Casualty Company (11770) A+ XV Rating"
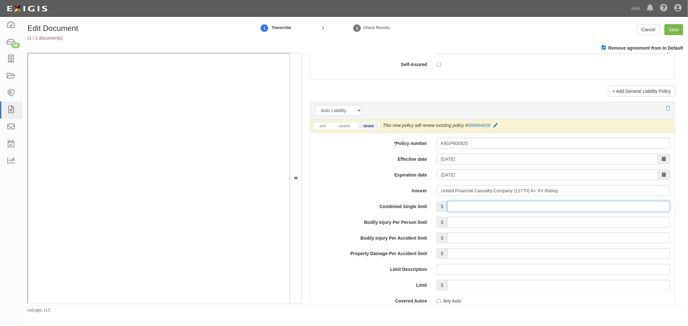
drag, startPoint x: 457, startPoint y: 209, endPoint x: 441, endPoint y: 212, distance: 16.2
click at [456, 210] on input "Combined Single limit" at bounding box center [558, 206] width 223 height 11
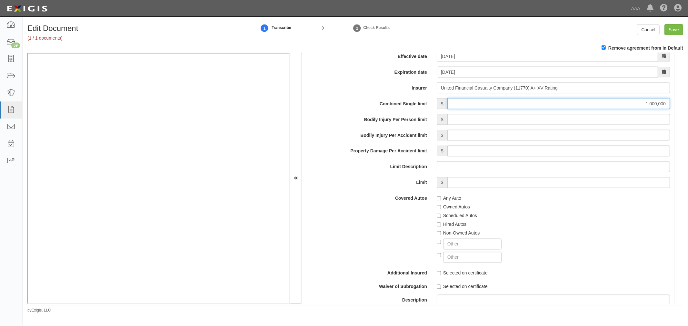
scroll to position [956, 0]
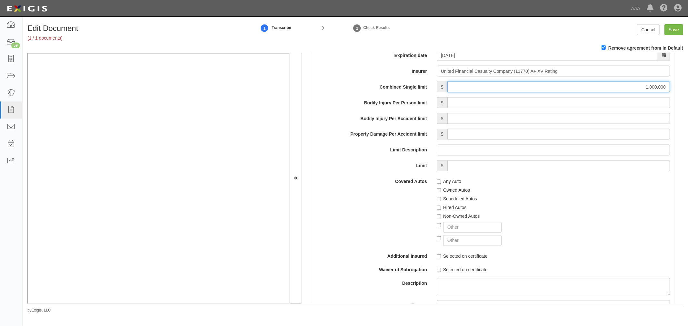
type input "1,000,000"
click at [456, 198] on label "Scheduled Autos" at bounding box center [457, 199] width 40 height 6
click at [441, 198] on input "Scheduled Autos" at bounding box center [439, 199] width 4 height 4
checkbox input "true"
click at [447, 180] on div "Any Auto" at bounding box center [553, 180] width 233 height 9
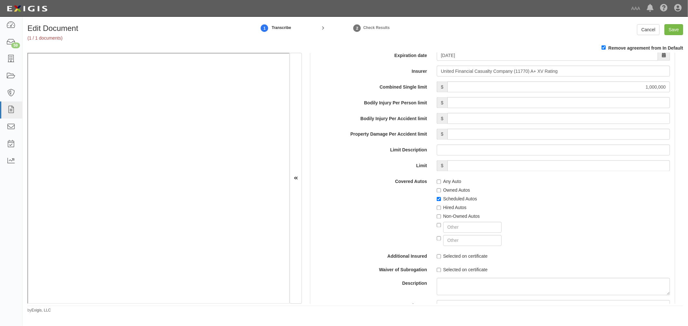
click at [447, 182] on label "Any Auto" at bounding box center [449, 182] width 25 height 6
click at [441, 182] on input "Any Auto" at bounding box center [439, 182] width 4 height 4
checkbox input "true"
click at [677, 33] on input "Save" at bounding box center [673, 29] width 19 height 11
type input "1000000"
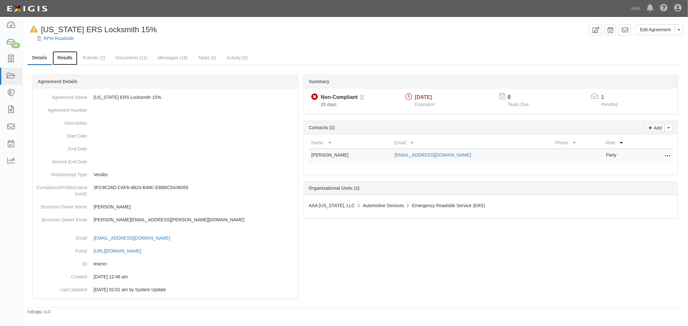
click at [68, 61] on link "Results" at bounding box center [65, 58] width 25 height 14
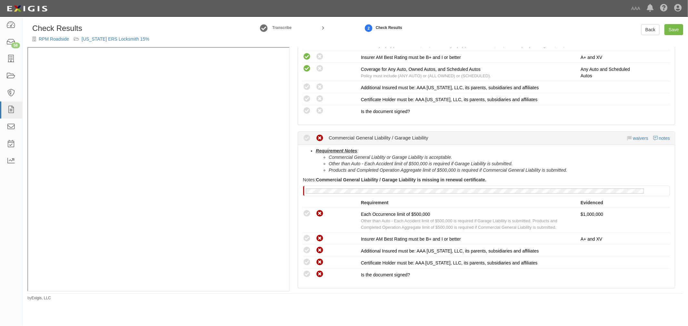
scroll to position [119, 0]
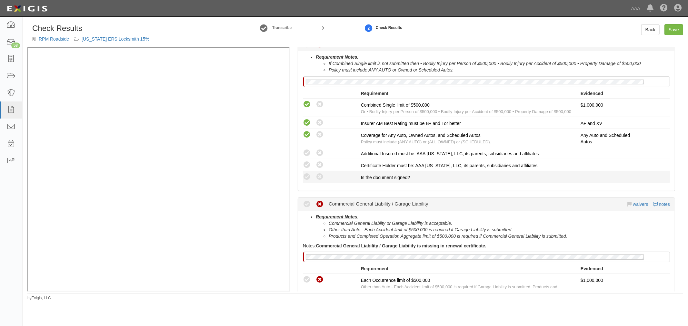
click at [302, 173] on div "Compliant Waived: Non-Compliant" at bounding box center [329, 177] width 63 height 8
drag, startPoint x: 305, startPoint y: 160, endPoint x: 307, endPoint y: 165, distance: 5.1
click at [306, 162] on icon at bounding box center [307, 165] width 8 height 8
radio input "true"
drag, startPoint x: 307, startPoint y: 180, endPoint x: 307, endPoint y: 170, distance: 10.3
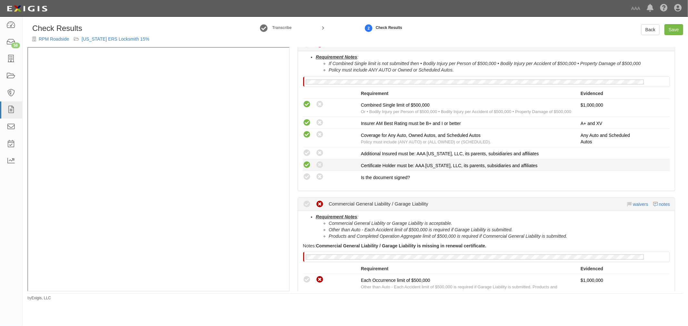
click at [308, 179] on icon at bounding box center [307, 177] width 8 height 8
radio input "true"
click at [307, 155] on icon at bounding box center [307, 153] width 8 height 8
radio input "true"
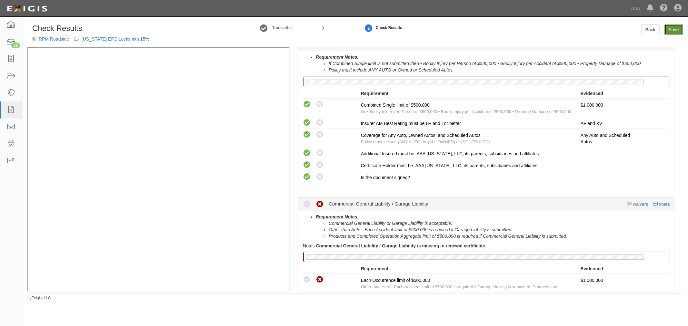
click at [676, 25] on link "Save" at bounding box center [673, 29] width 19 height 11
radio input "true"
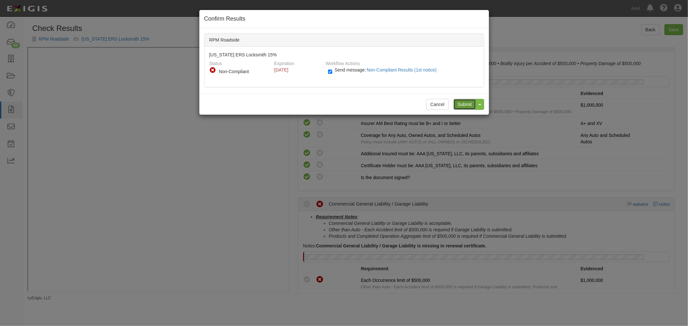
click at [458, 105] on input "Submit" at bounding box center [464, 104] width 23 height 11
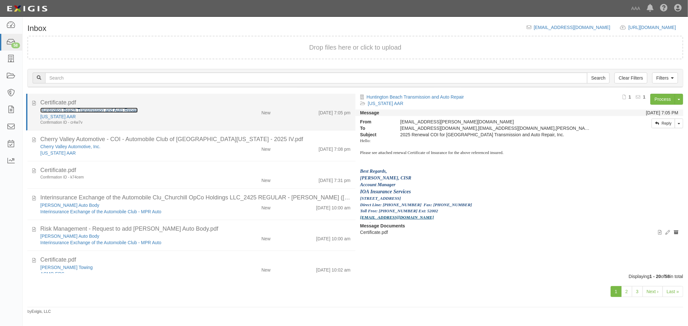
click at [85, 109] on link "Huntington Beach Transmission and Auto Repair" at bounding box center [88, 110] width 97 height 5
click at [240, 107] on div "New" at bounding box center [248, 111] width 53 height 9
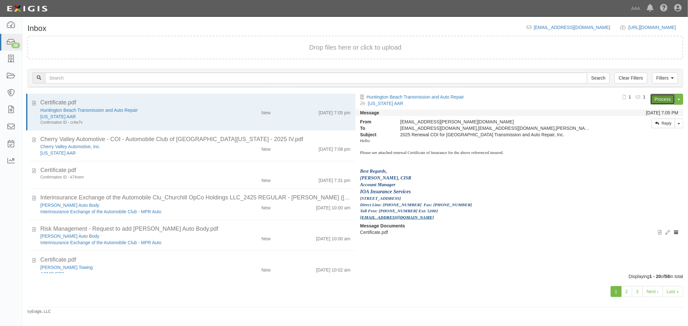
click at [668, 99] on link "Process" at bounding box center [662, 99] width 25 height 11
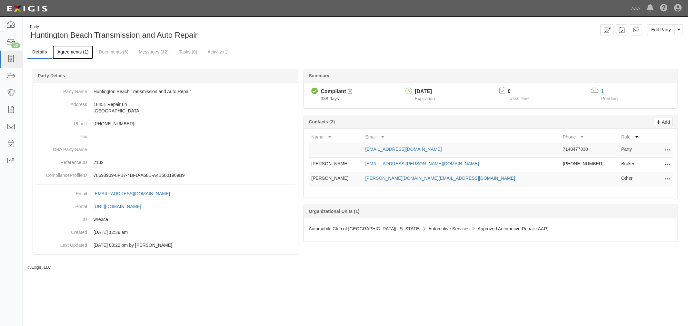
click at [83, 54] on link "Agreements (1)" at bounding box center [73, 52] width 41 height 14
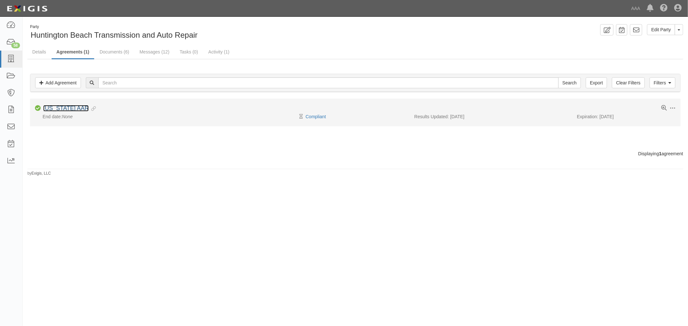
click at [75, 105] on link "[US_STATE] AAR" at bounding box center [65, 108] width 45 height 6
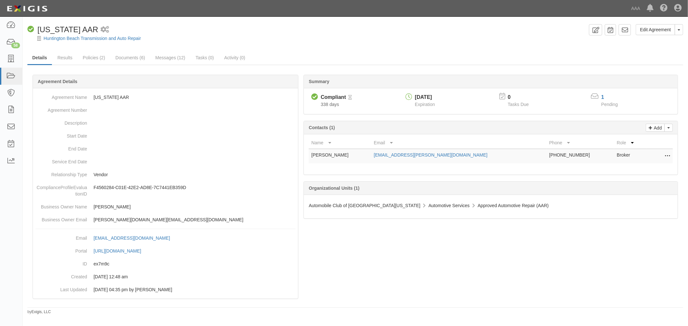
click at [61, 56] on link "Results" at bounding box center [65, 57] width 25 height 13
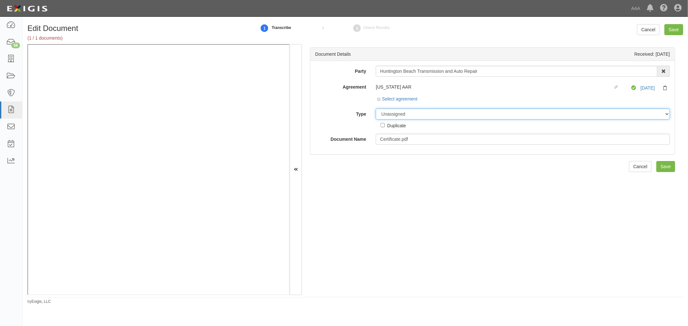
click at [402, 116] on select "Unassigned Binder Cancellation Notice Certificate Contract Endorsement Insuranc…" at bounding box center [523, 114] width 294 height 11
click at [376, 109] on select "Unassigned Binder Cancellation Notice Certificate Contract Endorsement Insuranc…" at bounding box center [523, 114] width 294 height 11
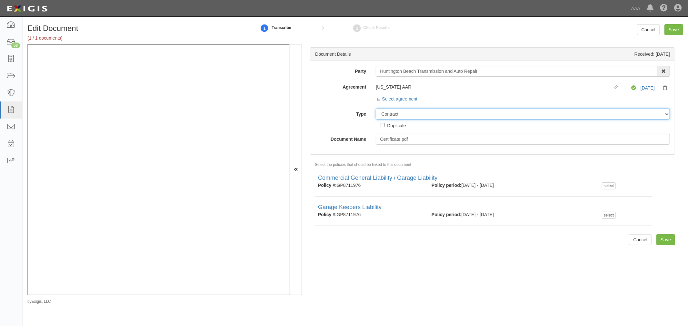
click at [382, 112] on select "Unassigned Binder Cancellation Notice Certificate Contract Endorsement Insuranc…" at bounding box center [523, 114] width 294 height 11
select select "CertificateDetail"
click at [376, 109] on select "Unassigned Binder Cancellation Notice Certificate Contract Endorsement Insuranc…" at bounding box center [523, 114] width 294 height 11
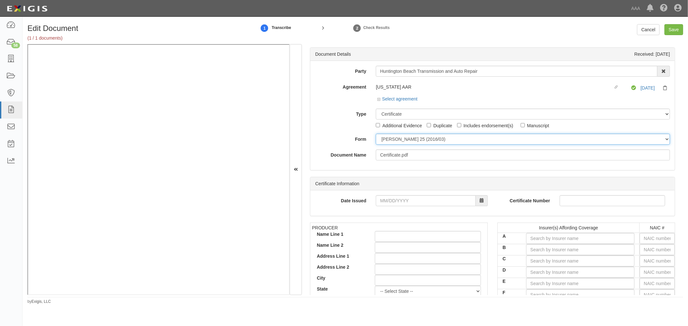
drag, startPoint x: 391, startPoint y: 135, endPoint x: 391, endPoint y: 141, distance: 6.2
click at [391, 137] on select "ACORD 25 (2016/03) ACORD 101 ACORD 855 NY (2014/05) General" at bounding box center [523, 139] width 294 height 11
select select "GeneralFormDetail"
click at [376, 134] on select "ACORD 25 (2016/03) ACORD 101 ACORD 855 NY (2014/05) General" at bounding box center [523, 139] width 294 height 11
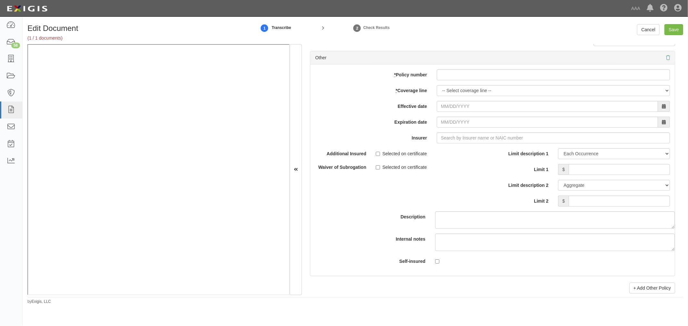
scroll to position [1792, 0]
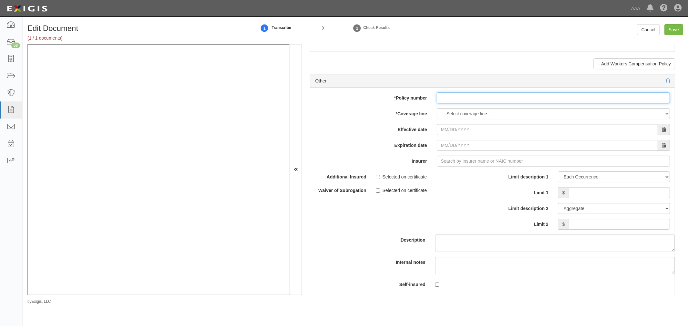
click at [449, 99] on input "* Policy number" at bounding box center [553, 98] width 233 height 11
paste input "GP8783987"
type input "GP8783987"
click at [448, 119] on select "-- Select coverage line -- Asbestos Abatement Auto Physical Damage Boiler & Mac…" at bounding box center [553, 113] width 233 height 11
select select "70"
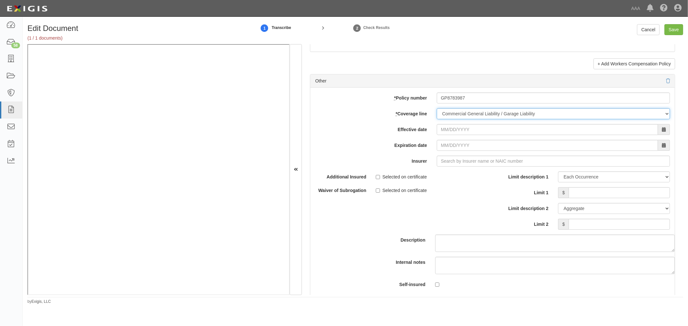
click at [437, 119] on select "-- Select coverage line -- Asbestos Abatement Auto Physical Damage Boiler & Mac…" at bounding box center [553, 113] width 233 height 11
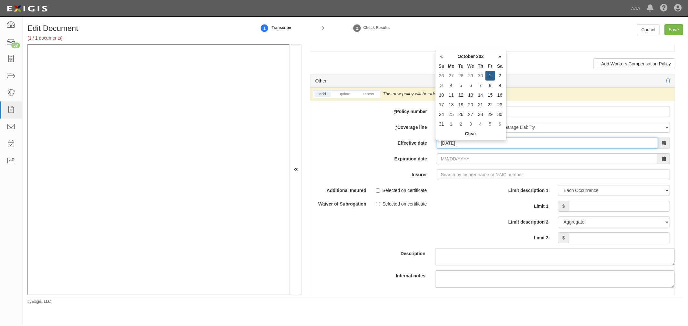
type input "10/01/2025"
type input "[DATE]"
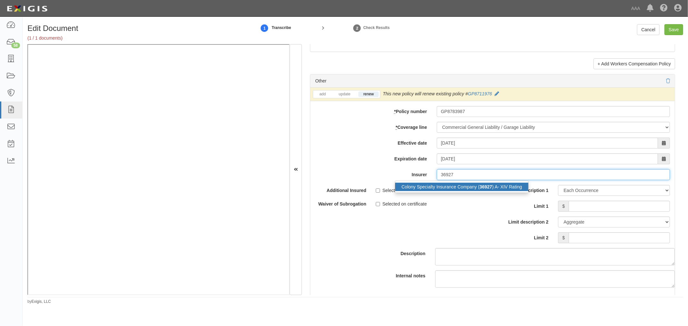
click at [492, 191] on div "Colony Specialty Insurance Company ( 36927 ) A- XIV Rating" at bounding box center [462, 187] width 134 height 8
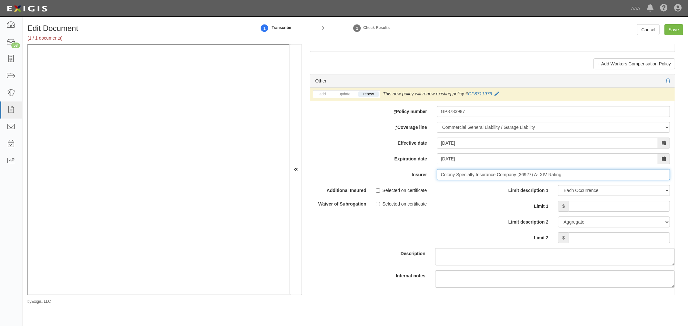
type input "Colony Specialty Insurance Company (36927) A- XIV Rating"
drag, startPoint x: 589, startPoint y: 212, endPoint x: 591, endPoint y: 205, distance: 7.2
click at [589, 212] on input "Limit 1" at bounding box center [619, 206] width 101 height 11
type input "1,000,000"
click at [589, 244] on input "Limit 2" at bounding box center [619, 238] width 101 height 11
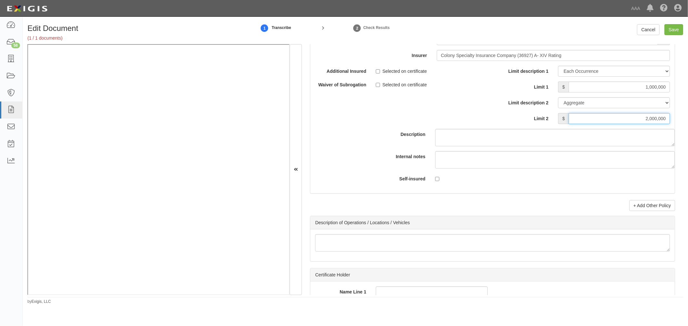
type input "2,000,000"
drag, startPoint x: 471, startPoint y: 113, endPoint x: 558, endPoint y: 153, distance: 95.7
click at [473, 111] on div "Description" at bounding box center [492, 106] width 374 height 81
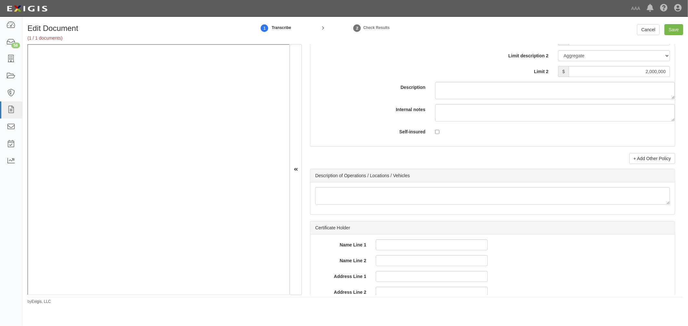
scroll to position [2031, 0]
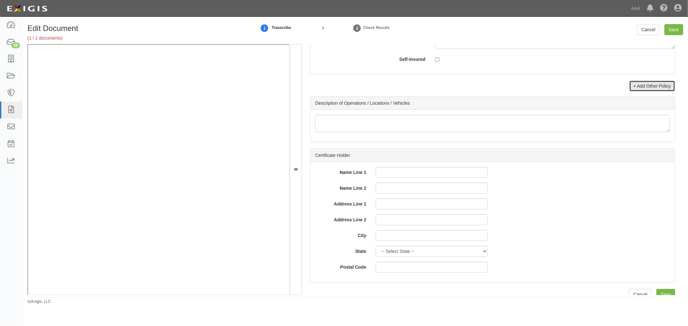
click at [654, 90] on link "+ Add Other Policy" at bounding box center [652, 86] width 46 height 11
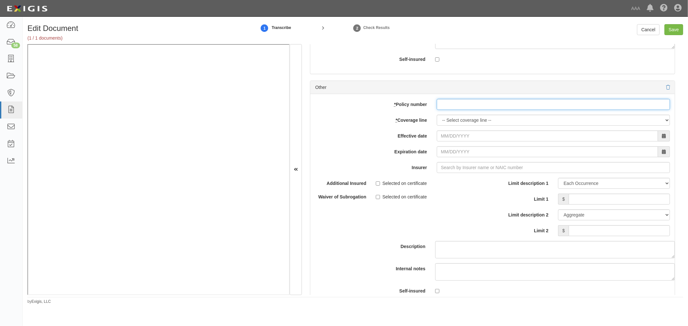
paste input "GP8783987"
drag, startPoint x: 471, startPoint y: 105, endPoint x: 464, endPoint y: 114, distance: 10.6
click at [468, 109] on input "GP8783987" at bounding box center [553, 104] width 233 height 11
type input "GP8783987"
click at [456, 123] on select "-- Select coverage line -- Asbestos Abatement Auto Physical Damage Boiler & Mac…" at bounding box center [553, 120] width 233 height 11
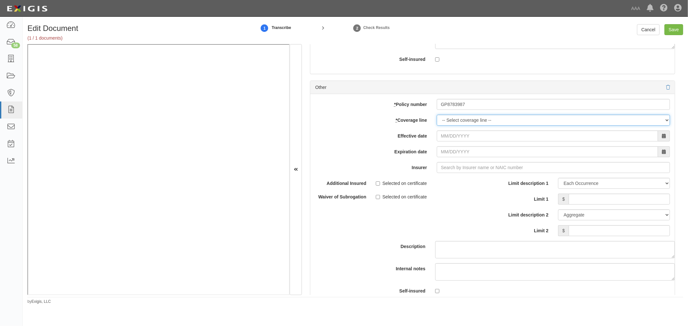
select select "56"
click at [437, 126] on select "-- Select coverage line -- Asbestos Abatement Auto Physical Damage Boiler & Mac…" at bounding box center [553, 120] width 233 height 11
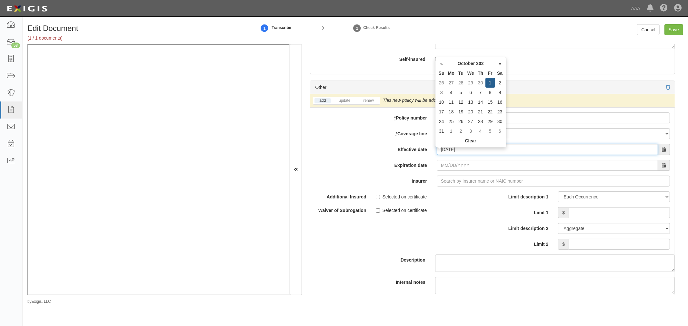
type input "10/01/2025"
type input "[DATE]"
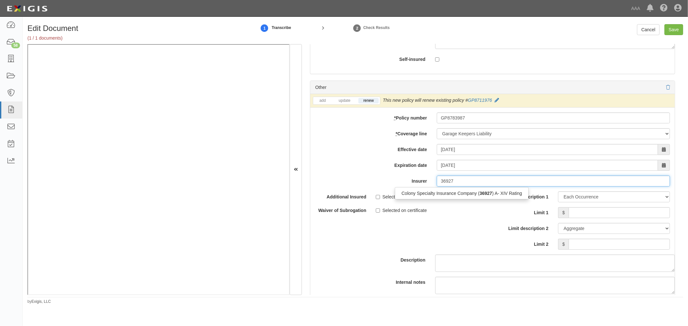
drag, startPoint x: 506, startPoint y: 199, endPoint x: 510, endPoint y: 199, distance: 3.9
click at [506, 198] on div "Colony Specialty Insurance Company ( 36927 ) A- XIV Rating" at bounding box center [462, 193] width 134 height 8
type input "Colony Specialty Insurance Company (36927) A- XIV Rating"
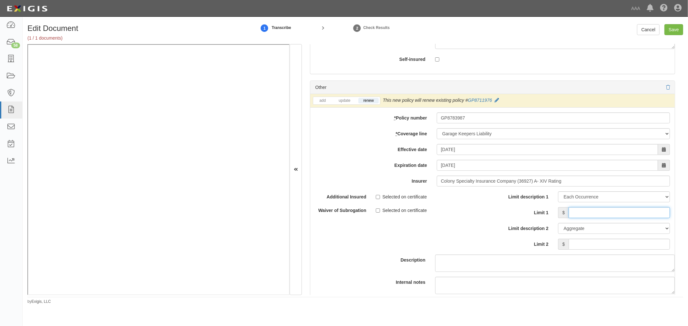
click at [582, 213] on input "Limit 1" at bounding box center [619, 212] width 101 height 11
type input "125,000"
click at [577, 250] on input "Limit 2" at bounding box center [619, 244] width 101 height 11
type input "125,000"
click at [675, 24] on input "Save" at bounding box center [673, 29] width 19 height 11
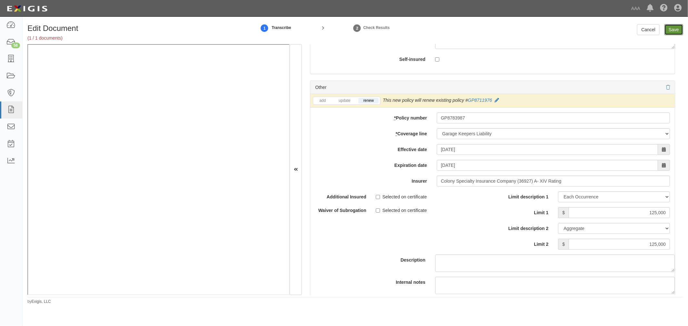
type input "1000000"
type input "2000000"
type input "125000"
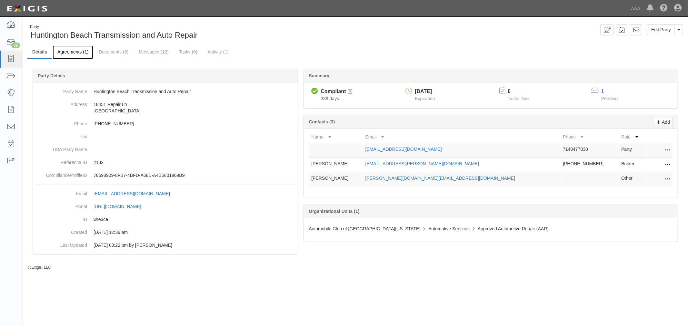
click at [74, 56] on link "Agreements (1)" at bounding box center [73, 52] width 41 height 14
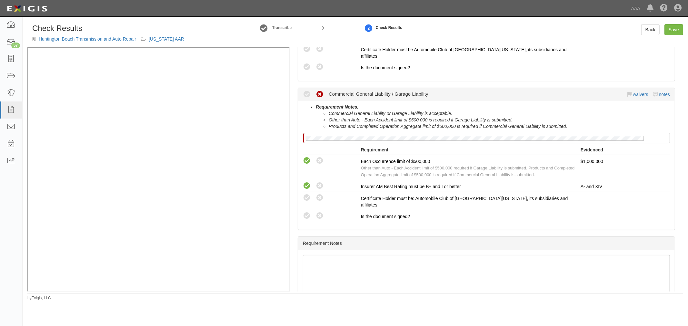
scroll to position [179, 0]
click at [308, 212] on icon at bounding box center [307, 216] width 8 height 8
radio input "true"
click at [306, 194] on icon at bounding box center [307, 198] width 8 height 8
radio input "true"
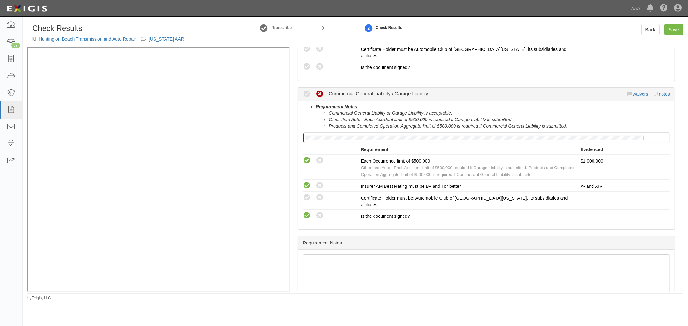
radio input "true"
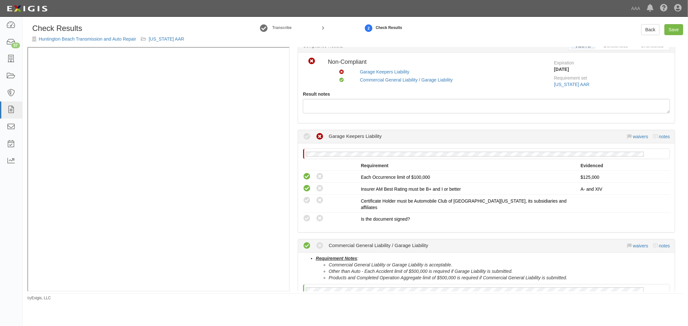
scroll to position [0, 0]
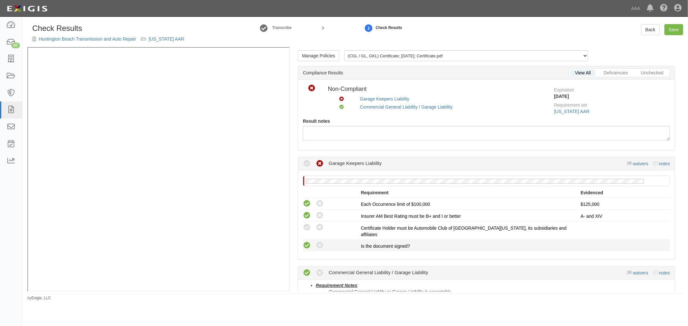
click at [308, 242] on icon at bounding box center [307, 246] width 8 height 8
radio input "true"
click at [308, 230] on icon at bounding box center [307, 228] width 8 height 8
radio input "true"
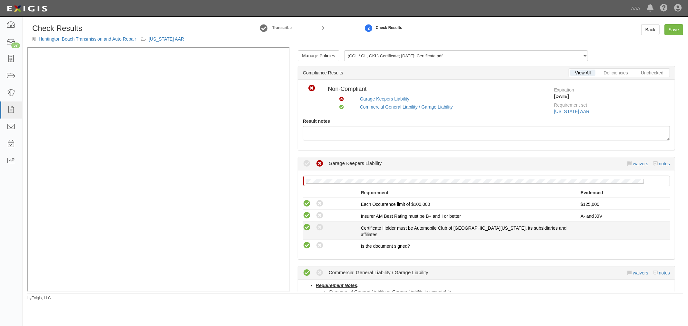
radio input "true"
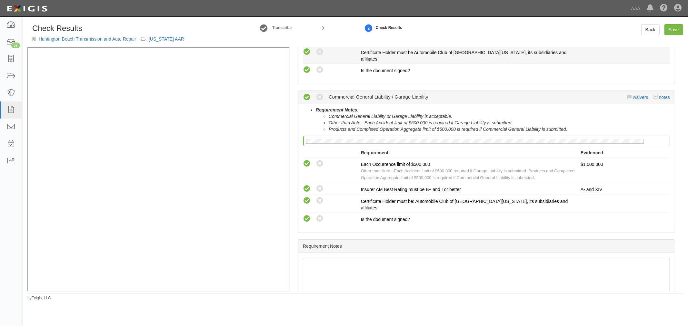
scroll to position [179, 0]
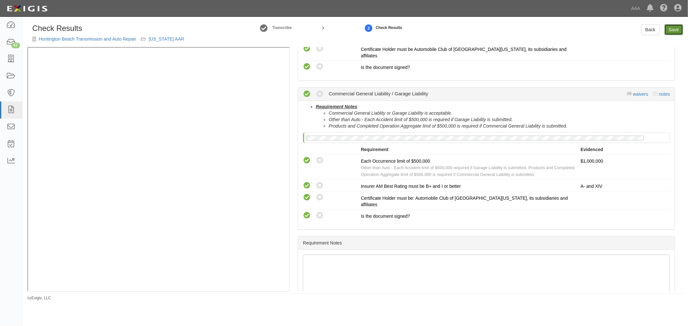
click at [669, 35] on link "Save" at bounding box center [673, 29] width 19 height 11
radio input "true"
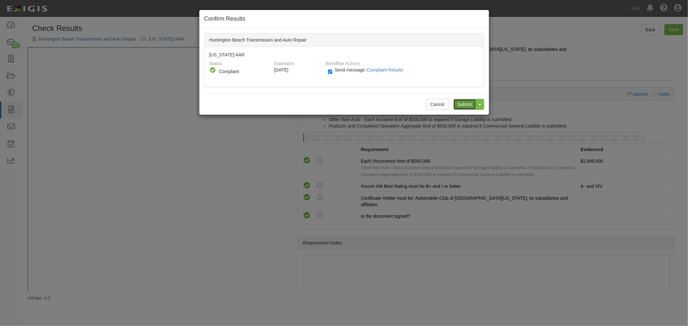
click at [469, 101] on input "Submit" at bounding box center [464, 104] width 23 height 11
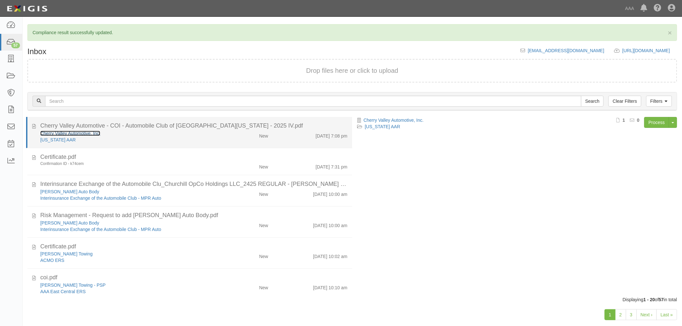
click at [82, 131] on link "Cherry Valley Automotive, Inc." at bounding box center [70, 133] width 60 height 5
click at [131, 140] on div "[US_STATE] AAR" at bounding box center [127, 140] width 175 height 6
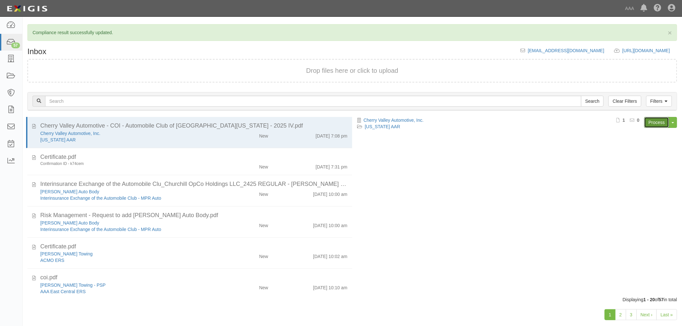
click at [662, 125] on link "Process" at bounding box center [657, 122] width 25 height 11
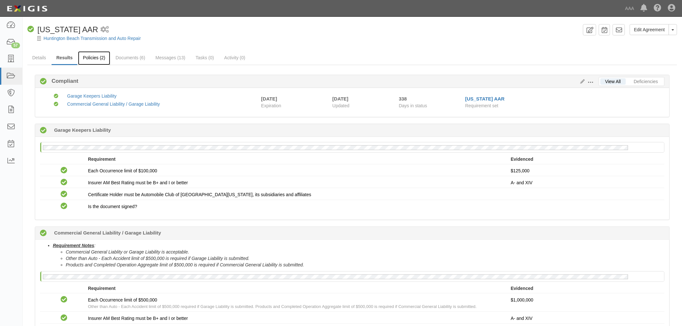
click at [96, 57] on link "Policies (2)" at bounding box center [94, 58] width 32 height 14
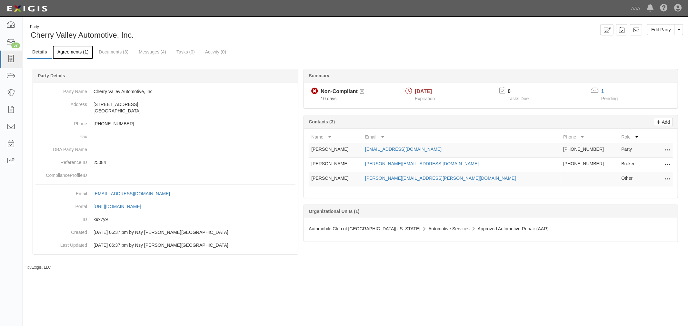
click at [64, 47] on link "Agreements (1)" at bounding box center [73, 52] width 41 height 14
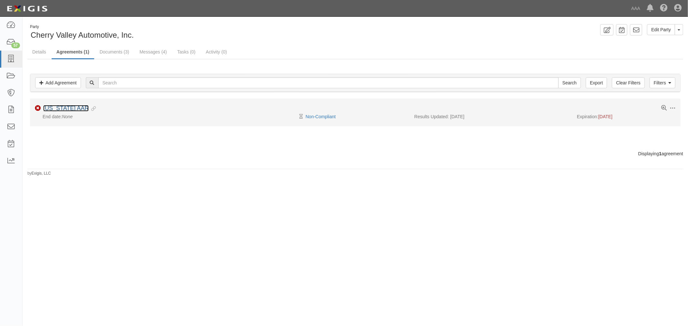
click at [81, 107] on link "[US_STATE] AAR" at bounding box center [65, 108] width 45 height 6
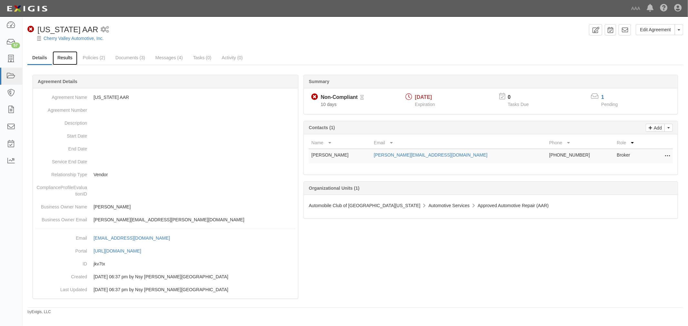
click at [55, 54] on link "Results" at bounding box center [65, 58] width 25 height 14
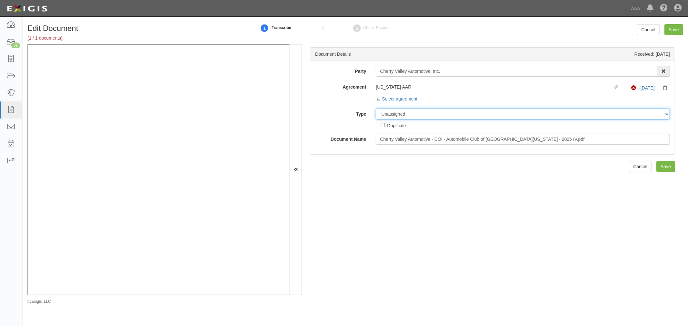
drag, startPoint x: 389, startPoint y: 114, endPoint x: 395, endPoint y: 120, distance: 7.8
click at [391, 115] on select "Unassigned Binder Cancellation Notice Certificate Contract Endorsement Insuranc…" at bounding box center [523, 114] width 294 height 11
select select "CertificateDetail"
click at [376, 109] on select "Unassigned Binder Cancellation Notice Certificate Contract Endorsement Insuranc…" at bounding box center [523, 114] width 294 height 11
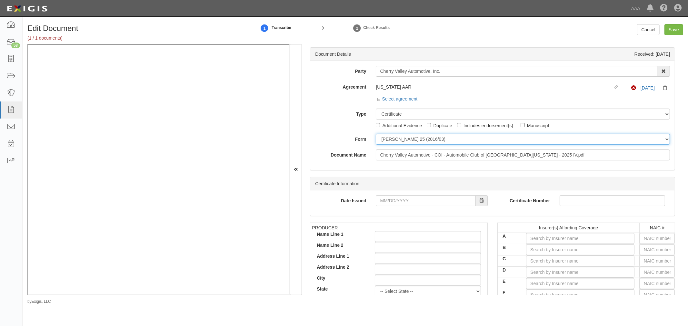
click at [402, 139] on select "ACORD 25 (2016/03) ACORD 101 ACORD 855 NY (2014/05) General" at bounding box center [523, 139] width 294 height 11
select select "GeneralFormDetail"
click at [376, 134] on select "ACORD 25 (2016/03) ACORD 101 ACORD 855 NY (2014/05) General" at bounding box center [523, 139] width 294 height 11
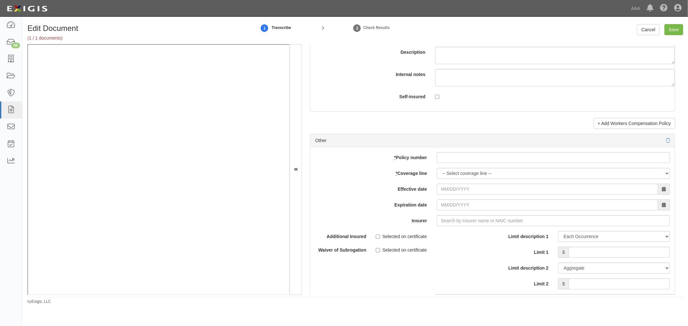
scroll to position [1792, 0]
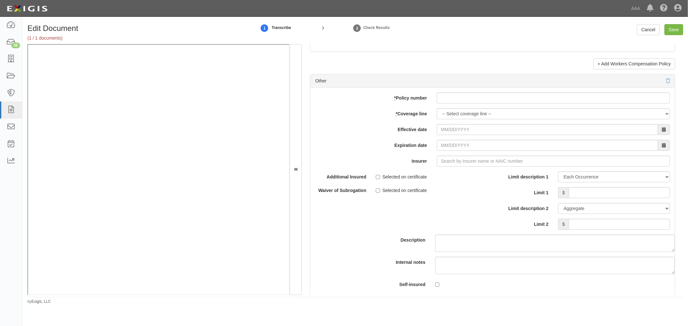
drag, startPoint x: 449, startPoint y: 95, endPoint x: 442, endPoint y: 108, distance: 14.6
click at [444, 102] on div "add update renew This new policy will be added This new policy will update exis…" at bounding box center [492, 194] width 364 height 212
drag, startPoint x: 442, startPoint y: 108, endPoint x: 440, endPoint y: 101, distance: 6.7
click at [440, 104] on div "add update renew This new policy will be added This new policy will update exis…" at bounding box center [492, 194] width 364 height 212
paste input "WPP2046410"
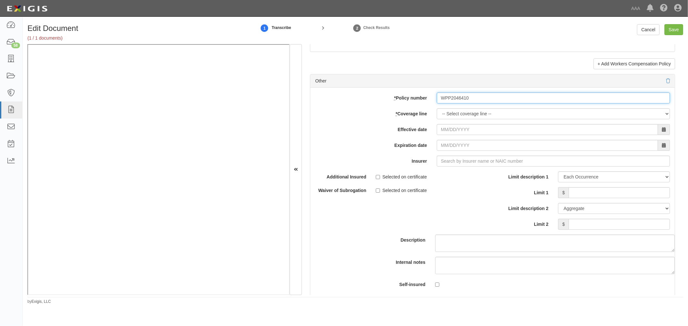
drag, startPoint x: 440, startPoint y: 101, endPoint x: 440, endPoint y: 107, distance: 6.1
click at [440, 101] on input "WPP2046410" at bounding box center [553, 98] width 233 height 11
type input "WPP2046410"
click at [441, 113] on select "-- Select coverage line -- Asbestos Abatement Auto Physical Damage Boiler & Mac…" at bounding box center [553, 113] width 233 height 11
select select "70"
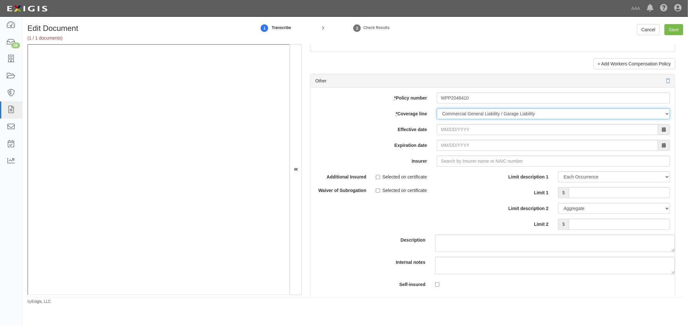
click at [437, 119] on select "-- Select coverage line -- Asbestos Abatement Auto Physical Damage Boiler & Mac…" at bounding box center [553, 113] width 233 height 11
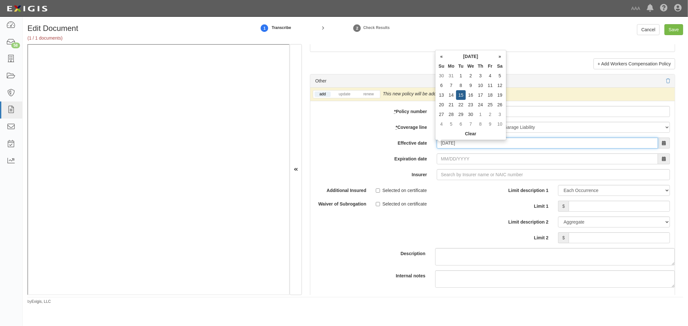
type input "[DATE]"
type input "09/15/2026"
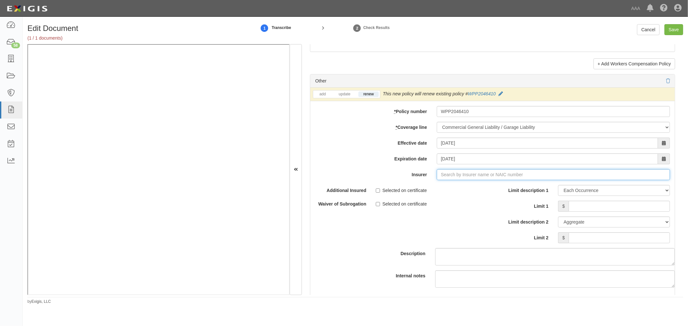
type input "21st Century Advantage Insurance Company (25232) NR Rating"
type input "2"
click at [450, 189] on div "Wesco Insurance Company ( 25011 ) A- XV Rating" at bounding box center [451, 187] width 112 height 8
type input "Wesco Insurance Company (25011) A- XV Rating"
click at [579, 209] on input "Limit 1" at bounding box center [619, 206] width 101 height 11
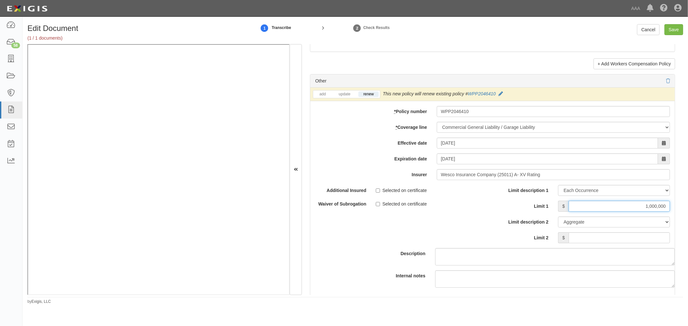
type input "1,000,000"
click at [603, 241] on input "Limit 2" at bounding box center [619, 238] width 101 height 11
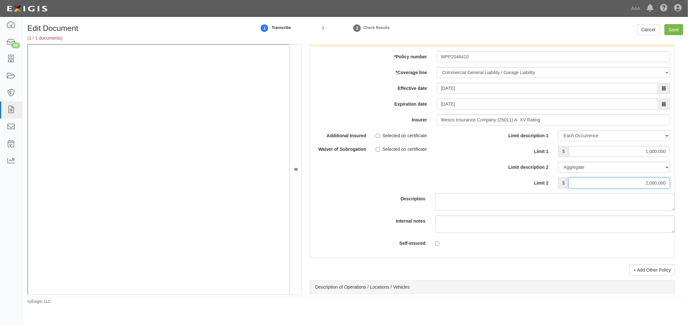
scroll to position [1911, 0]
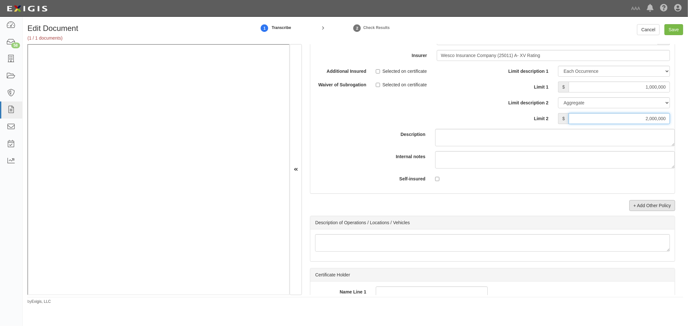
type input "2,000,000"
click at [661, 211] on link "+ Add Other Policy" at bounding box center [652, 205] width 46 height 11
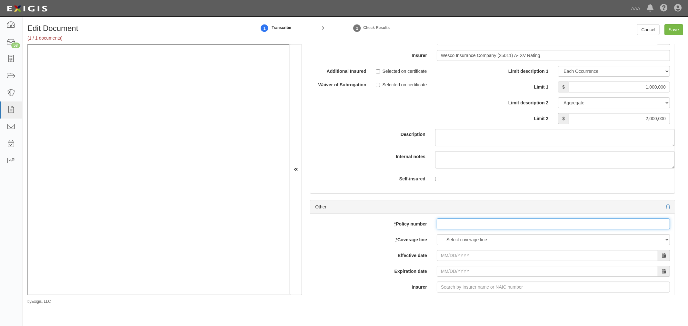
paste input "WPP2046410"
drag, startPoint x: 480, startPoint y: 227, endPoint x: 466, endPoint y: 233, distance: 15.3
click at [470, 230] on input "* Policy number" at bounding box center [553, 224] width 233 height 11
type input "WPP2046410"
click at [456, 239] on select "-- Select coverage line -- Asbestos Abatement Auto Physical Damage Boiler & Mac…" at bounding box center [553, 239] width 233 height 11
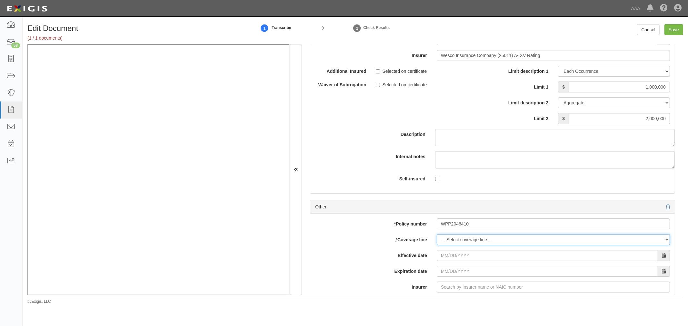
select select "56"
click at [437, 245] on select "-- Select coverage line -- Asbestos Abatement Auto Physical Damage Boiler & Mac…" at bounding box center [553, 239] width 233 height 11
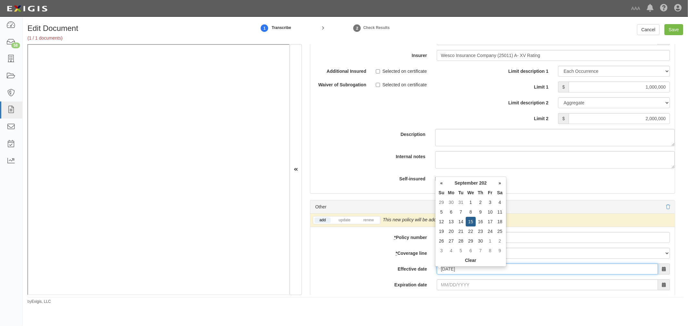
type input "09/15/2025"
type input "09/15/2026"
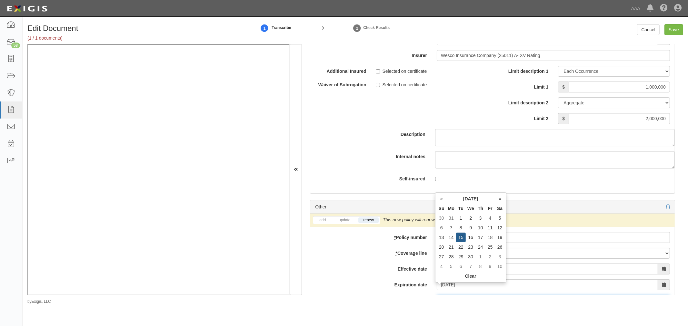
scroll to position [2046, 0]
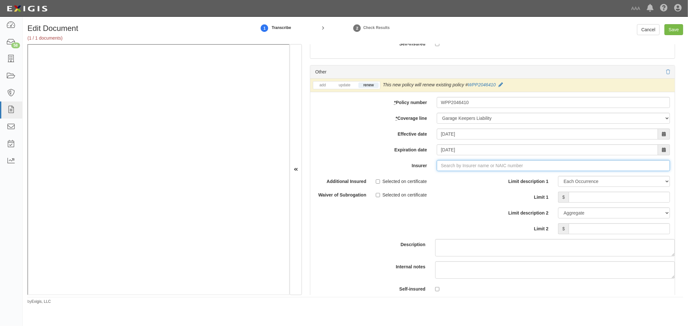
type input "21st Century Advantage Insurance Company (25232) NR Rating"
type input "2"
click at [457, 182] on div "Wesco Insurance Company ( 25011 ) A- XV Rating" at bounding box center [451, 178] width 112 height 8
type input "Wesco Insurance Company (25011) A- XV Rating"
click at [589, 193] on div "Limit description 1 Limit Each Occurrence Each Claim Aggregate Deductible Self-…" at bounding box center [583, 205] width 173 height 58
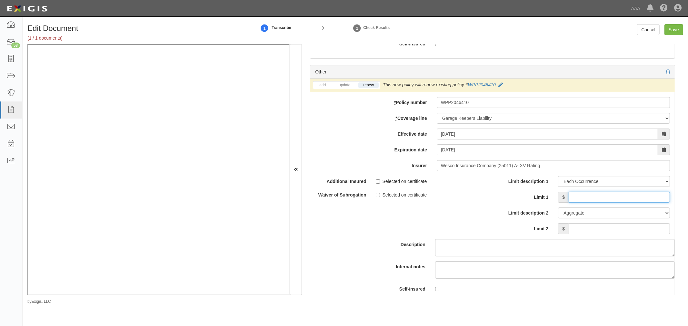
click at [591, 201] on input "Limit 1" at bounding box center [619, 197] width 101 height 11
type input "100,000"
click at [628, 234] on input "Limit 2" at bounding box center [619, 229] width 101 height 11
type input "100,000"
click at [679, 34] on input "Save" at bounding box center [673, 29] width 19 height 11
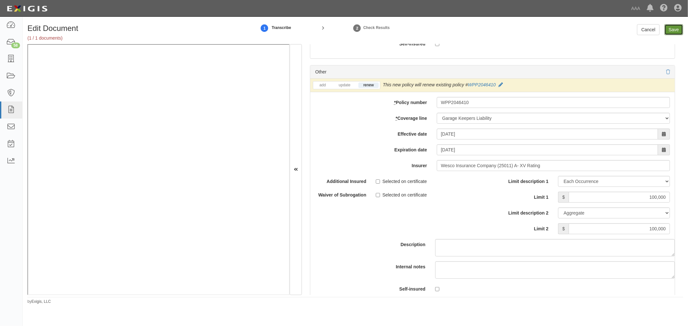
type input "1000000"
type input "2000000"
type input "100000"
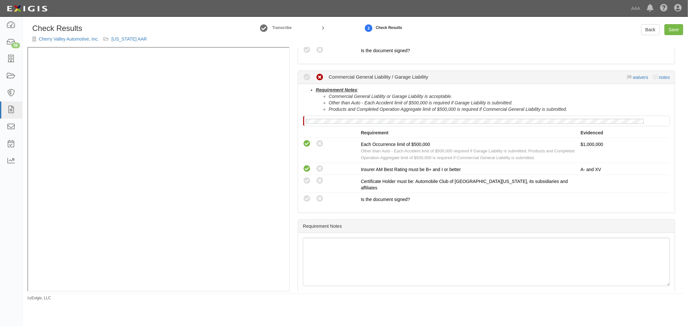
scroll to position [196, 0]
click at [307, 195] on icon at bounding box center [307, 199] width 8 height 8
radio input "true"
click at [309, 177] on icon at bounding box center [307, 181] width 8 height 8
radio input "true"
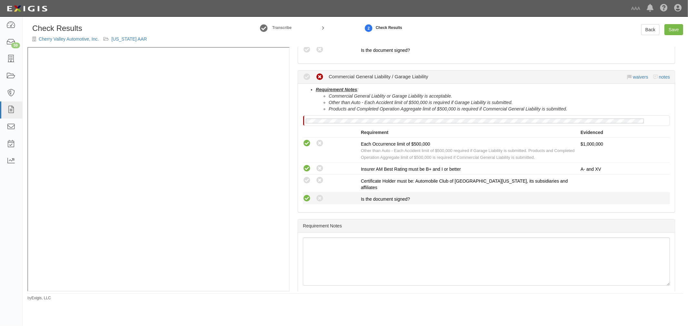
radio input "true"
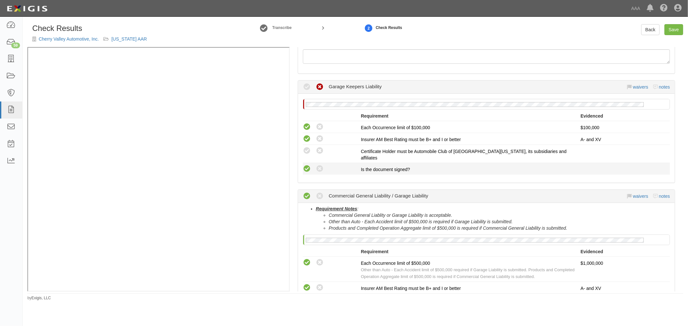
click at [306, 165] on icon at bounding box center [307, 169] width 8 height 8
radio input "true"
click at [303, 147] on icon at bounding box center [307, 151] width 8 height 8
radio input "true"
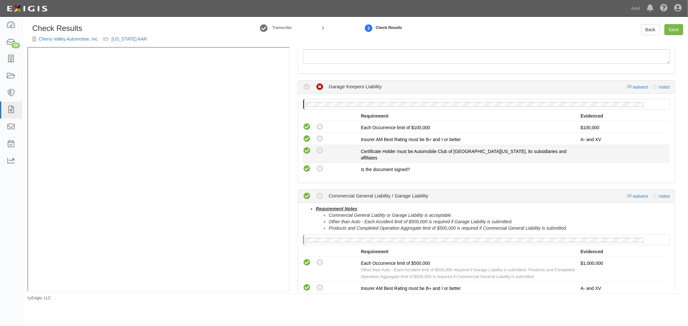
radio input "true"
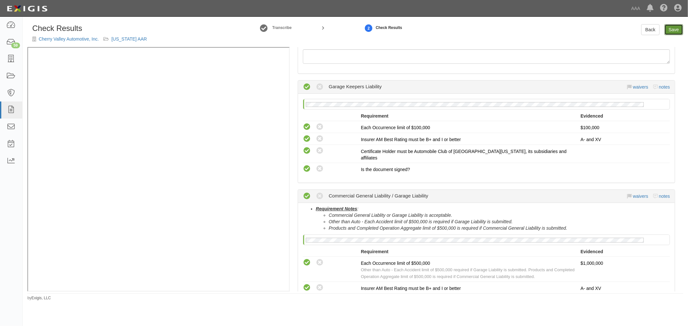
click at [673, 27] on link "Save" at bounding box center [673, 29] width 19 height 11
radio input "true"
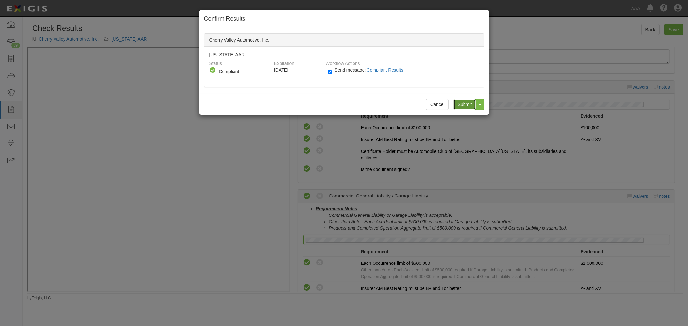
click at [462, 102] on input "Submit" at bounding box center [464, 104] width 23 height 11
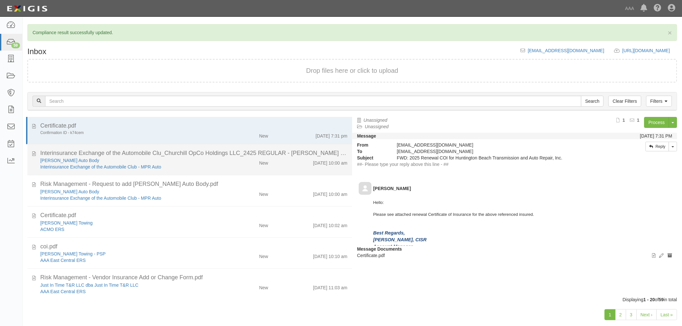
click at [236, 167] on div "[PERSON_NAME] Auto Body Interinsurance Exchange of the Automobile Club - MPR Au…" at bounding box center [193, 163] width 317 height 13
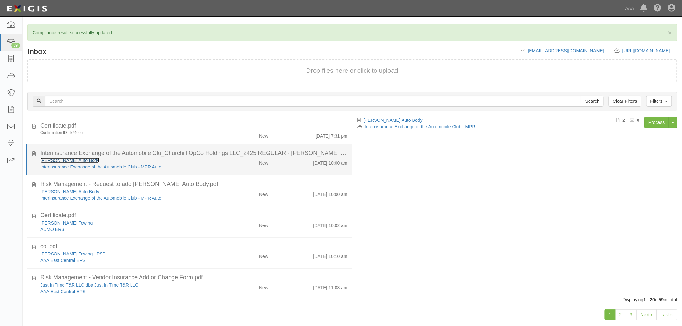
click at [58, 161] on link "[PERSON_NAME] Auto Body" at bounding box center [69, 160] width 59 height 5
click at [257, 170] on div "[PERSON_NAME] Auto Body Interinsurance Exchange of the Automobile Club - MPR Au…" at bounding box center [193, 163] width 317 height 13
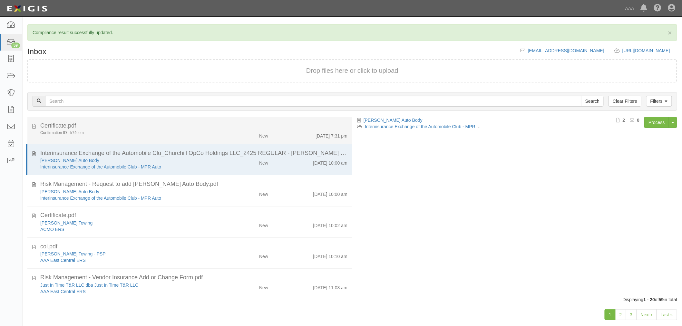
click at [303, 133] on div "[DATE] 7:31 pm" at bounding box center [312, 134] width 79 height 9
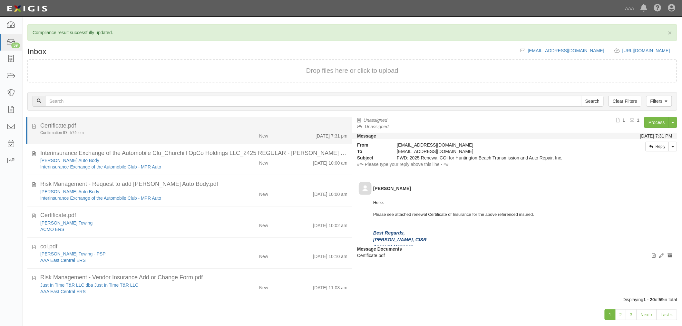
click at [30, 127] on div "Certificate.pdf Confirmation ID - k74cem New [DATE] 7:31 pm" at bounding box center [189, 130] width 325 height 17
click at [34, 126] on icon at bounding box center [34, 125] width 4 height 7
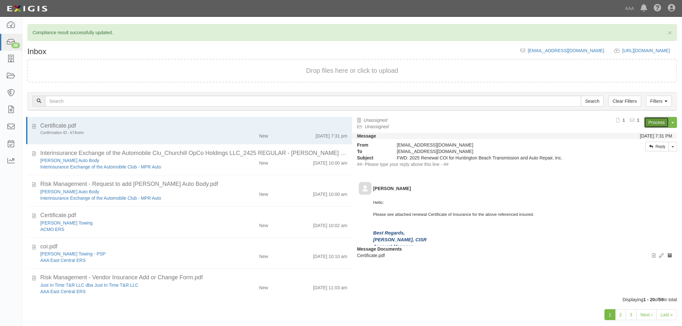
click at [669, 120] on link "Process" at bounding box center [657, 122] width 25 height 11
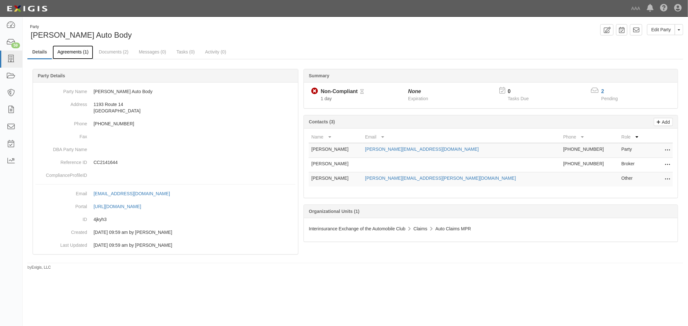
click at [58, 56] on link "Agreements (1)" at bounding box center [73, 52] width 41 height 14
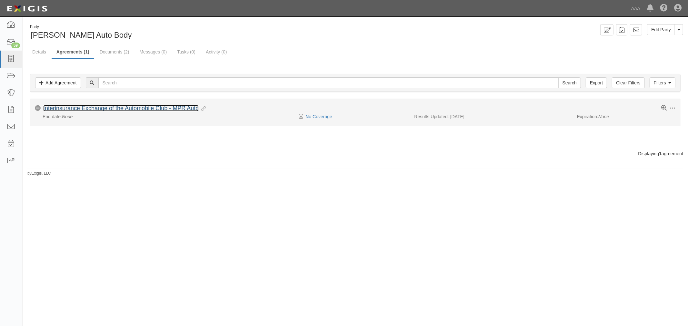
click at [50, 110] on link "Interinsurance Exchange of the Automobile Club - MPR Auto" at bounding box center [120, 108] width 155 height 6
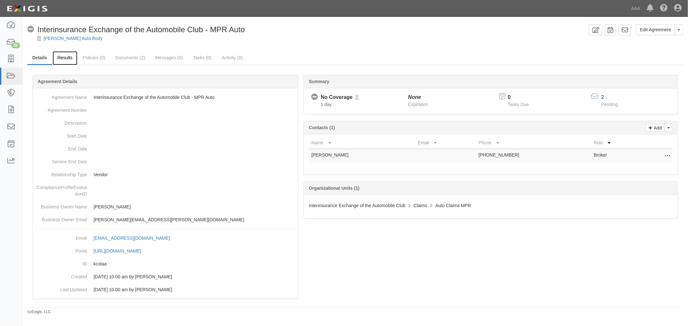
click at [68, 59] on link "Results" at bounding box center [65, 58] width 25 height 14
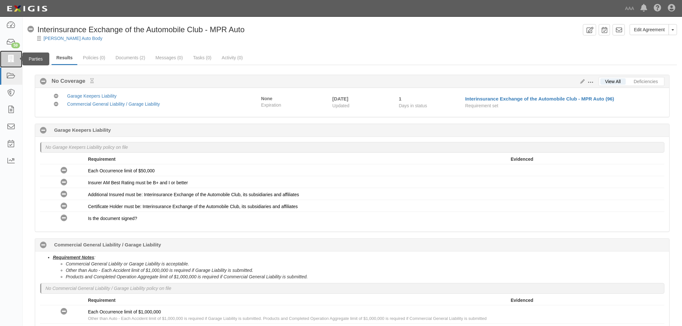
click at [16, 56] on link at bounding box center [11, 59] width 22 height 17
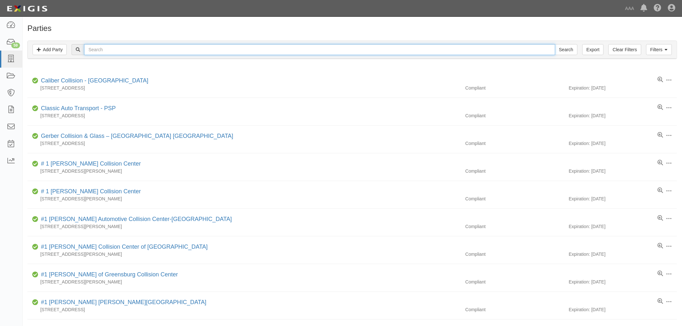
click at [217, 46] on input "text" at bounding box center [319, 49] width 471 height 11
type input "Huntington"
click at [555, 44] on input "Search" at bounding box center [566, 49] width 23 height 11
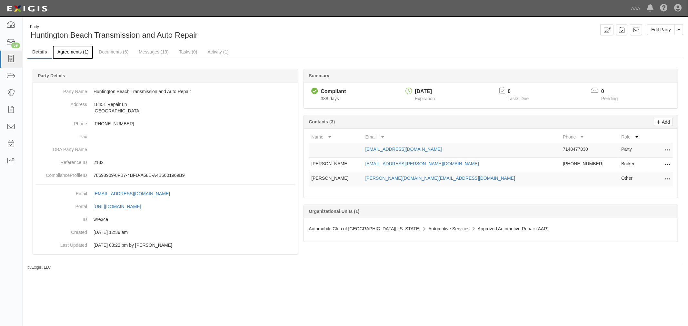
click at [79, 54] on link "Agreements (1)" at bounding box center [73, 52] width 41 height 14
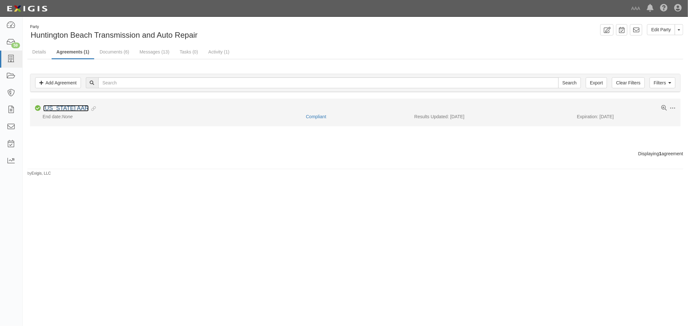
click at [71, 110] on link "[US_STATE] AAR" at bounding box center [65, 108] width 45 height 6
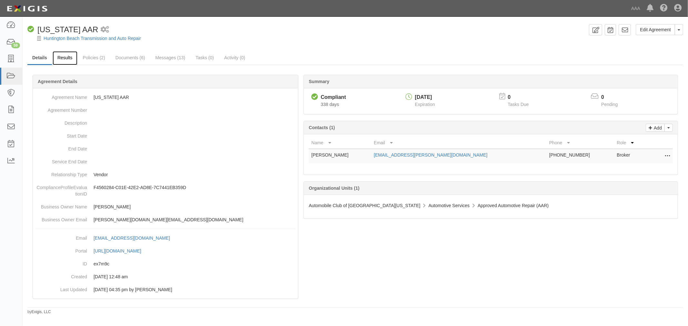
click at [63, 60] on link "Results" at bounding box center [65, 58] width 25 height 14
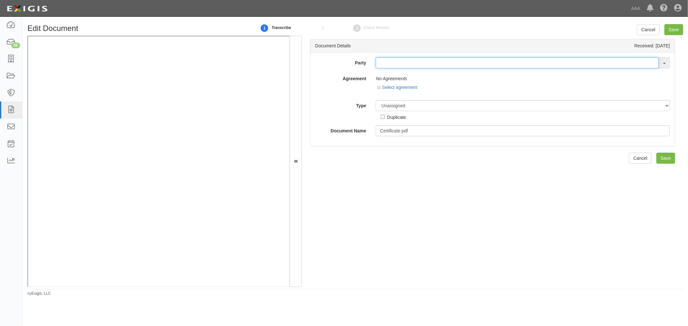
click at [391, 65] on input "text" at bounding box center [517, 62] width 283 height 11
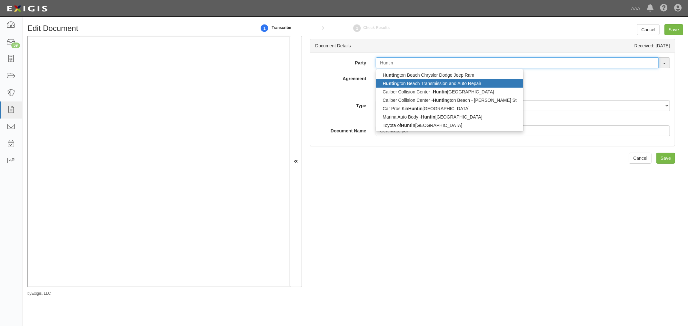
type input "Huntin"
click at [457, 82] on link "Huntin gton Beach Transmission and Auto Repair" at bounding box center [449, 83] width 147 height 8
type input "Huntington Beach Transmission and Auto Repair"
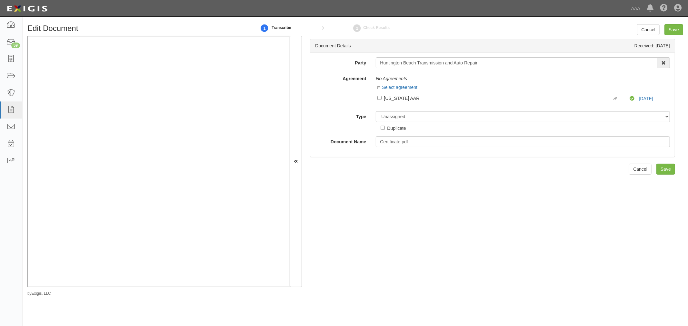
click at [444, 106] on div at bounding box center [523, 104] width 294 height 3
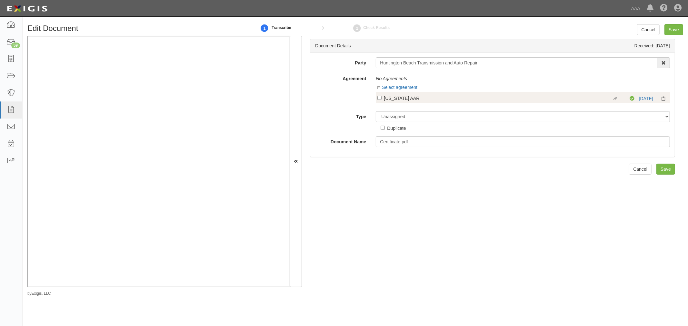
click at [441, 100] on div "California AAR" at bounding box center [498, 98] width 228 height 7
click at [382, 100] on input "Linked agreement California AAR Linked agreement" at bounding box center [379, 98] width 4 height 4
checkbox input "true"
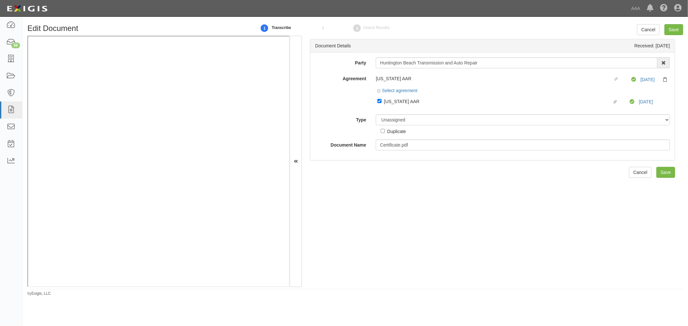
click at [432, 127] on div "Unassigned Binder Cancellation Notice Certificate Contract Endorsement Insuranc…" at bounding box center [523, 124] width 304 height 20
click at [423, 125] on select "Unassigned Binder Cancellation Notice Certificate Contract Endorsement Insuranc…" at bounding box center [523, 119] width 294 height 11
select select "OtherDetail"
click at [376, 115] on select "Unassigned Binder Cancellation Notice Certificate Contract Endorsement Insuranc…" at bounding box center [523, 119] width 294 height 11
click at [672, 33] on input "Save" at bounding box center [673, 29] width 19 height 11
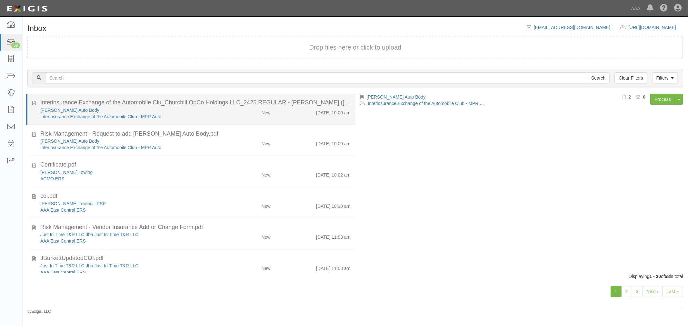
click at [262, 114] on div "New" at bounding box center [266, 111] width 9 height 9
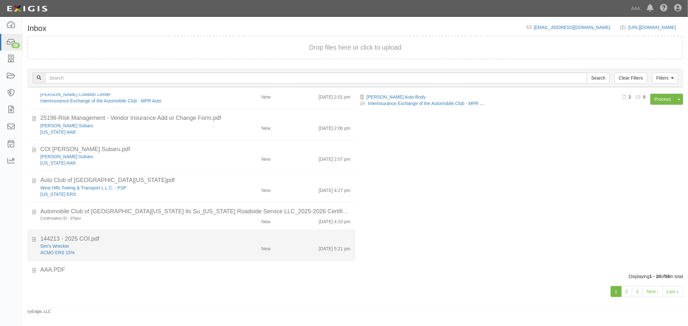
scroll to position [471, 0]
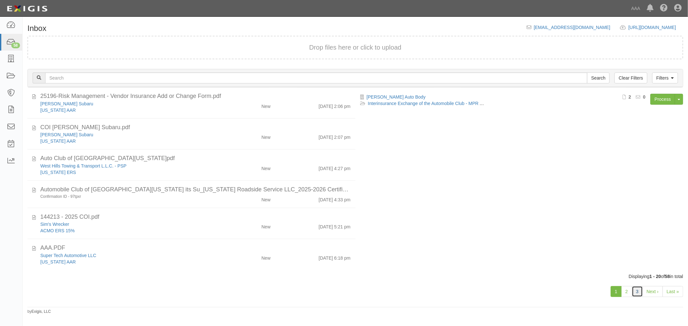
click at [639, 294] on link "3" at bounding box center [637, 291] width 11 height 11
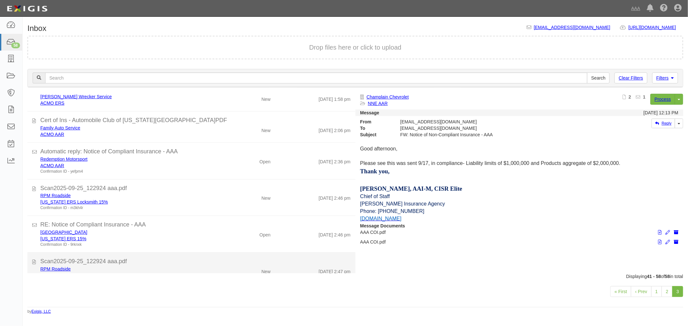
scroll to position [416, 0]
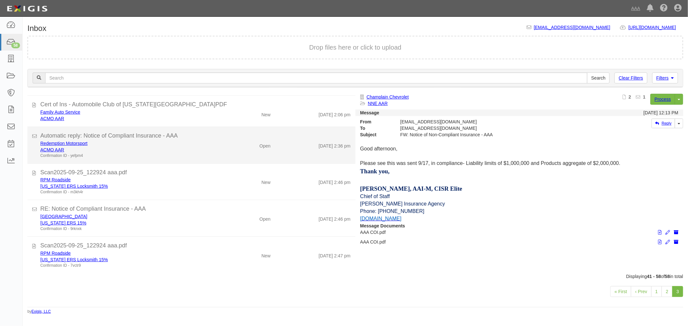
click at [233, 145] on div "Open" at bounding box center [248, 144] width 53 height 9
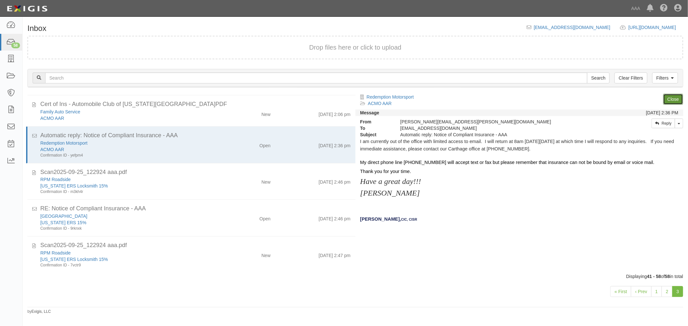
click at [666, 99] on link "Close" at bounding box center [673, 99] width 20 height 11
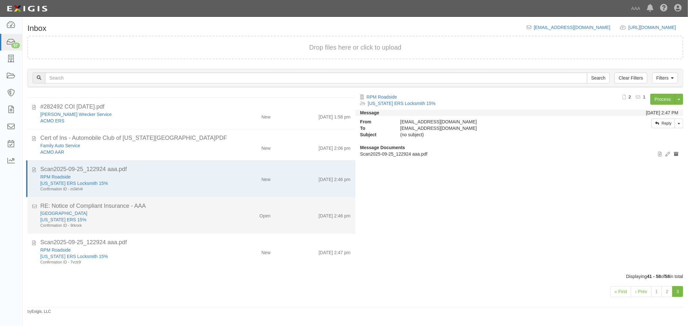
click at [271, 212] on div "Open" at bounding box center [248, 214] width 53 height 9
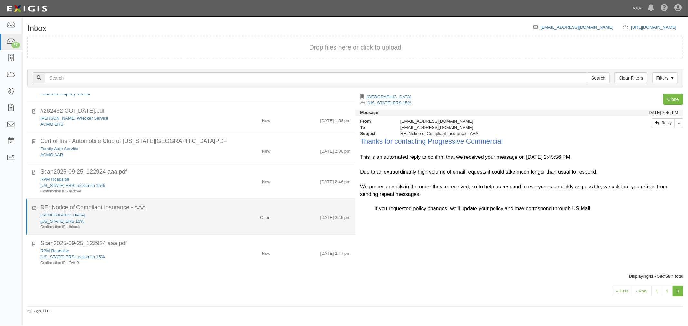
scroll to position [372, 0]
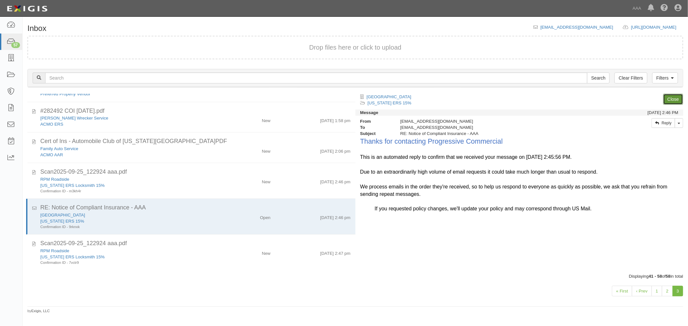
click at [669, 96] on link "Close" at bounding box center [673, 99] width 20 height 11
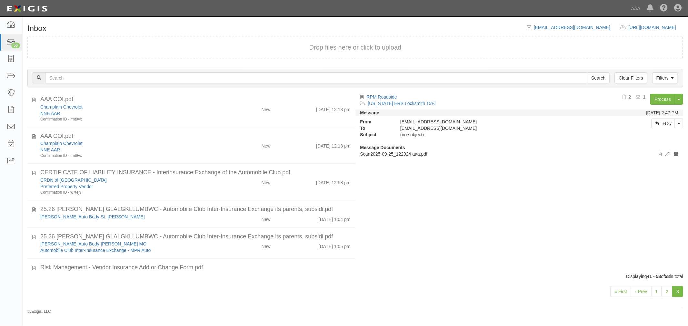
scroll to position [0, 0]
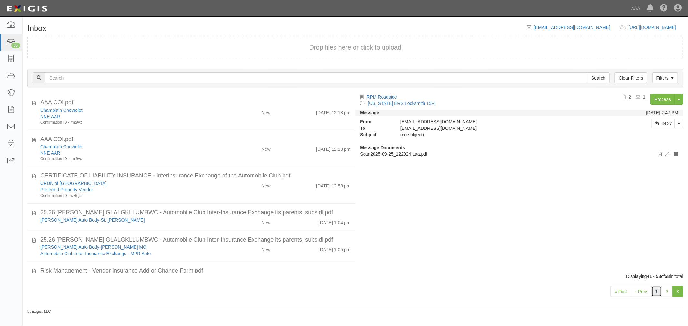
click at [654, 289] on link "1" at bounding box center [656, 291] width 11 height 11
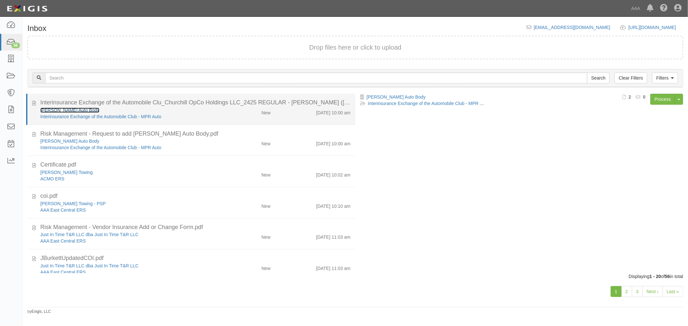
click at [62, 109] on link "[PERSON_NAME] Auto Body" at bounding box center [69, 110] width 59 height 5
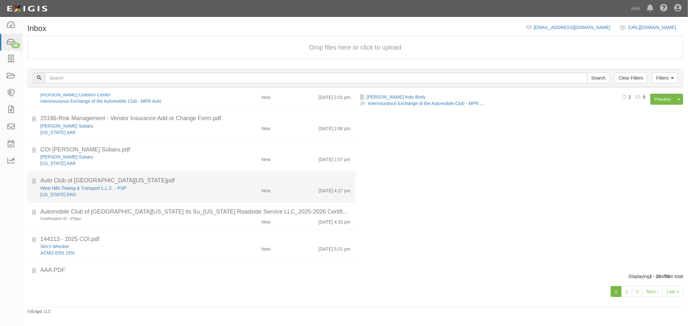
scroll to position [471, 0]
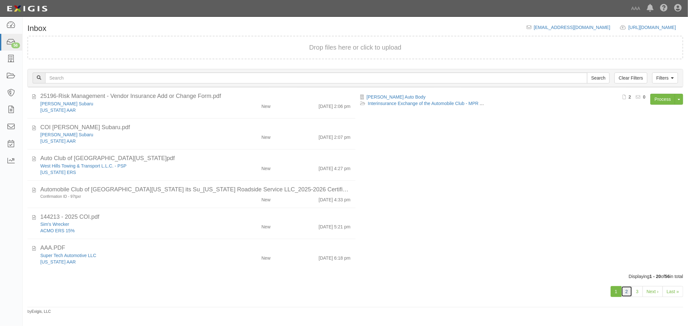
click at [628, 287] on link "2" at bounding box center [626, 291] width 11 height 11
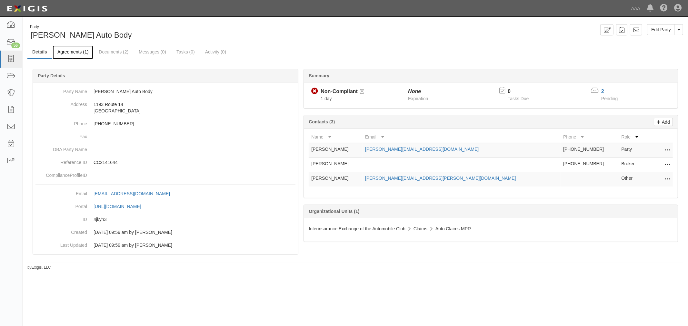
click at [80, 57] on link "Agreements (1)" at bounding box center [73, 52] width 41 height 14
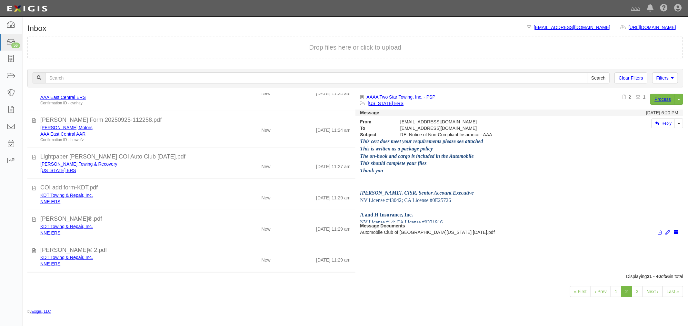
scroll to position [486, 0]
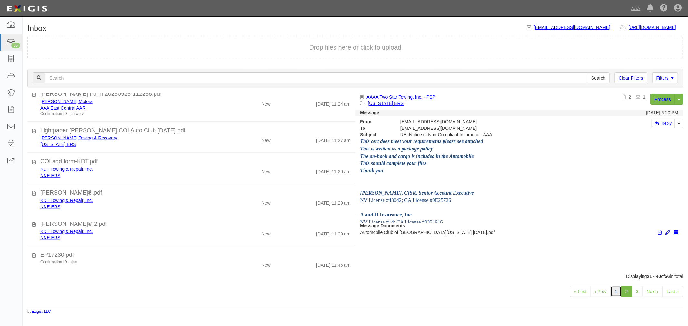
click at [613, 293] on link "1" at bounding box center [616, 291] width 11 height 11
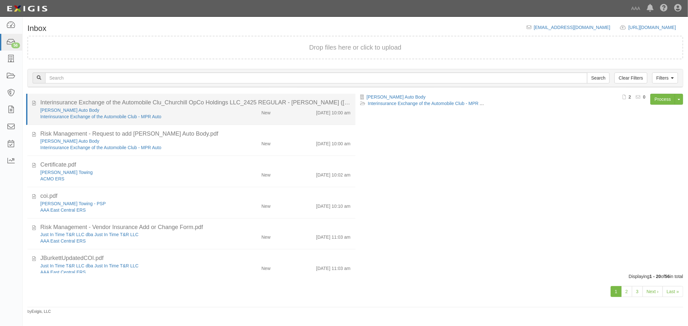
click at [324, 107] on div "[DATE] 10:00 am" at bounding box center [333, 111] width 34 height 9
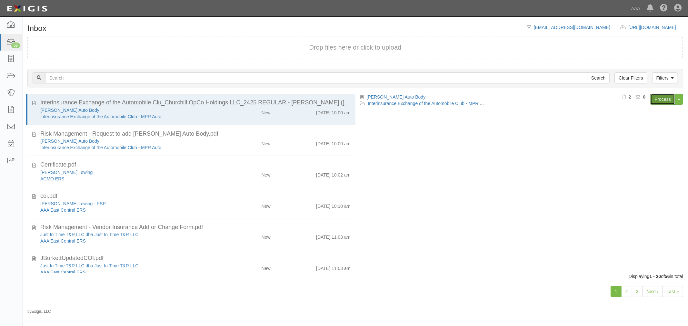
click at [662, 96] on link "Process" at bounding box center [662, 99] width 25 height 11
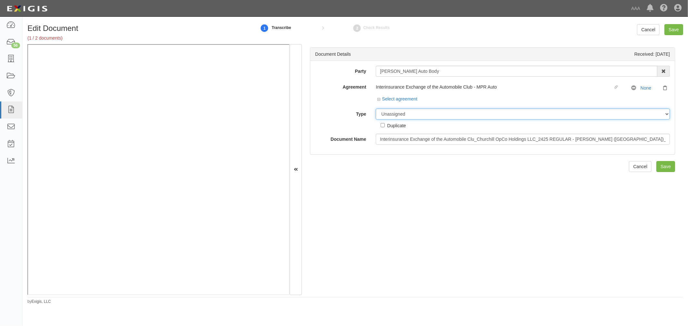
drag, startPoint x: 393, startPoint y: 113, endPoint x: 399, endPoint y: 120, distance: 8.9
click at [394, 114] on select "Unassigned Binder Cancellation Notice Certificate Contract Endorsement Insuranc…" at bounding box center [523, 114] width 294 height 11
select select "CertificateDetail"
click at [376, 109] on select "Unassigned Binder Cancellation Notice Certificate Contract Endorsement Insuranc…" at bounding box center [523, 114] width 294 height 11
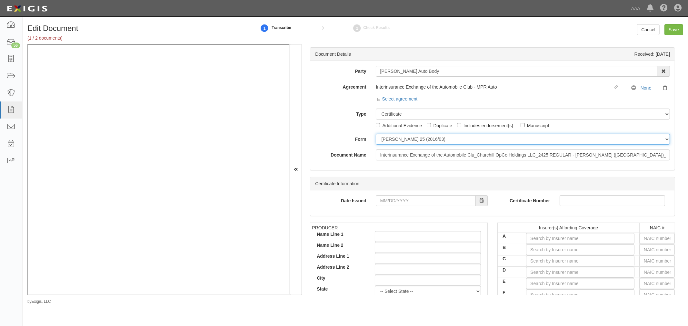
drag, startPoint x: 393, startPoint y: 140, endPoint x: 396, endPoint y: 144, distance: 5.0
click at [394, 143] on select "ACORD 25 (2016/03) ACORD 101 ACORD 855 NY (2014/05) General" at bounding box center [523, 139] width 294 height 11
select select "GeneralFormDetail"
click at [376, 134] on select "ACORD 25 (2016/03) ACORD 101 ACORD 855 NY (2014/05) General" at bounding box center [523, 139] width 294 height 11
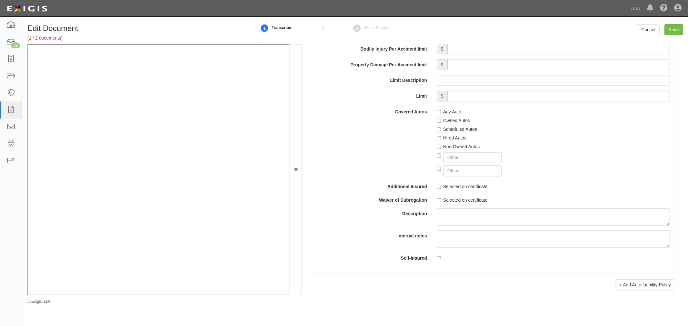
scroll to position [1194, 0]
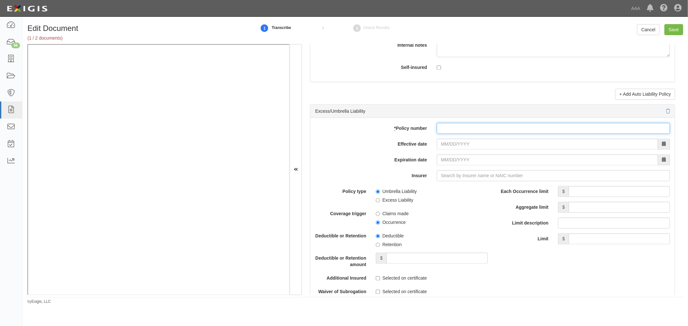
click at [464, 133] on input "* Policy number" at bounding box center [553, 128] width 233 height 11
paste input "CUP-3X002324-24-NF"
type input "CUP-3X002324-24-NF"
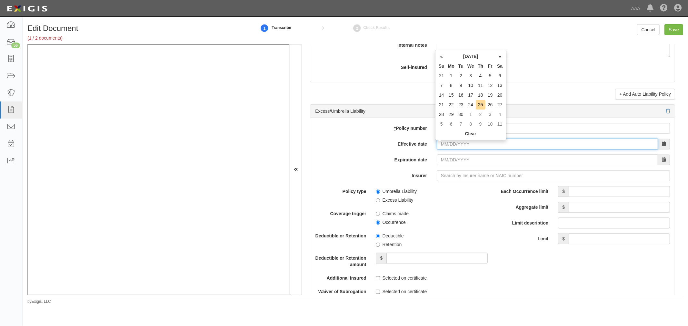
click at [456, 144] on input "Effective date" at bounding box center [547, 144] width 221 height 11
type input "10/01/2024"
type input "10/01/2025"
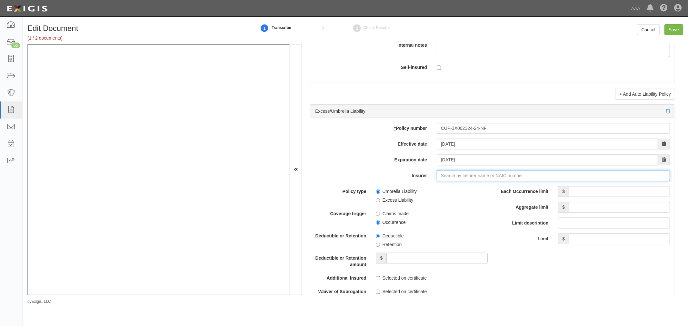
type input "21st Century Advantage Insurance Company (25232) NR Rating"
type input "2"
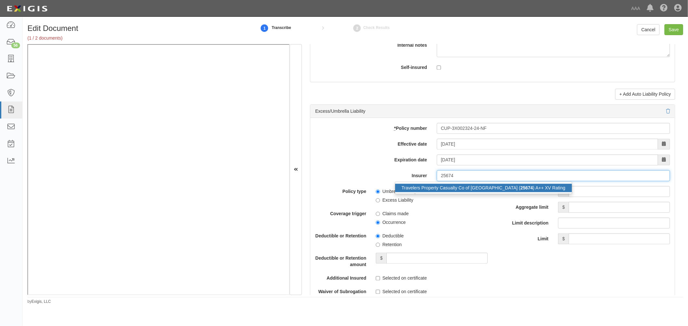
click at [504, 192] on div "Travelers Property Casualty Co of Amer ( 25674 ) A++ XV Rating" at bounding box center [483, 188] width 177 height 8
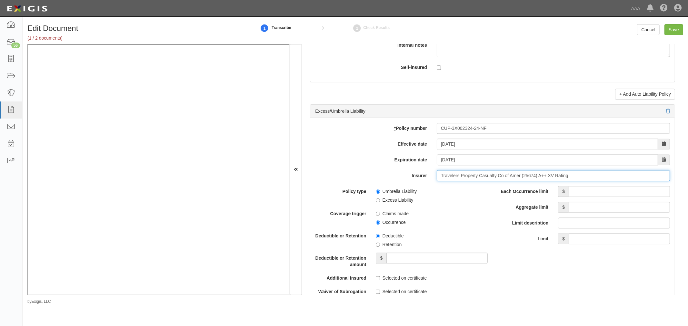
type input "Travelers Property Casualty Co of Amer (25674) A++ XV Rating"
click at [571, 195] on input "Each Occurrence limit" at bounding box center [619, 191] width 101 height 11
type input "10,000,000"
drag, startPoint x: 578, startPoint y: 204, endPoint x: 574, endPoint y: 202, distance: 4.1
click at [578, 205] on div "Each Occurrence limit $ 10,000,000 Aggregate limit $ Limit description Limit $" at bounding box center [583, 215] width 173 height 58
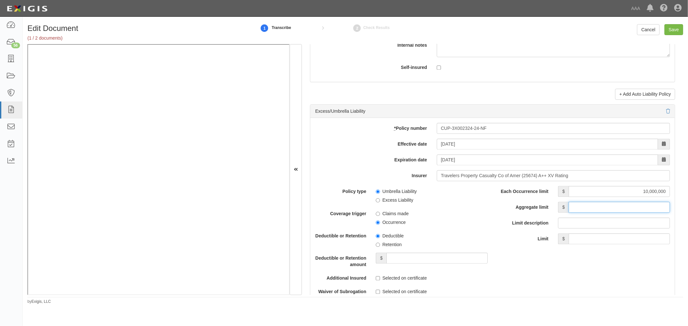
click at [589, 213] on input "Aggregate limit" at bounding box center [619, 207] width 101 height 11
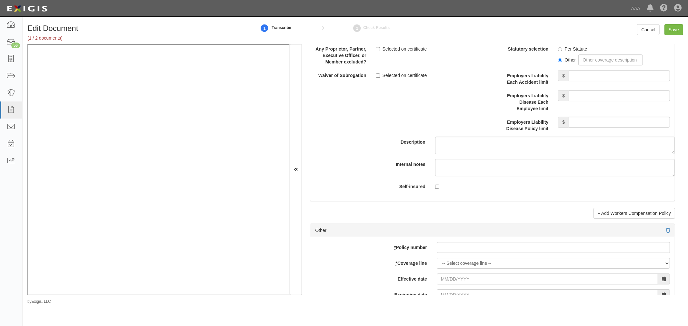
scroll to position [1792, 0]
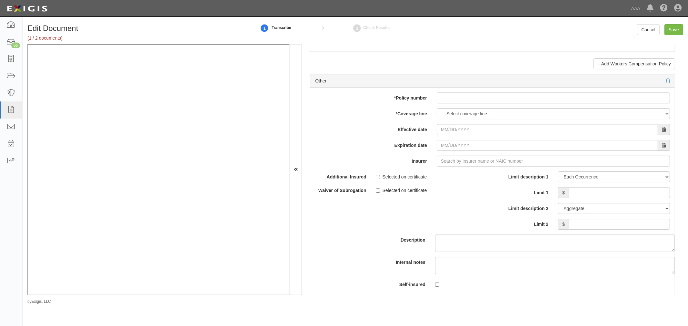
type input "10,000,000"
drag, startPoint x: 486, startPoint y: 102, endPoint x: 481, endPoint y: 107, distance: 7.3
click at [484, 103] on input "* Policy number" at bounding box center [553, 98] width 233 height 11
paste input "Y-630-6Y015320-COF-24"
type input "Y-630-6Y015320-COF-24"
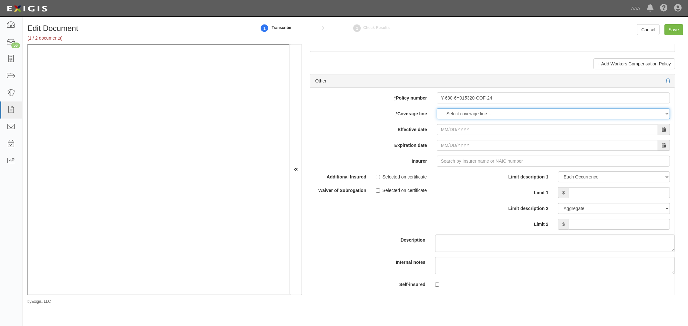
click at [462, 116] on select "-- Select coverage line -- Asbestos Abatement Auto Physical Damage Boiler & Mac…" at bounding box center [553, 113] width 233 height 11
select select "70"
click at [437, 112] on select "-- Select coverage line -- Asbestos Abatement Auto Physical Damage Boiler & Mac…" at bounding box center [553, 113] width 233 height 11
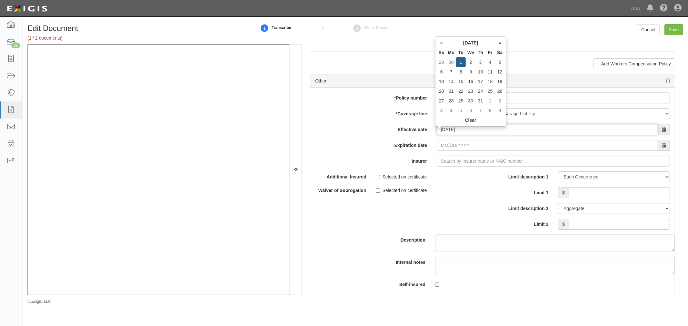
type input "10/01/2024"
type input "10/01/2025"
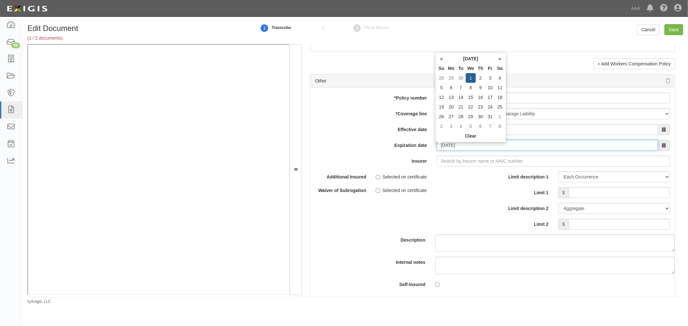
click at [454, 151] on input "10/01/2025" at bounding box center [547, 145] width 221 height 11
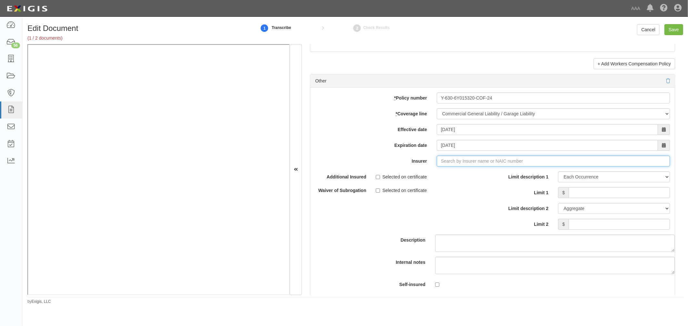
click at [459, 166] on input "Insurer" at bounding box center [553, 161] width 233 height 11
type input "21st Century Advantage Insurance Company (25232) NR Rating"
type input "2"
click at [461, 178] on div "Charter Oak Fire Insurance Company ( 25615 ) A++ XV Rating" at bounding box center [463, 173] width 136 height 8
type input "Charter Oak Fire Insurance Company (25615) A++ XV Rating"
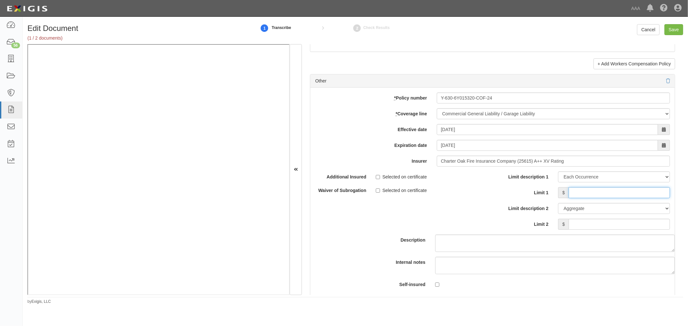
click at [569, 194] on input "Limit 1" at bounding box center [619, 192] width 101 height 11
type input "1,000,000"
click at [573, 229] on input "Limit 2" at bounding box center [619, 224] width 101 height 11
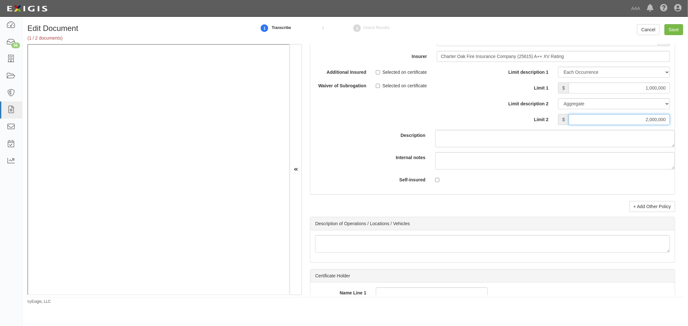
scroll to position [1971, 0]
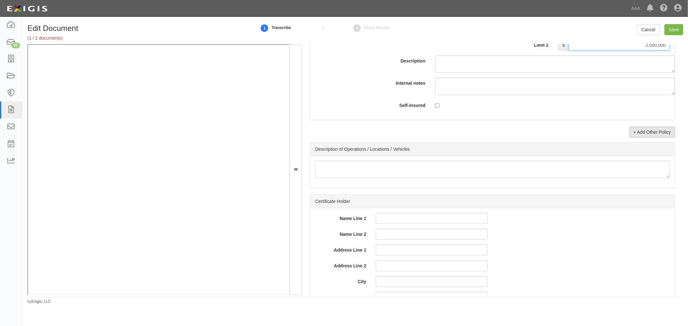
type input "2,000,000"
click at [659, 138] on link "+ Add Other Policy" at bounding box center [652, 132] width 46 height 11
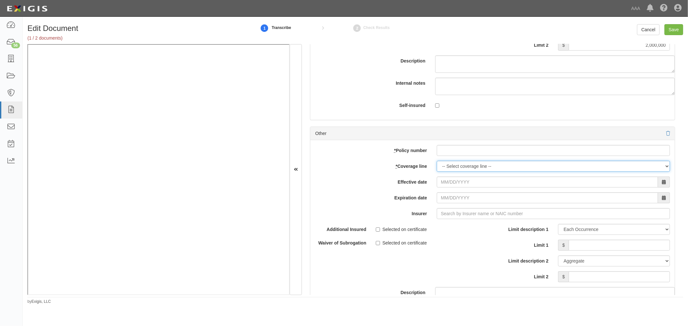
click at [474, 166] on select "-- Select coverage line -- Asbestos Abatement Auto Physical Damage Boiler & Mac…" at bounding box center [553, 166] width 233 height 11
drag, startPoint x: 381, startPoint y: 141, endPoint x: 450, endPoint y: 151, distance: 69.4
click at [424, 146] on div "Other add update renew This new policy will be added This new policy will updat…" at bounding box center [492, 239] width 365 height 225
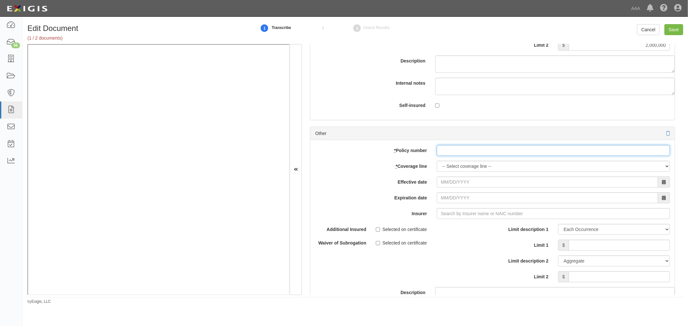
paste input "810-6Y015805-24-14-G"
drag, startPoint x: 450, startPoint y: 151, endPoint x: 449, endPoint y: 160, distance: 9.4
click at [450, 154] on input "810-6Y015805-24-14-G" at bounding box center [553, 150] width 233 height 11
type input "810-6Y015805-24-14-G"
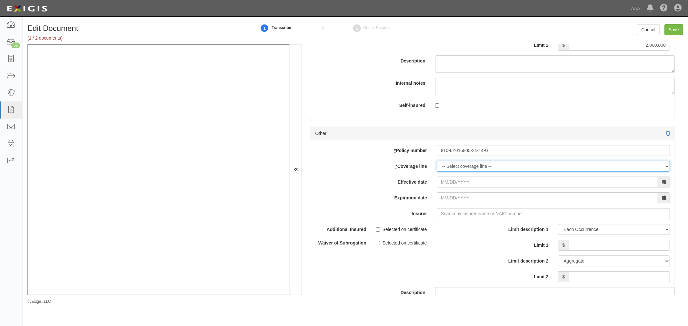
click at [450, 172] on select "-- Select coverage line -- Asbestos Abatement Auto Physical Damage Boiler & Mac…" at bounding box center [553, 166] width 233 height 11
select select "56"
click at [437, 165] on select "-- Select coverage line -- Asbestos Abatement Auto Physical Damage Boiler & Mac…" at bounding box center [553, 166] width 233 height 11
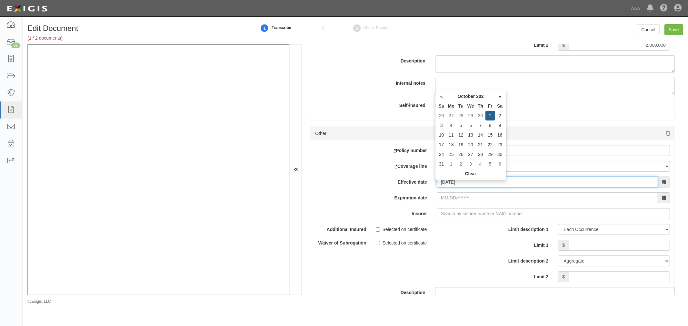
type input "10/01/2024"
type input "10/01/2025"
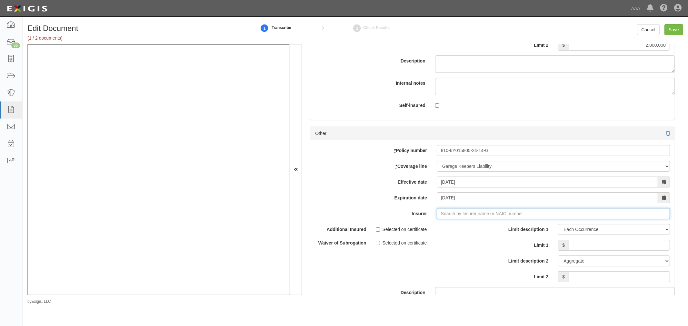
type input "21st Century Advantage Insurance Company (25232) NR Rating"
type input "2"
drag, startPoint x: 420, startPoint y: 231, endPoint x: 452, endPoint y: 226, distance: 32.3
click at [423, 229] on div "Travelers Indemnity Company ( 25658 ) A++ XV Rating" at bounding box center [455, 226] width 121 height 8
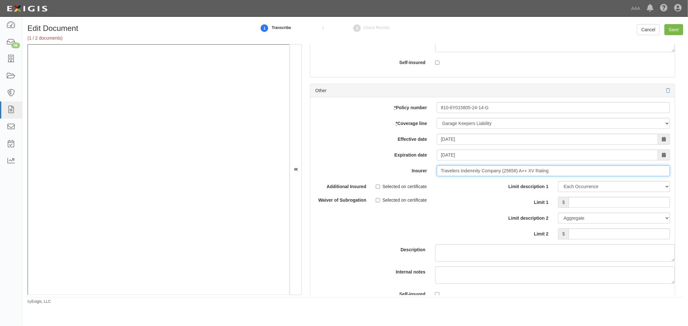
scroll to position [2031, 0]
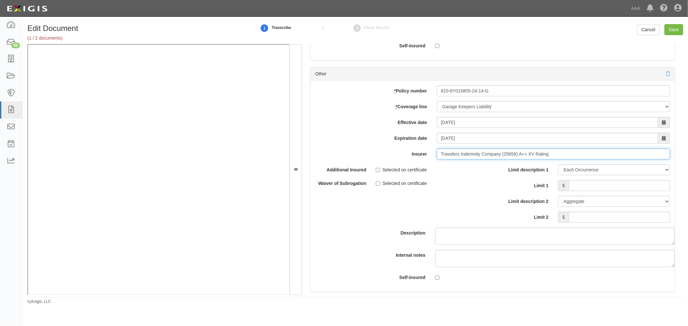
type input "Travelers Indemnity Company (25658) A++ XV Rating"
click at [628, 189] on input "Limit 1" at bounding box center [619, 185] width 101 height 11
type input "500,000"
drag, startPoint x: 579, startPoint y: 224, endPoint x: 584, endPoint y: 227, distance: 5.9
click at [580, 223] on input "Limit 2" at bounding box center [619, 217] width 101 height 11
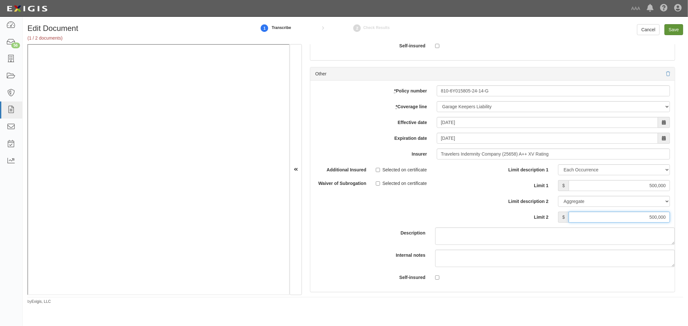
type input "500,000"
click at [674, 26] on input "Save" at bounding box center [673, 29] width 19 height 11
type input "10000000"
type input "1000000"
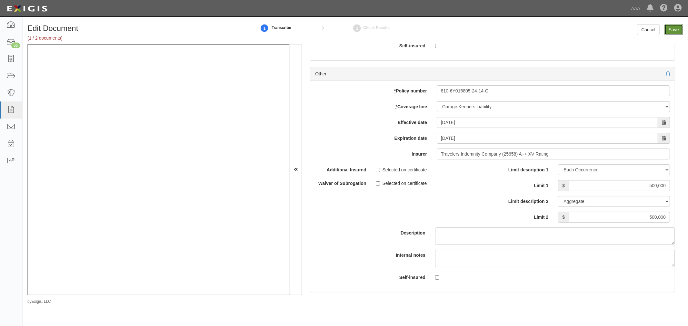
type input "2000000"
type input "500000"
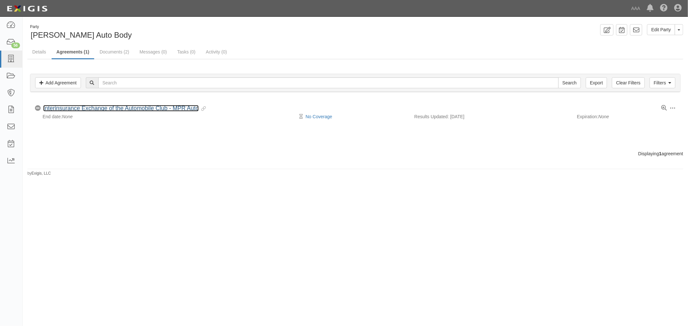
click at [75, 110] on link "Interinsurance Exchange of the Automobile Club - MPR Auto" at bounding box center [120, 108] width 155 height 6
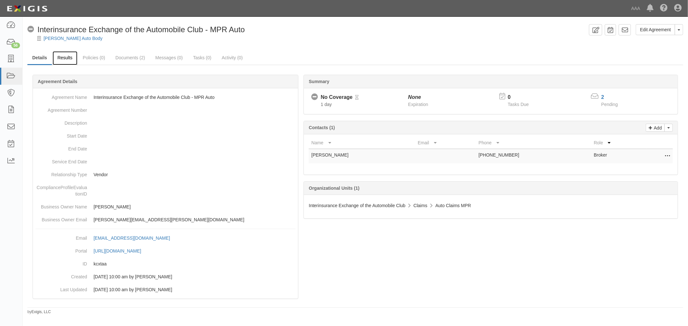
click at [63, 58] on link "Results" at bounding box center [65, 58] width 25 height 14
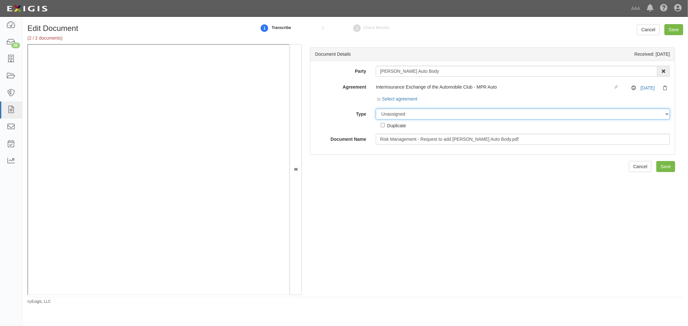
drag, startPoint x: 398, startPoint y: 113, endPoint x: 398, endPoint y: 119, distance: 5.5
click at [398, 114] on select "Unassigned Binder Cancellation Notice Certificate Contract Endorsement Insuranc…" at bounding box center [523, 114] width 294 height 11
select select "OtherDetail"
click at [376, 109] on select "Unassigned Binder Cancellation Notice Certificate Contract Endorsement Insuranc…" at bounding box center [523, 114] width 294 height 11
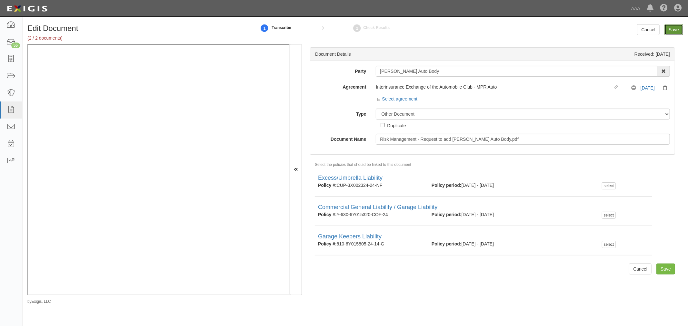
drag, startPoint x: 666, startPoint y: 28, endPoint x: 667, endPoint y: 32, distance: 3.9
click at [666, 30] on input "Save" at bounding box center [673, 29] width 19 height 11
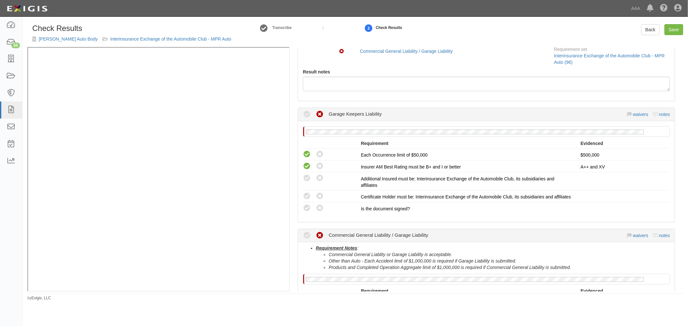
scroll to position [179, 0]
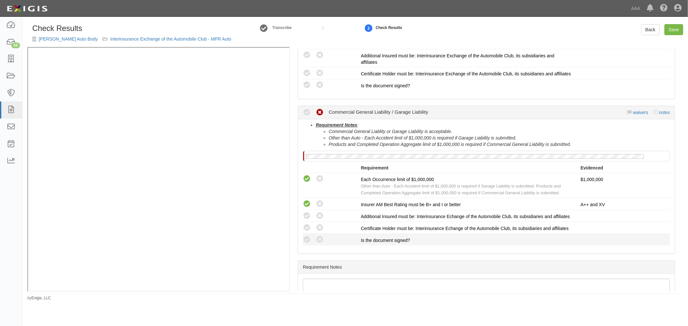
drag, startPoint x: 311, startPoint y: 258, endPoint x: 307, endPoint y: 252, distance: 7.4
click at [310, 244] on div "Compliant Waived: Non-Compliant" at bounding box center [332, 240] width 58 height 8
drag, startPoint x: 307, startPoint y: 252, endPoint x: 306, endPoint y: 255, distance: 3.5
click at [306, 246] on li "Compliant Waived: Non-Compliant Is the document signed?" at bounding box center [486, 240] width 367 height 12
drag, startPoint x: 305, startPoint y: 256, endPoint x: 293, endPoint y: 260, distance: 12.5
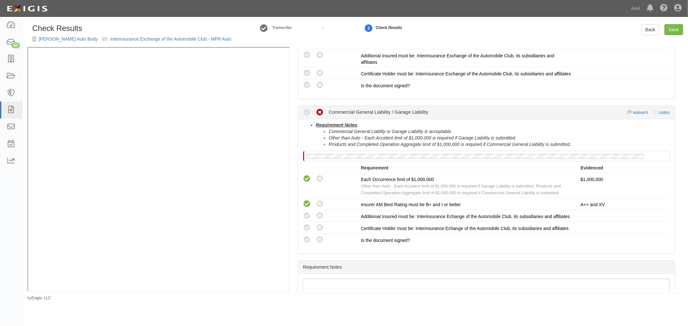
click at [305, 244] on icon at bounding box center [307, 240] width 8 height 8
radio input "true"
click at [307, 232] on icon at bounding box center [307, 228] width 8 height 8
radio input "true"
click at [304, 220] on div "Compliant Waived: Non-Compliant Additional Insured must be: Interinsurance Echa…" at bounding box center [486, 216] width 377 height 8
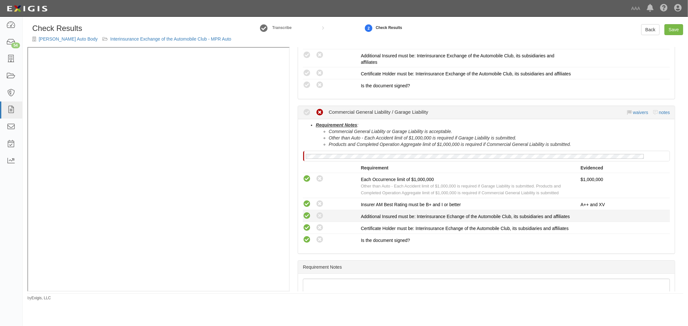
click at [306, 220] on icon at bounding box center [307, 216] width 8 height 8
radio input "true"
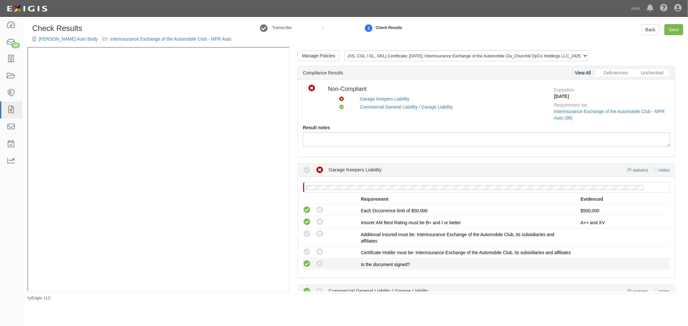
click at [303, 268] on icon at bounding box center [307, 264] width 8 height 8
radio input "true"
click at [303, 256] on div "Compliant Waived: Non-Compliant Certificate Holder must be: Interinsurance Exch…" at bounding box center [486, 252] width 377 height 8
click at [303, 254] on icon at bounding box center [307, 252] width 8 height 8
radio input "true"
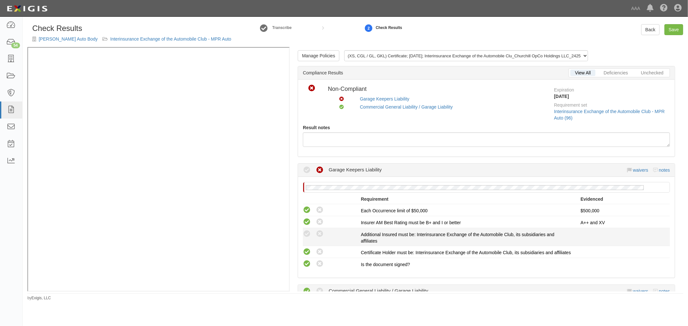
click at [313, 231] on div "Compliant Waived: Non-Compliant" at bounding box center [332, 234] width 58 height 8
click at [310, 236] on div "Compliant Waived: Non-Compliant" at bounding box center [332, 234] width 58 height 8
click at [301, 237] on div "Compliant Waived: Non-Compliant" at bounding box center [329, 234] width 63 height 8
click at [304, 234] on icon at bounding box center [307, 234] width 8 height 8
radio input "true"
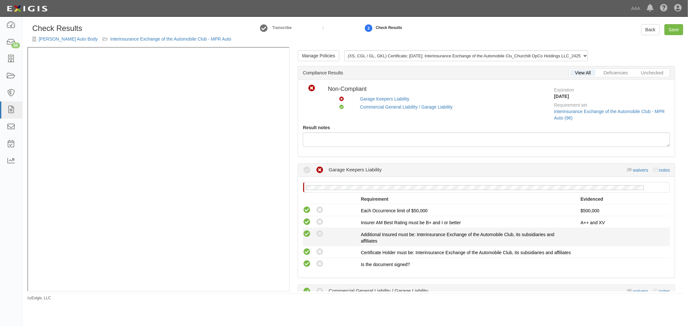
radio input "true"
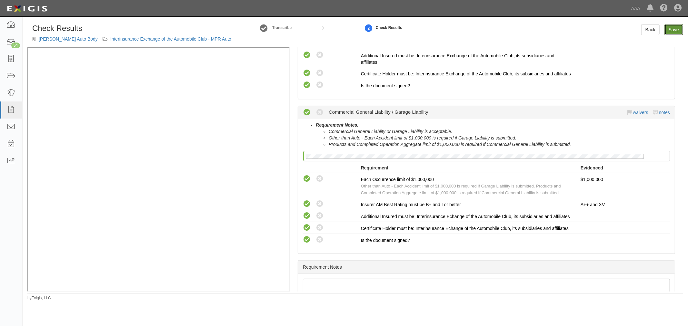
click at [674, 31] on link "Save" at bounding box center [673, 29] width 19 height 11
radio input "true"
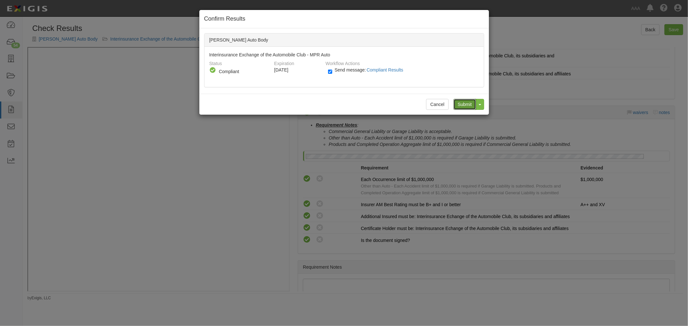
click at [468, 103] on input "Submit" at bounding box center [464, 104] width 23 height 11
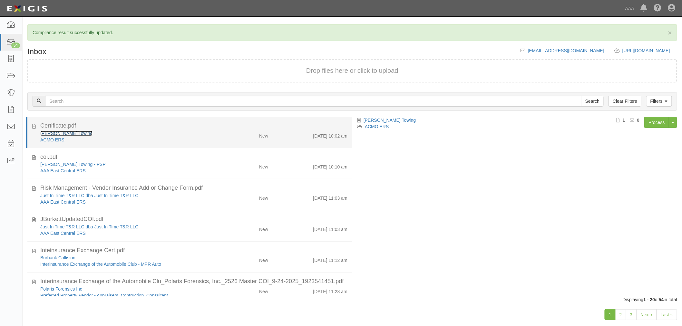
click at [59, 131] on link "[PERSON_NAME] Towing" at bounding box center [66, 133] width 52 height 5
click at [139, 141] on div "ACMO ERS" at bounding box center [127, 140] width 175 height 6
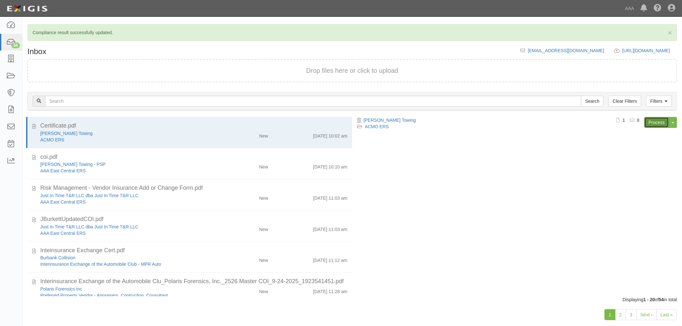
click at [649, 124] on link "Process" at bounding box center [657, 122] width 25 height 11
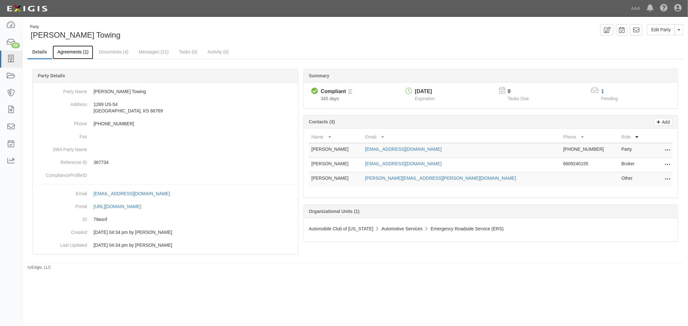
click at [63, 51] on link "Agreements (1)" at bounding box center [73, 52] width 41 height 14
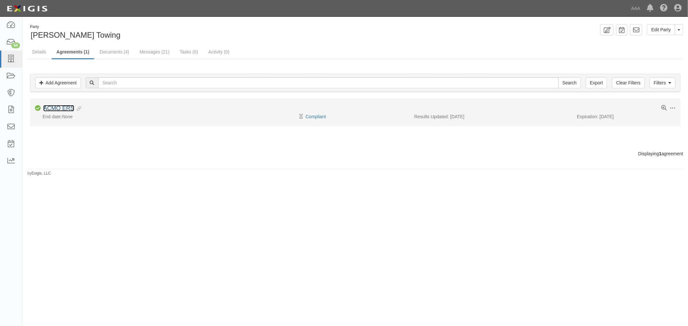
click at [59, 109] on link "ACMO ERS" at bounding box center [58, 108] width 31 height 6
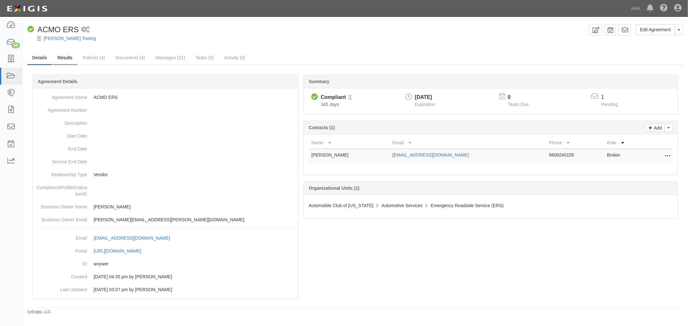
click at [75, 64] on ul "Details Results Policies (4) Documents (4) Messages (21) Tasks (0) Activity (0)" at bounding box center [355, 58] width 656 height 14
click at [69, 58] on link "Results" at bounding box center [65, 58] width 25 height 14
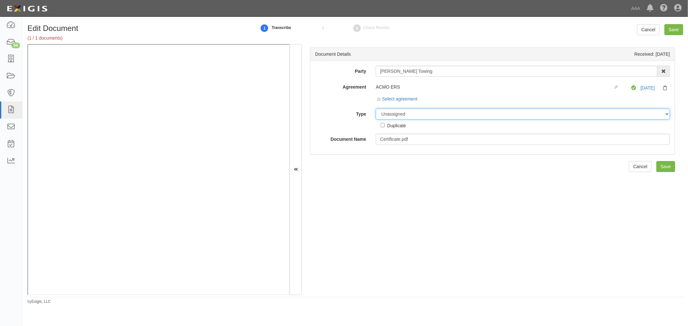
click at [470, 117] on select "Unassigned Binder Cancellation Notice Certificate Contract Endorsement Insuranc…" at bounding box center [523, 114] width 294 height 11
select select "CertificateDetail"
click at [376, 109] on select "Unassigned Binder Cancellation Notice Certificate Contract Endorsement Insuranc…" at bounding box center [523, 114] width 294 height 11
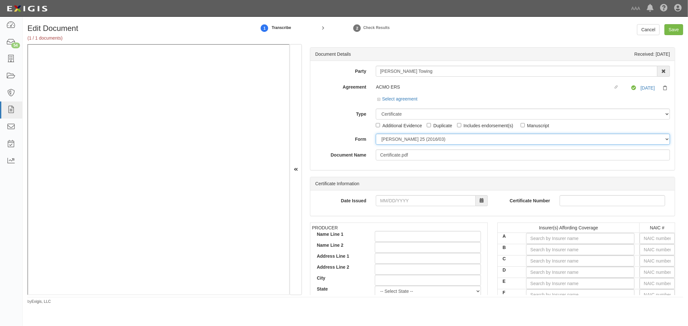
click at [383, 144] on select "[PERSON_NAME] 25 (2016/03) [PERSON_NAME] 101 [PERSON_NAME] 855 NY (2014/05) Gen…" at bounding box center [523, 139] width 294 height 11
select select "GeneralFormDetail"
click at [376, 134] on select "[PERSON_NAME] 25 (2016/03) [PERSON_NAME] 101 [PERSON_NAME] 855 NY (2014/05) Gen…" at bounding box center [523, 139] width 294 height 11
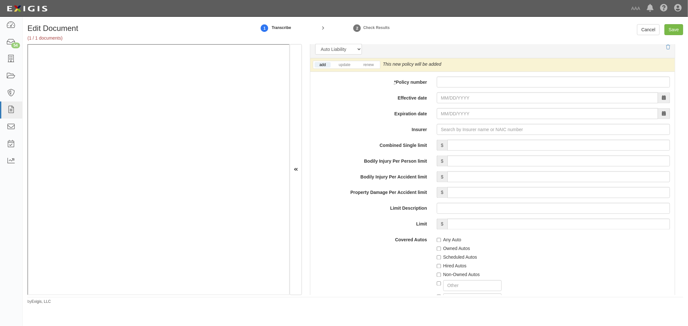
scroll to position [836, 0]
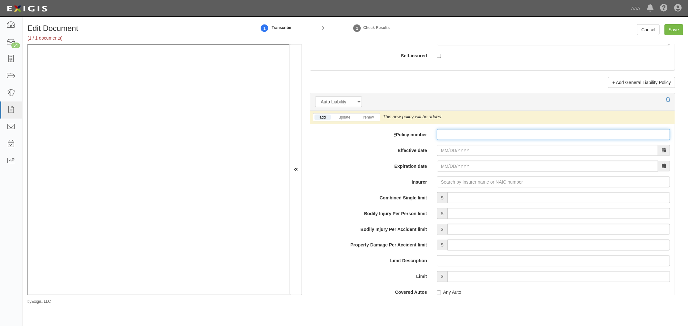
paste input "K2GP634466"
drag, startPoint x: 453, startPoint y: 134, endPoint x: 449, endPoint y: 141, distance: 7.1
click at [453, 138] on input "K2GP634466" at bounding box center [553, 134] width 233 height 11
type input "K2GP634466"
click at [366, 120] on link "renew" at bounding box center [368, 117] width 20 height 5
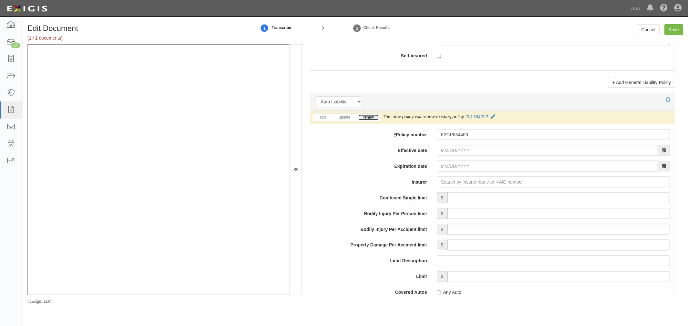
drag, startPoint x: 366, startPoint y: 120, endPoint x: 431, endPoint y: 137, distance: 67.1
click at [366, 120] on link "renew" at bounding box center [368, 117] width 20 height 5
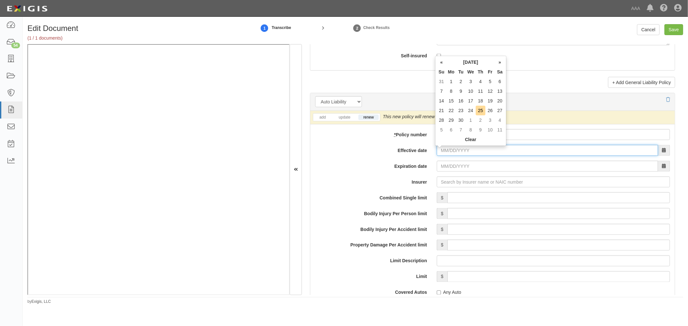
click at [454, 156] on input "Effective date" at bounding box center [547, 150] width 221 height 11
type input "1"
type input "[DATE]"
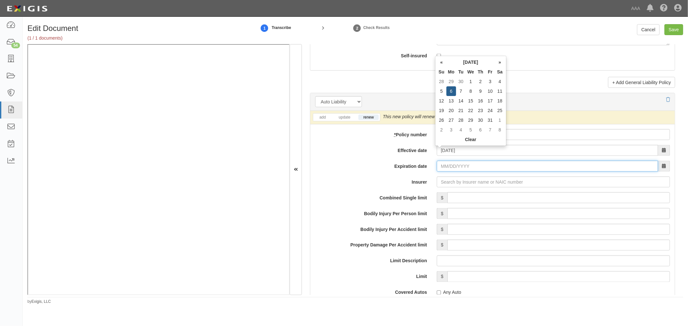
type input "10/06/2026"
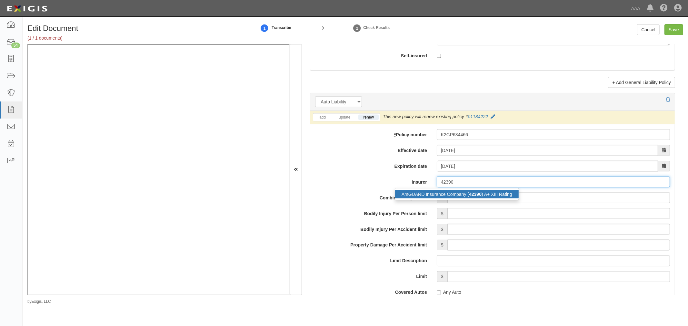
click at [473, 195] on strong "42390" at bounding box center [475, 194] width 13 height 5
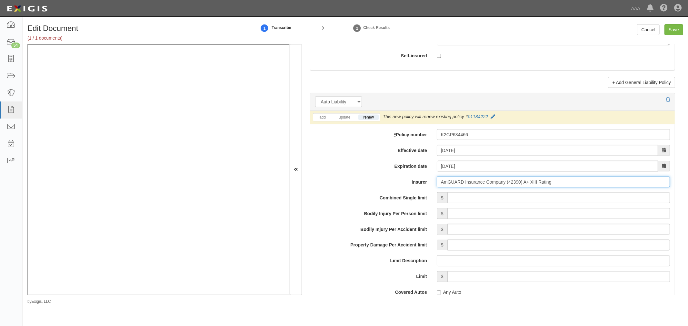
type input "AmGUARD Insurance Company (42390) A+ XIII Rating"
click at [473, 200] on input "Combined Single limit" at bounding box center [558, 198] width 223 height 11
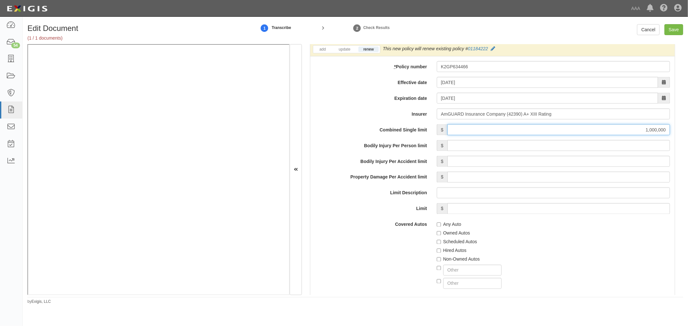
scroll to position [956, 0]
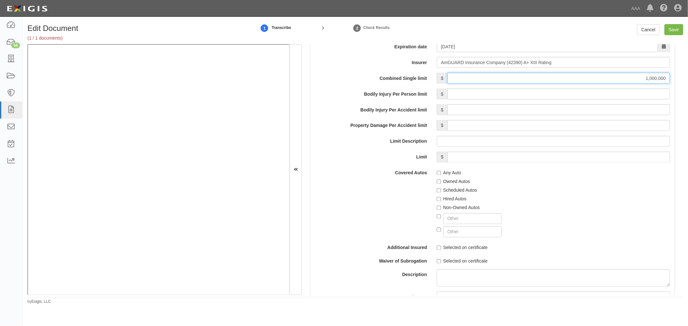
type input "1,000,000"
click at [444, 174] on label "Any Auto" at bounding box center [449, 173] width 25 height 6
click at [441, 174] on input "Any Auto" at bounding box center [439, 173] width 4 height 4
checkbox input "true"
click at [452, 190] on label "Scheduled Autos" at bounding box center [457, 190] width 40 height 6
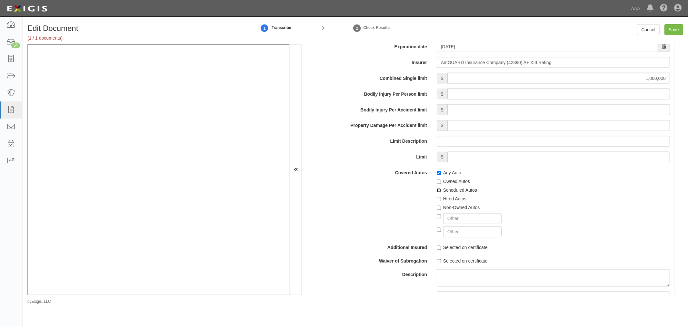
click at [441, 190] on input "Scheduled Autos" at bounding box center [439, 191] width 4 height 4
checkbox input "true"
click at [441, 210] on label "Non-Owned Autos" at bounding box center [458, 208] width 43 height 6
click at [441, 210] on input "Non-Owned Autos" at bounding box center [439, 208] width 4 height 4
checkbox input "true"
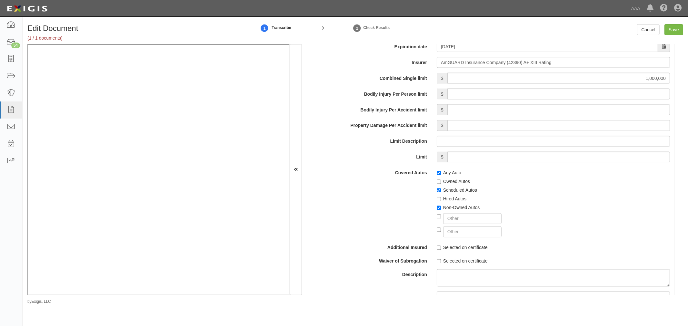
click at [441, 200] on label "Hired Autos" at bounding box center [452, 199] width 30 height 6
click at [441, 200] on input "Hired Autos" at bounding box center [439, 199] width 4 height 4
checkbox input "true"
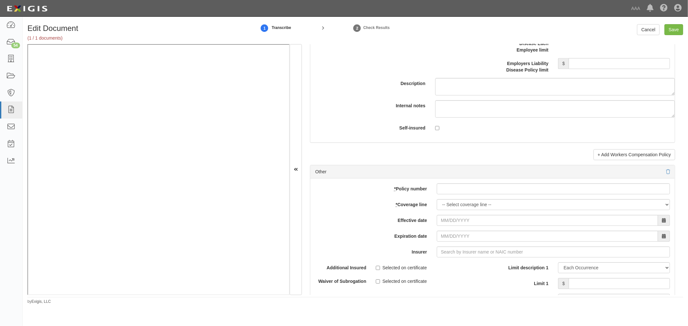
scroll to position [1732, 0]
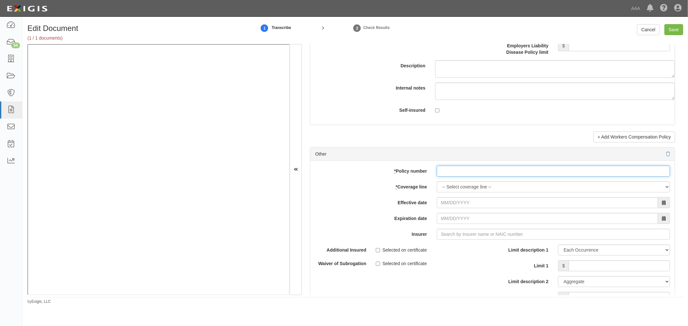
click at [446, 175] on input "* Policy number" at bounding box center [553, 171] width 233 height 11
paste input "K2GP634466"
type input "K2GP634466"
click at [445, 193] on select "-- Select coverage line -- Asbestos Abatement Auto Physical Damage Boiler & Mac…" at bounding box center [553, 187] width 233 height 11
select select "70"
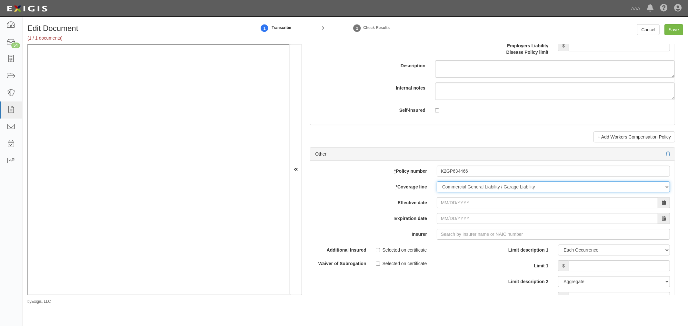
click at [437, 193] on select "-- Select coverage line -- Asbestos Abatement Auto Physical Damage Boiler & Mac…" at bounding box center [553, 187] width 233 height 11
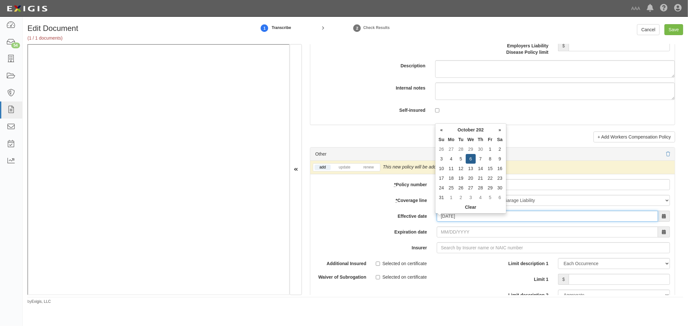
type input "[DATE]"
type input "10/06/2026"
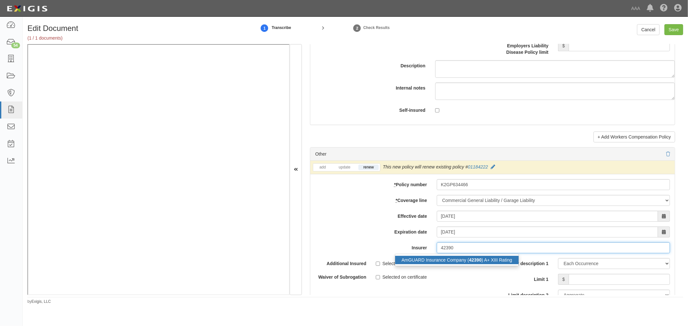
click at [458, 262] on div "AmGUARD Insurance Company ( 42390 ) A+ XIII Rating" at bounding box center [457, 260] width 124 height 8
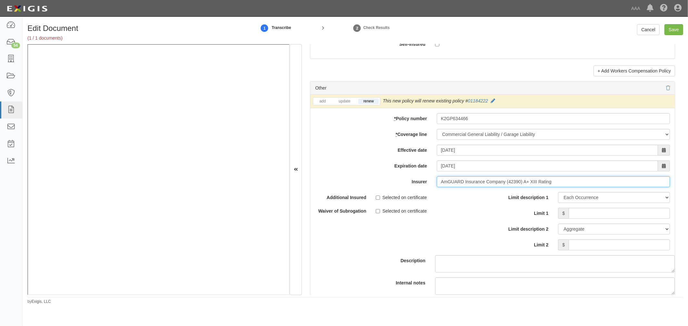
scroll to position [1852, 0]
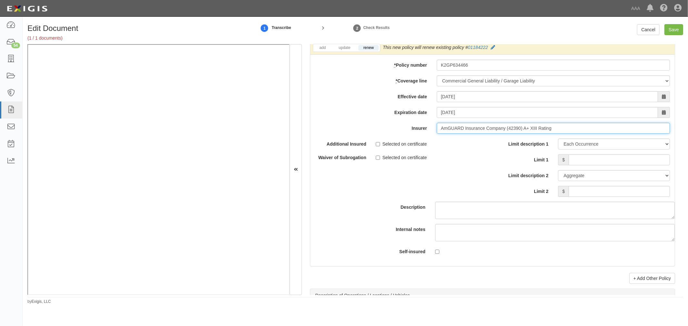
type input "AmGUARD Insurance Company (42390) A+ XIII Rating"
click at [569, 165] on input "Limit 1" at bounding box center [619, 159] width 101 height 11
type input "1,000,000"
click at [585, 195] on input "Limit 2" at bounding box center [619, 191] width 101 height 11
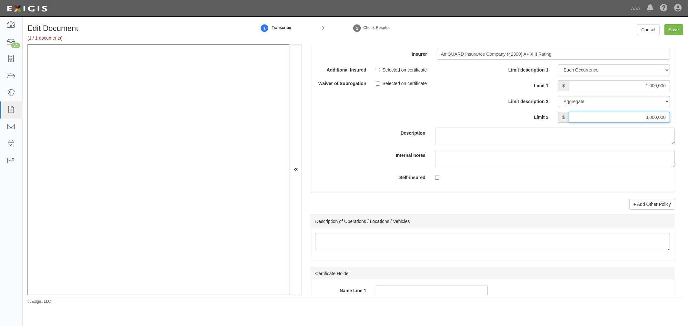
scroll to position [2031, 0]
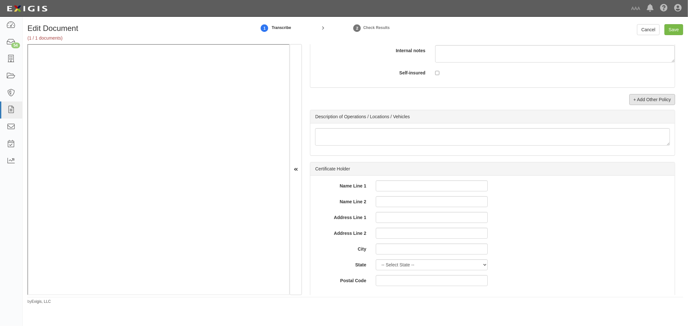
type input "3,000,000"
click at [642, 105] on link "+ Add Other Policy" at bounding box center [652, 99] width 46 height 11
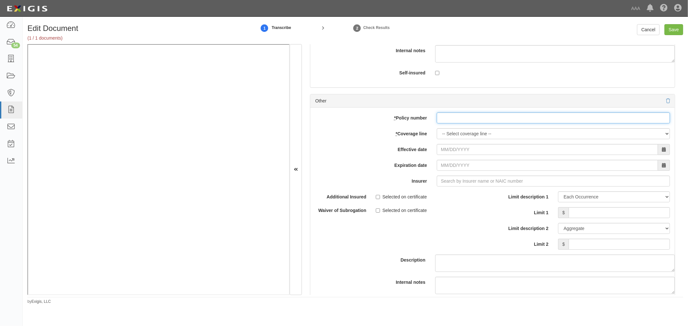
paste input "K2GP634466"
drag, startPoint x: 448, startPoint y: 123, endPoint x: 448, endPoint y: 131, distance: 8.4
click at [448, 131] on div "add update renew This new policy will be added This new policy will update exis…" at bounding box center [492, 214] width 364 height 212
type input "K2GP634466"
click at [448, 138] on select "-- Select coverage line -- Asbestos Abatement Auto Physical Damage Boiler & Mac…" at bounding box center [553, 133] width 233 height 11
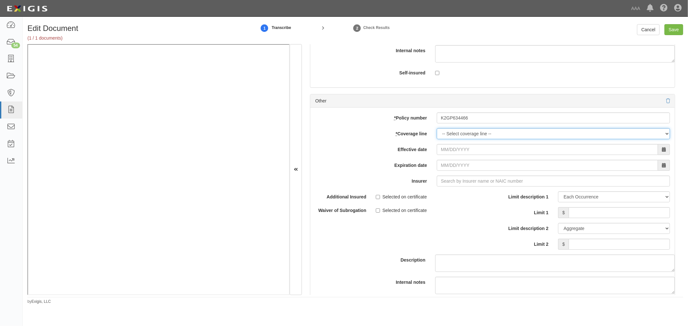
select select "71"
click at [437, 139] on select "-- Select coverage line -- Asbestos Abatement Auto Physical Damage Boiler & Mac…" at bounding box center [553, 133] width 233 height 11
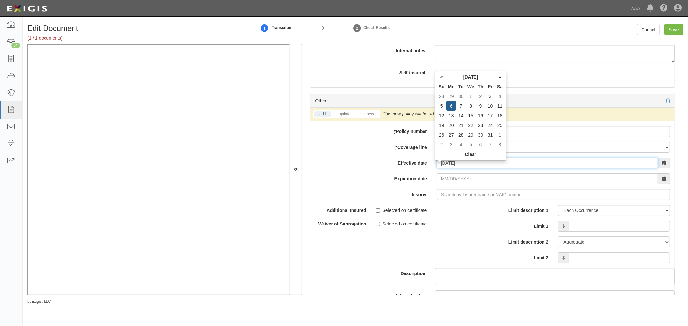
type input "[DATE]"
type input "10/06/2026"
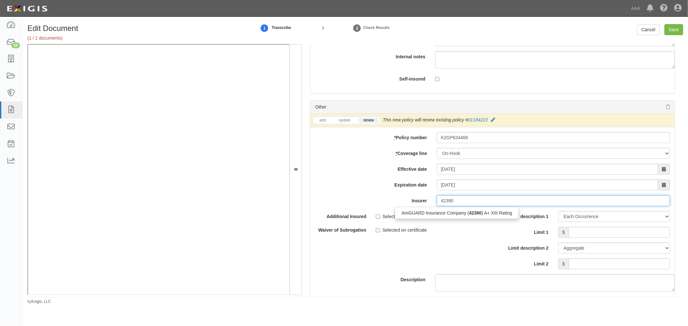
scroll to position [2090, 0]
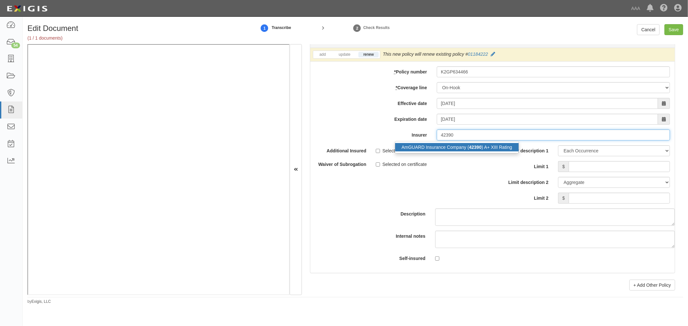
click at [481, 152] on div "AmGUARD Insurance Company ( 42390 ) A+ XIII Rating" at bounding box center [457, 147] width 124 height 8
type input "AmGUARD Insurance Company (42390) A+ XIII Rating"
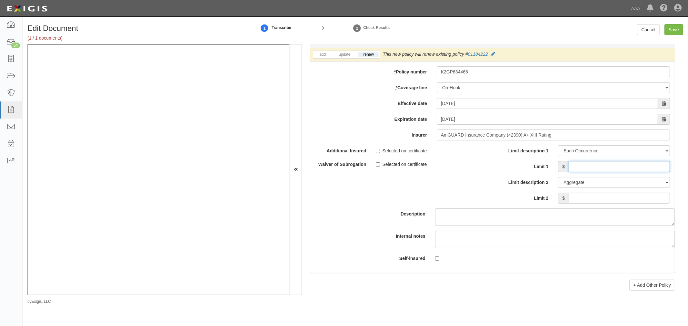
click at [601, 172] on input "Limit 1" at bounding box center [619, 166] width 101 height 11
type input "250,000"
drag, startPoint x: 592, startPoint y: 204, endPoint x: 586, endPoint y: 192, distance: 14.1
click at [591, 202] on input "Limit 2" at bounding box center [619, 198] width 101 height 11
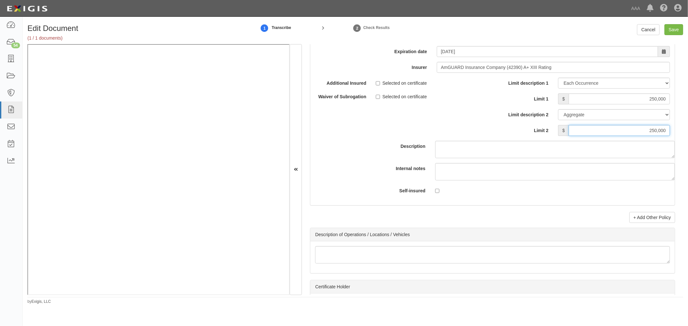
scroll to position [2210, 0]
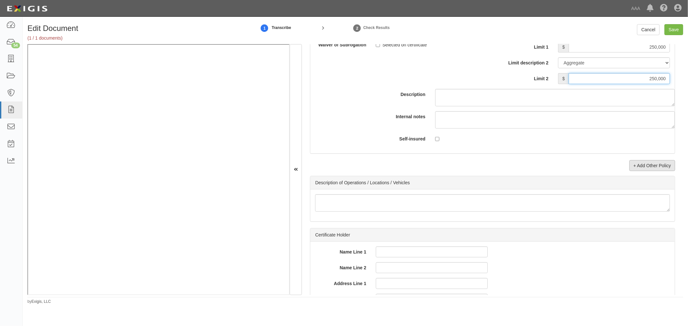
type input "250,000"
click at [652, 171] on link "+ Add Other Policy" at bounding box center [652, 165] width 46 height 11
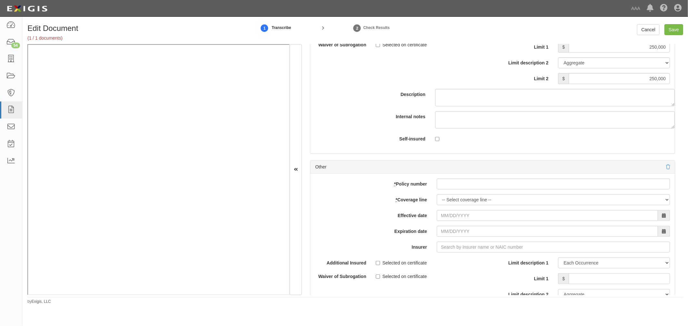
click at [484, 195] on div "add update renew This new policy will be added This new policy will update exis…" at bounding box center [492, 280] width 364 height 212
drag, startPoint x: 479, startPoint y: 190, endPoint x: 462, endPoint y: 203, distance: 21.7
click at [479, 190] on input "* Policy number" at bounding box center [553, 184] width 233 height 11
paste input "K2GP634466"
type input "K2GP634466"
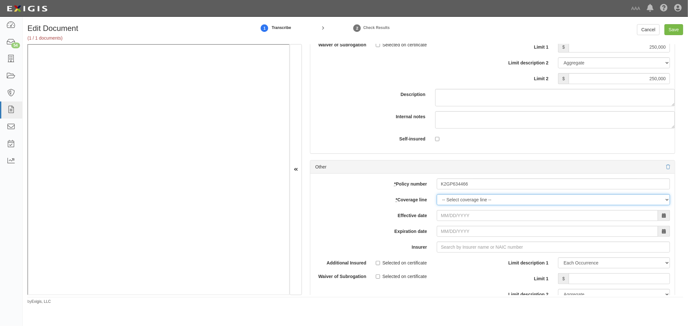
click at [460, 205] on select "-- Select coverage line -- Asbestos Abatement Auto Physical Damage Boiler & Mac…" at bounding box center [553, 199] width 233 height 11
select select "56"
click at [437, 205] on select "-- Select coverage line -- Asbestos Abatement Auto Physical Damage Boiler & Mac…" at bounding box center [553, 199] width 233 height 11
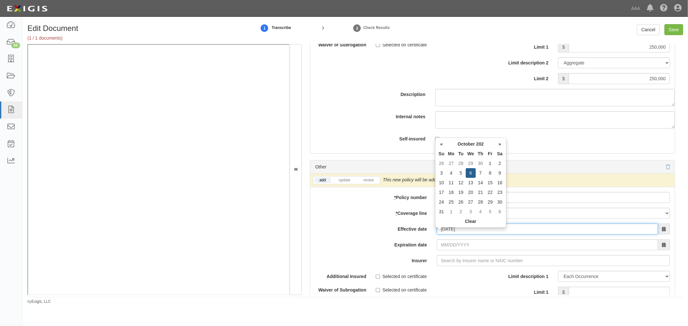
type input "[DATE]"
type input "10/06/2026"
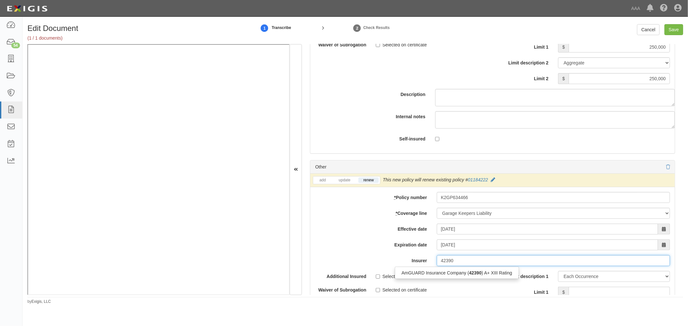
drag, startPoint x: 410, startPoint y: 279, endPoint x: 464, endPoint y: 257, distance: 57.6
click at [411, 277] on div "AmGUARD Insurance Company ( 42390 ) A+ XIII Rating" at bounding box center [457, 273] width 124 height 8
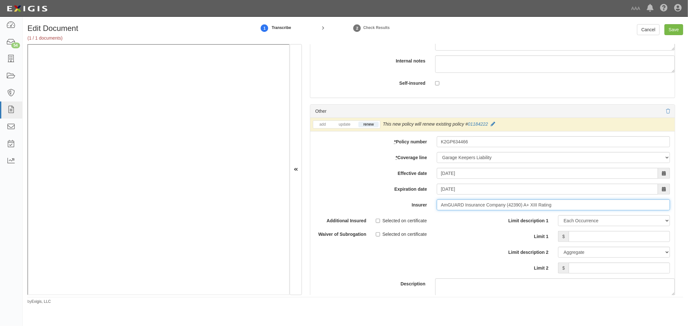
scroll to position [2329, 0]
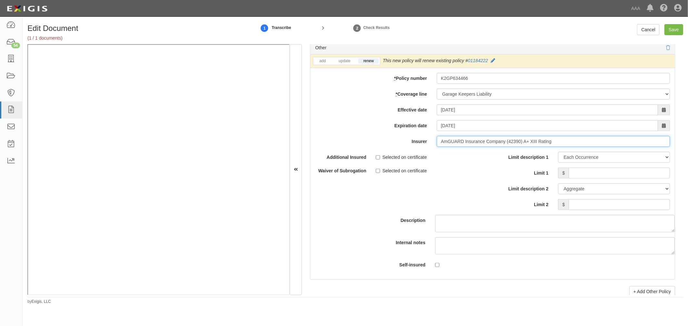
type input "AmGUARD Insurance Company (42390) A+ XIII Rating"
click at [586, 175] on input "Limit 1" at bounding box center [619, 173] width 101 height 11
type input "250,000"
drag, startPoint x: 584, startPoint y: 210, endPoint x: 584, endPoint y: 202, distance: 7.7
click at [584, 210] on input "Limit 2" at bounding box center [619, 204] width 101 height 11
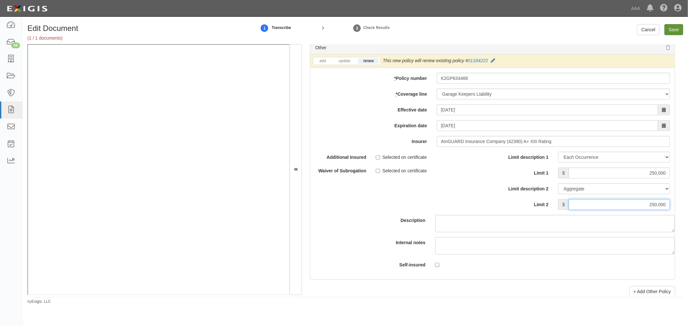
type input "250,000"
click at [672, 30] on input "Save" at bounding box center [673, 29] width 19 height 11
type input "1000000"
type input "3000000"
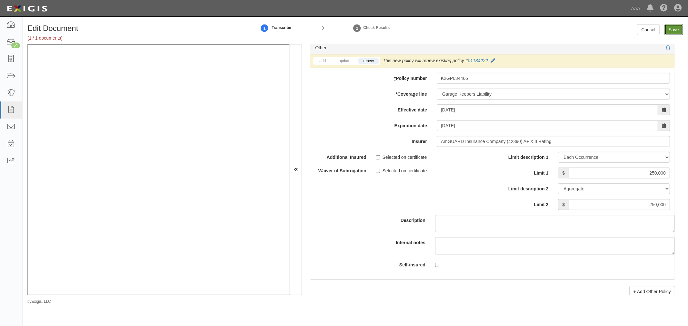
type input "250000"
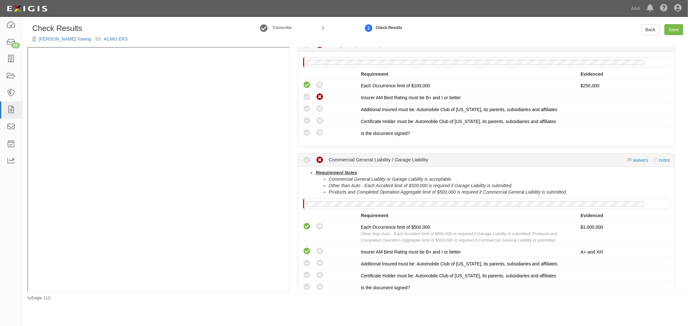
scroll to position [478, 0]
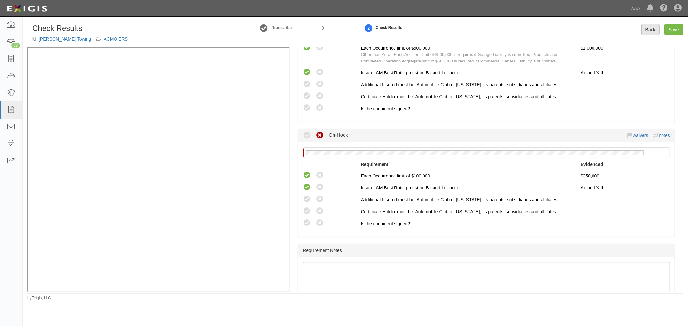
click at [650, 25] on div "Check Results [PERSON_NAME] Towing ACMO ERS Transcribe 2 Check Results Back Sav…" at bounding box center [355, 160] width 665 height 282
click at [651, 33] on link "Back" at bounding box center [650, 29] width 18 height 11
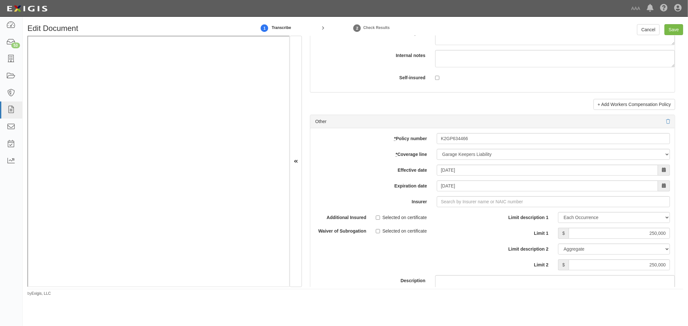
scroll to position [1792, 0]
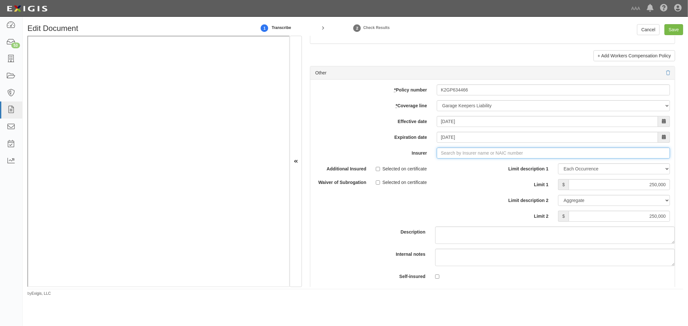
click at [446, 159] on input "Insurer" at bounding box center [553, 153] width 233 height 11
click at [451, 170] on div "AmGUARD Insurance Company ( 42390 ) A+ XIII Rating" at bounding box center [457, 165] width 124 height 8
type input "AmGUARD Insurance Company (42390) A+ XIII Rating"
click at [673, 28] on input "Save" at bounding box center [673, 29] width 19 height 11
type input "1000000"
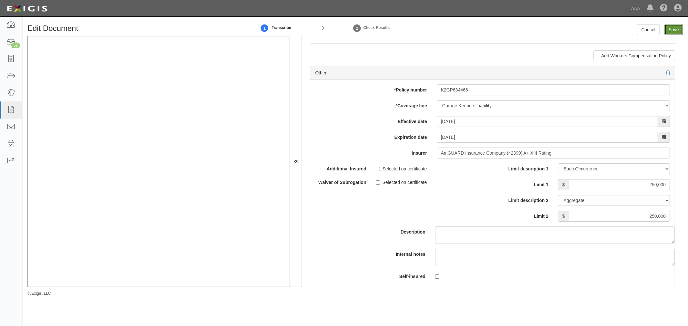
type input "250000"
type input "1000000"
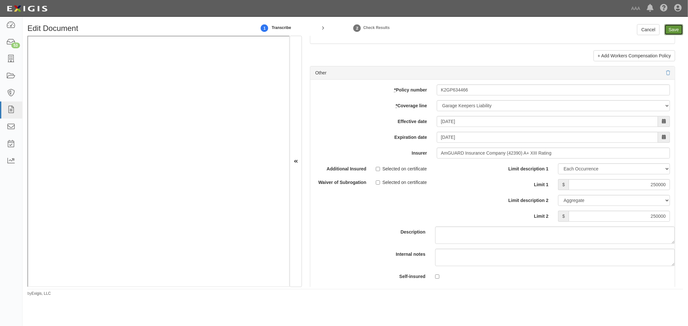
type input "3000000"
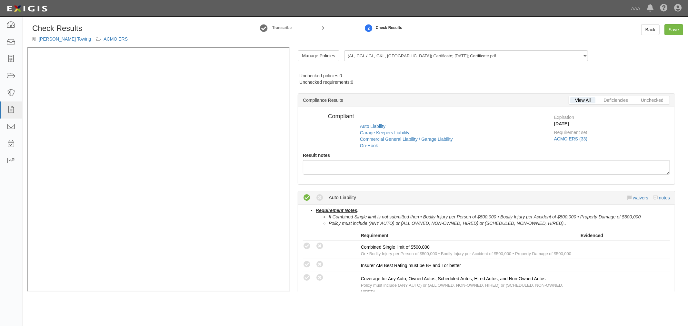
radio input "true"
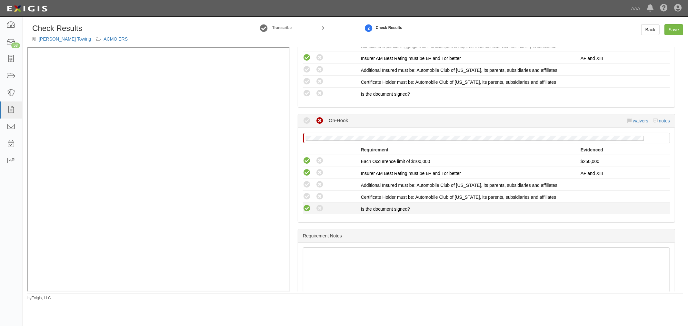
scroll to position [513, 0]
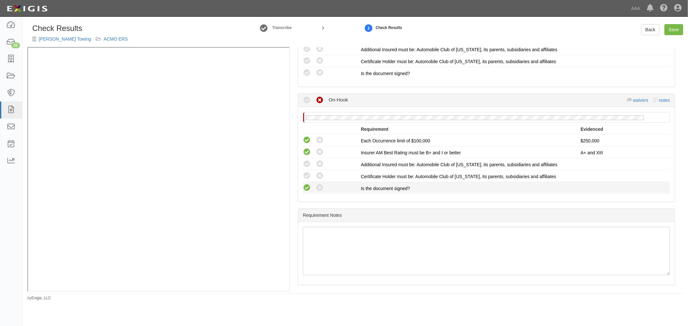
click at [308, 184] on icon at bounding box center [307, 188] width 8 height 8
radio input "true"
click at [309, 173] on icon at bounding box center [307, 176] width 8 height 8
radio input "true"
click at [306, 160] on icon at bounding box center [307, 164] width 8 height 8
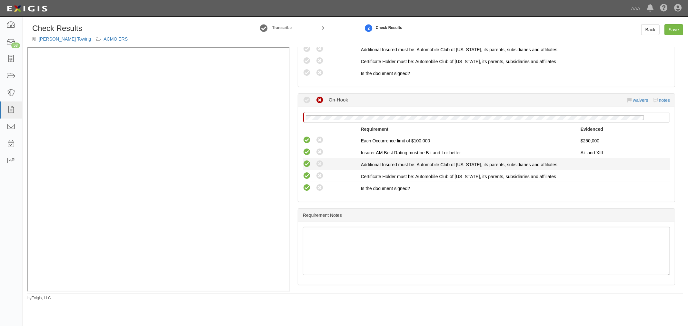
radio input "true"
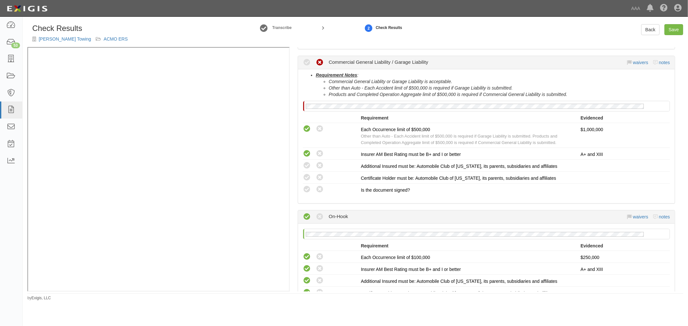
scroll to position [393, 0]
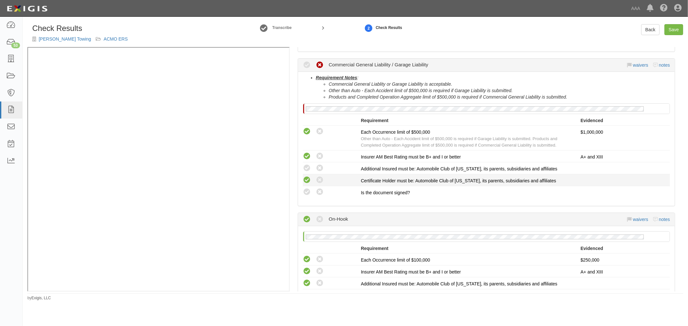
drag, startPoint x: 305, startPoint y: 190, endPoint x: 306, endPoint y: 178, distance: 12.3
click at [305, 188] on icon at bounding box center [307, 192] width 8 height 8
radio input "true"
drag, startPoint x: 306, startPoint y: 178, endPoint x: 307, endPoint y: 163, distance: 14.8
click at [307, 176] on icon at bounding box center [307, 180] width 8 height 8
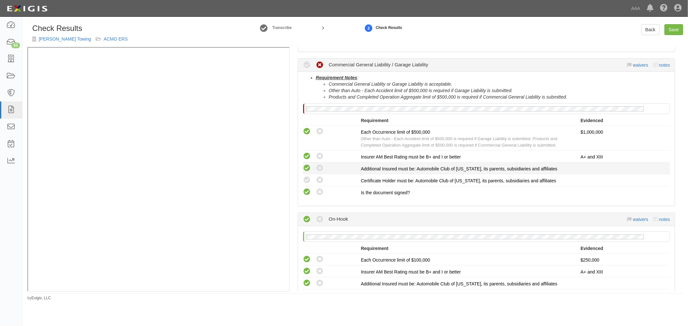
radio input "true"
drag, startPoint x: 307, startPoint y: 163, endPoint x: 311, endPoint y: 170, distance: 8.2
click at [307, 164] on icon at bounding box center [307, 168] width 8 height 8
radio input "true"
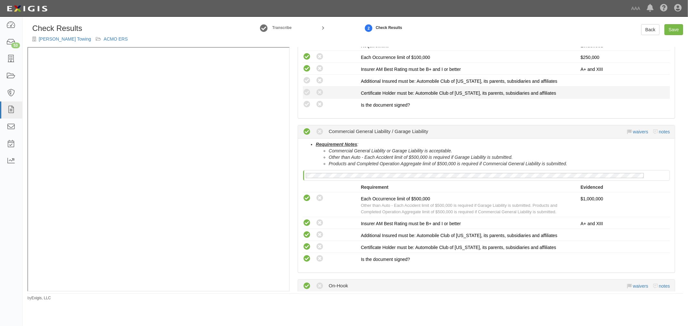
scroll to position [214, 0]
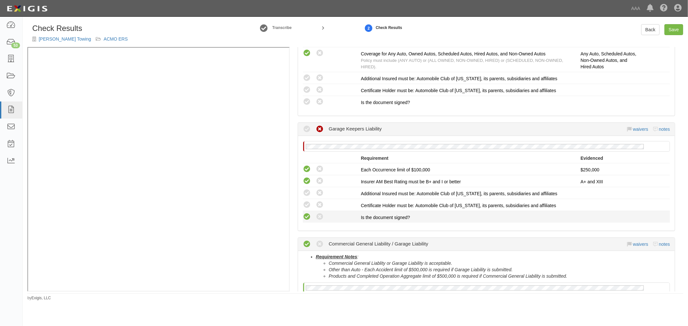
drag, startPoint x: 304, startPoint y: 214, endPoint x: 308, endPoint y: 203, distance: 11.5
click at [304, 213] on icon at bounding box center [307, 217] width 8 height 8
radio input "true"
click at [308, 199] on li "Compliant Waived: Non-Compliant Certificate Holder must be: Automobile Club of …" at bounding box center [486, 205] width 367 height 12
drag, startPoint x: 308, startPoint y: 191, endPoint x: 314, endPoint y: 205, distance: 15.7
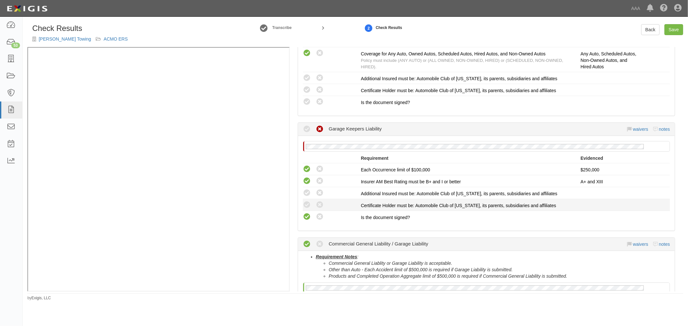
click at [308, 191] on icon at bounding box center [307, 193] width 8 height 8
radio input "true"
drag, startPoint x: 304, startPoint y: 203, endPoint x: 334, endPoint y: 222, distance: 35.6
click at [305, 203] on icon at bounding box center [307, 205] width 8 height 8
radio input "true"
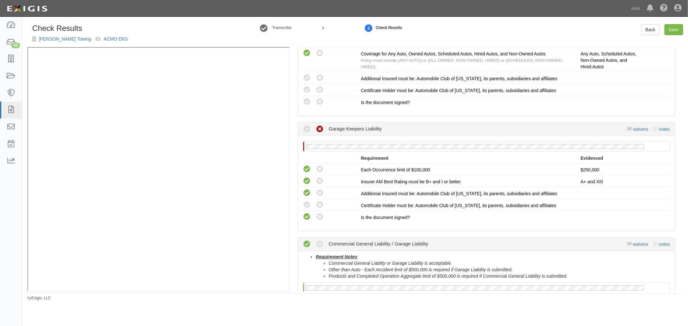
radio input "true"
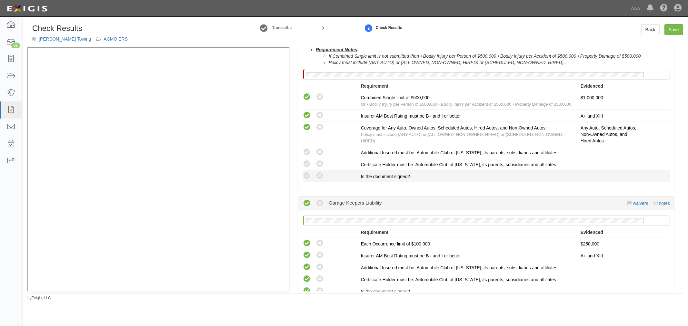
scroll to position [95, 0]
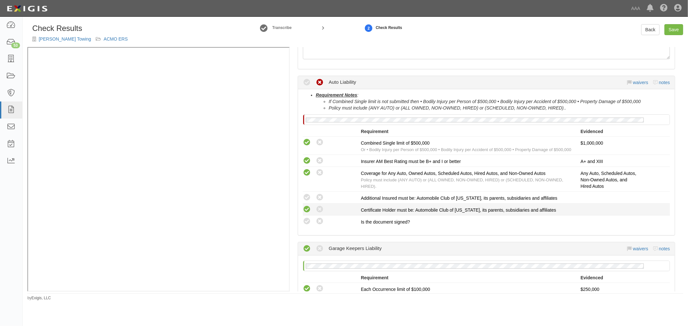
drag, startPoint x: 303, startPoint y: 218, endPoint x: 307, endPoint y: 207, distance: 11.7
click at [303, 218] on icon at bounding box center [307, 222] width 8 height 8
radio input "true"
click at [307, 207] on icon at bounding box center [307, 210] width 8 height 8
radio input "true"
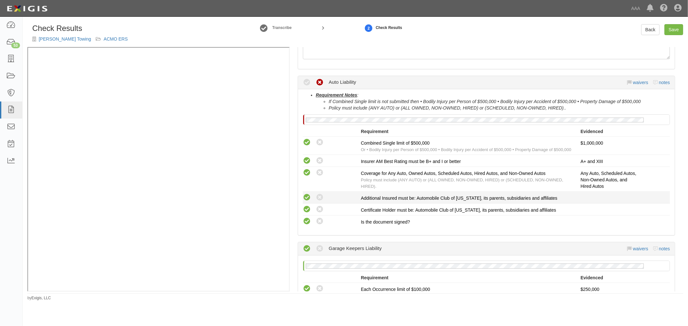
click at [306, 196] on icon at bounding box center [307, 198] width 8 height 8
radio input "true"
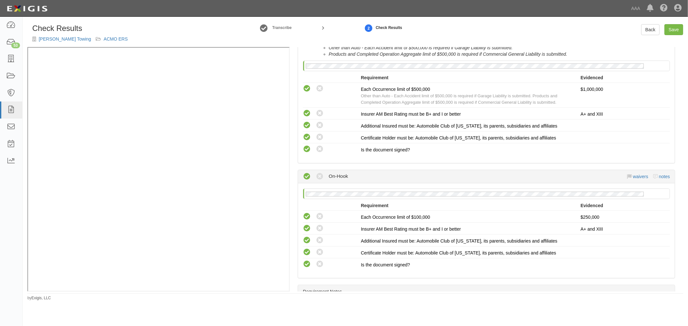
scroll to position [513, 0]
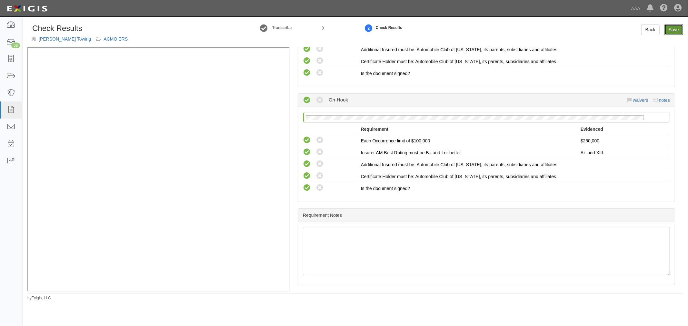
drag, startPoint x: 674, startPoint y: 29, endPoint x: 660, endPoint y: 33, distance: 14.6
click at [673, 29] on link "Save" at bounding box center [673, 29] width 19 height 11
radio input "true"
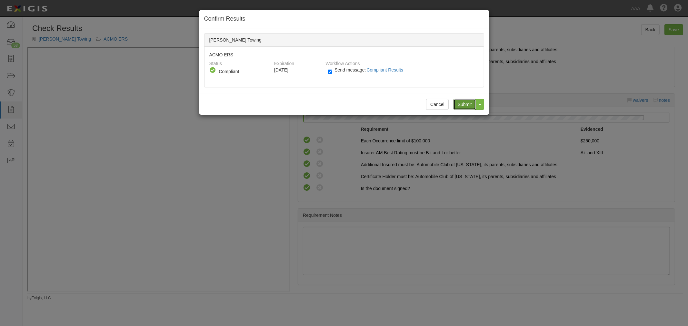
click at [459, 102] on input "Submit" at bounding box center [464, 104] width 23 height 11
